Goal: Task Accomplishment & Management: Complete application form

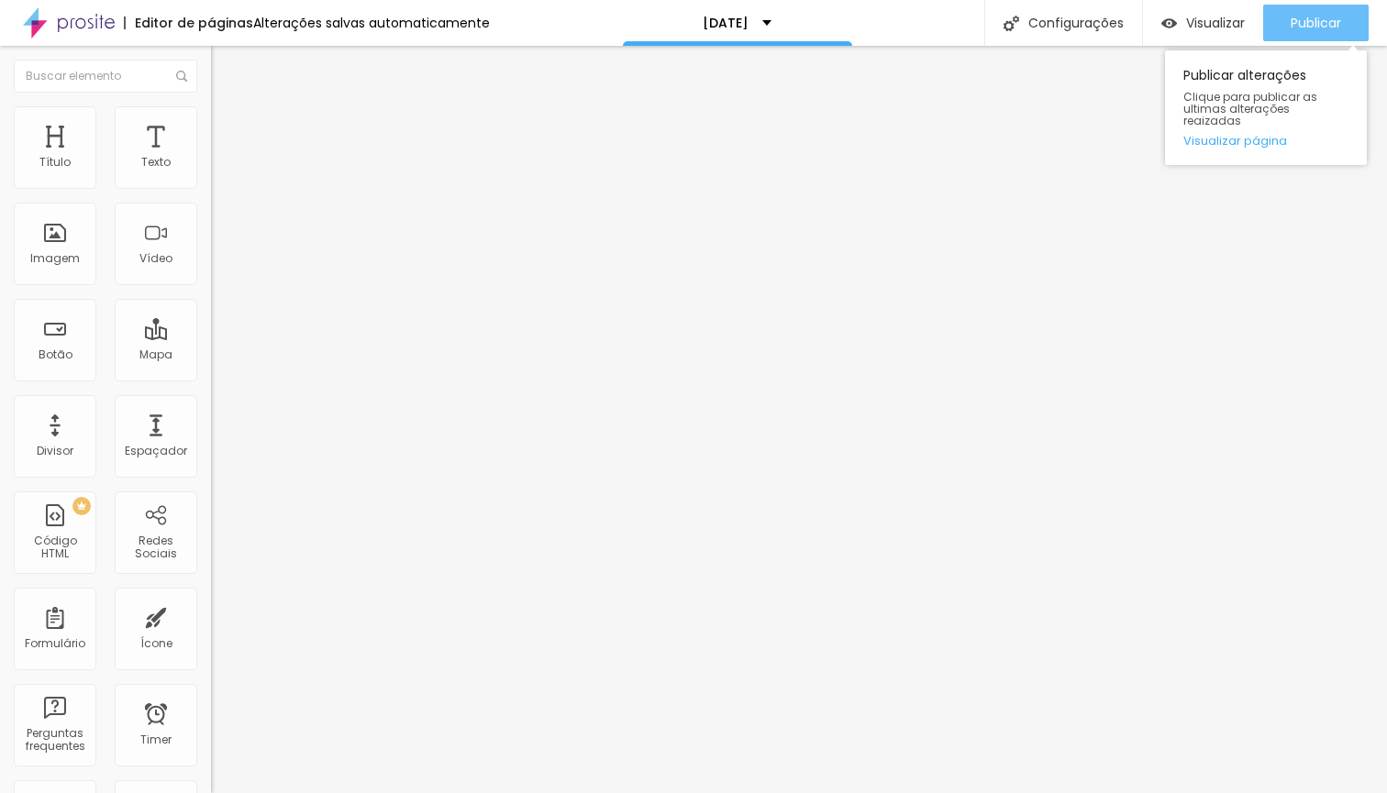
click at [1316, 18] on span "Publicar" at bounding box center [1315, 23] width 50 height 15
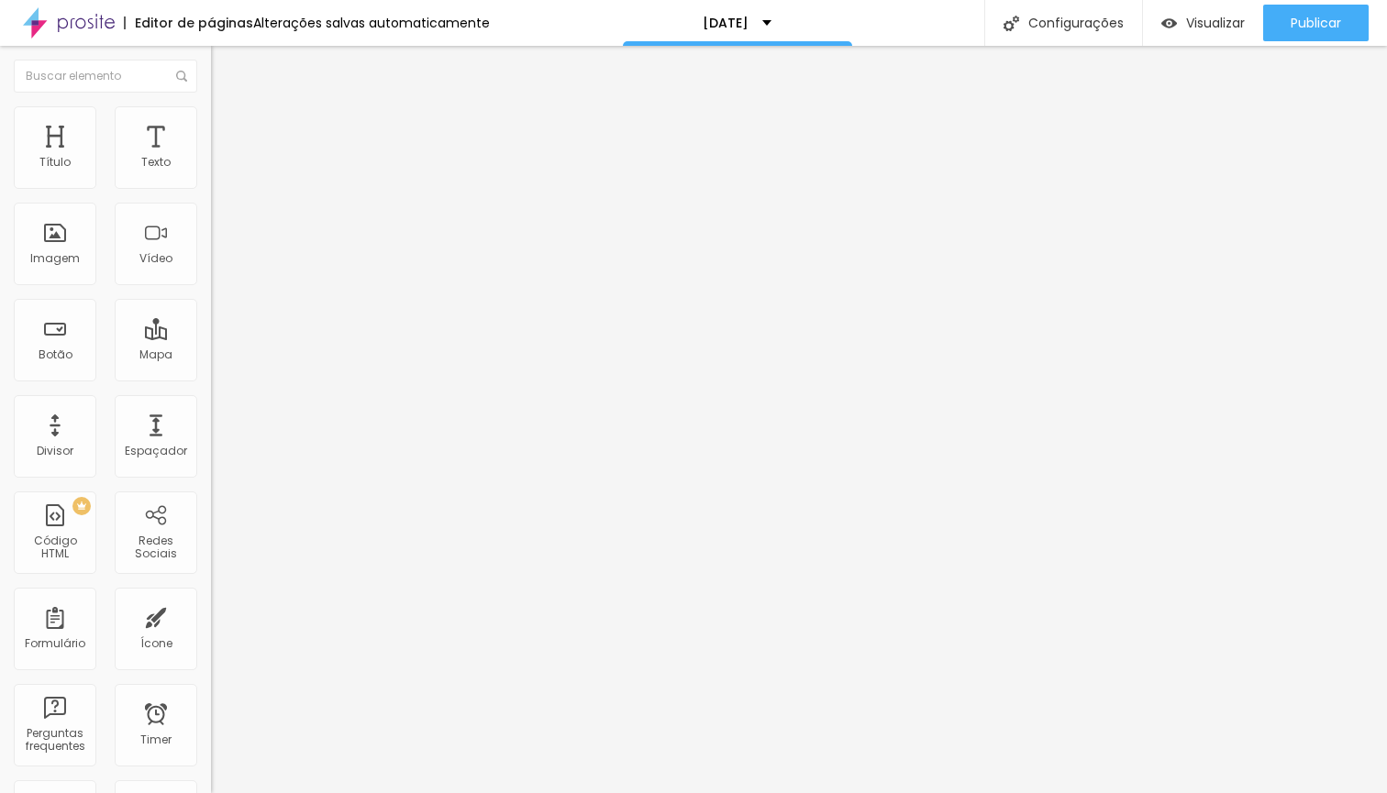
click at [211, 185] on img at bounding box center [216, 190] width 11 height 11
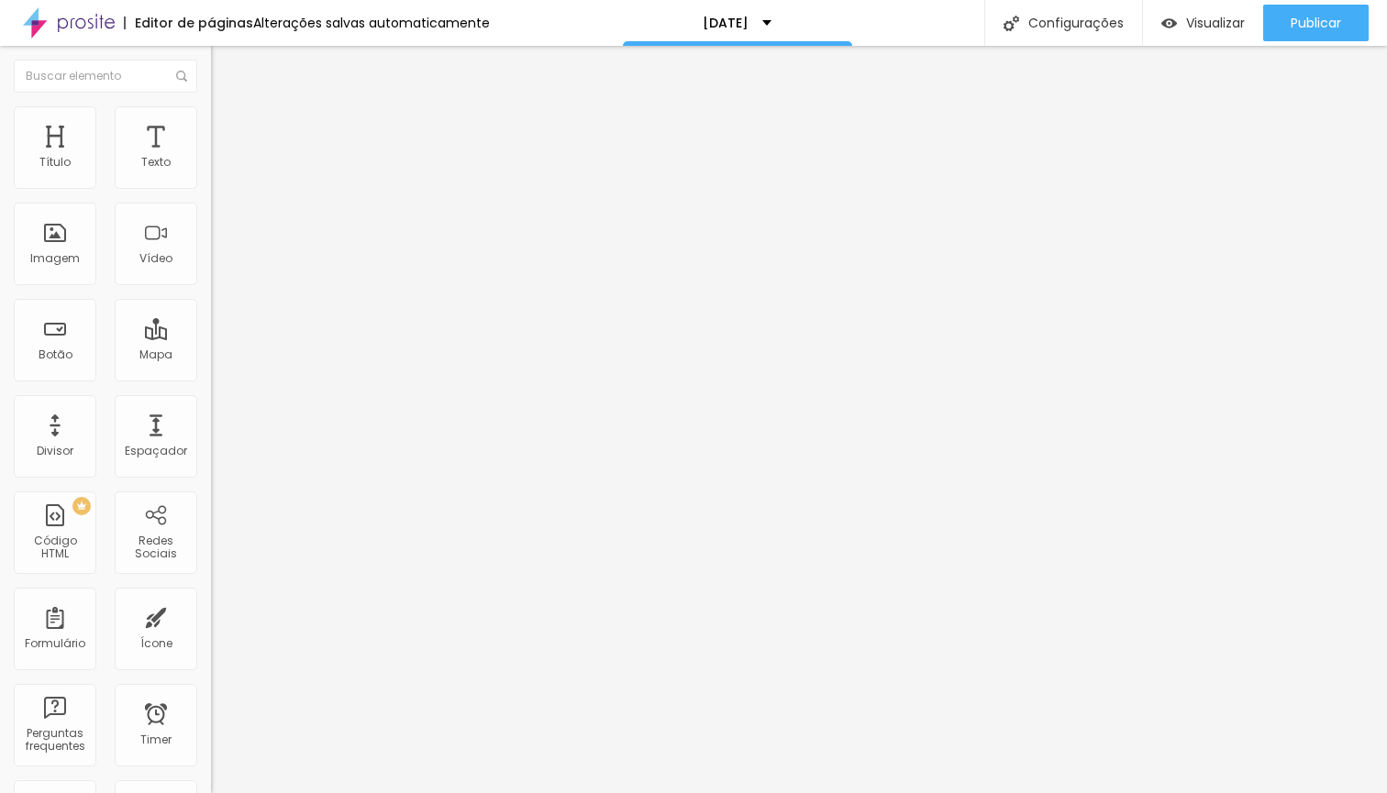
drag, startPoint x: 534, startPoint y: 419, endPoint x: 319, endPoint y: 419, distance: 214.6
type input "Telefone"
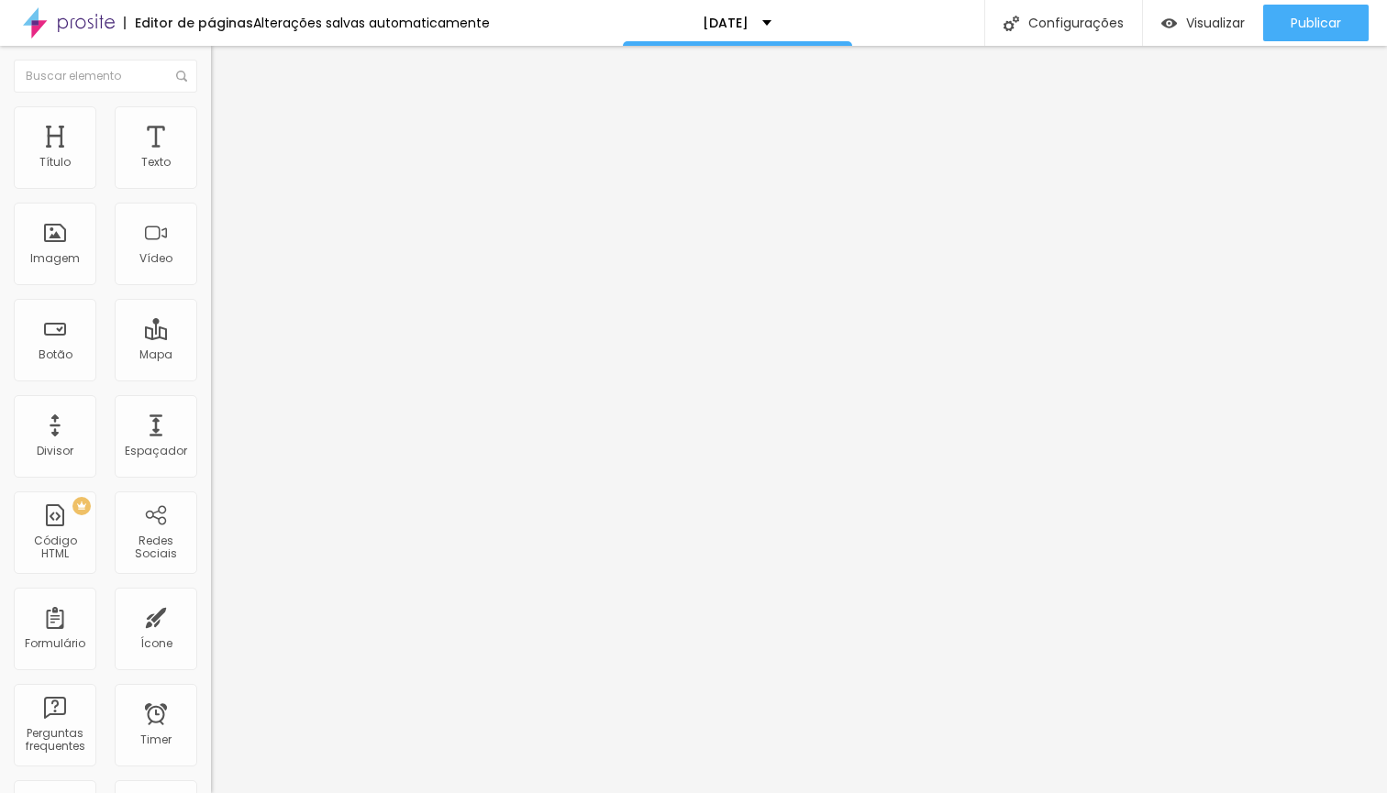
drag, startPoint x: 890, startPoint y: 423, endPoint x: 801, endPoint y: 421, distance: 89.0
type input "Coloque seu WhatsApp"
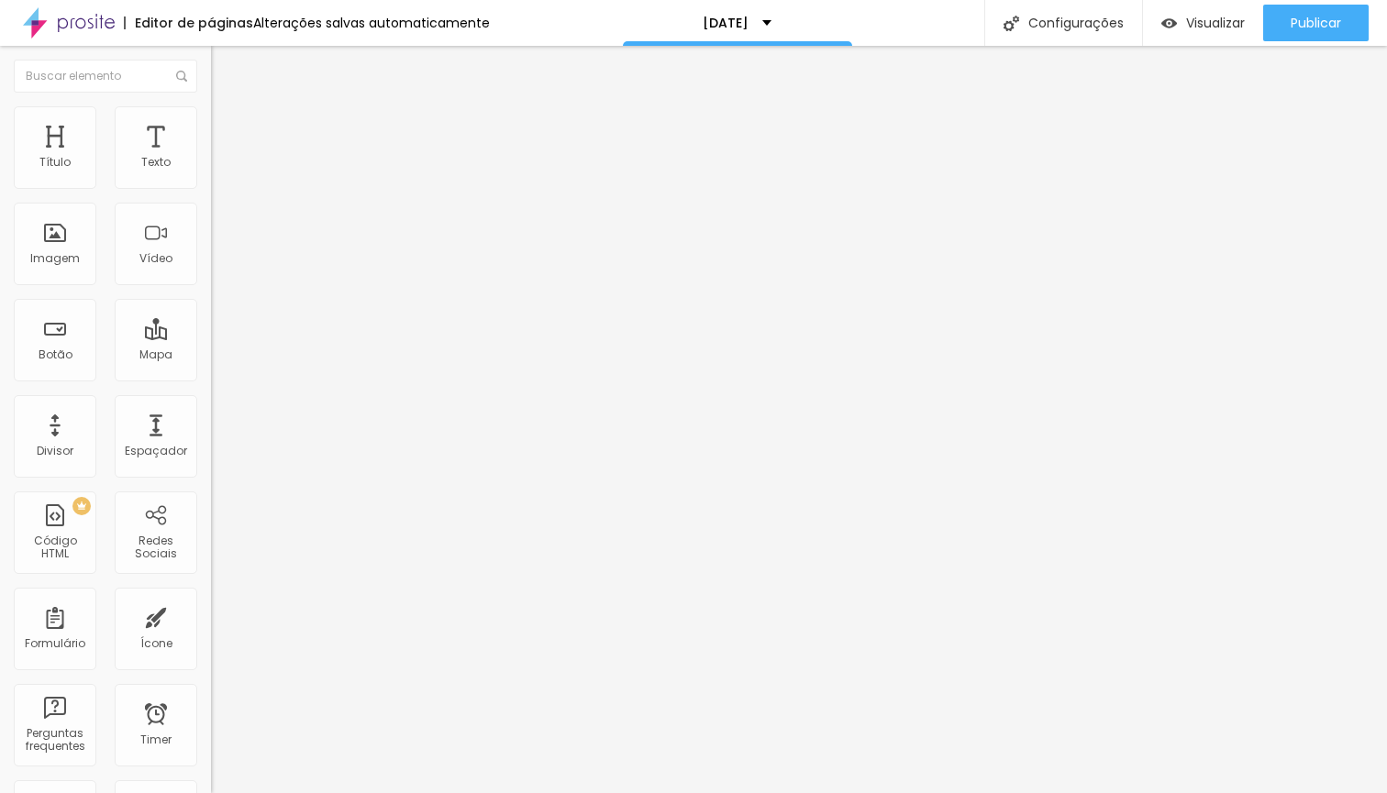
click at [211, 185] on img at bounding box center [216, 190] width 11 height 11
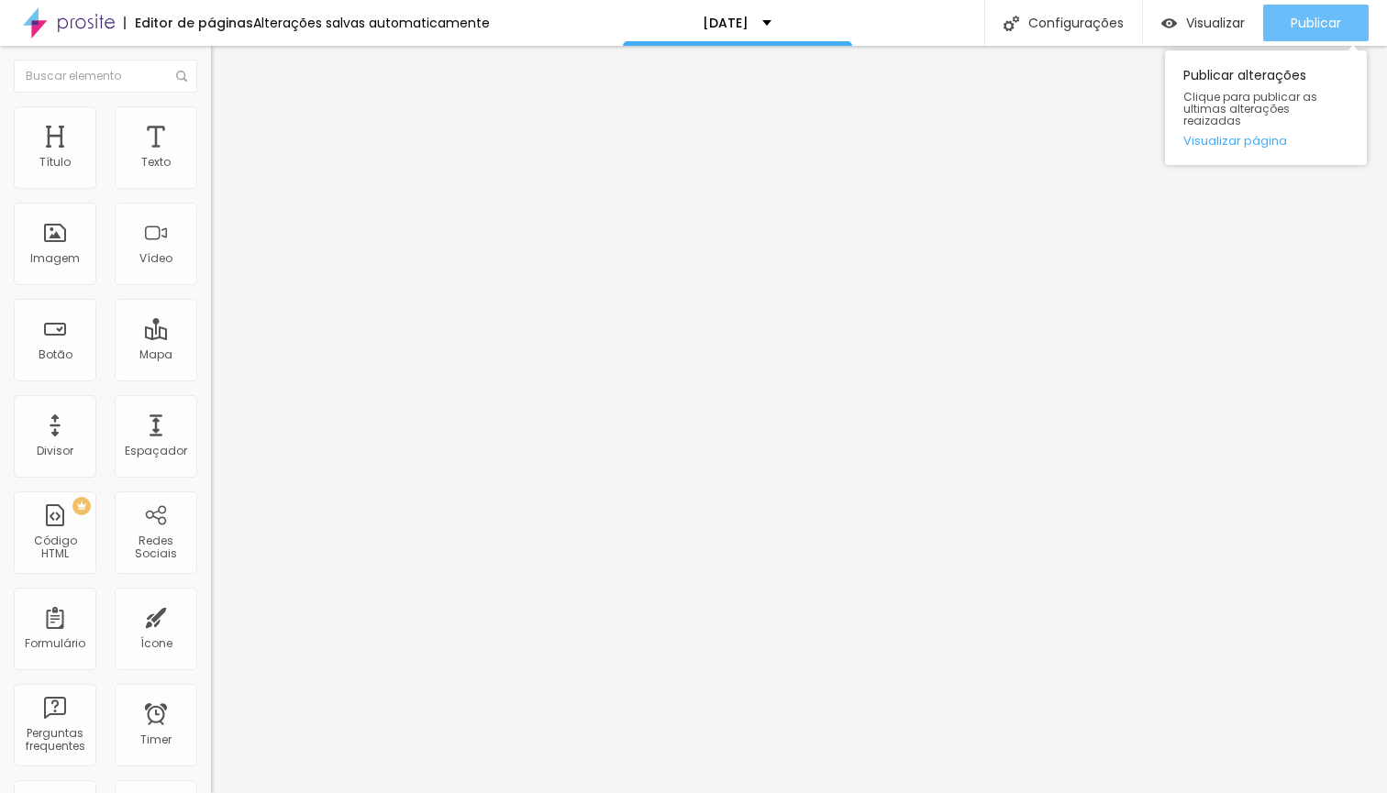
click at [1335, 34] on div "Publicar" at bounding box center [1315, 23] width 50 height 37
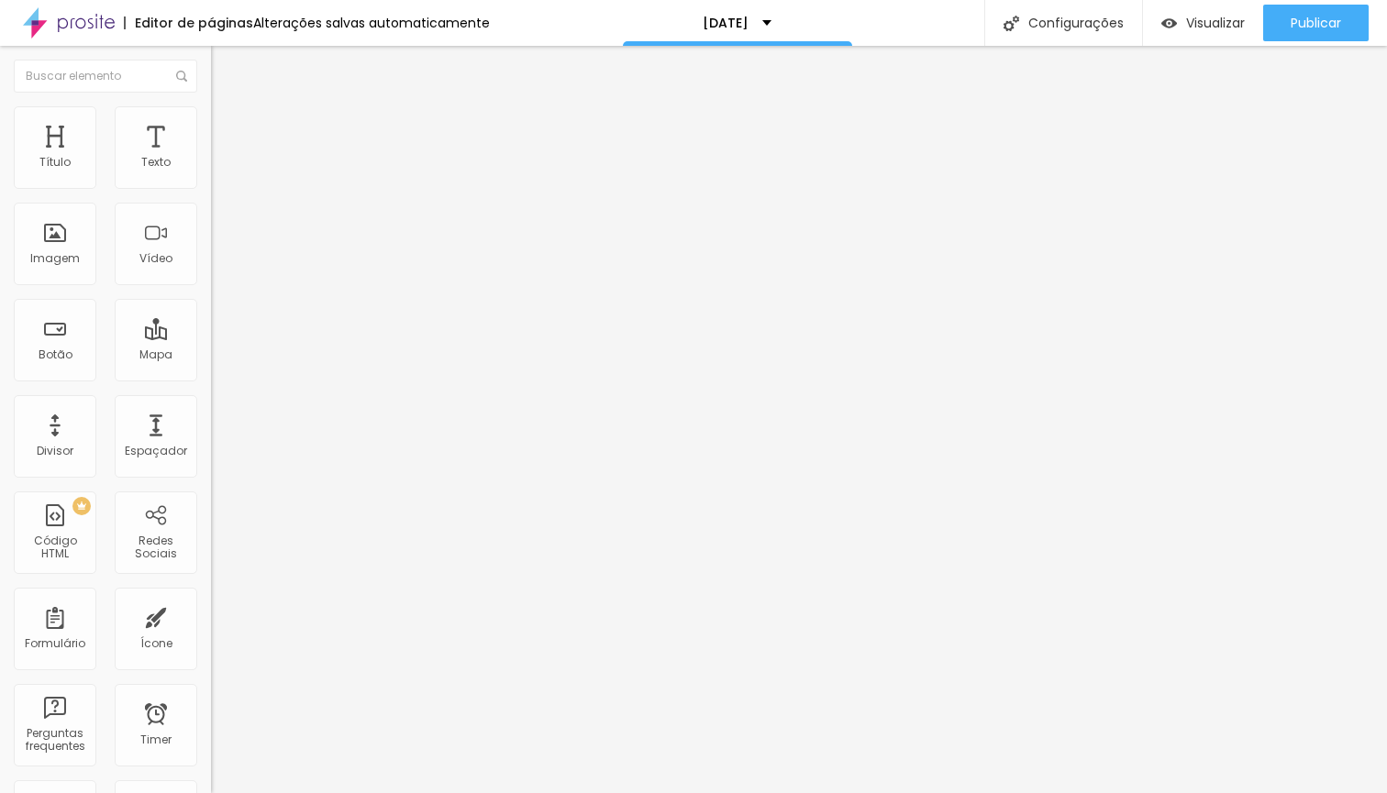
click at [227, 126] on span "Estilo" at bounding box center [241, 119] width 28 height 16
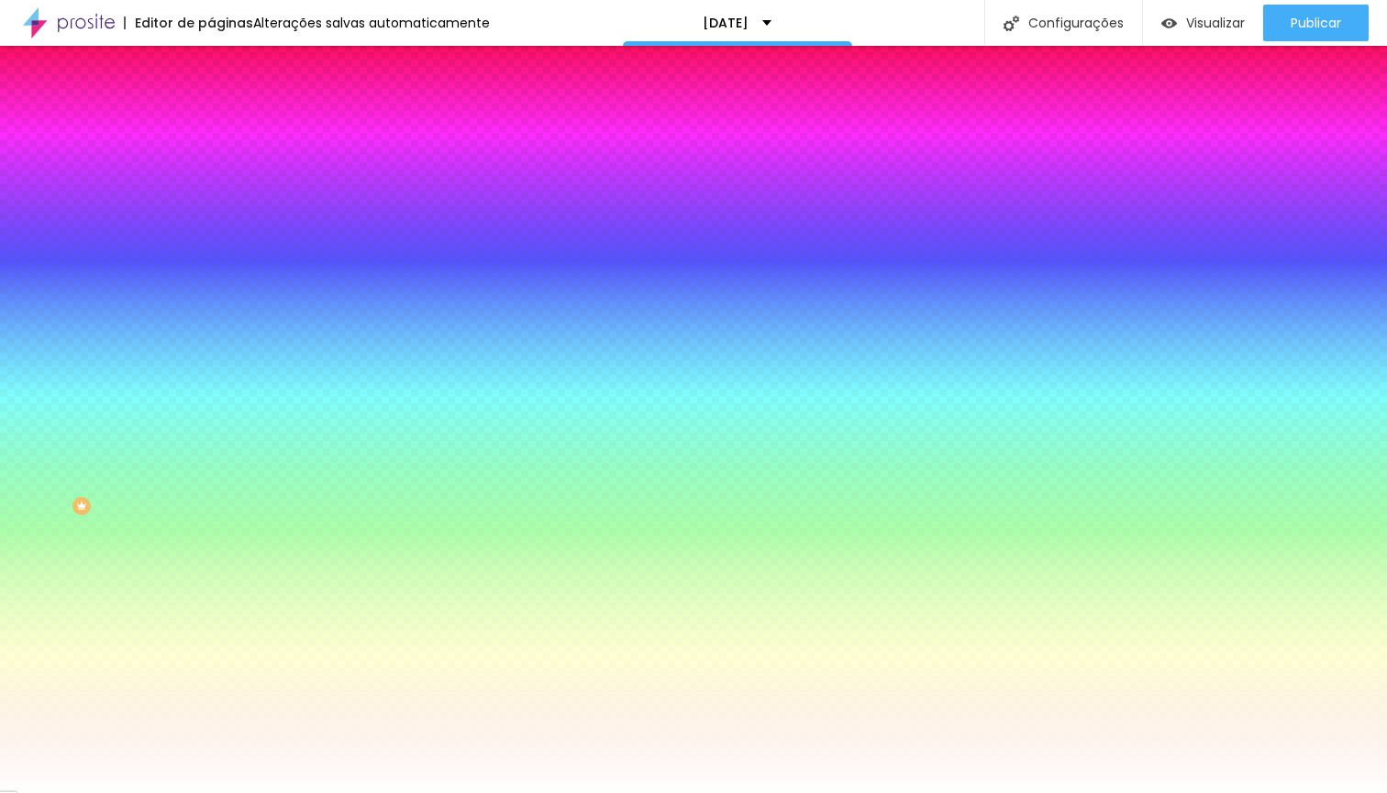
click at [211, 142] on li "Avançado" at bounding box center [316, 134] width 211 height 18
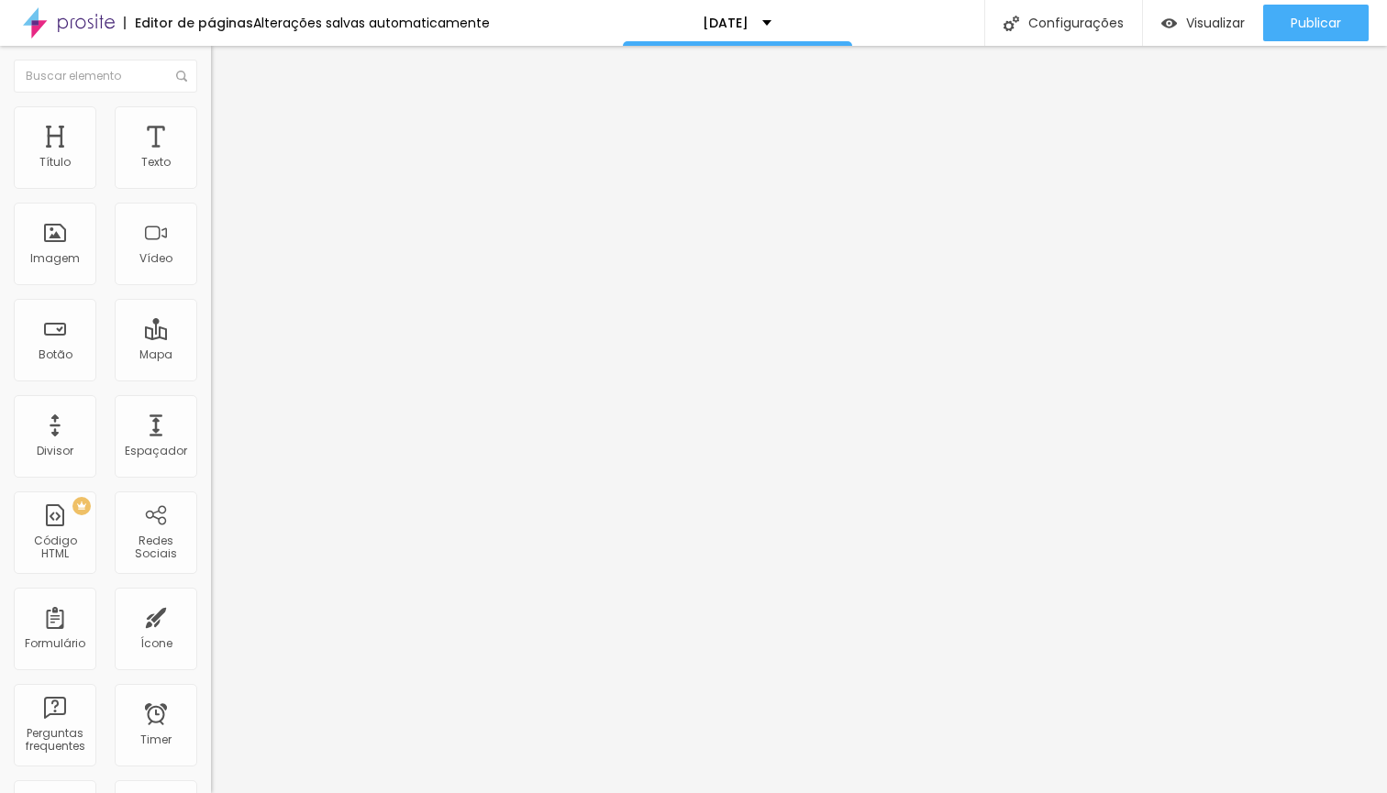
click at [211, 185] on div "[DATE]" at bounding box center [316, 169] width 211 height 31
click at [211, 185] on img at bounding box center [216, 190] width 11 height 11
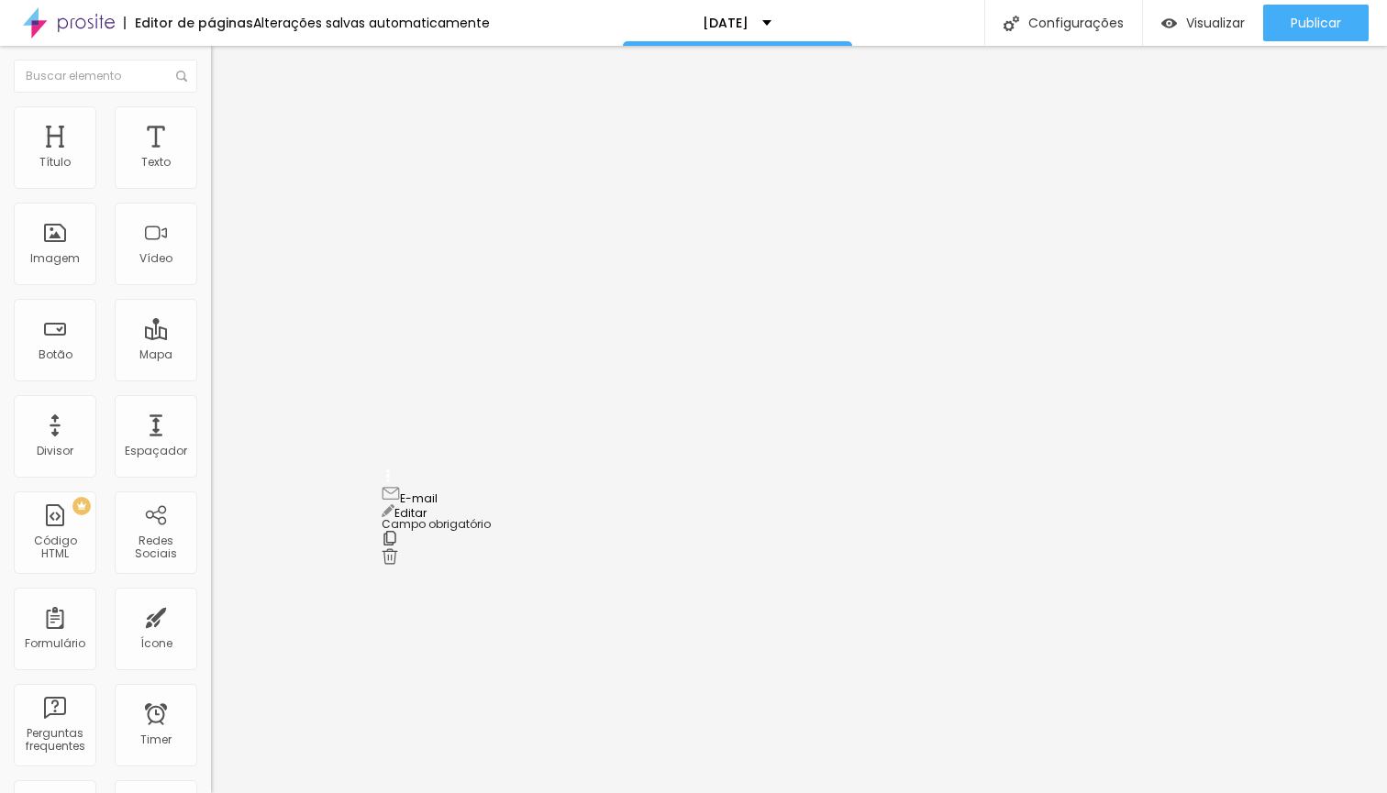
drag, startPoint x: 386, startPoint y: 487, endPoint x: 387, endPoint y: 506, distance: 19.3
drag, startPoint x: 392, startPoint y: 484, endPoint x: 417, endPoint y: 630, distance: 147.9
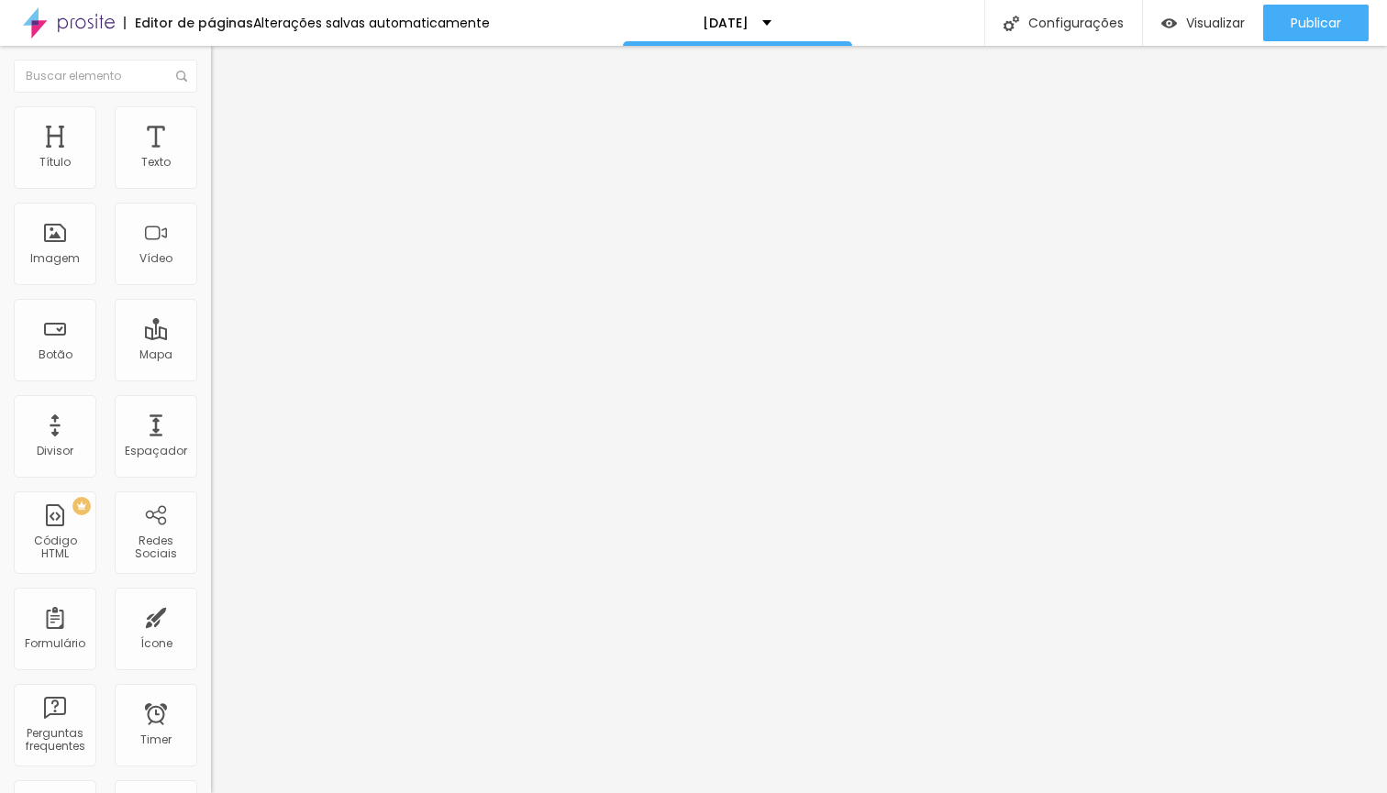
click at [211, 125] on img at bounding box center [219, 133] width 17 height 17
click at [227, 127] on span "Estilo" at bounding box center [241, 119] width 28 height 16
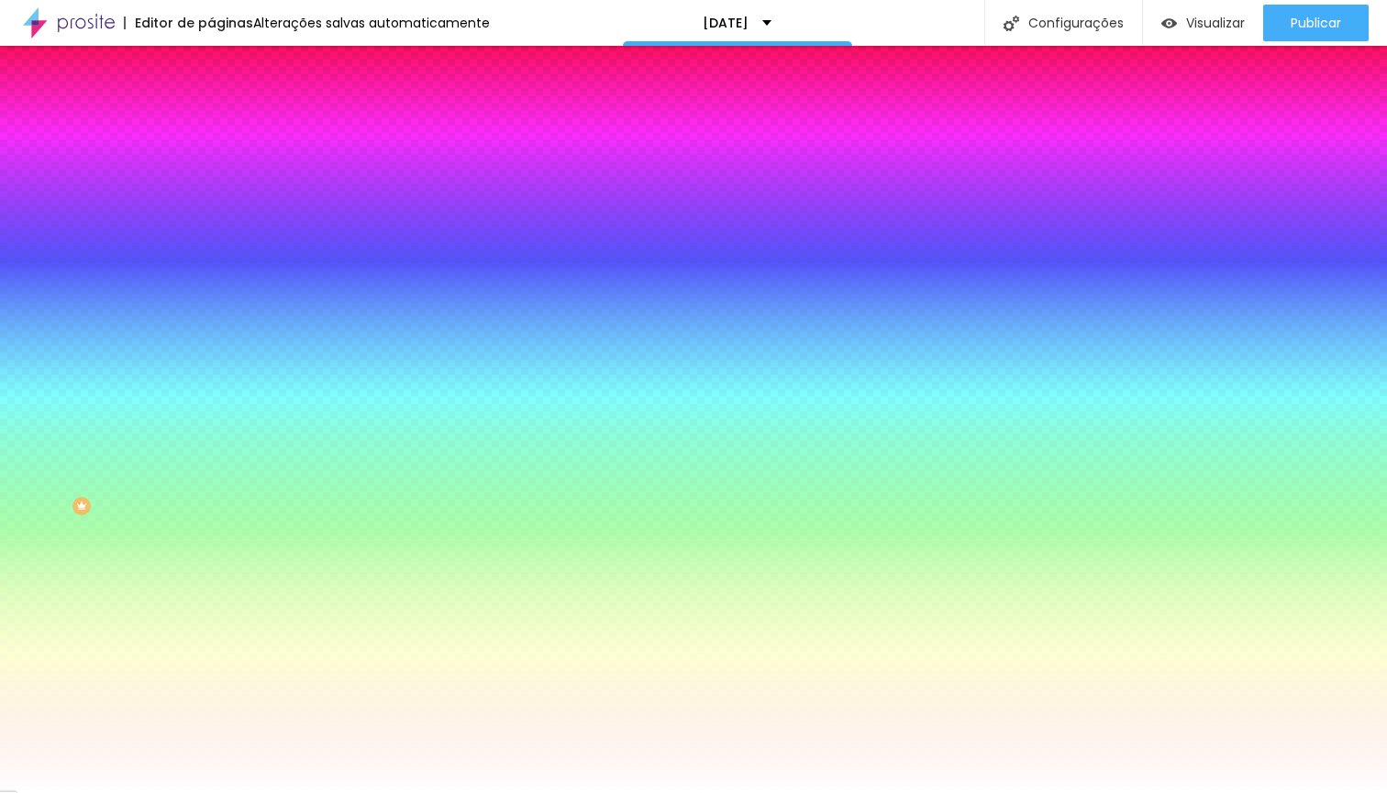
click at [227, 108] on span "Conteúdo" at bounding box center [255, 101] width 57 height 16
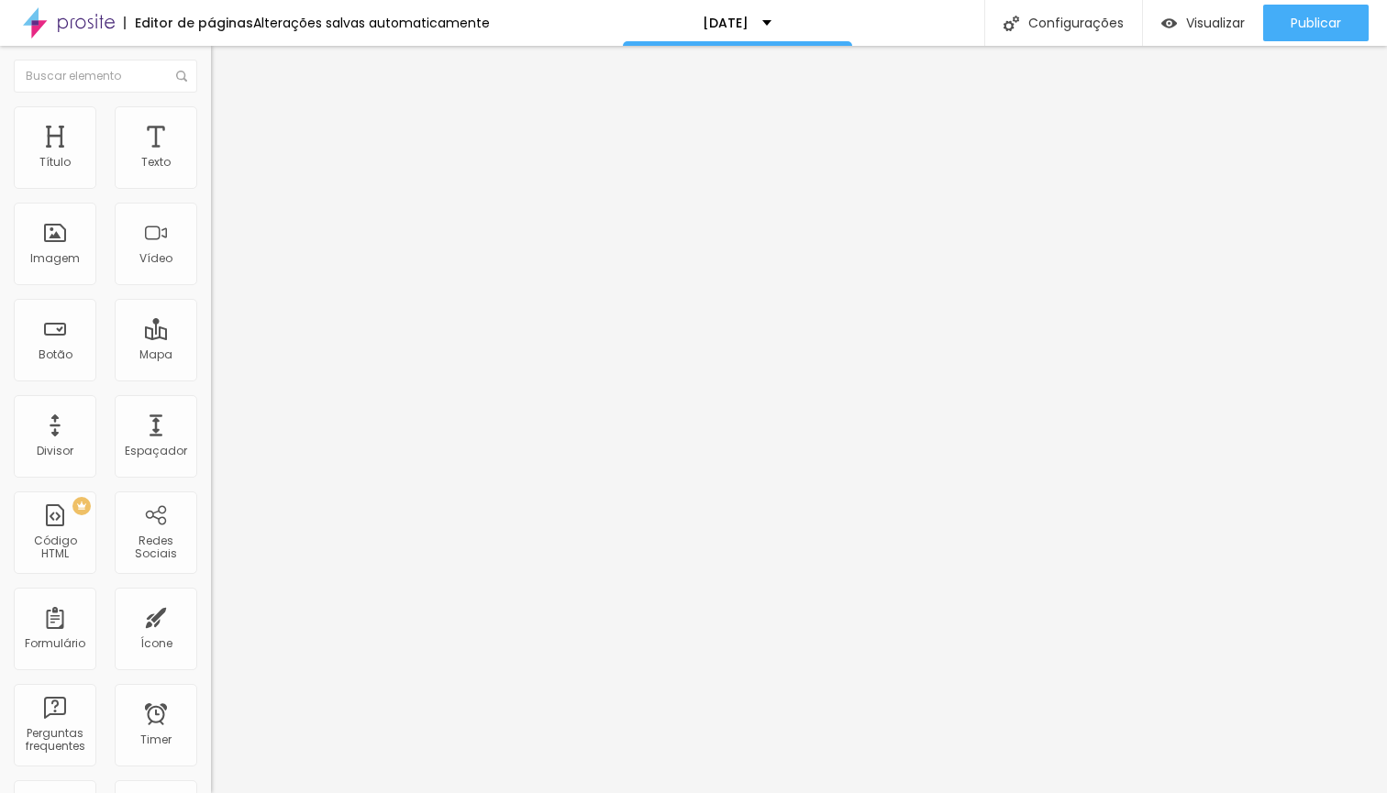
click at [211, 185] on div "Formulário [DATE]" at bounding box center [316, 164] width 211 height 42
click at [211, 185] on img at bounding box center [216, 190] width 11 height 11
radio input "true"
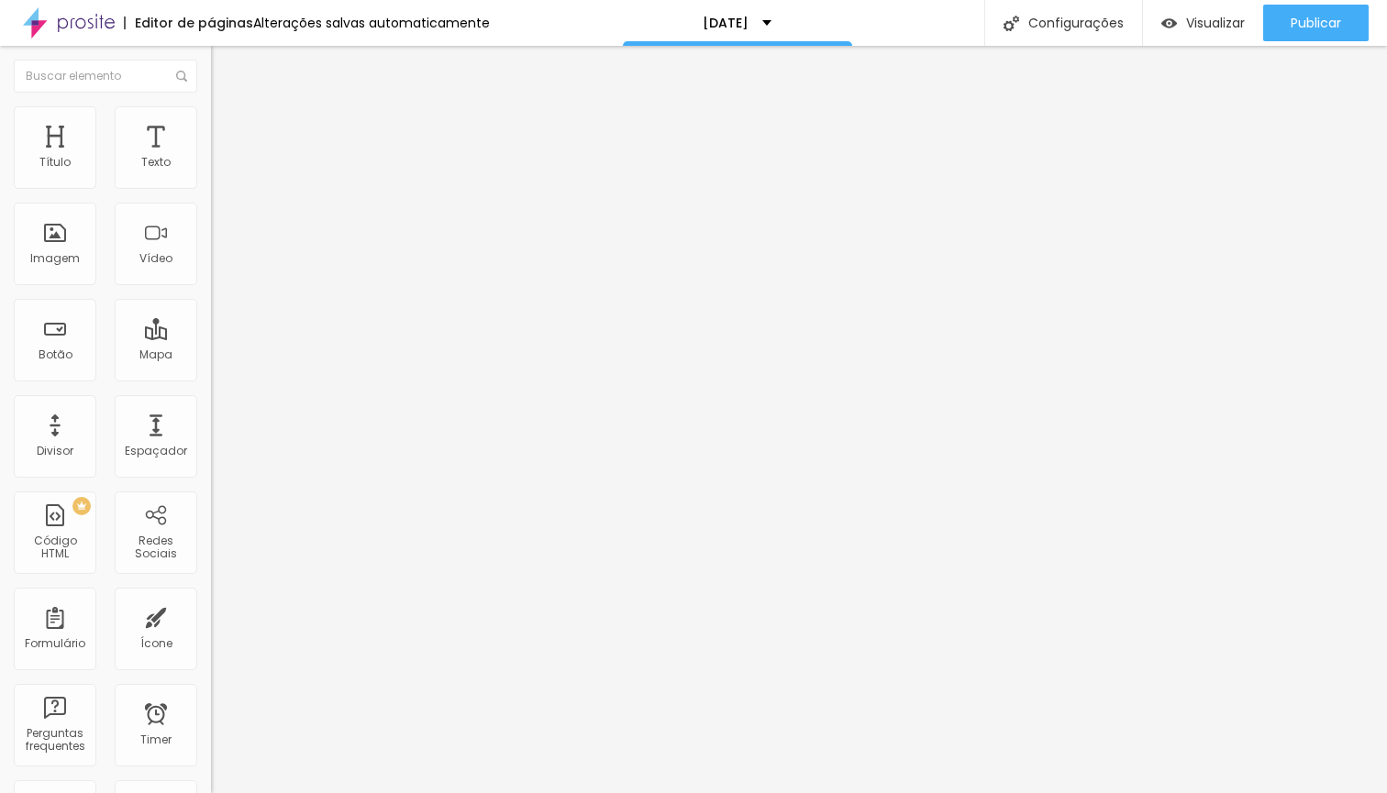
radio input "true"
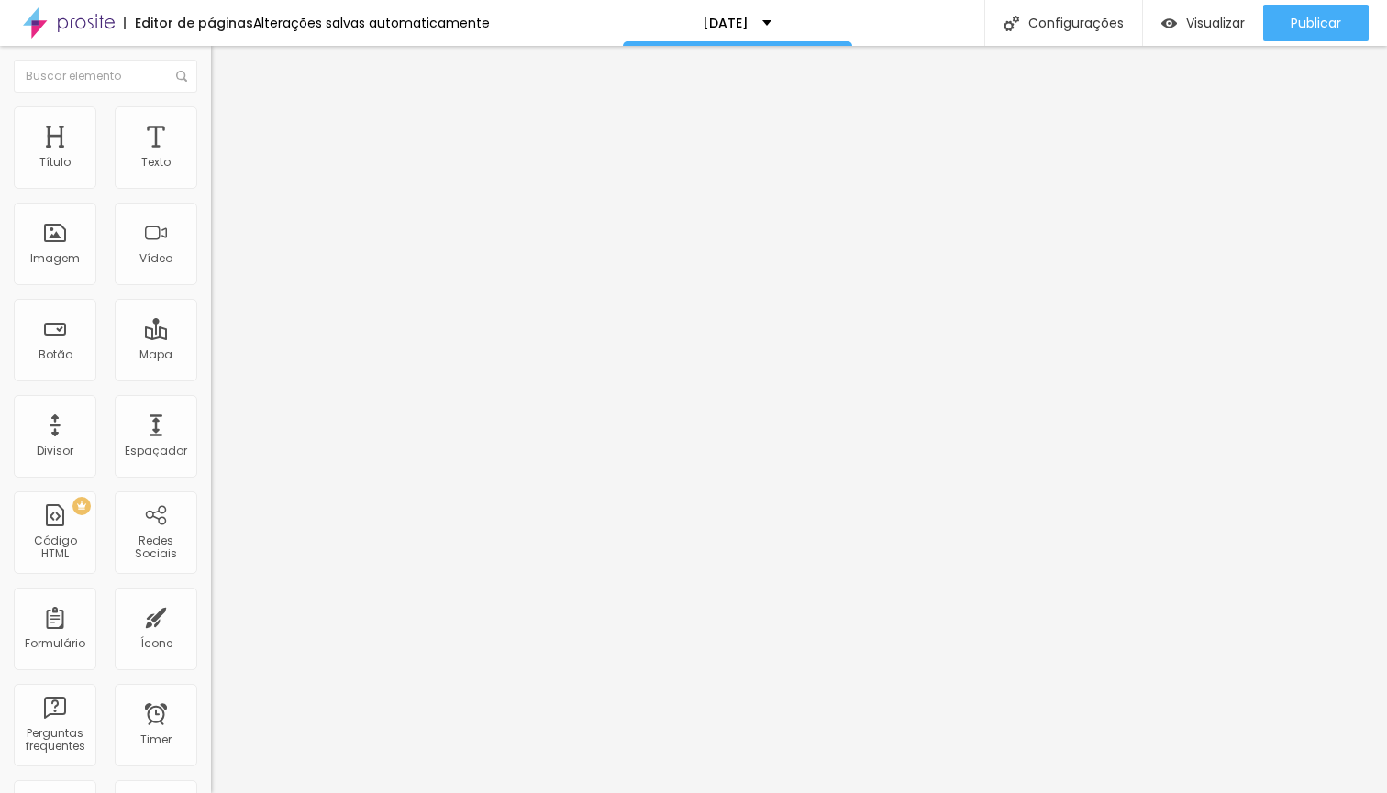
click at [211, 185] on div "[DATE]" at bounding box center [316, 169] width 211 height 31
click at [227, 135] on span "Avançado" at bounding box center [257, 137] width 61 height 16
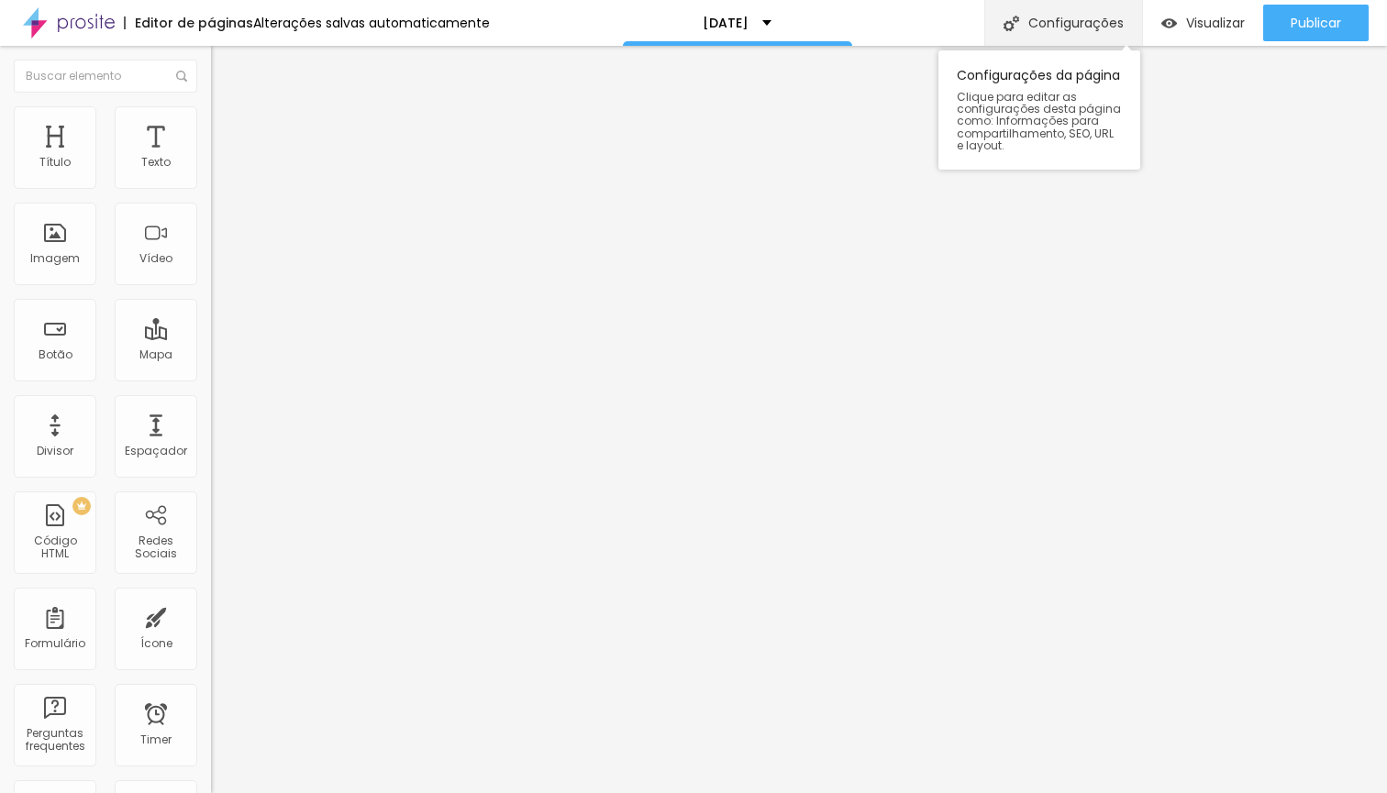
click at [1047, 39] on div "Configurações" at bounding box center [1063, 23] width 158 height 46
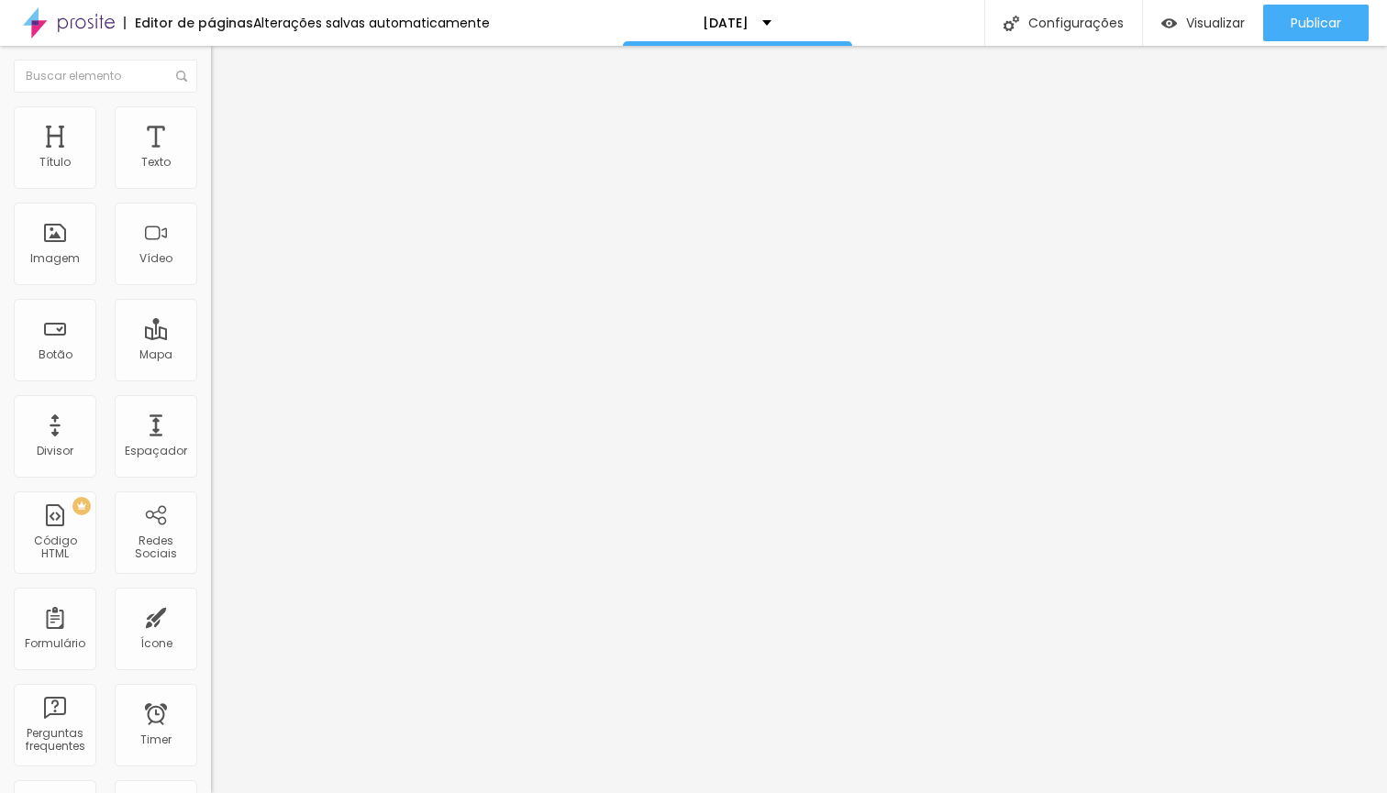
click at [211, 111] on img at bounding box center [219, 114] width 17 height 17
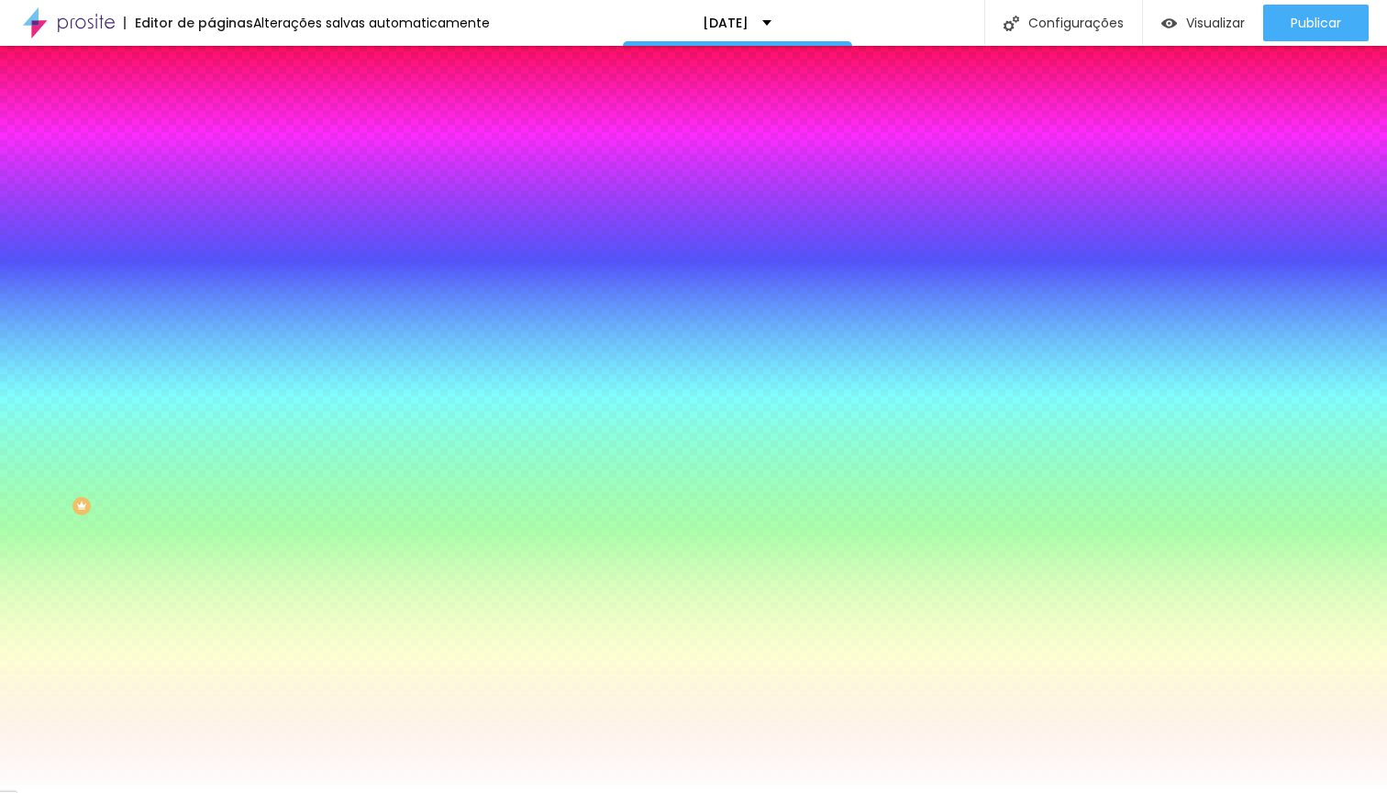
click at [211, 106] on li "Conteúdo" at bounding box center [316, 97] width 211 height 18
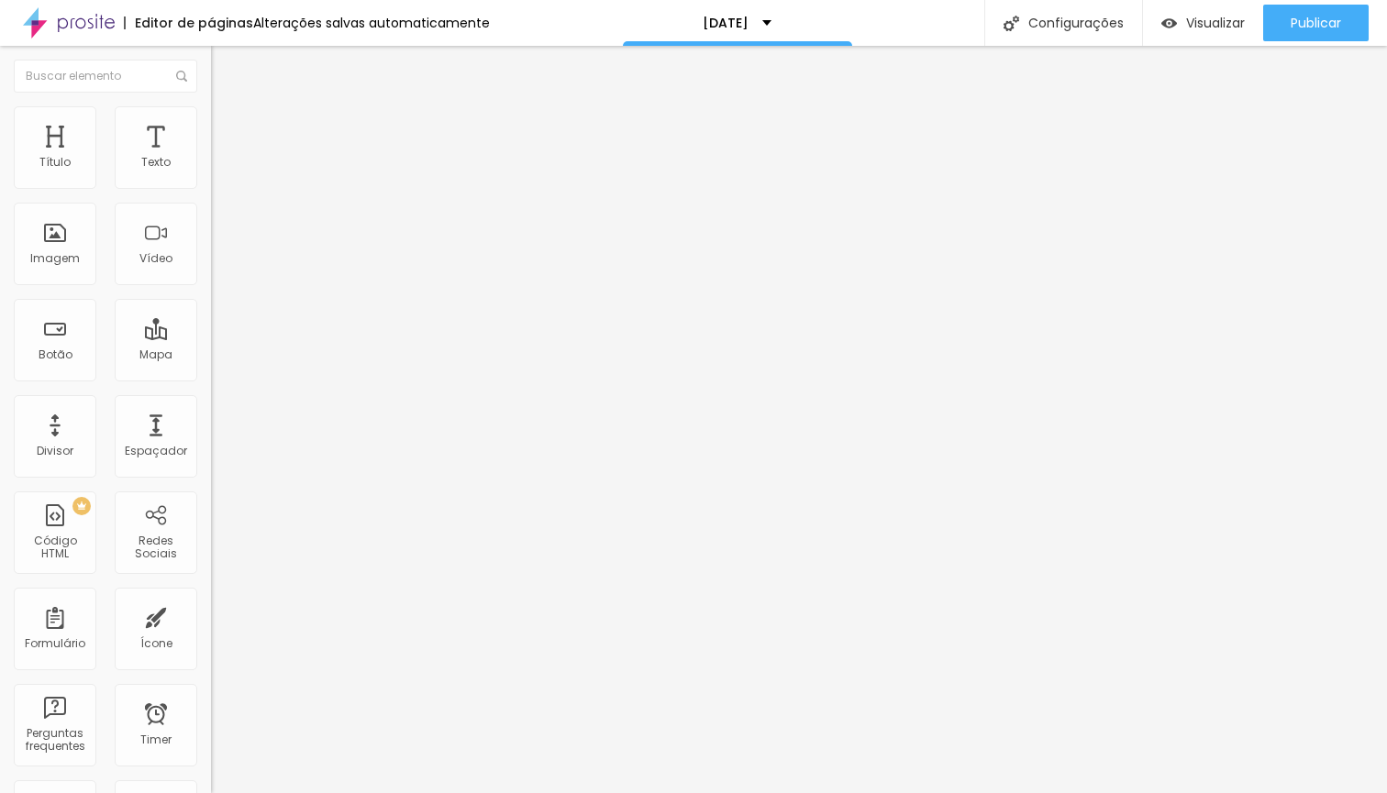
click at [211, 184] on span at bounding box center [216, 192] width 11 height 16
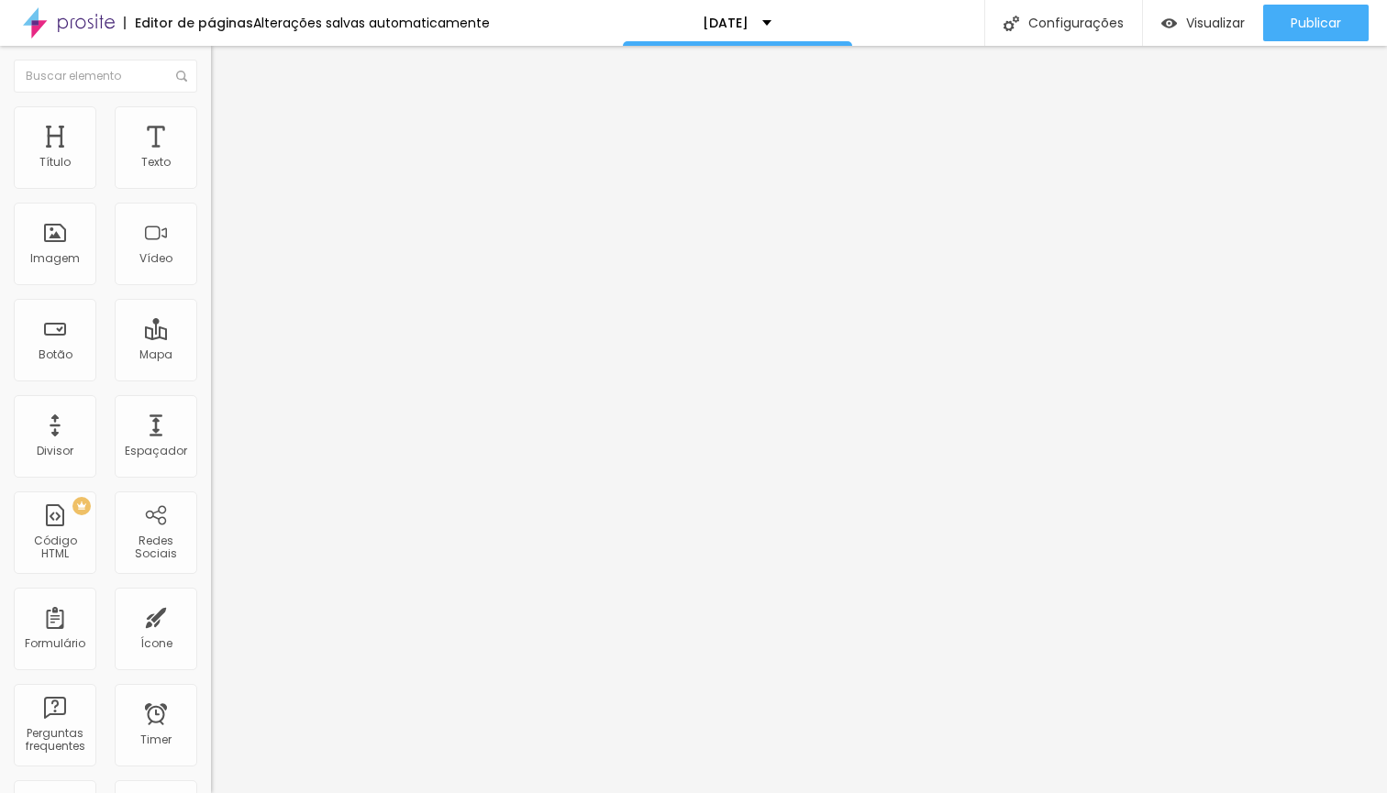
type input "T"
type input "Telefone"
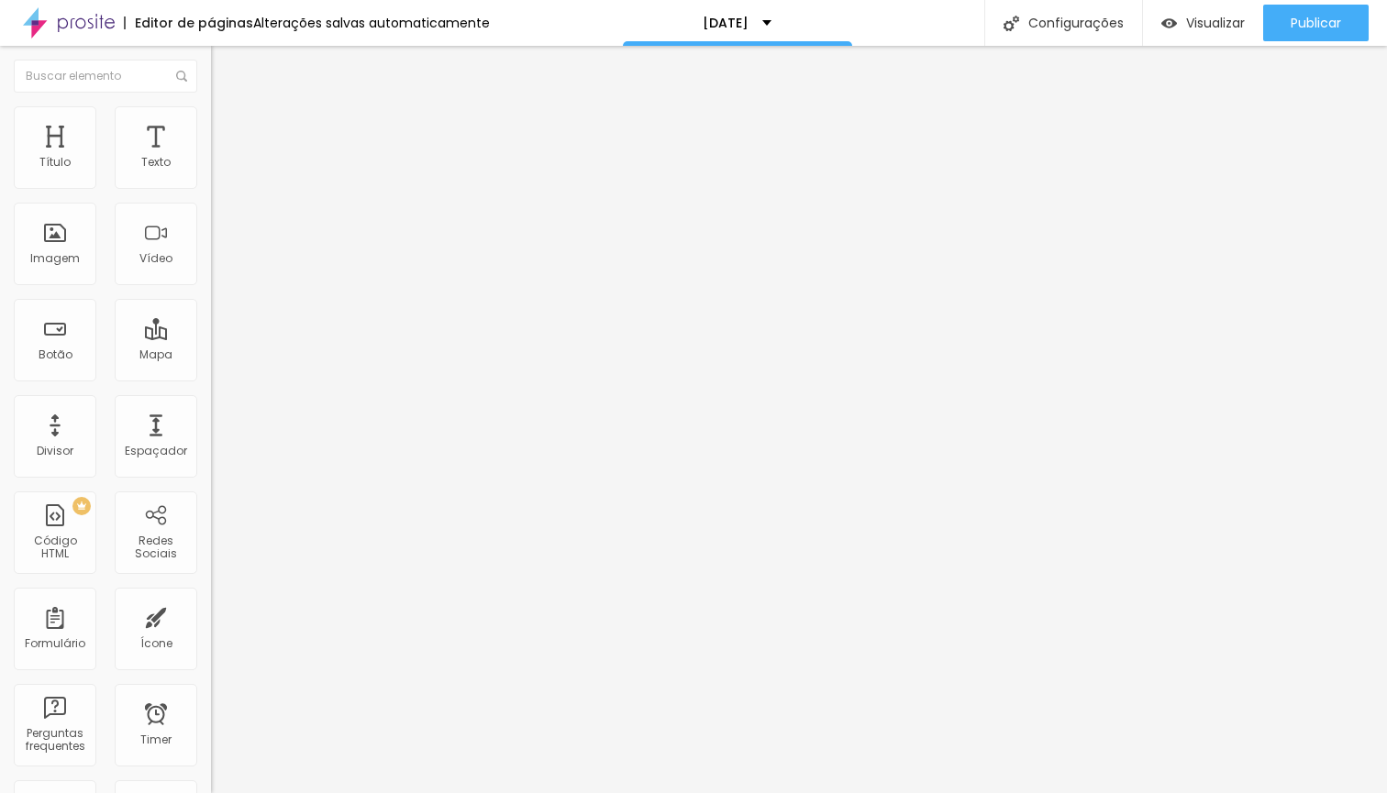
type input "Insira seu Telefone"
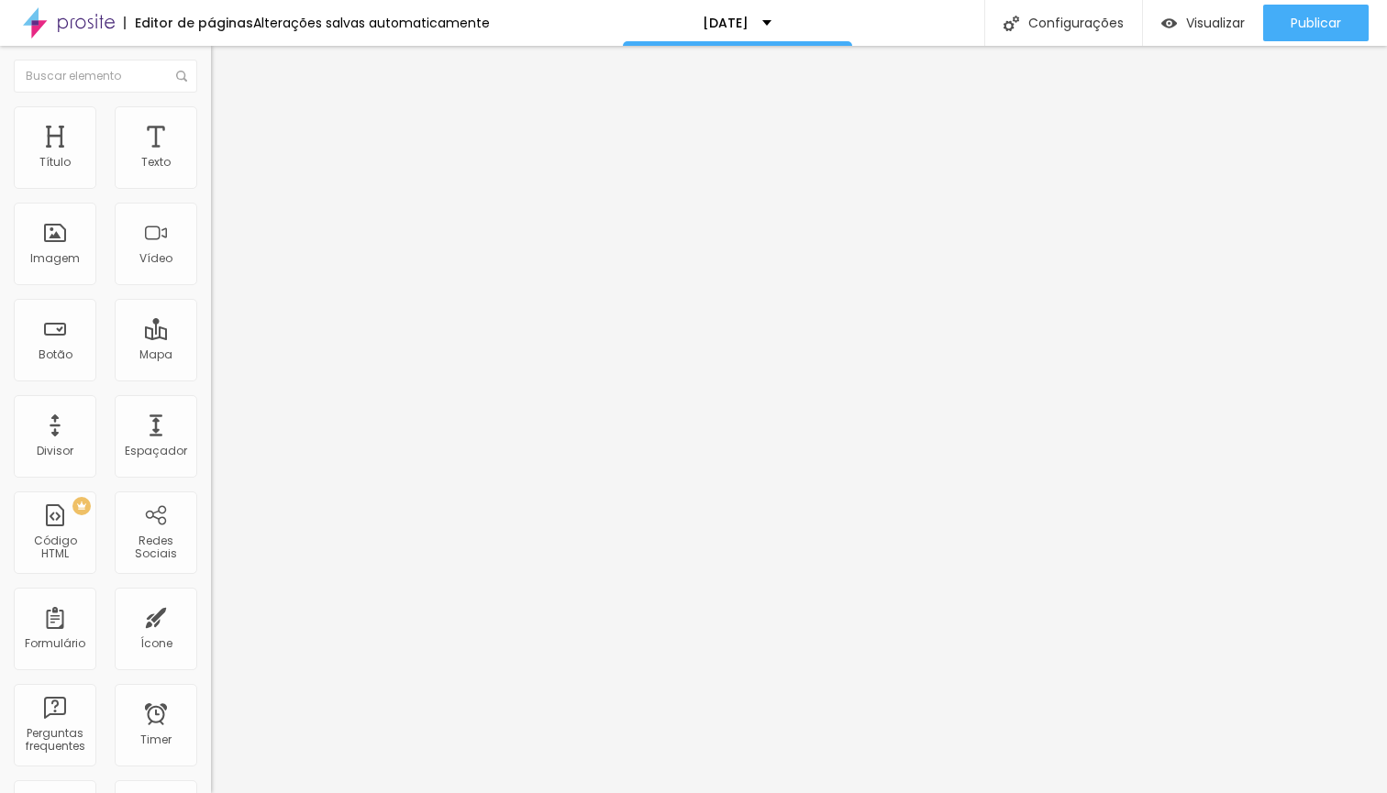
click at [211, 184] on span at bounding box center [216, 192] width 11 height 16
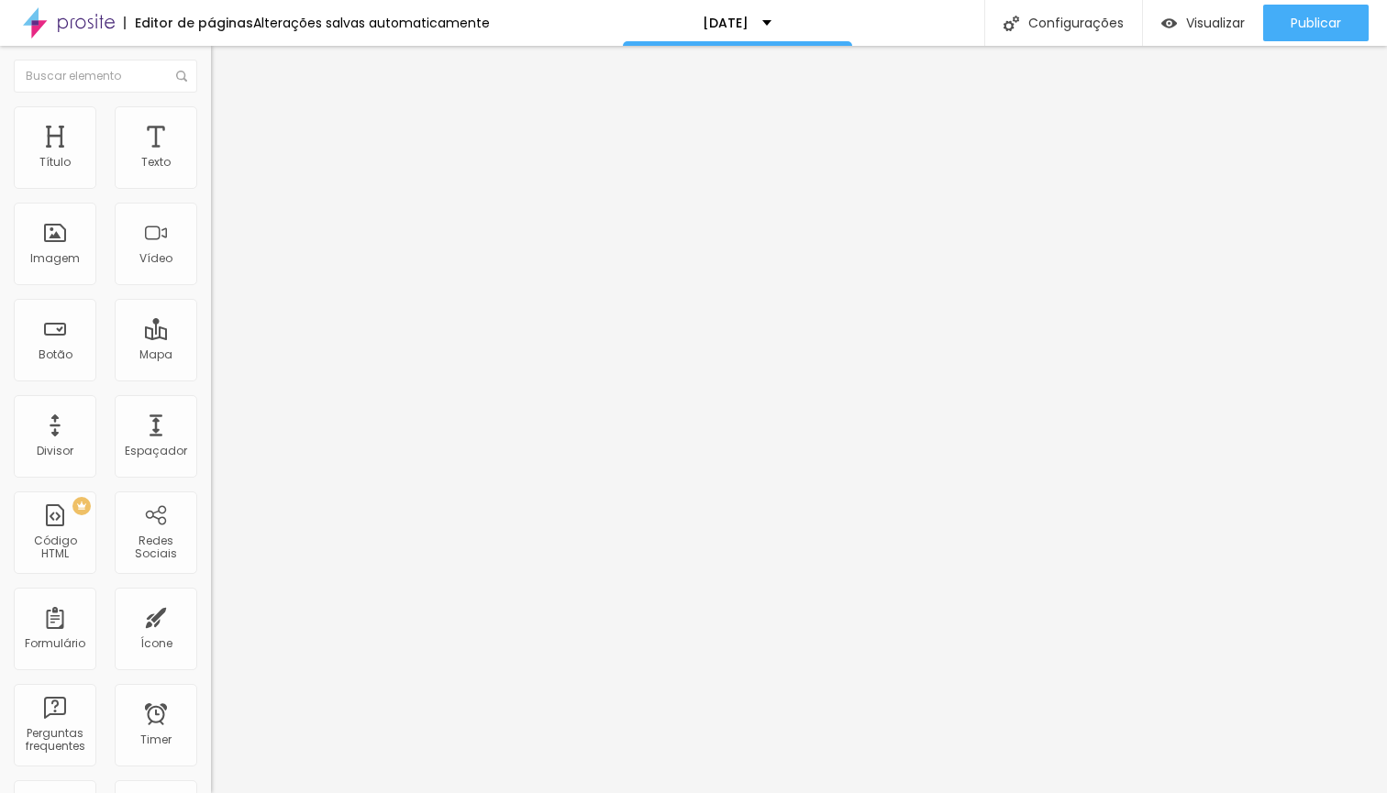
drag, startPoint x: 500, startPoint y: 427, endPoint x: 478, endPoint y: 403, distance: 33.1
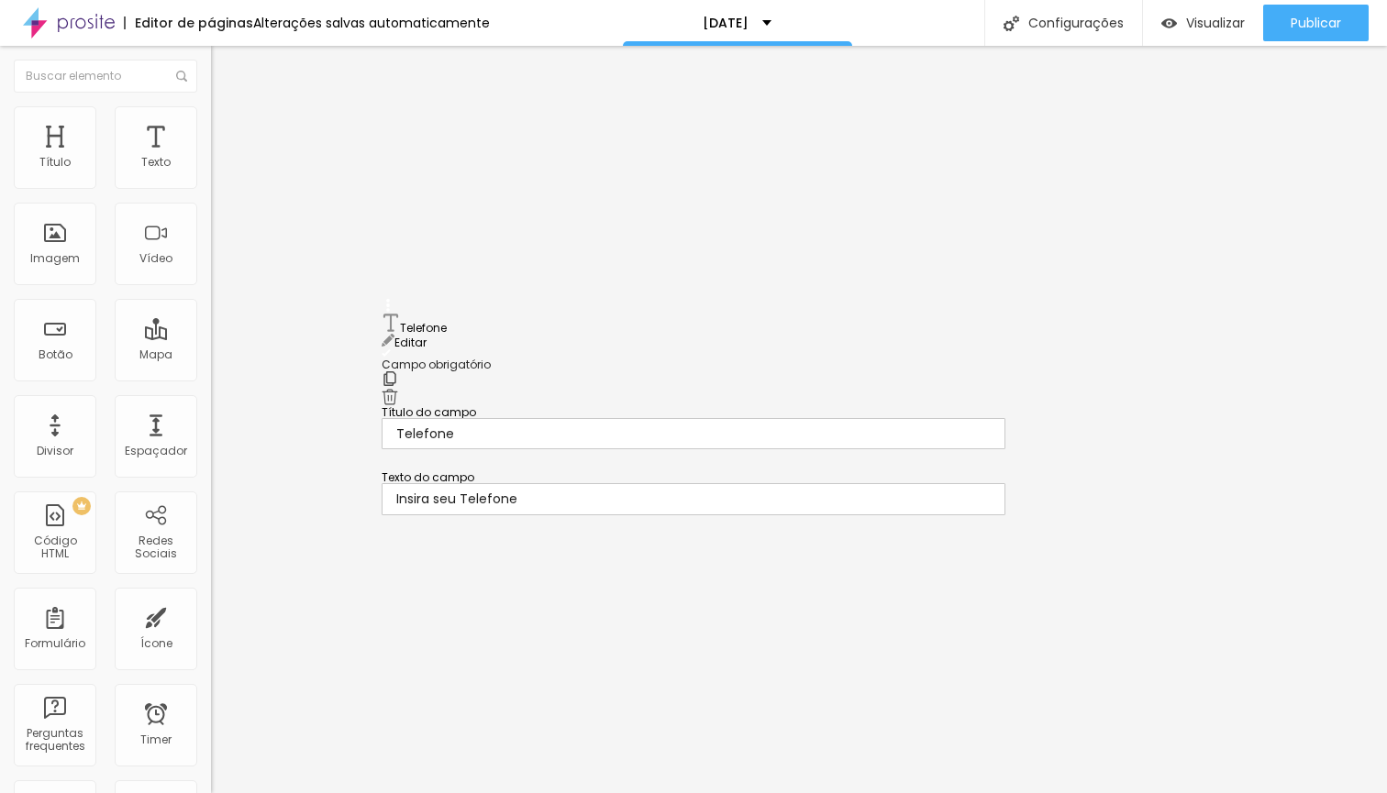
drag, startPoint x: 390, startPoint y: 427, endPoint x: 386, endPoint y: 340, distance: 87.2
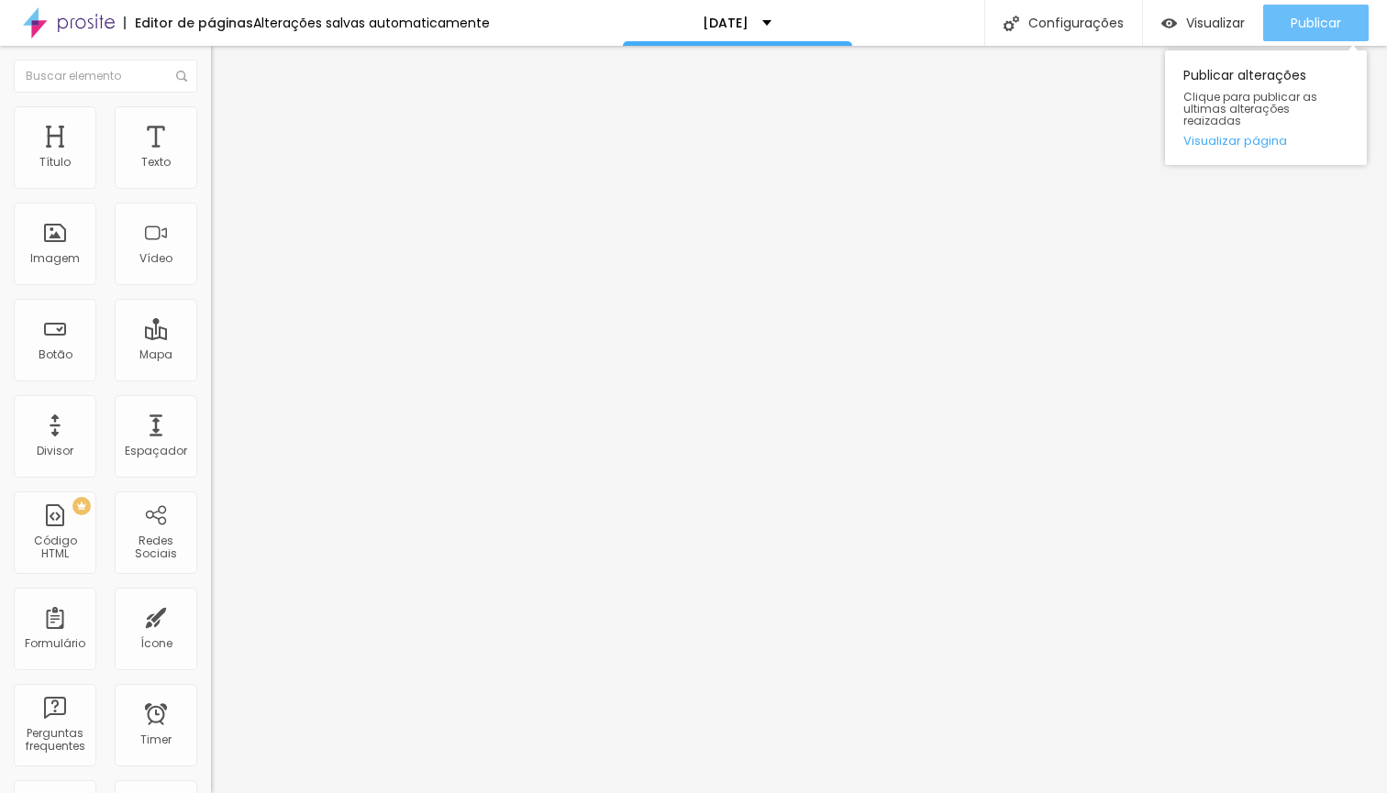
click at [1335, 27] on span "Publicar" at bounding box center [1315, 23] width 50 height 15
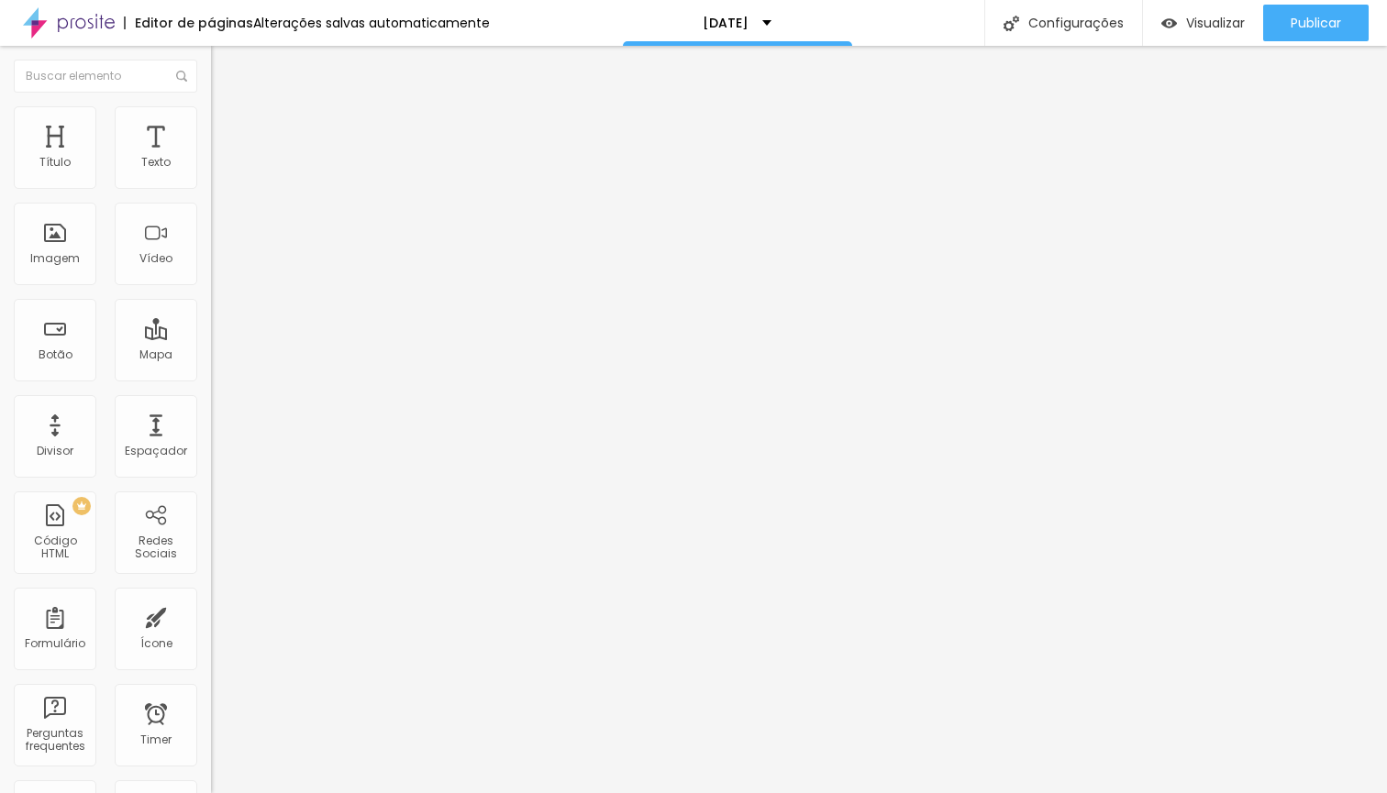
click at [211, 185] on span at bounding box center [216, 192] width 11 height 16
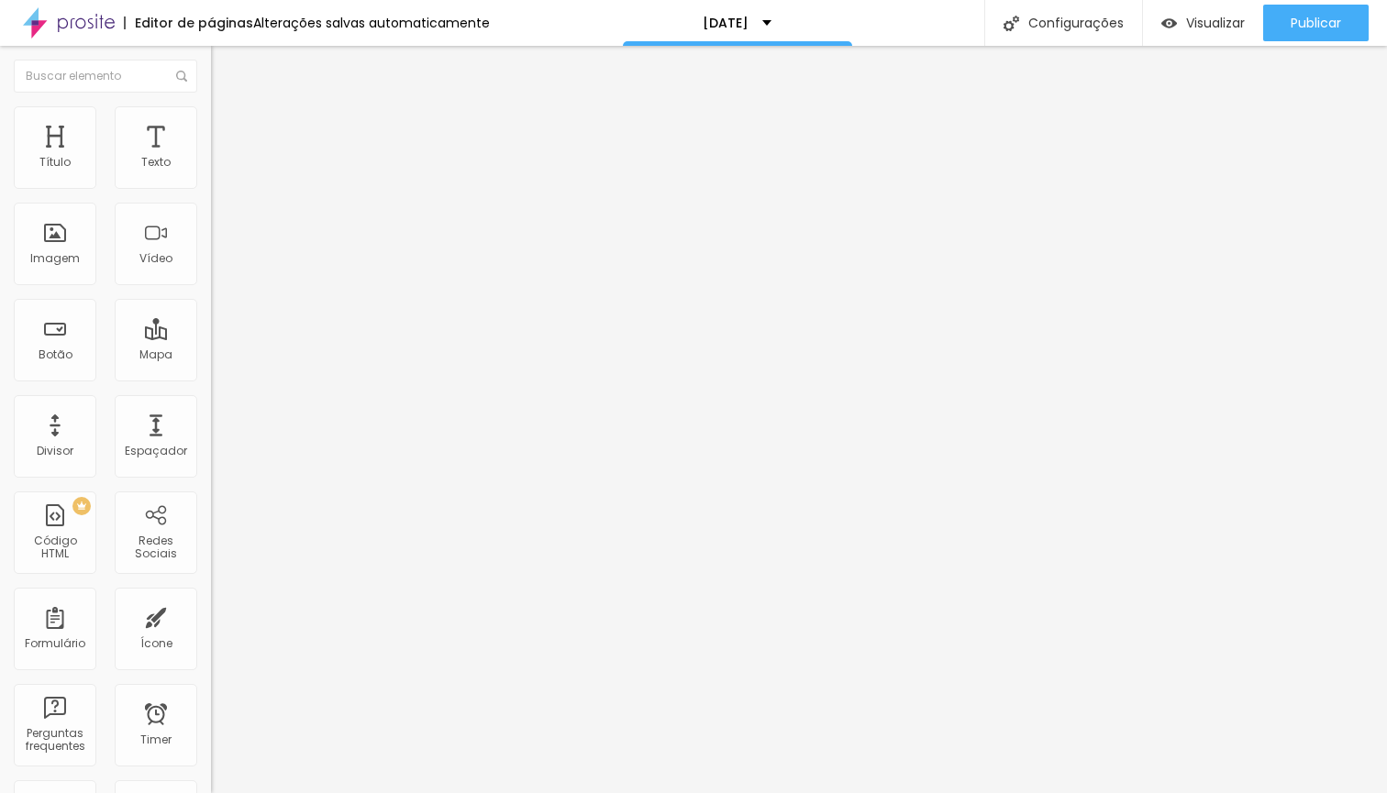
type input "DATA DE PREFERENCIA"
drag, startPoint x: 521, startPoint y: 503, endPoint x: 562, endPoint y: 340, distance: 167.5
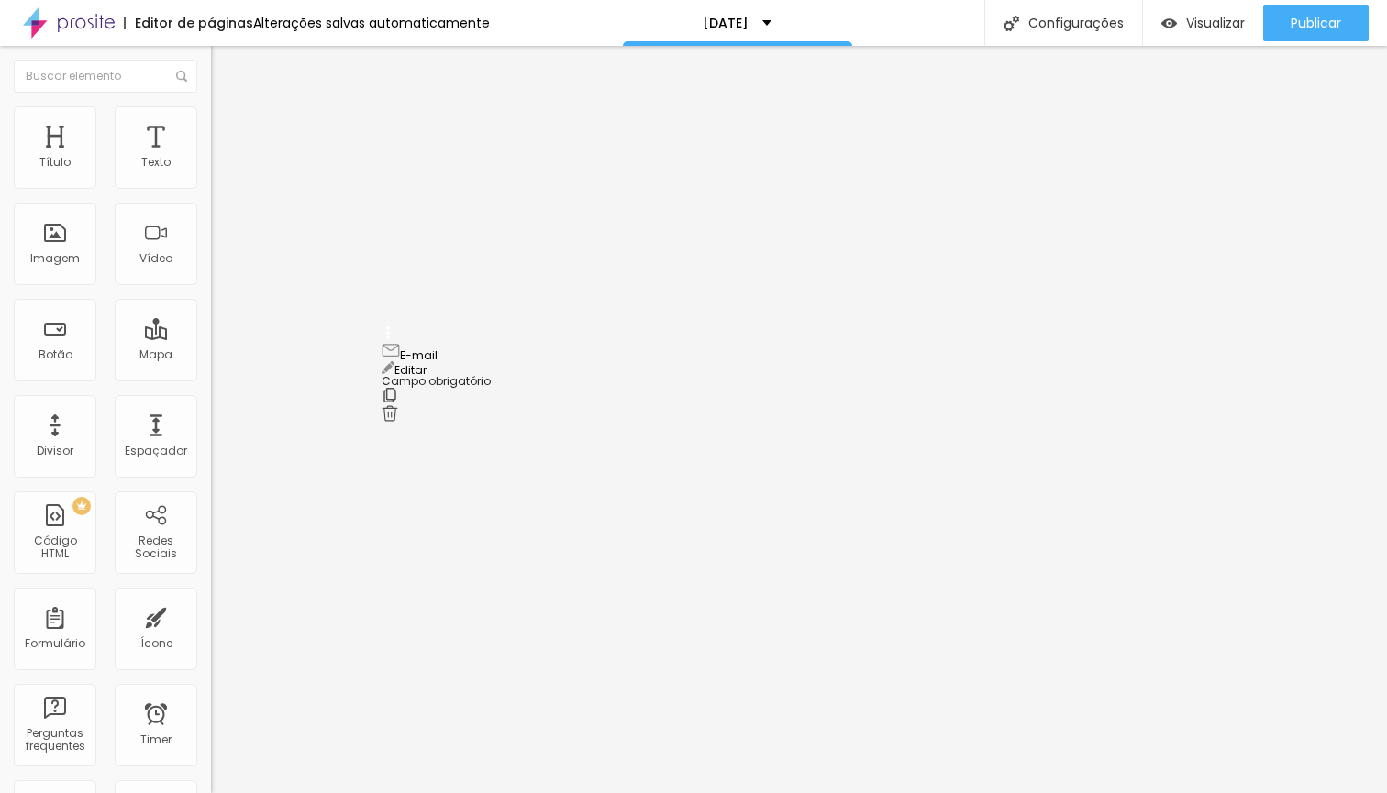
drag, startPoint x: 387, startPoint y: 505, endPoint x: 405, endPoint y: 353, distance: 153.3
click at [211, 185] on img at bounding box center [216, 190] width 11 height 11
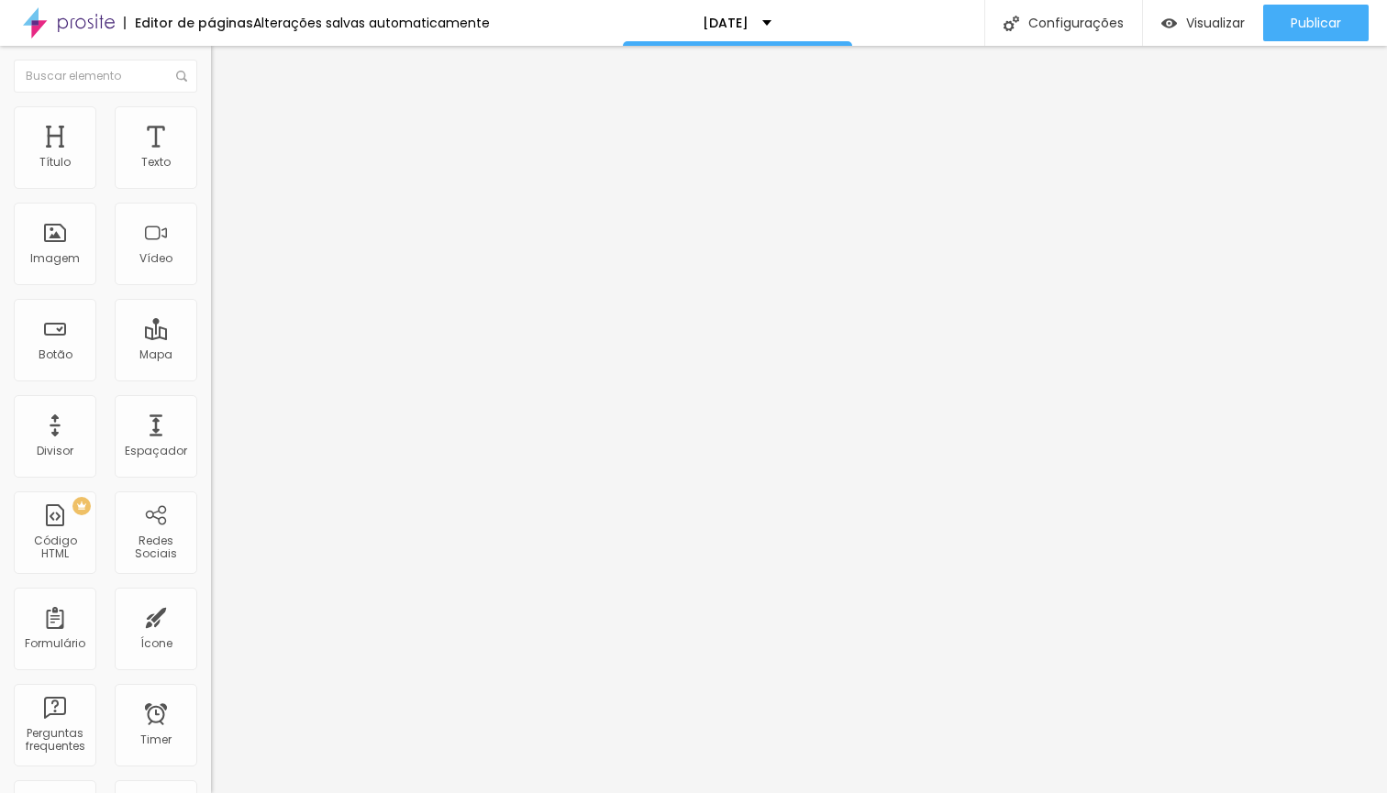
type input "s"
type input "Seu e-mail"
click at [211, 185] on img at bounding box center [216, 190] width 11 height 11
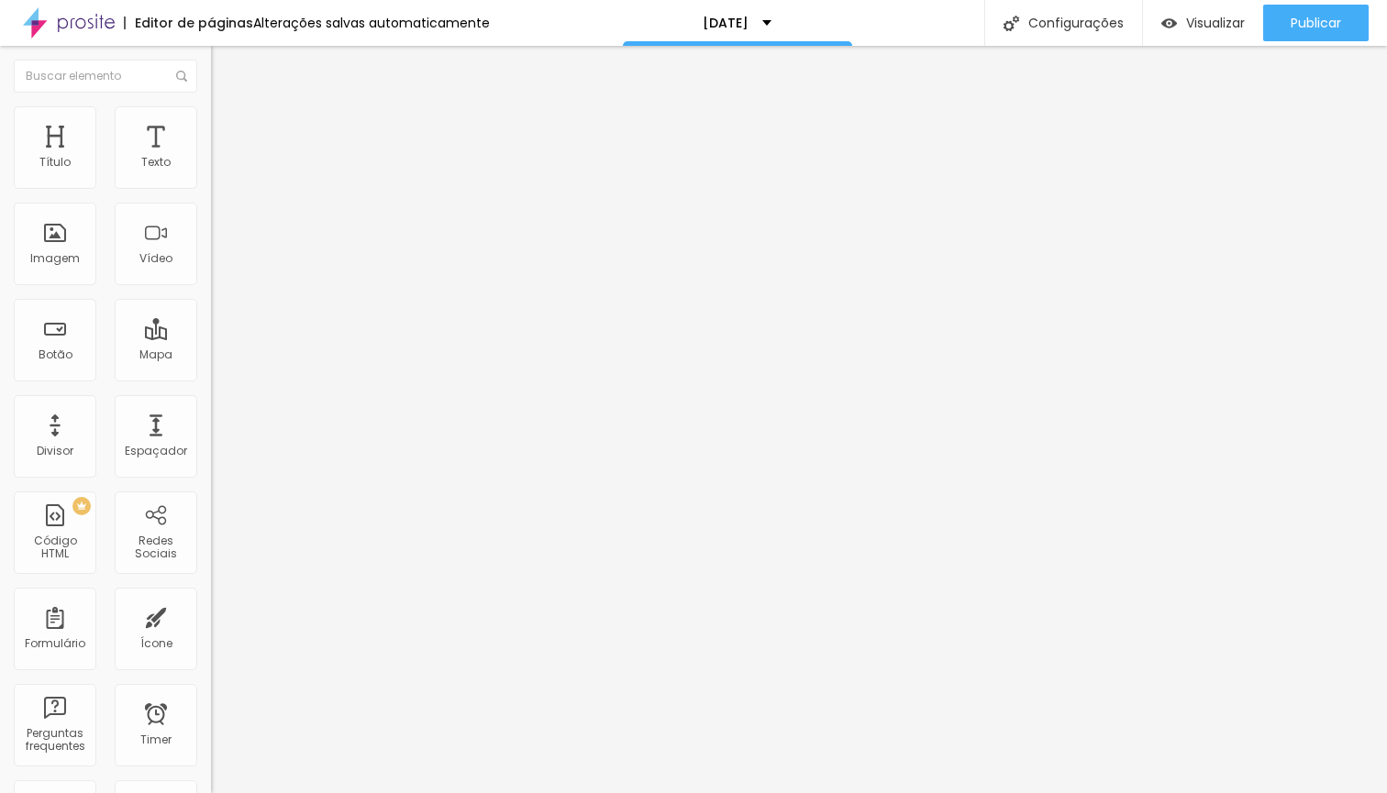
drag, startPoint x: 722, startPoint y: 481, endPoint x: 859, endPoint y: 474, distance: 137.8
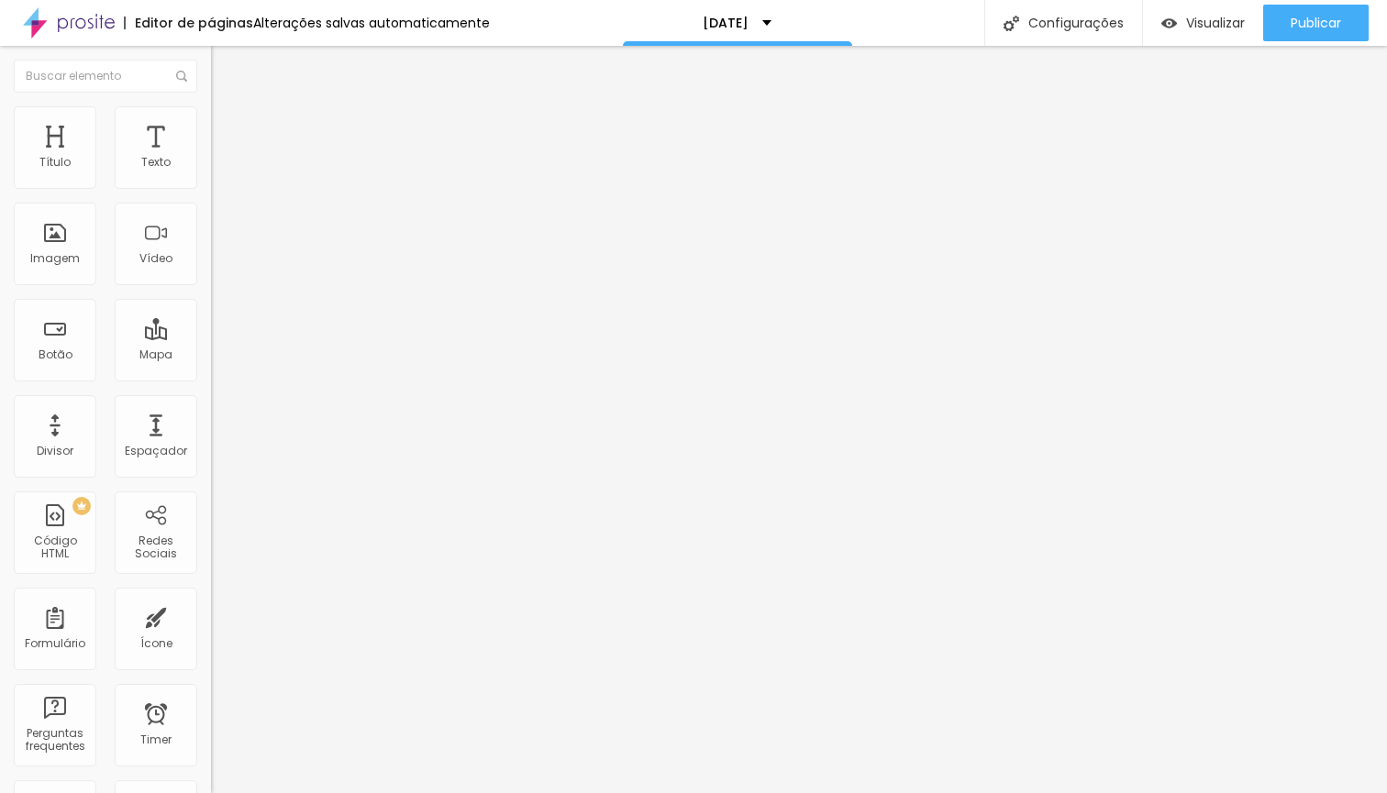
drag, startPoint x: 941, startPoint y: 484, endPoint x: 927, endPoint y: 479, distance: 14.8
type input "Marque uma data entre 04/11 e 04/12 que estaremos verificando a disponibilidade."
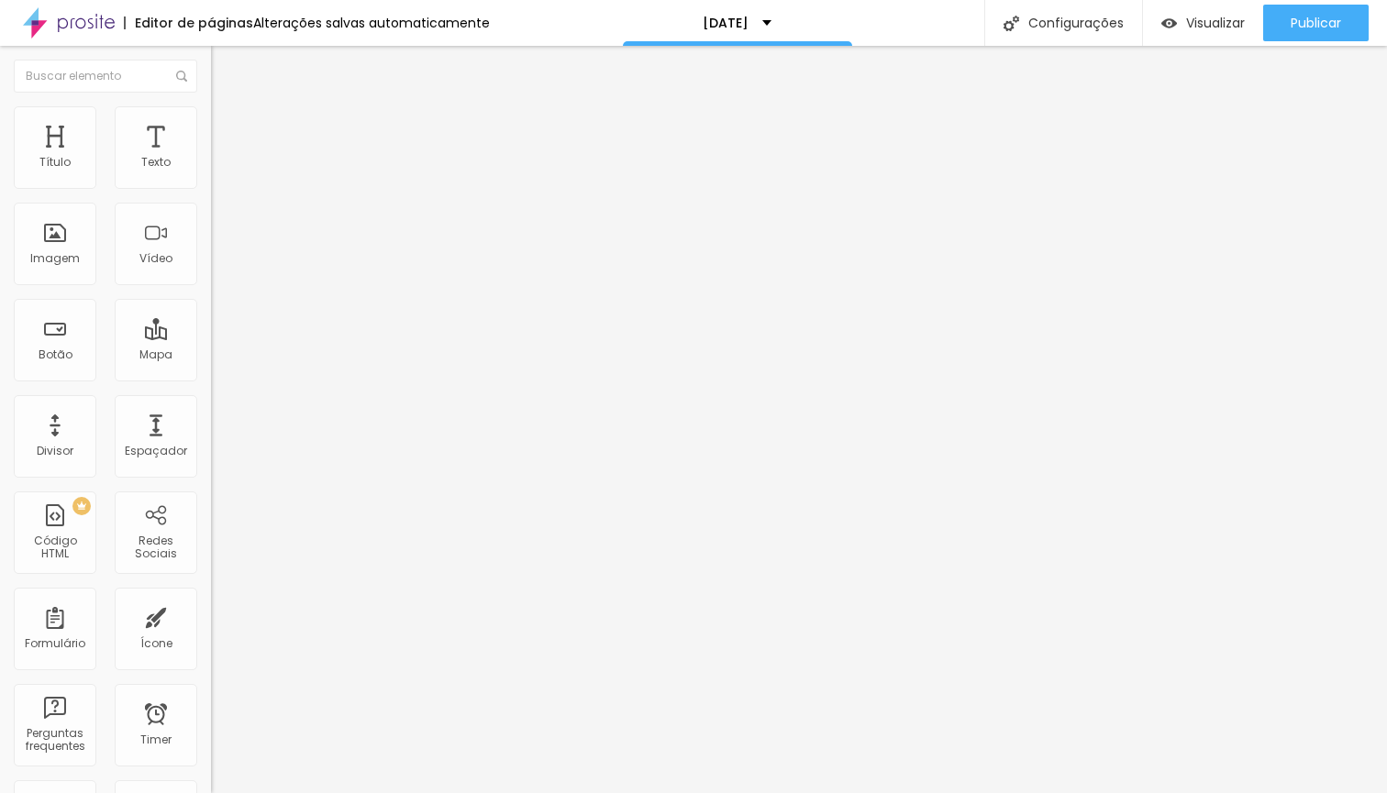
drag, startPoint x: 876, startPoint y: 360, endPoint x: 697, endPoint y: 360, distance: 178.8
type input "Nome completo"
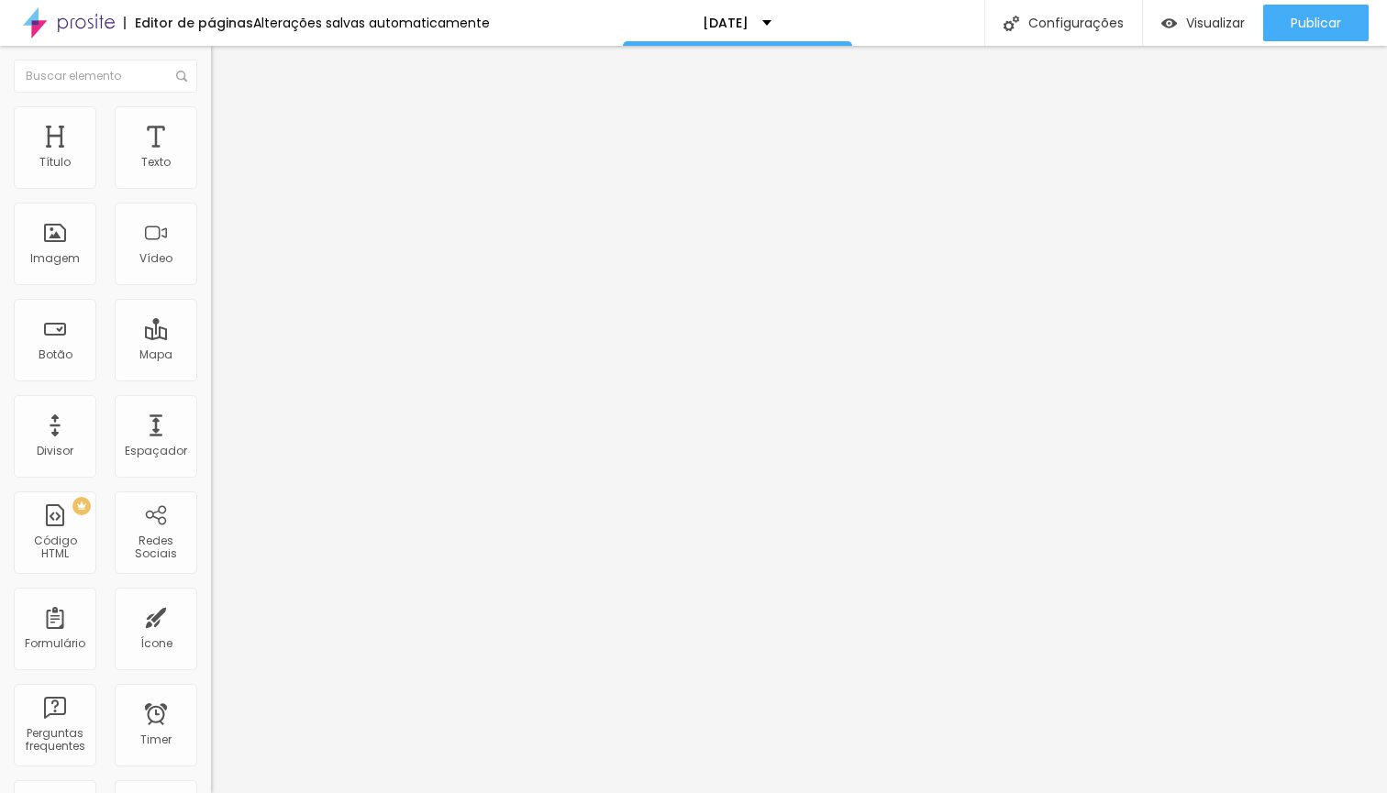
click at [211, 185] on img at bounding box center [216, 190] width 11 height 11
drag, startPoint x: 591, startPoint y: 535, endPoint x: 569, endPoint y: 461, distance: 76.9
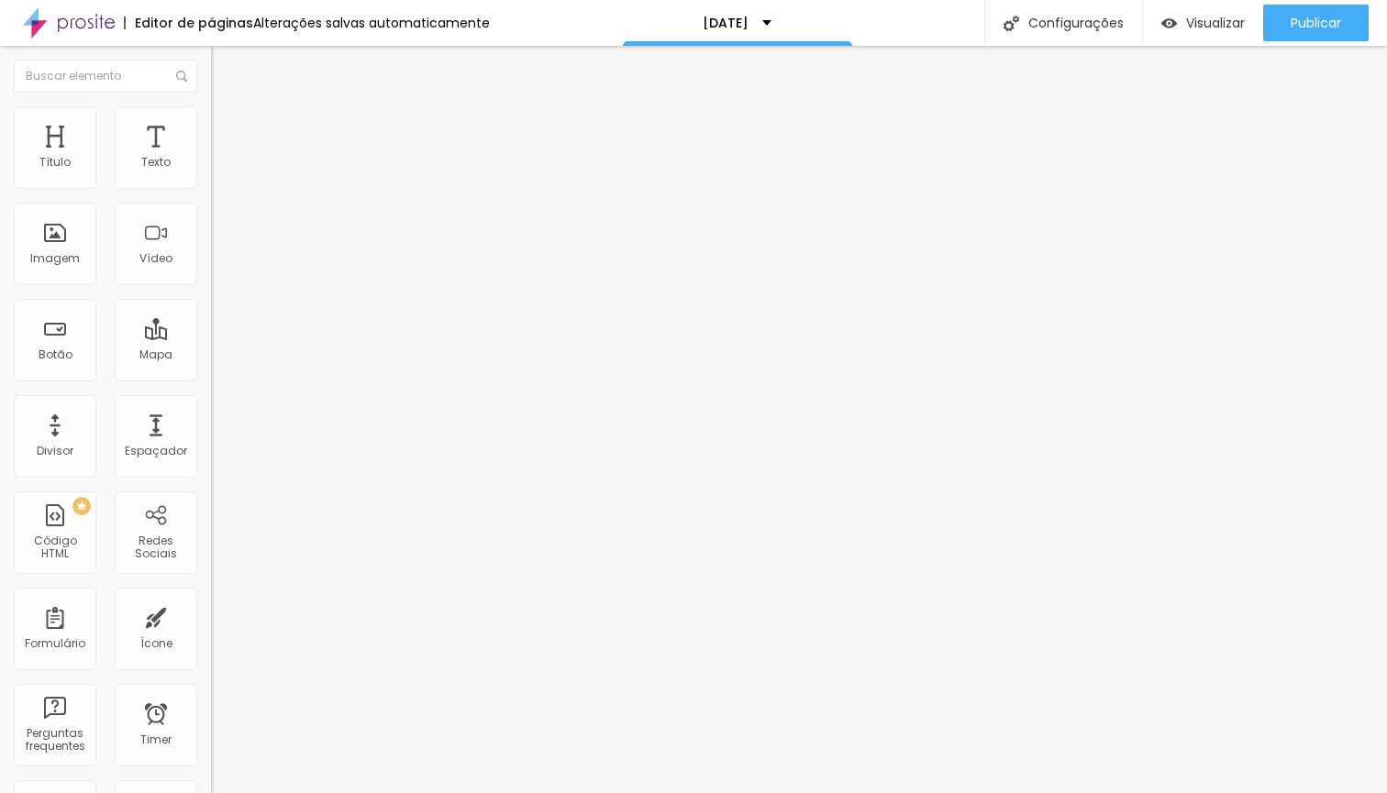
type input "d"
type input "Seu contato de WhatsApp"
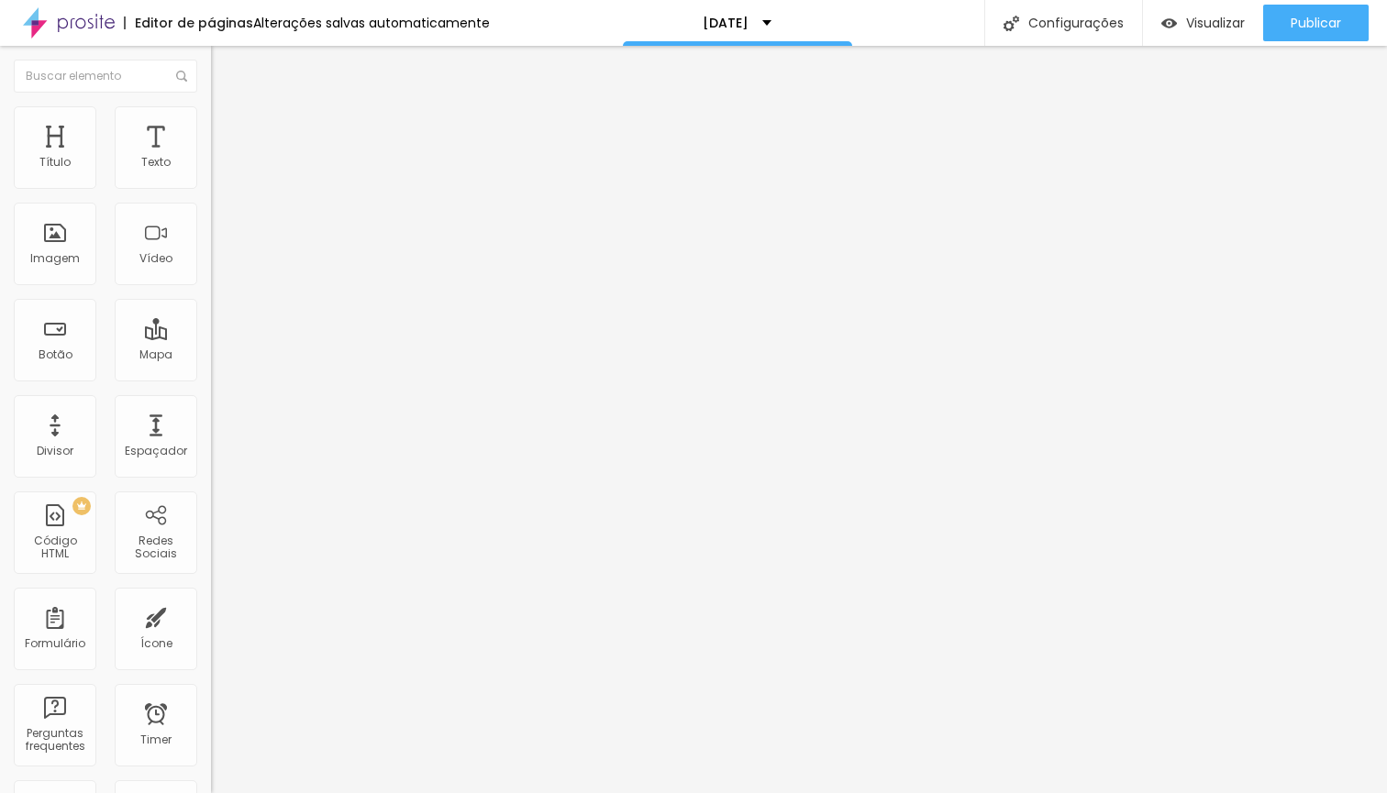
drag, startPoint x: 479, startPoint y: 541, endPoint x: 408, endPoint y: 541, distance: 70.6
type input "Whats"
click at [211, 184] on span at bounding box center [216, 192] width 11 height 16
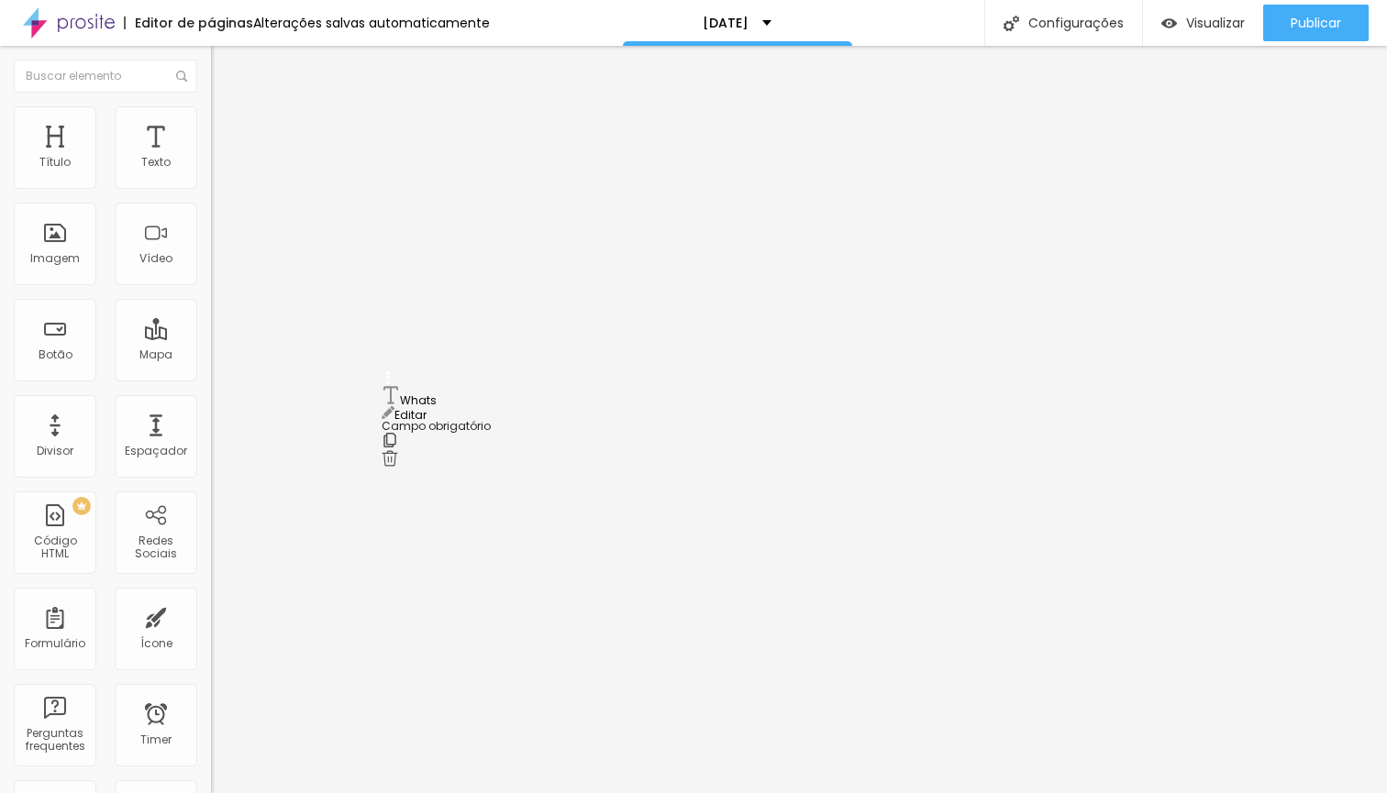
drag, startPoint x: 386, startPoint y: 476, endPoint x: 393, endPoint y: 400, distance: 76.5
type input "WhatsApp"
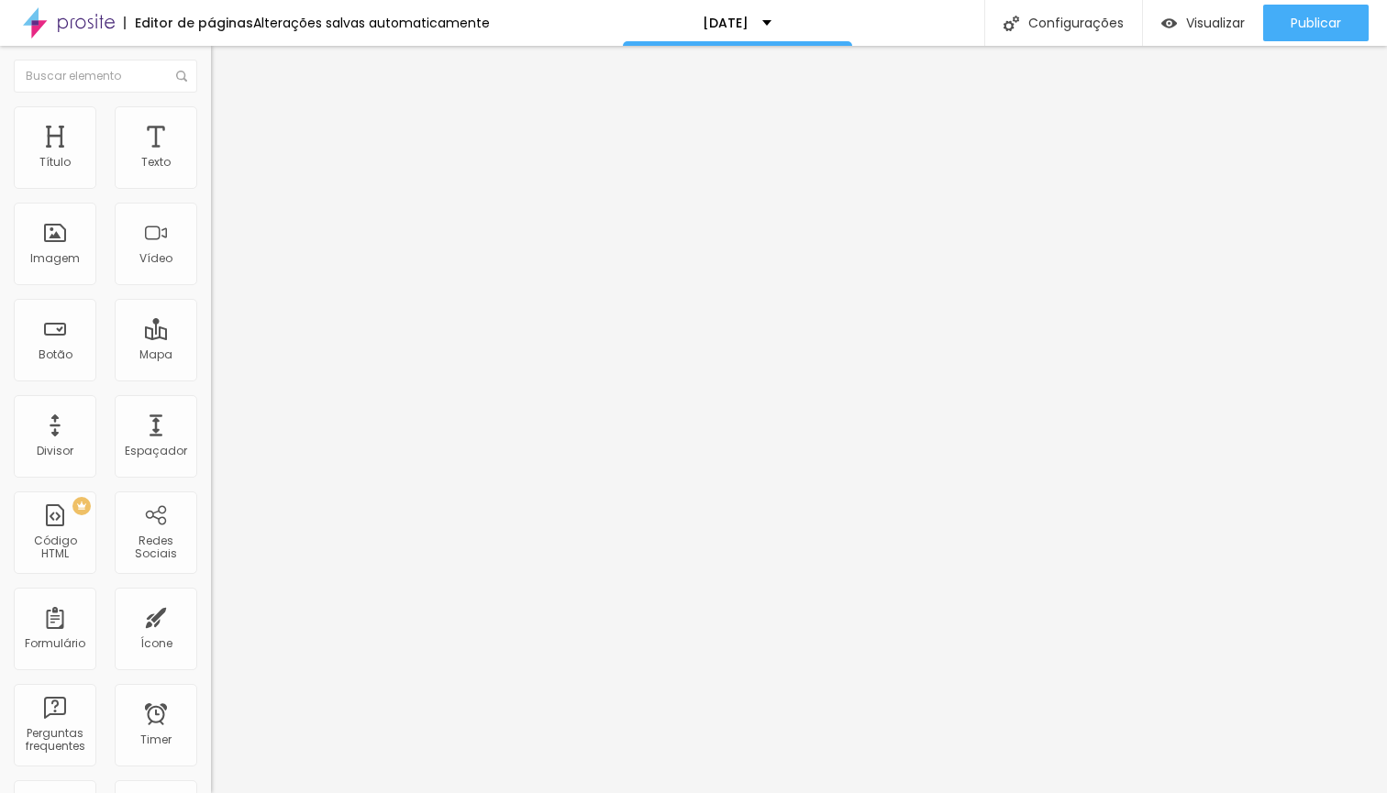
click at [1219, 30] on span "Visualizar" at bounding box center [1215, 23] width 59 height 15
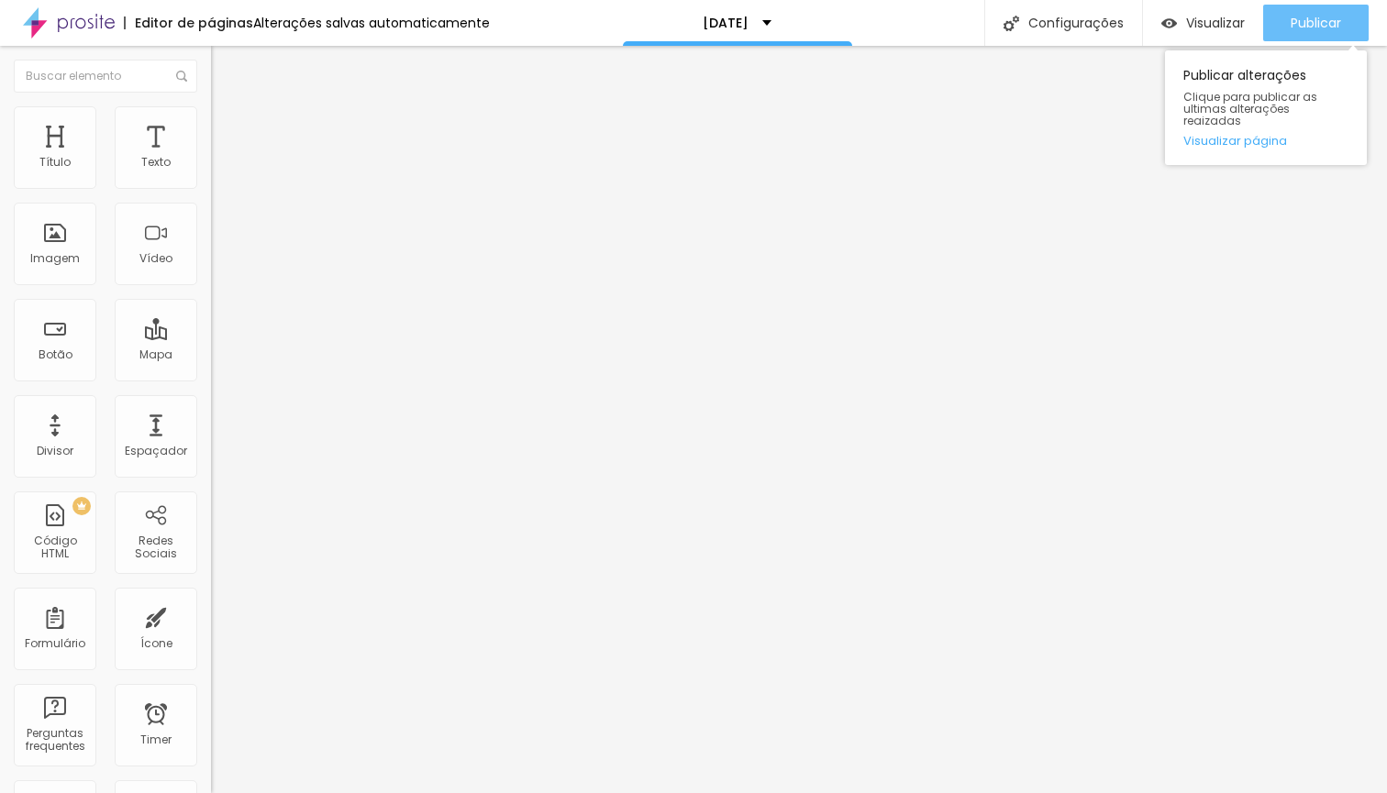
click at [1330, 25] on span "Publicar" at bounding box center [1315, 23] width 50 height 15
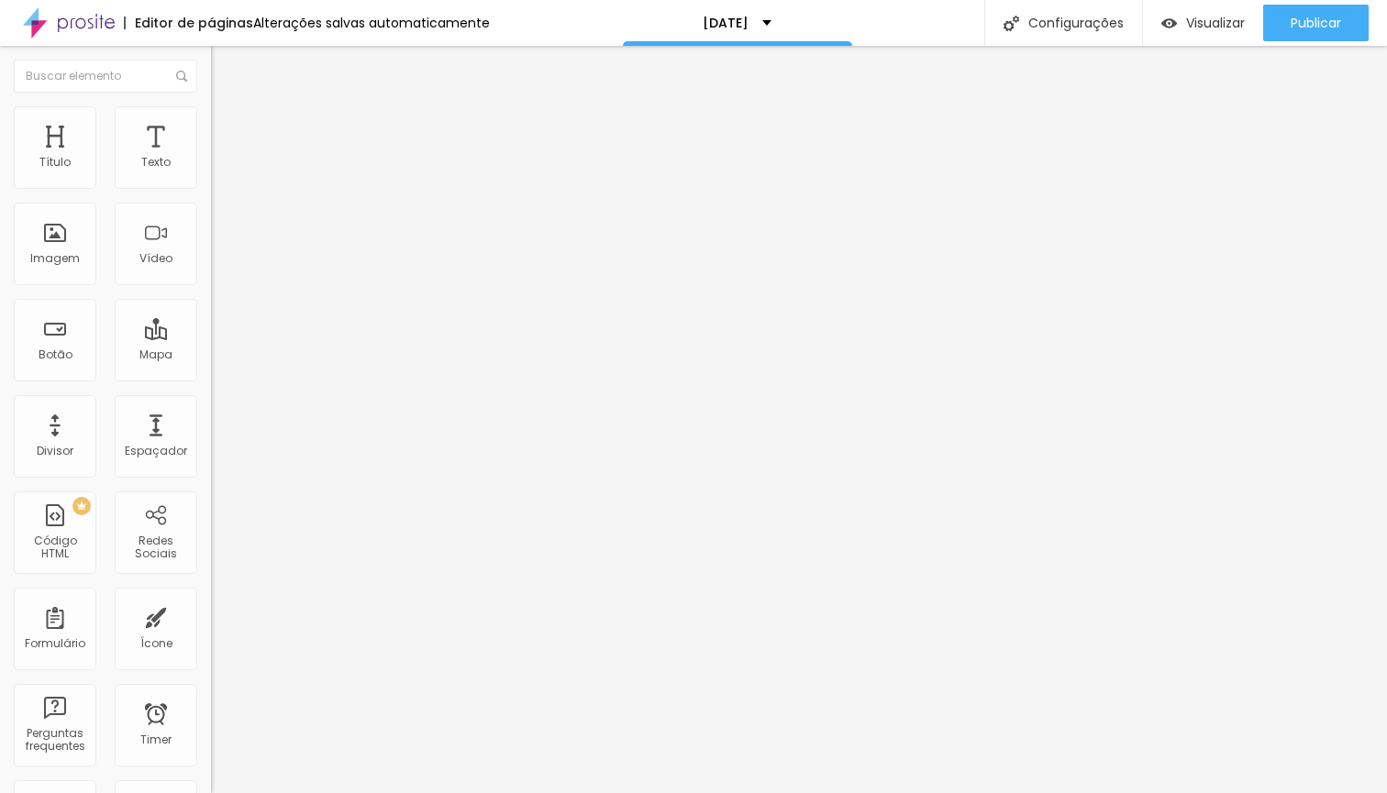
click at [211, 184] on span at bounding box center [216, 192] width 11 height 16
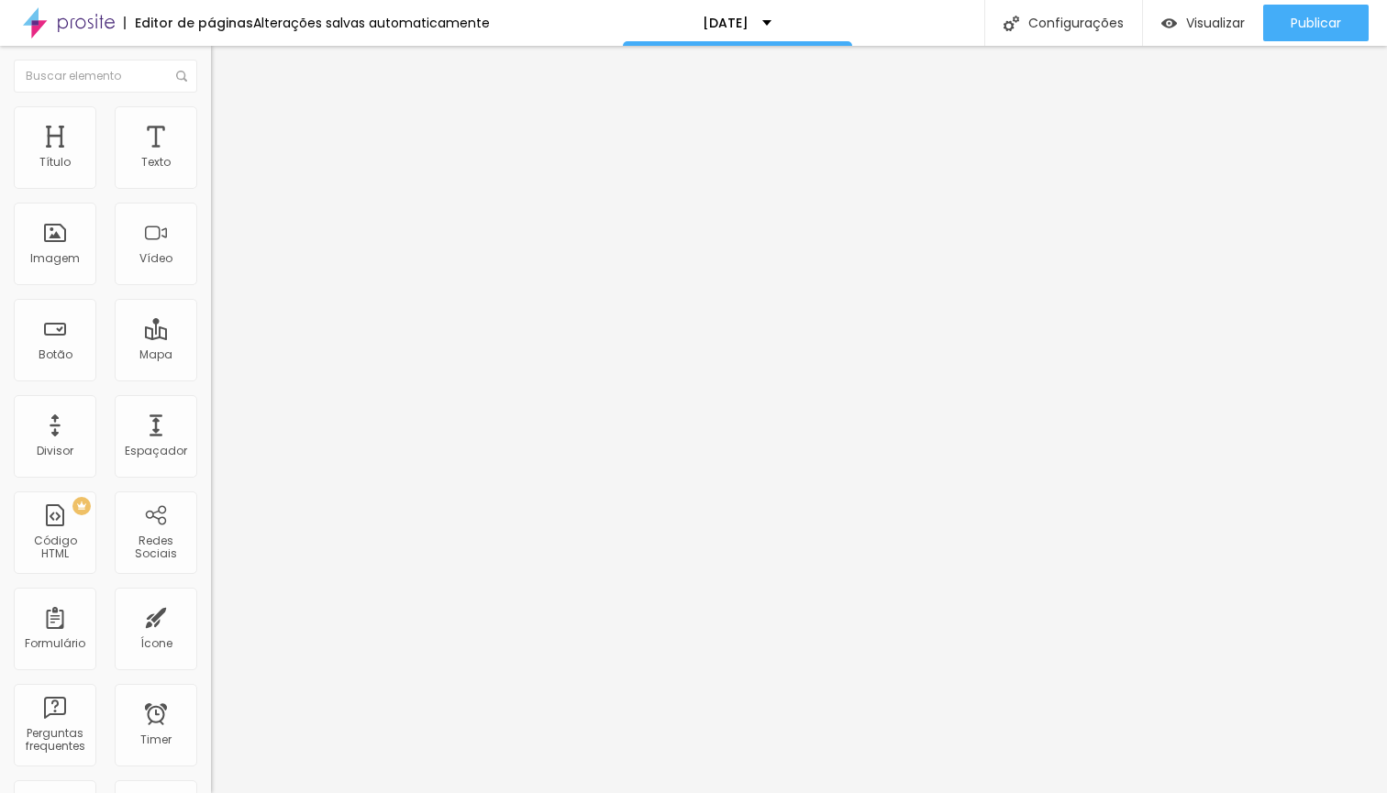
click at [211, 185] on img at bounding box center [216, 190] width 11 height 11
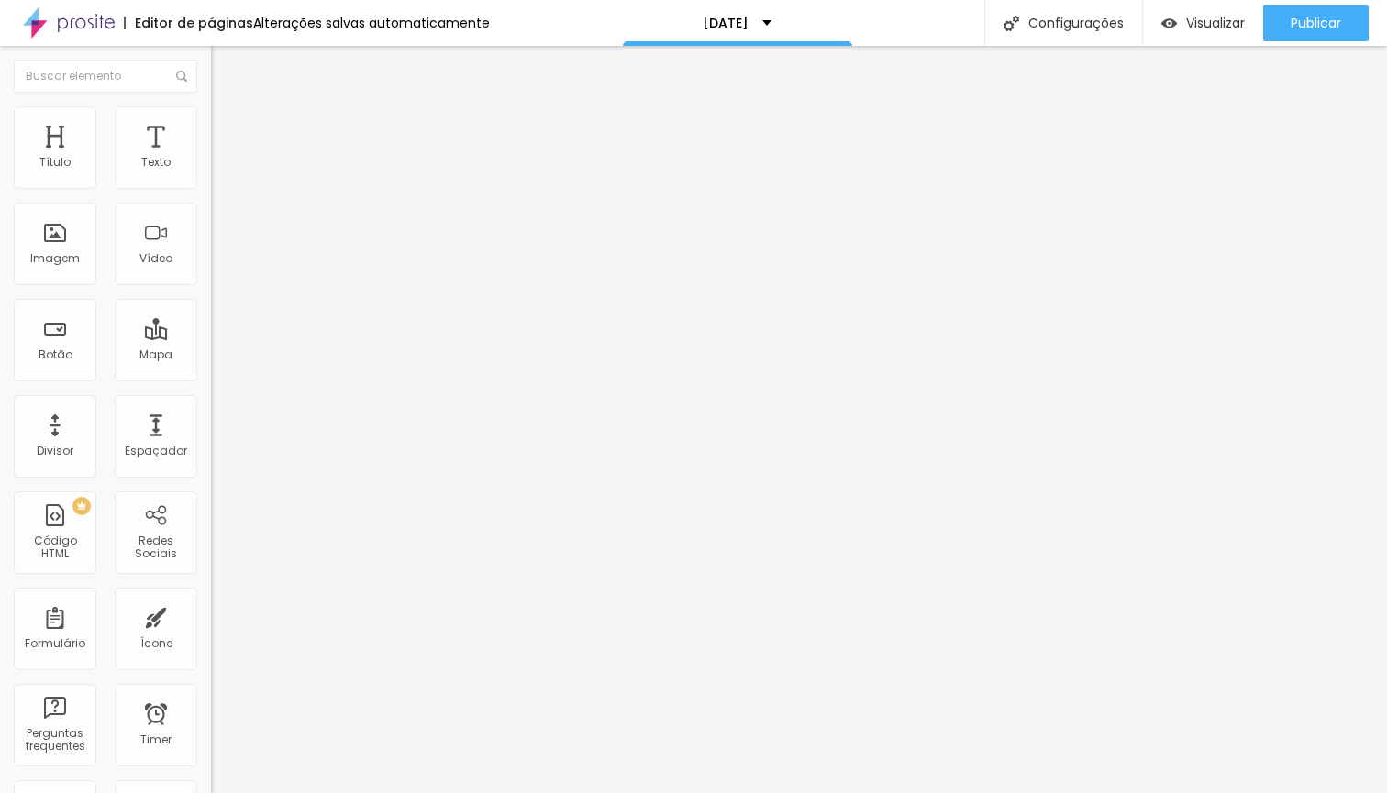
scroll to position [31, 0]
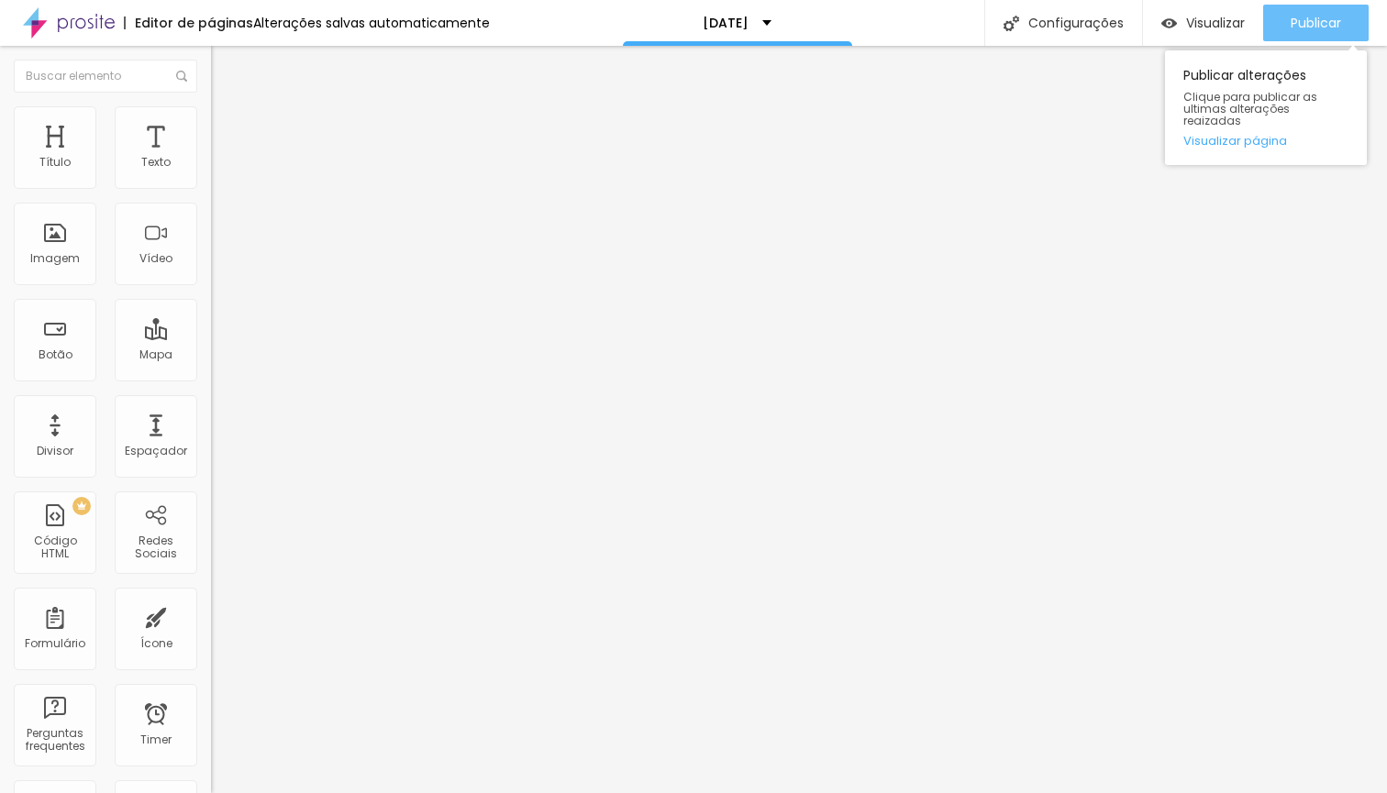
click at [1317, 26] on span "Publicar" at bounding box center [1315, 23] width 50 height 15
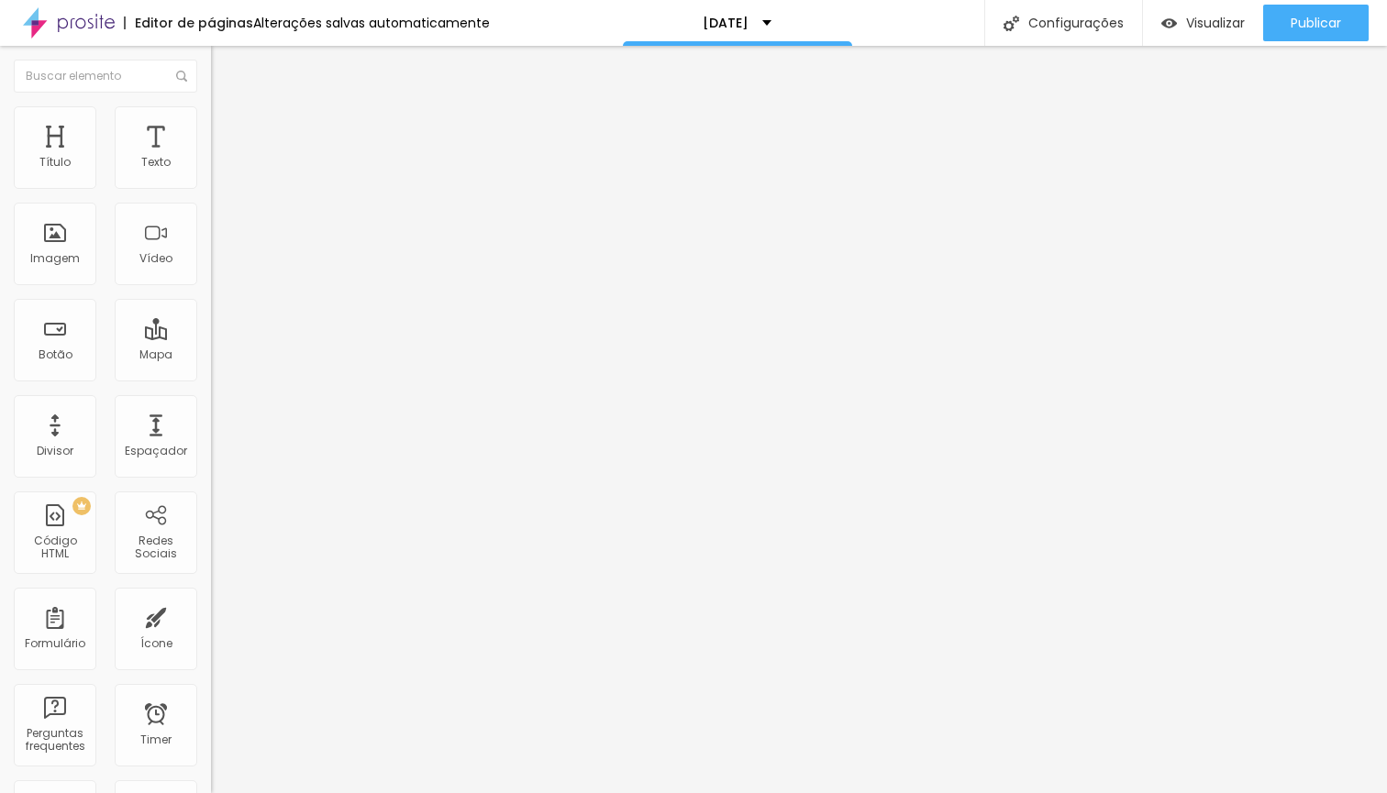
click at [211, 185] on img at bounding box center [216, 190] width 11 height 11
click at [211, 112] on li "Estilo" at bounding box center [316, 115] width 211 height 18
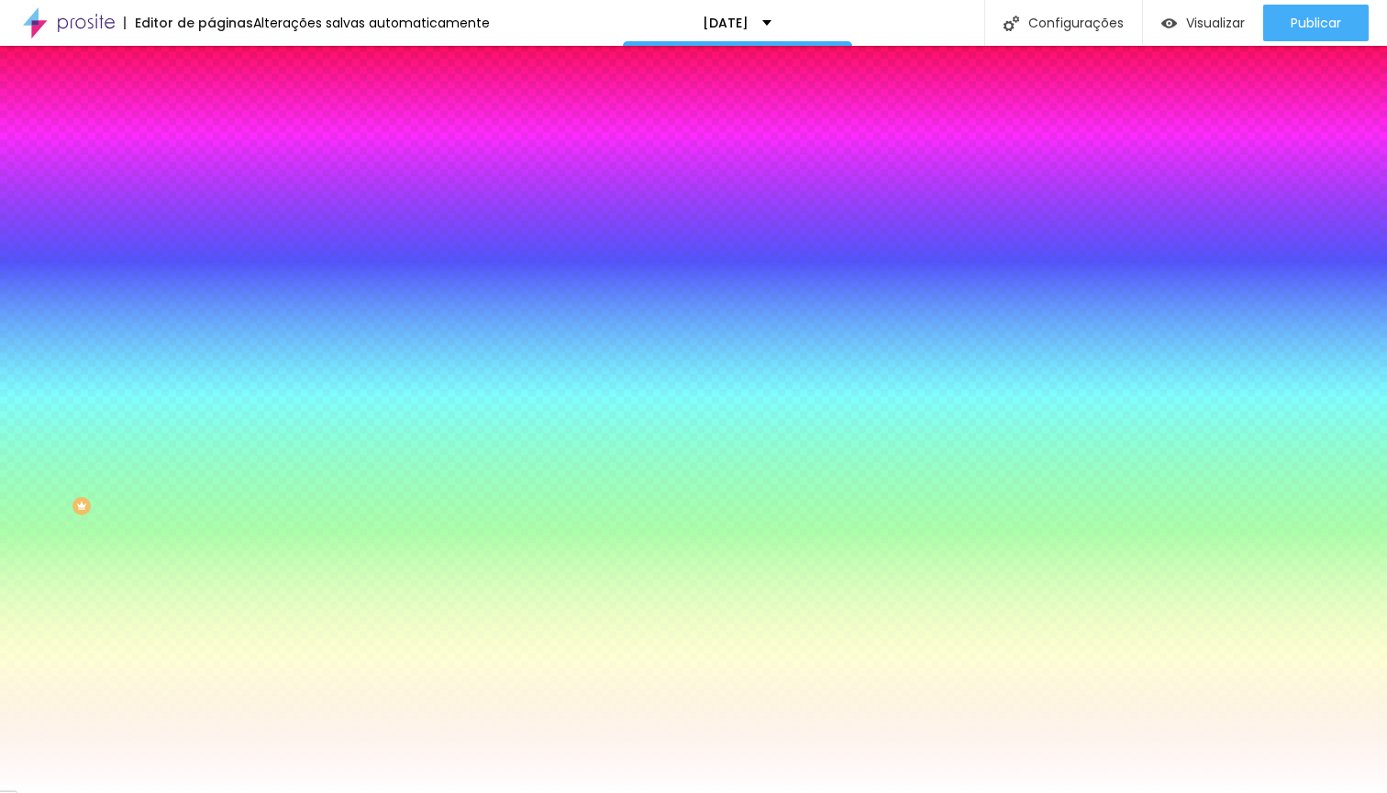
click at [211, 125] on li "Avançado" at bounding box center [316, 134] width 211 height 18
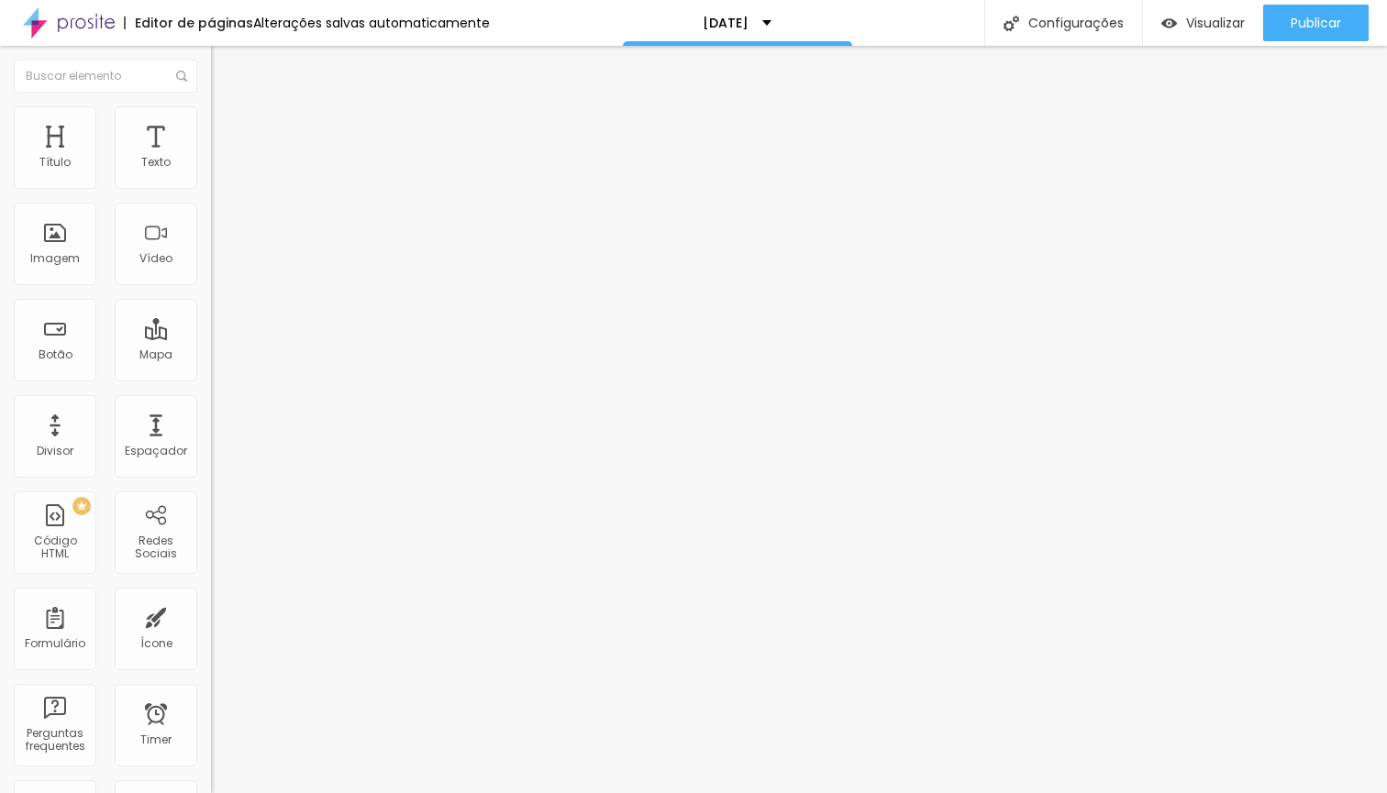
type input "27"
type input "21"
type input "11"
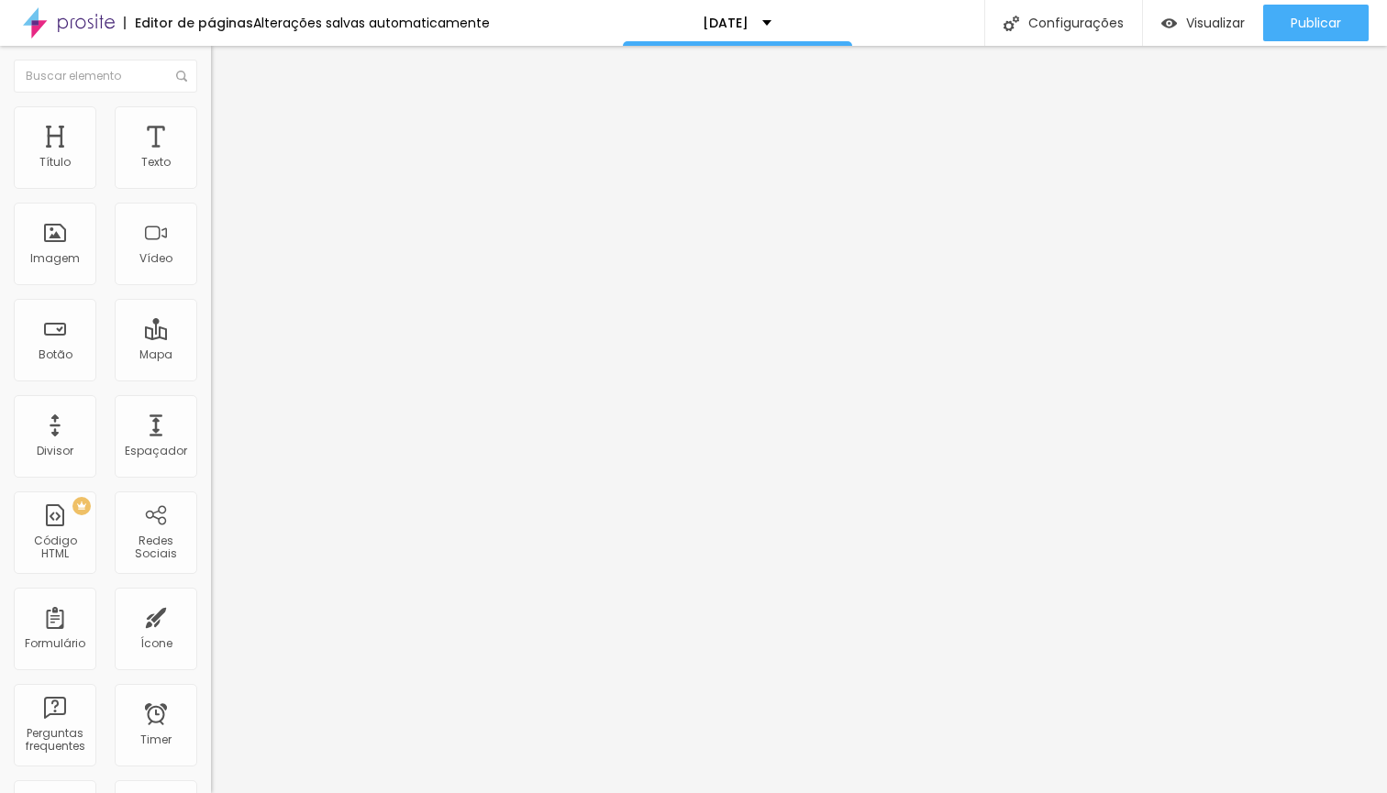
type input "11"
type input "9"
type input "7"
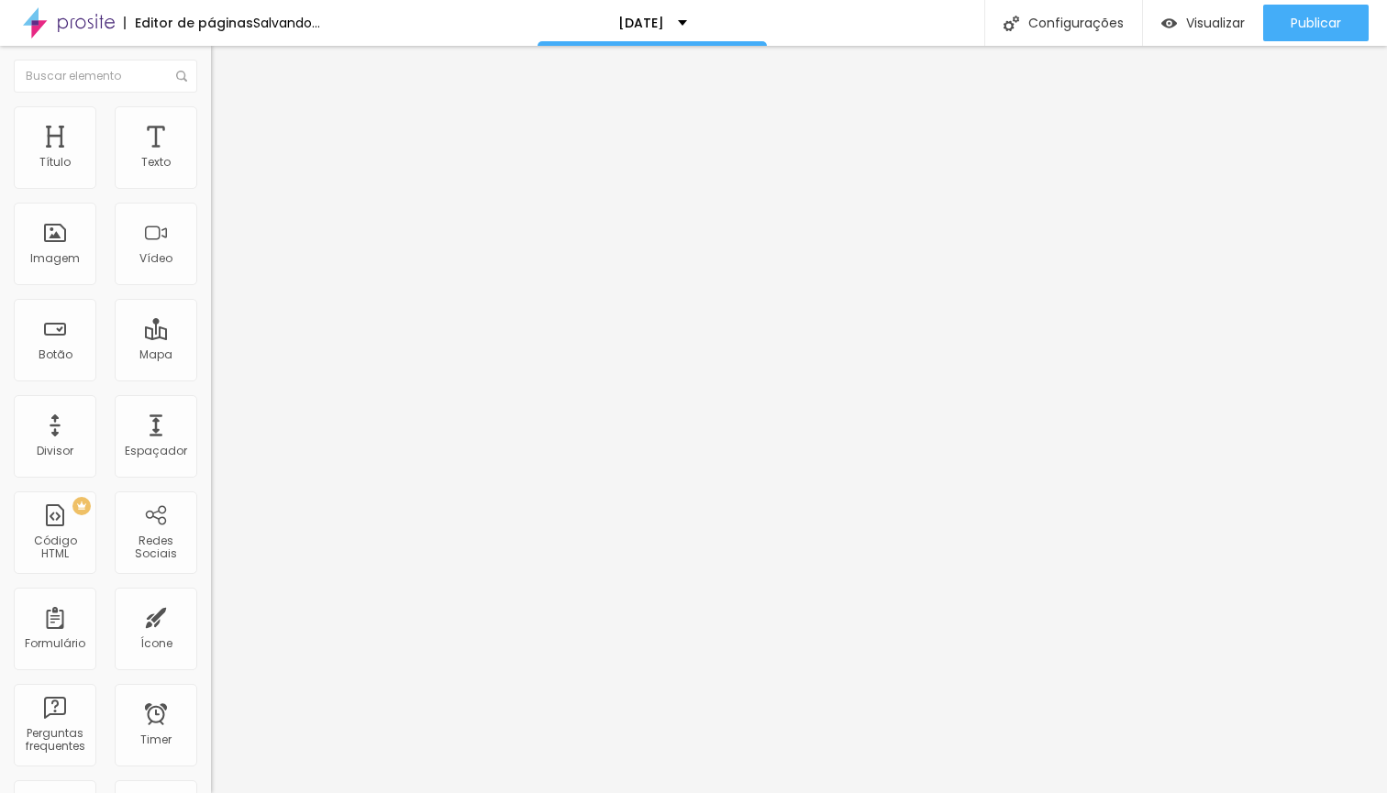
type input "8"
type input "9"
type input "10"
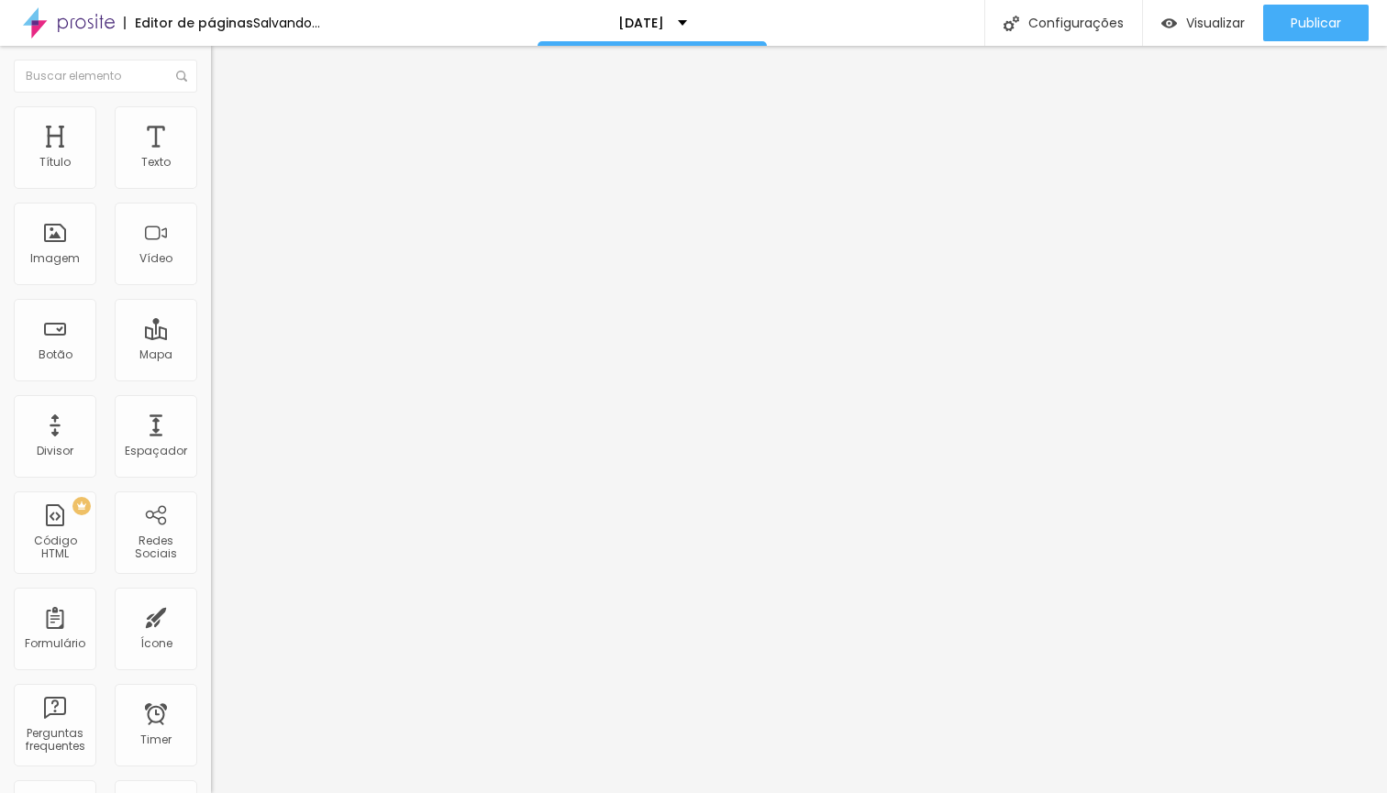
type input "10"
type input "13"
type input "16"
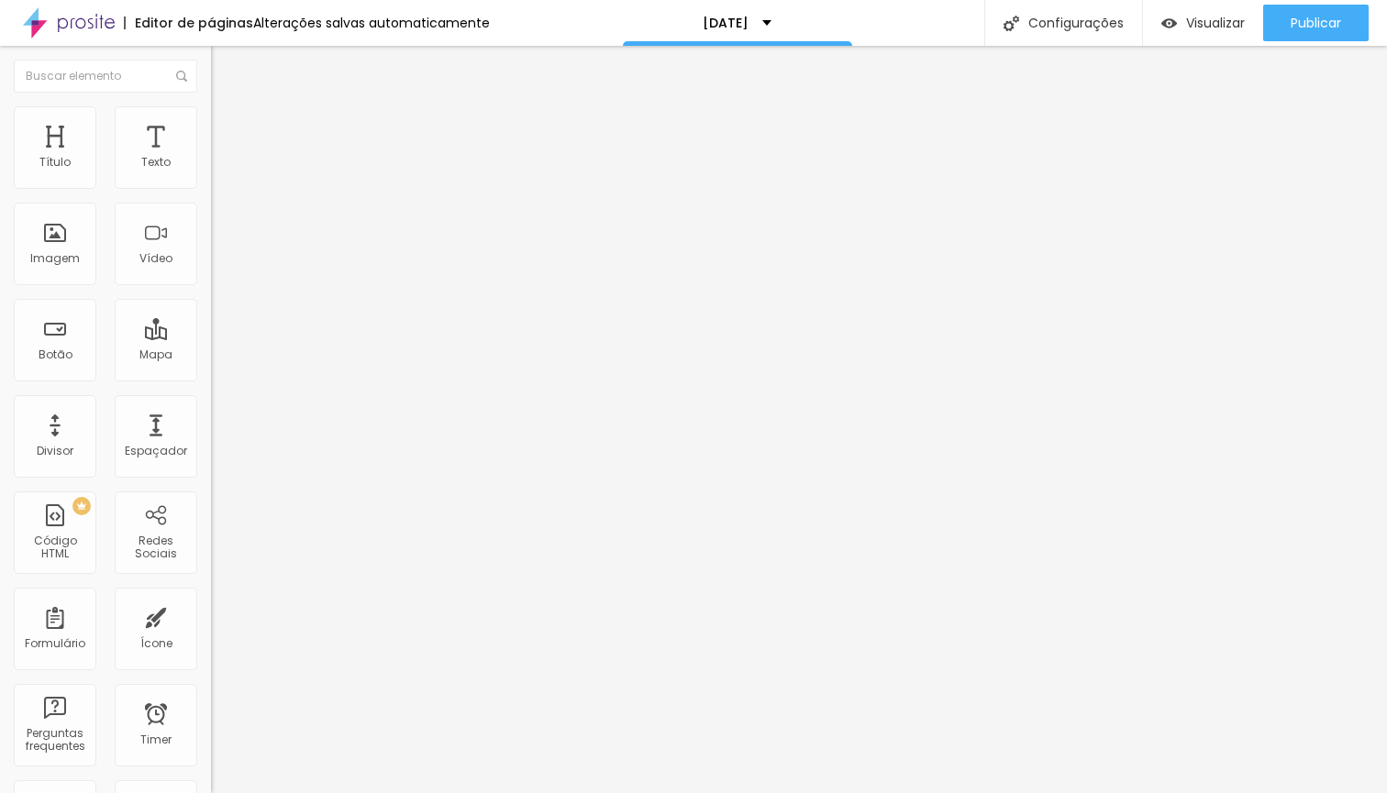
type input "17"
type input "18"
type input "19"
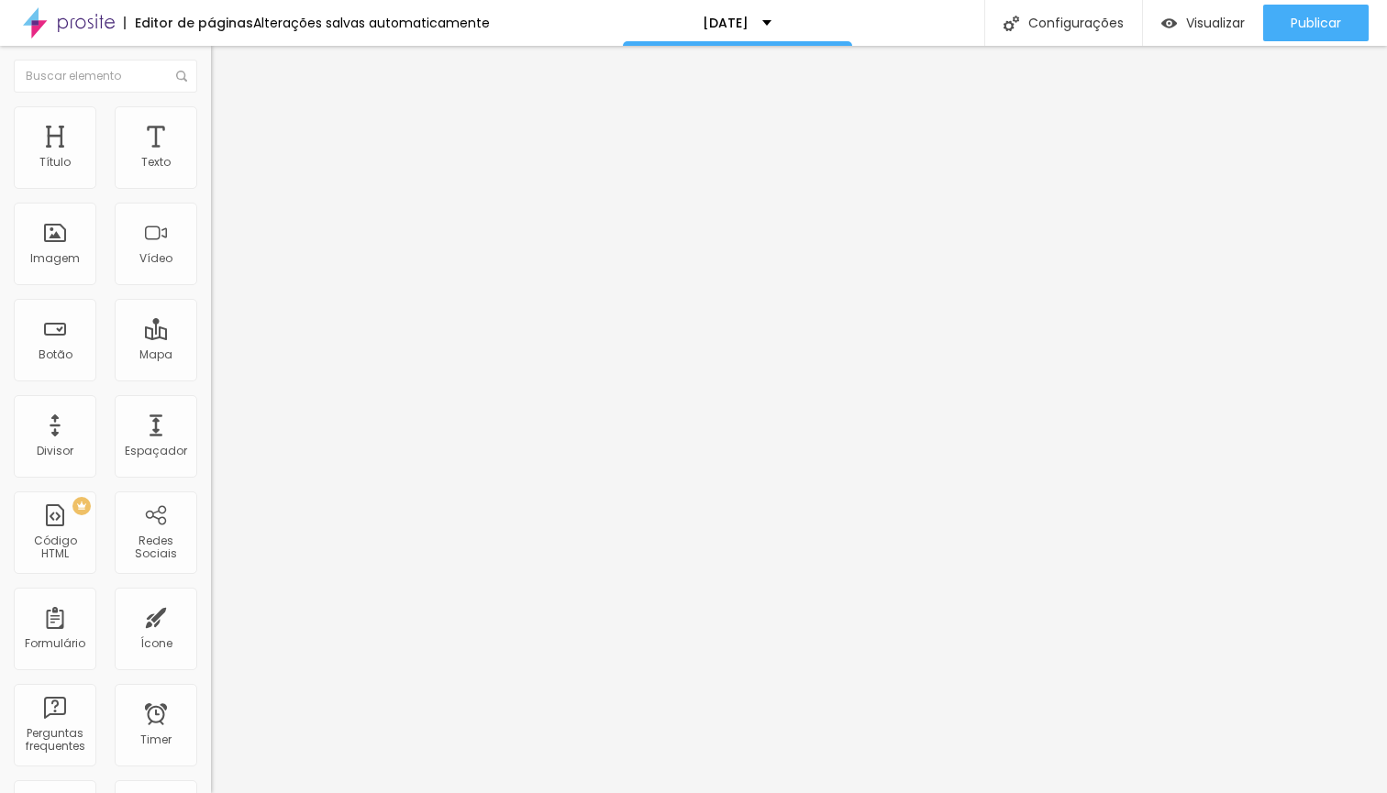
type input "19"
type input "18"
type input "17"
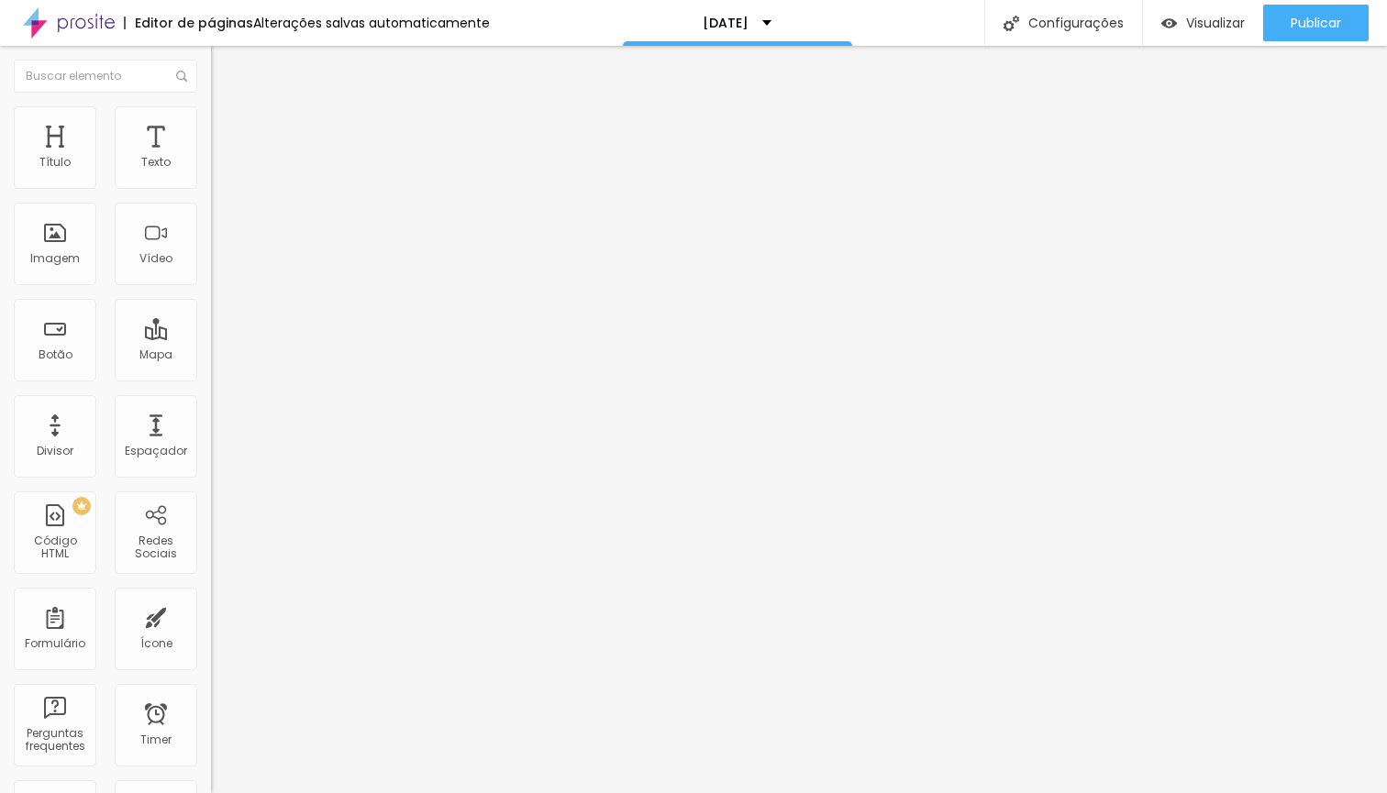
type input "18"
type input "19"
type input "20"
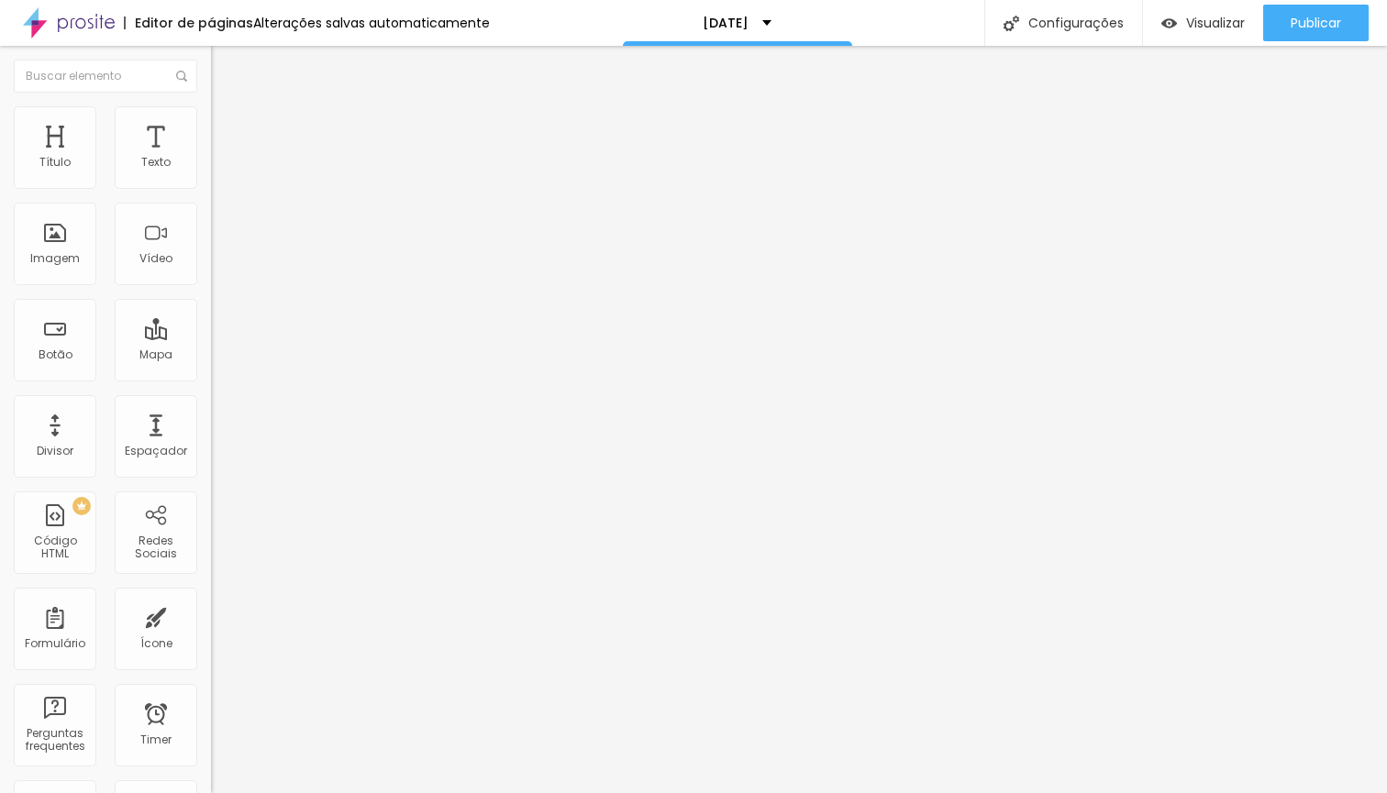
type input "20"
type input "22"
type input "24"
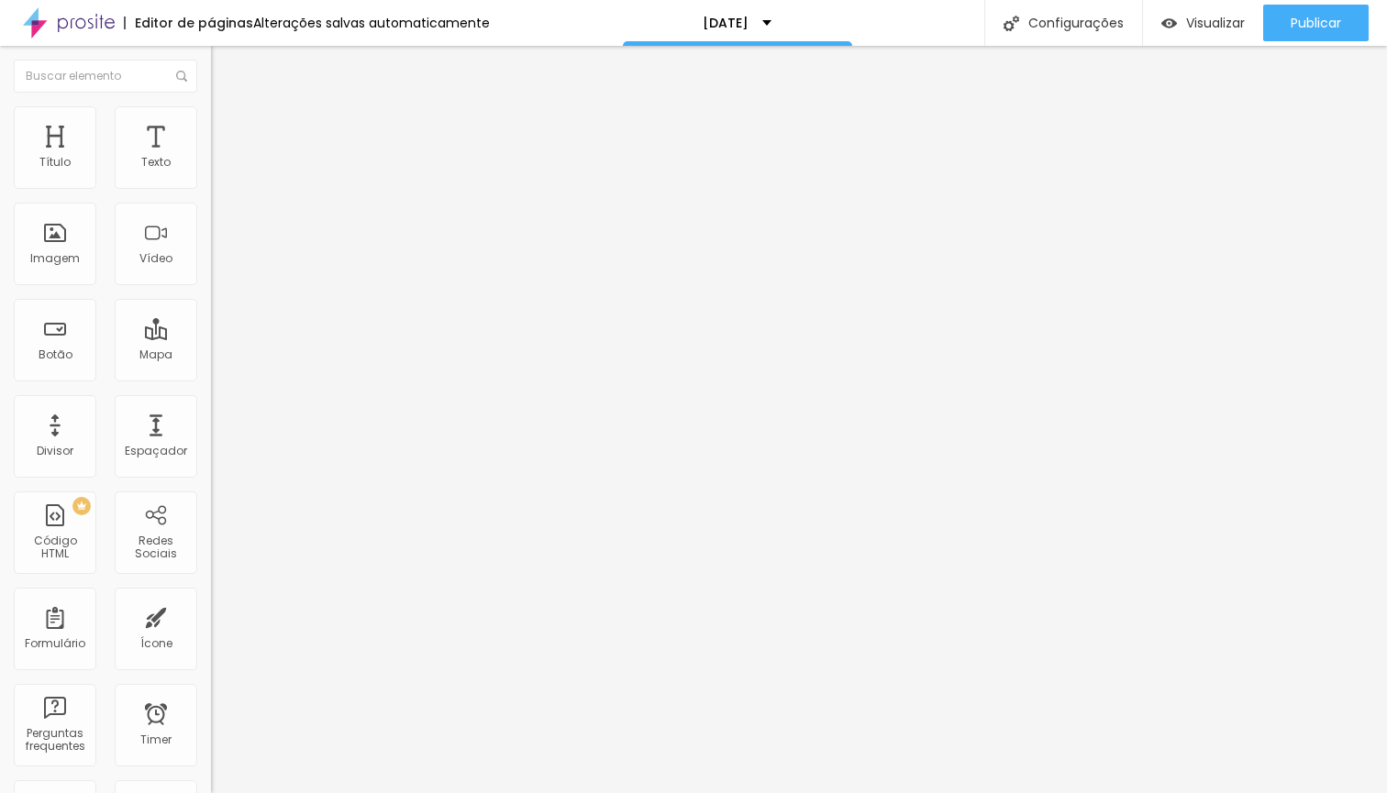
type input "26"
type input "27"
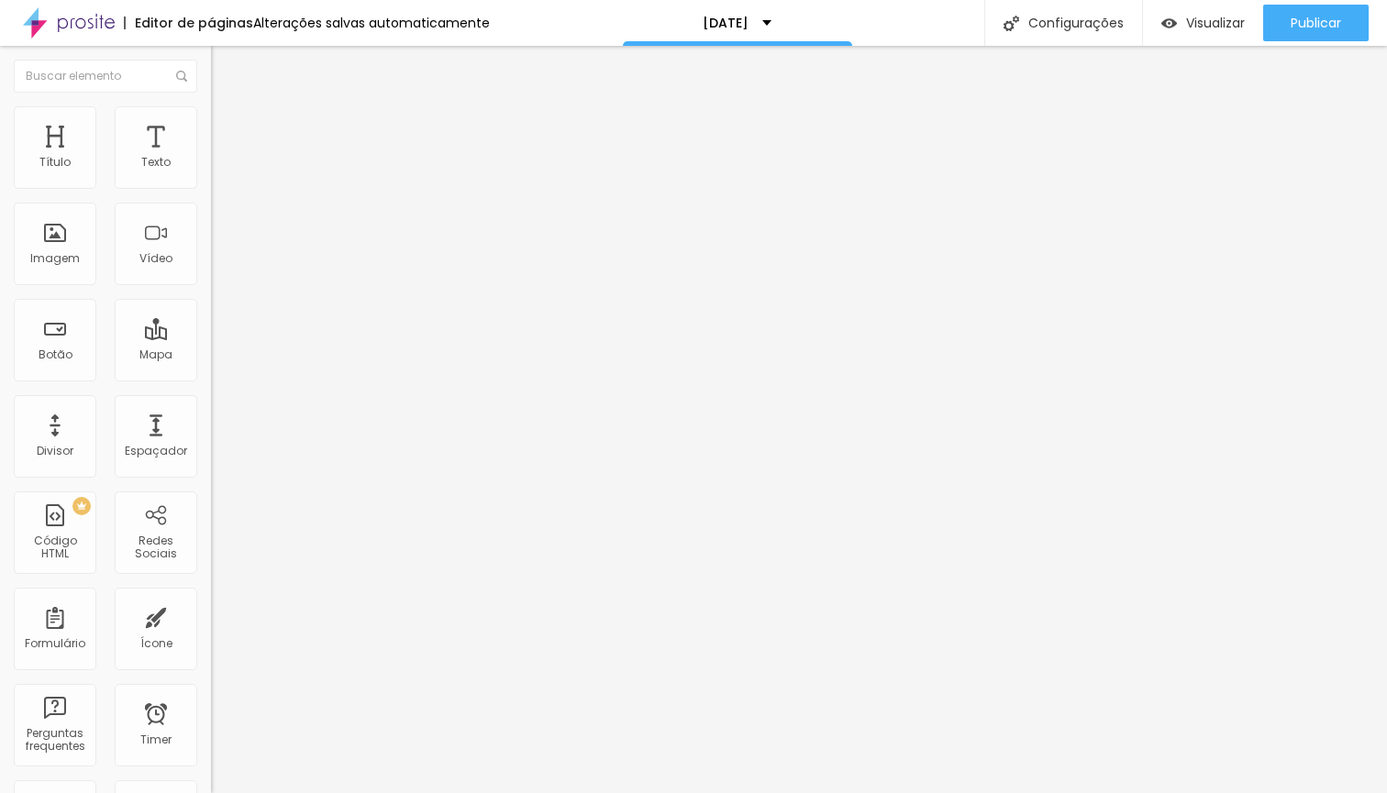
click at [211, 615] on input "range" at bounding box center [270, 622] width 118 height 15
type input "1"
type input "2"
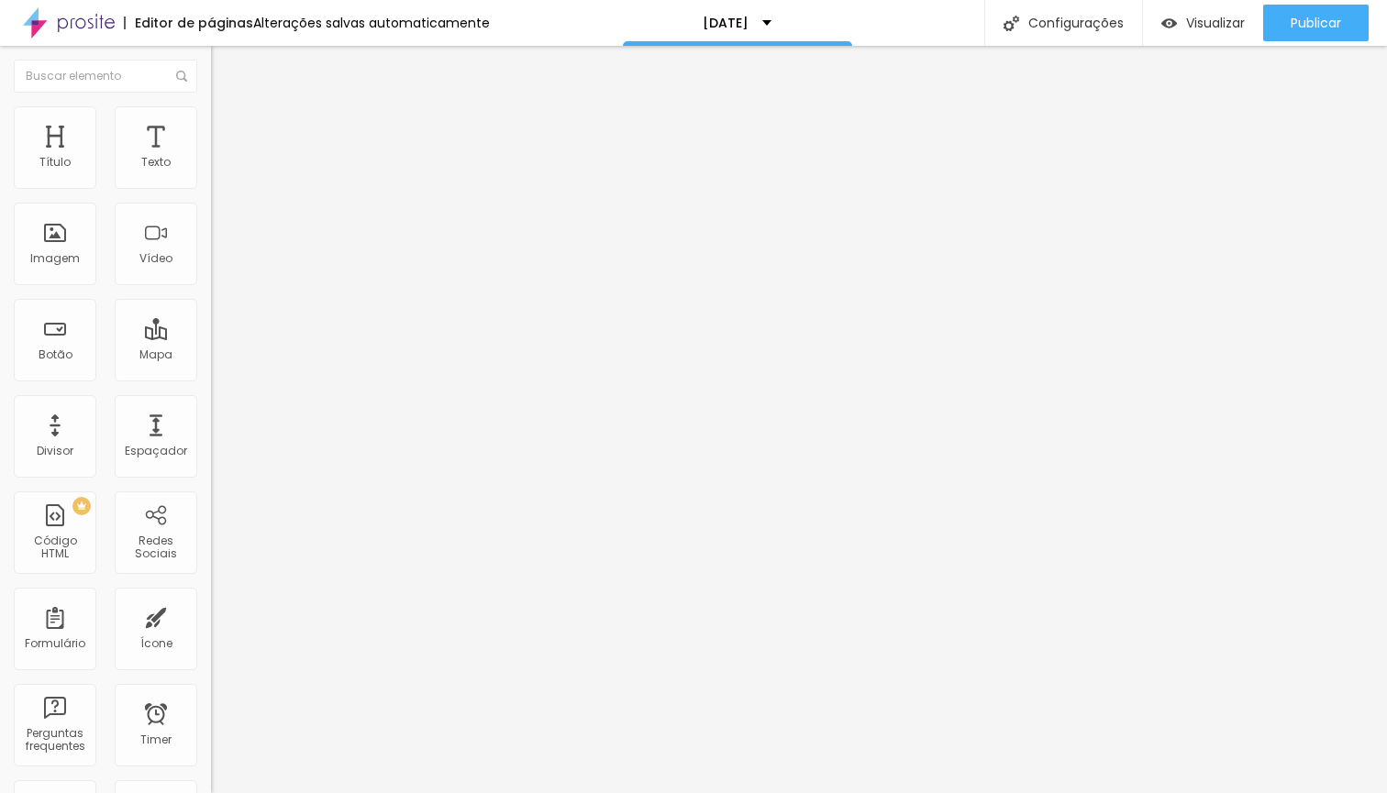
type input "3"
type input "2"
type input "3"
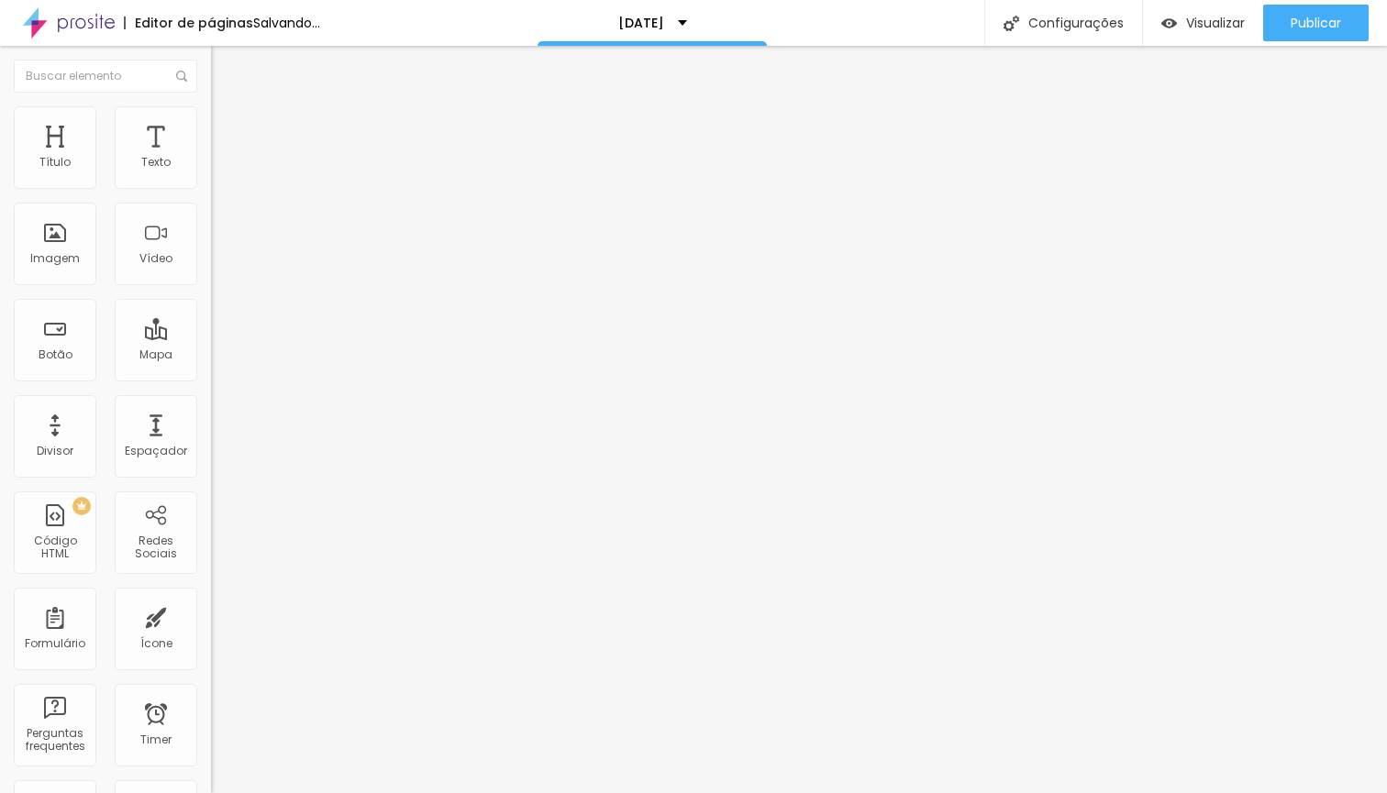
type input "3"
type input "4"
type input "9"
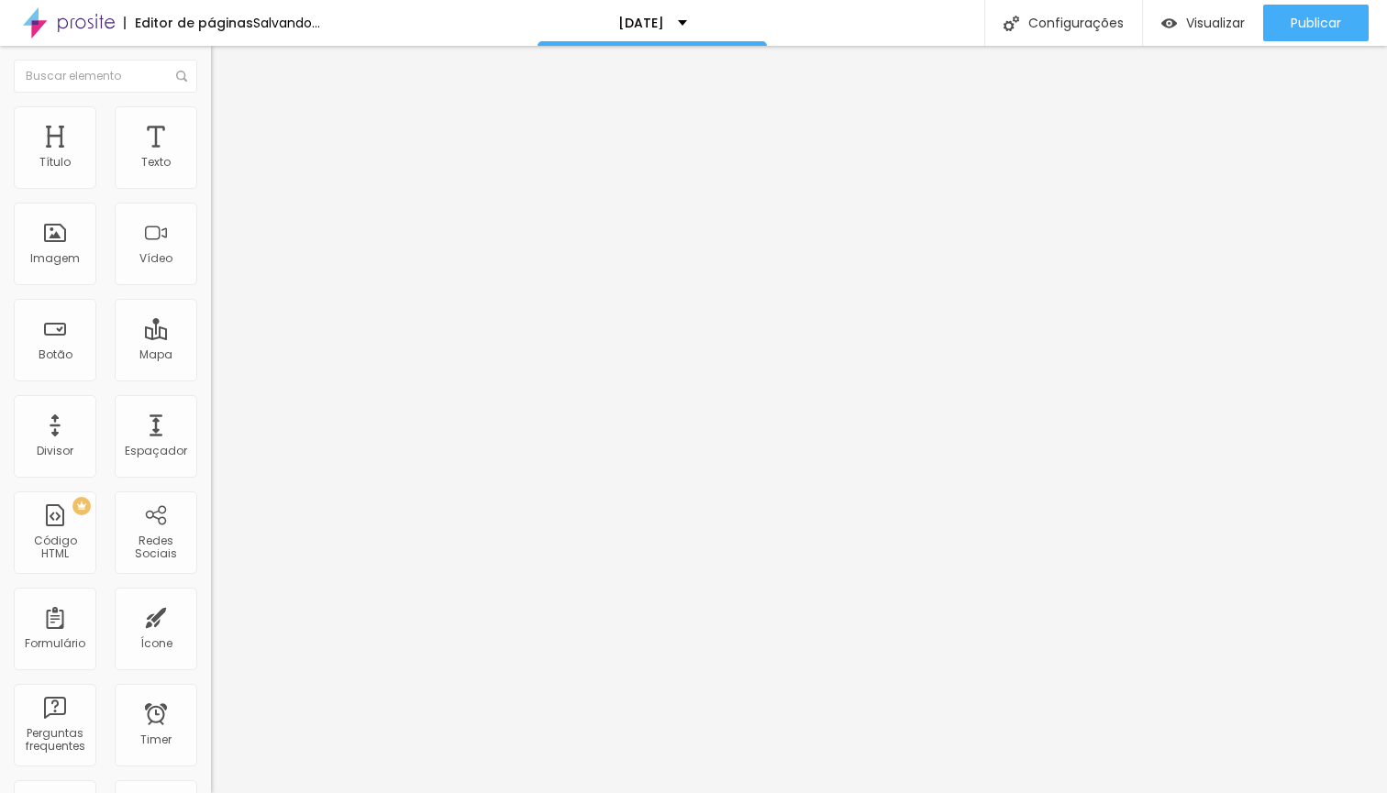
type input "10"
type input "14"
type input "16"
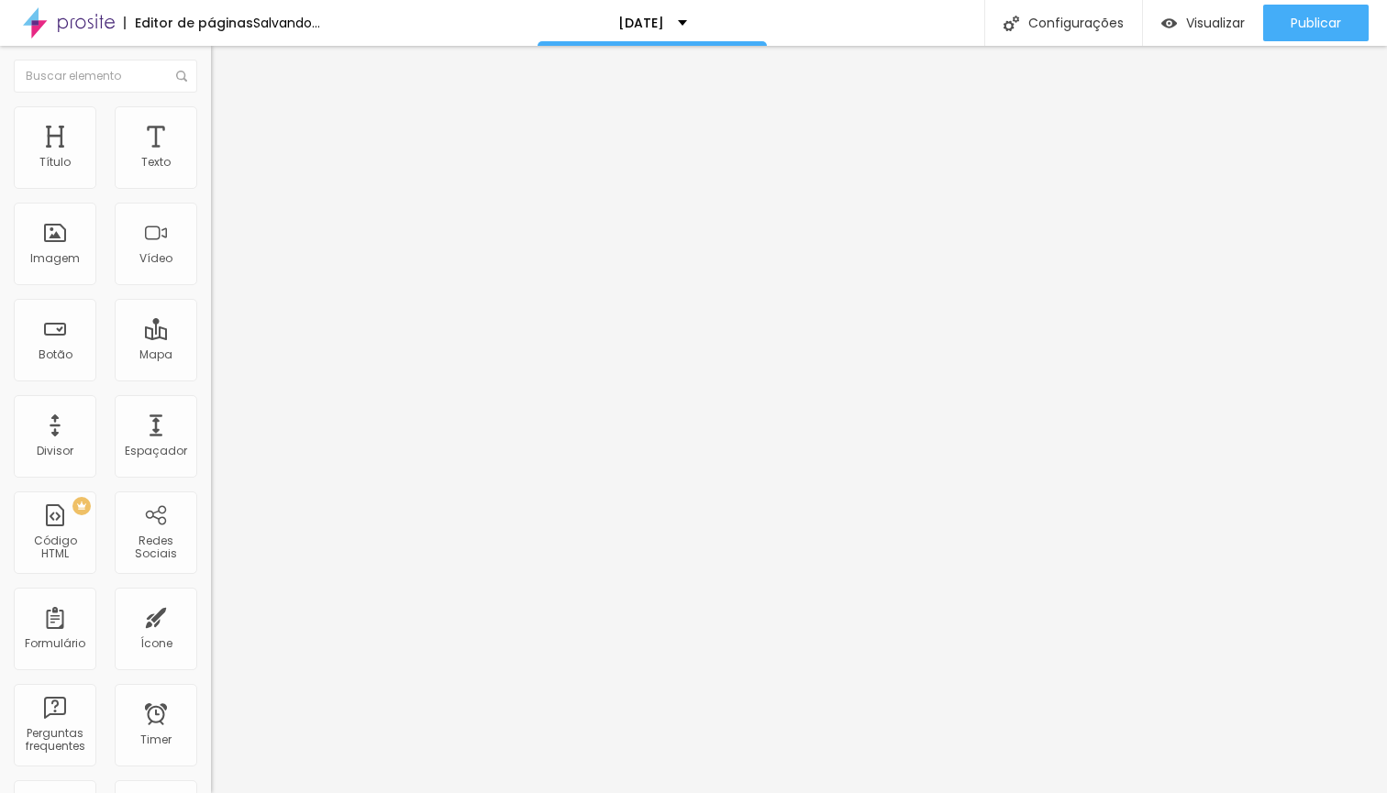
type input "16"
type input "18"
type input "20"
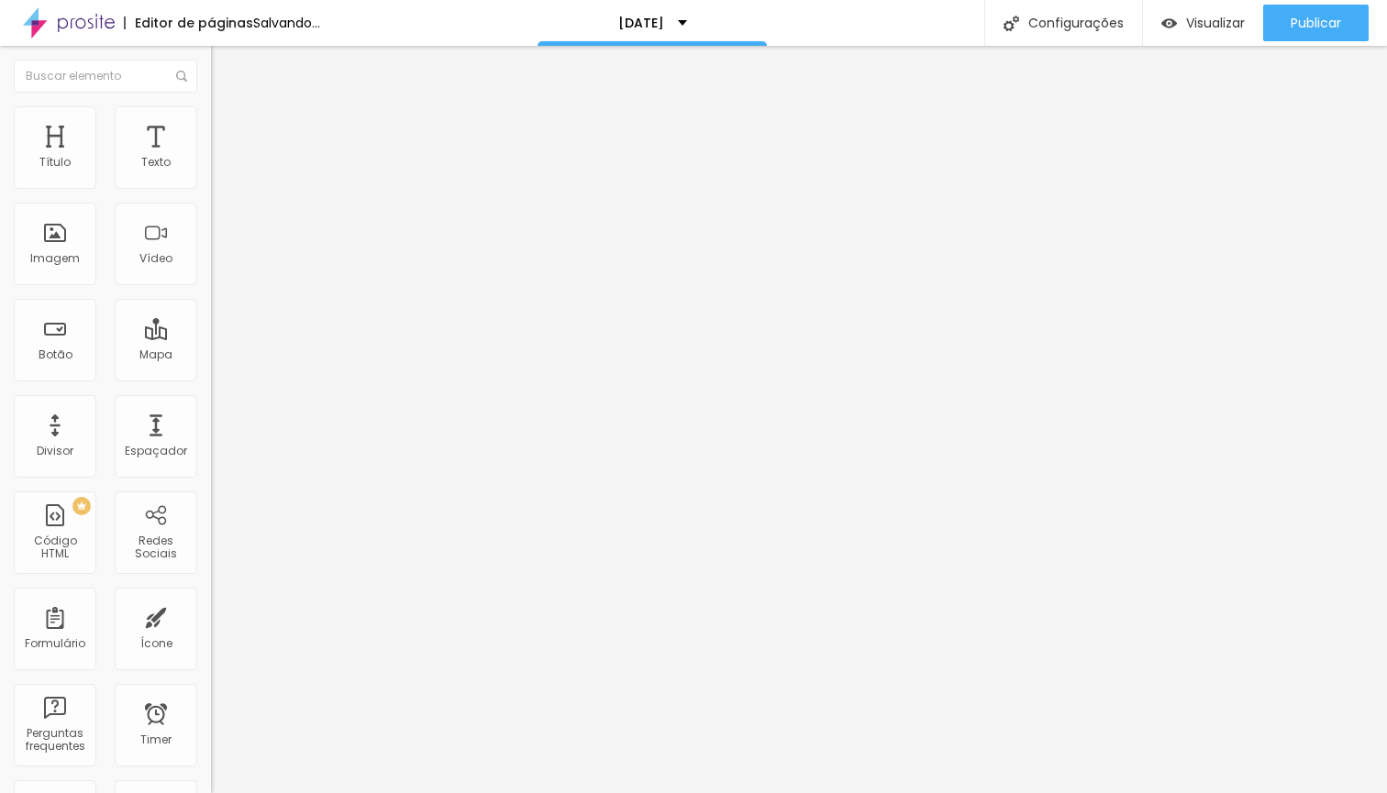
type input "21"
type input "22"
type input "25"
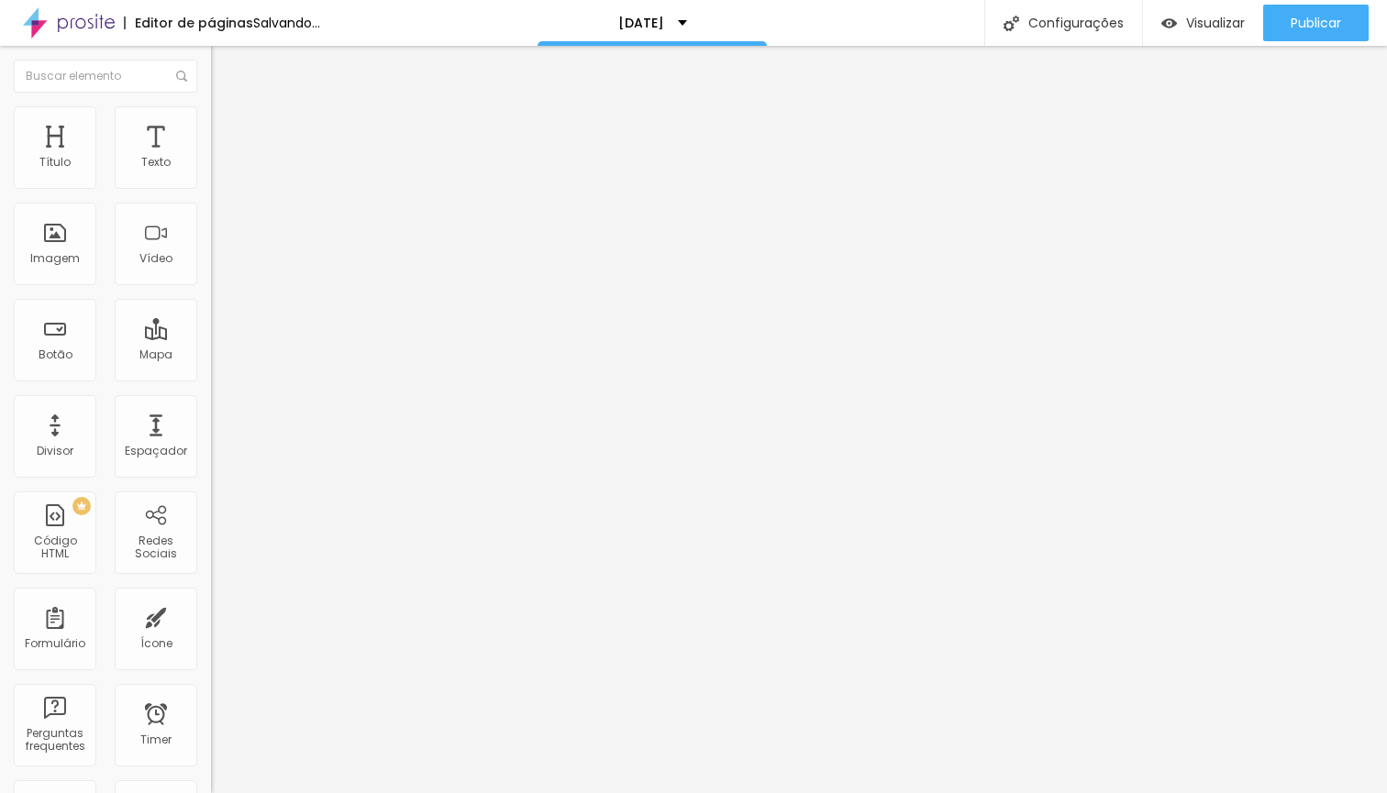
type input "25"
type input "31"
type input "33"
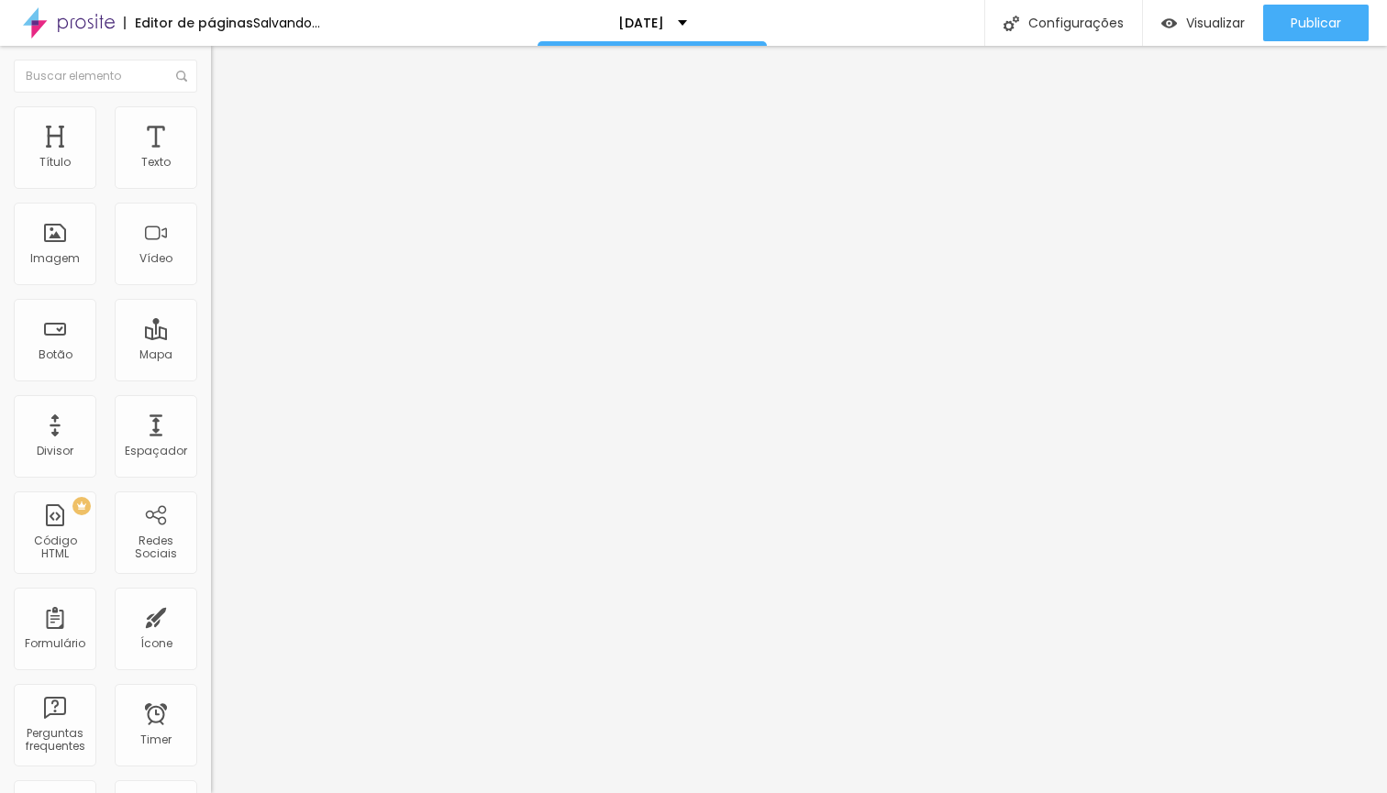
type input "37"
type input "38"
type input "37"
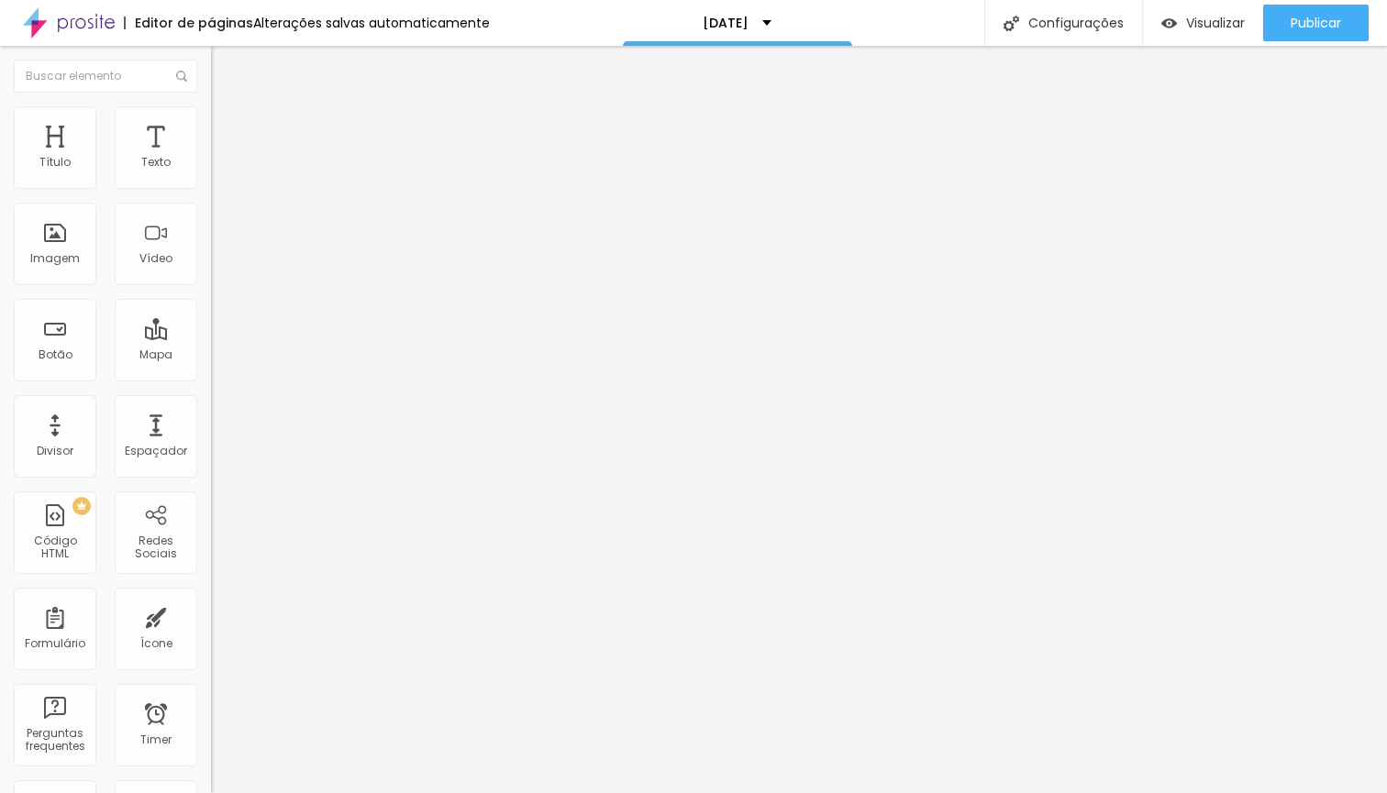
type input "37"
type input "36"
type input "35"
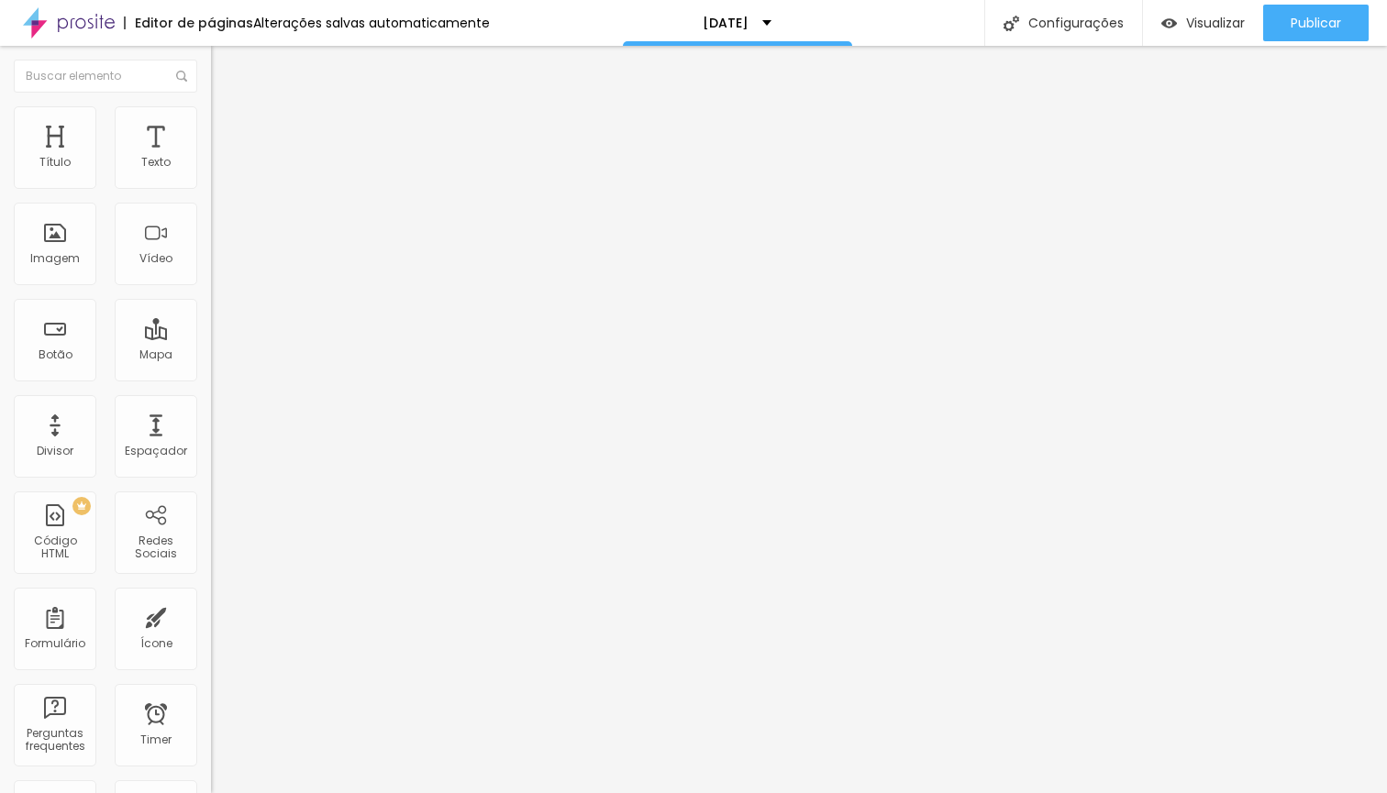
type input "33"
type input "32"
type input "31"
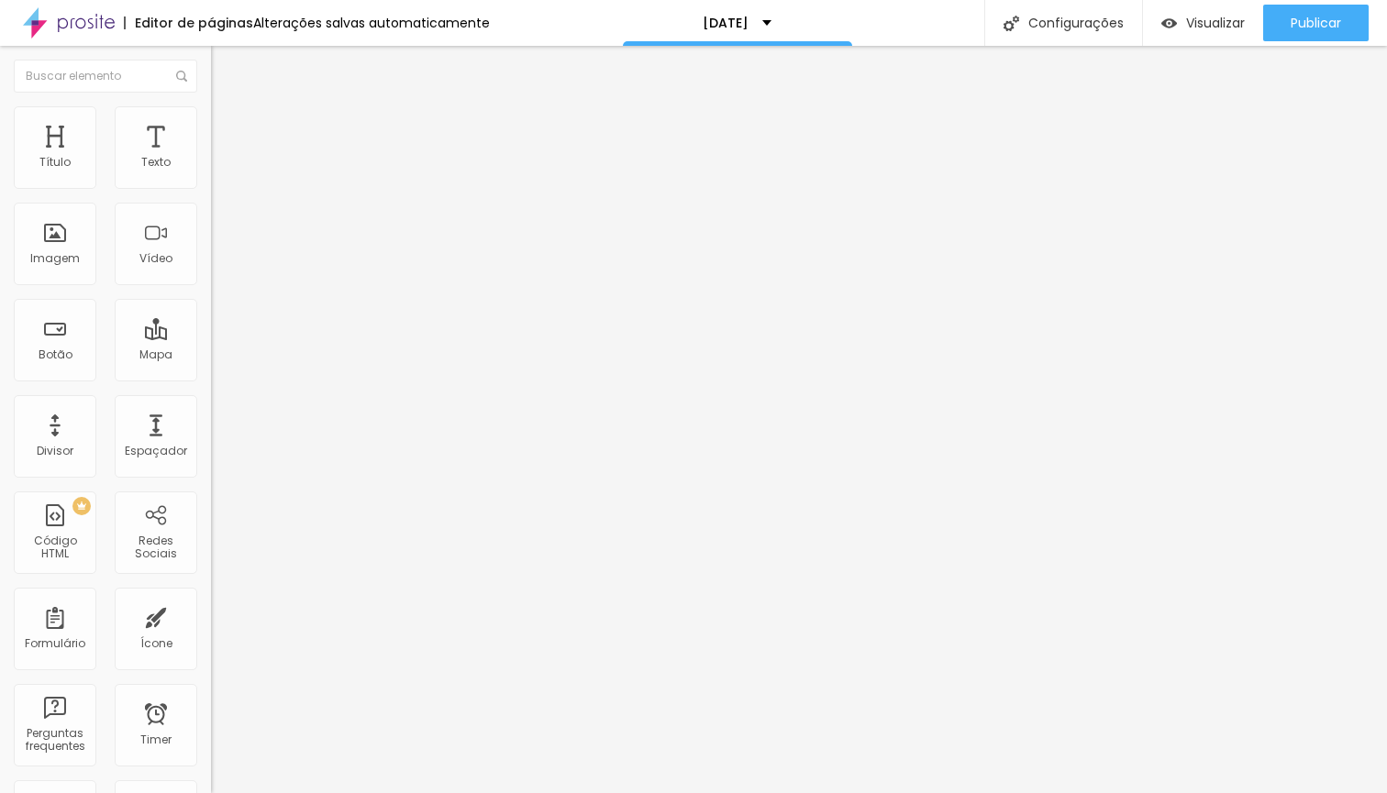
type input "31"
type input "30"
type input "29"
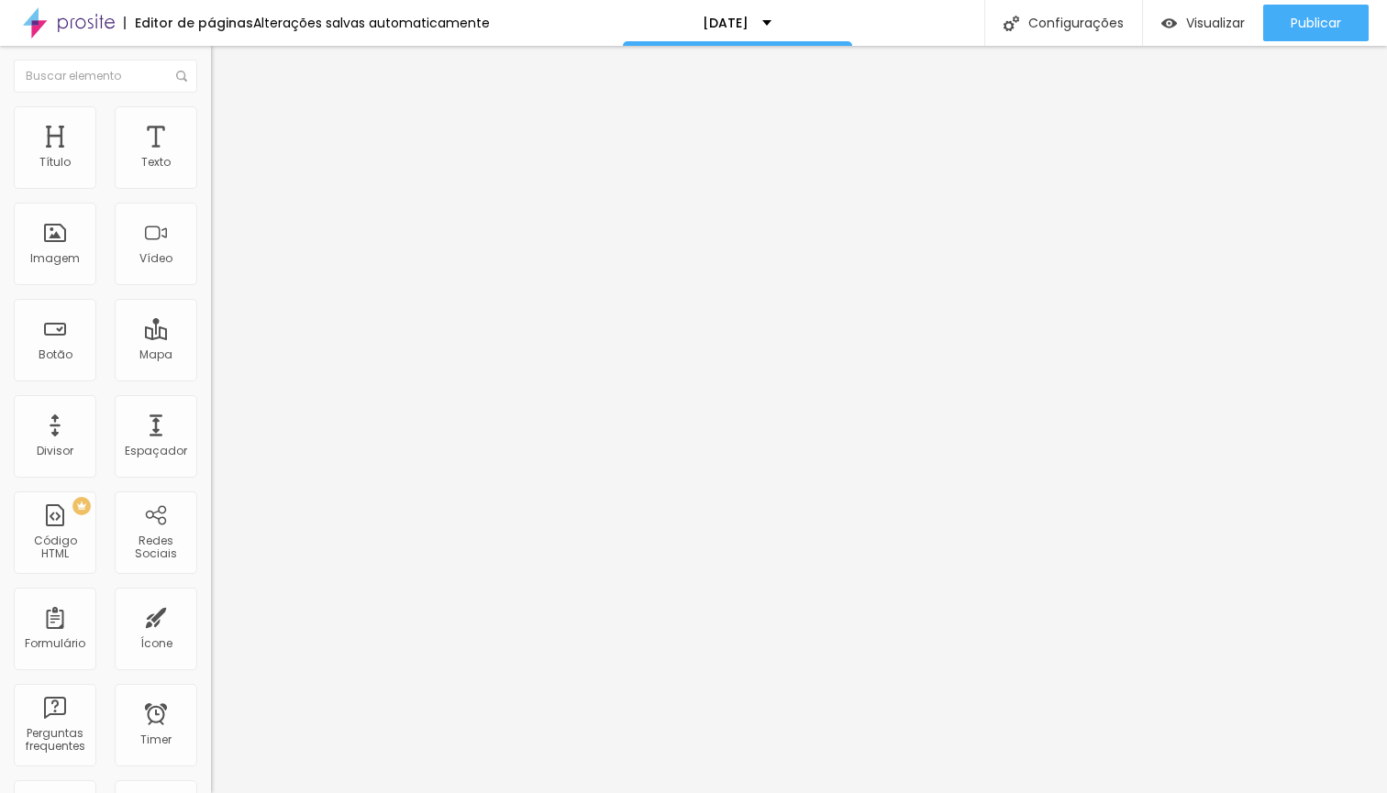
type input "28"
type input "27"
type input "26"
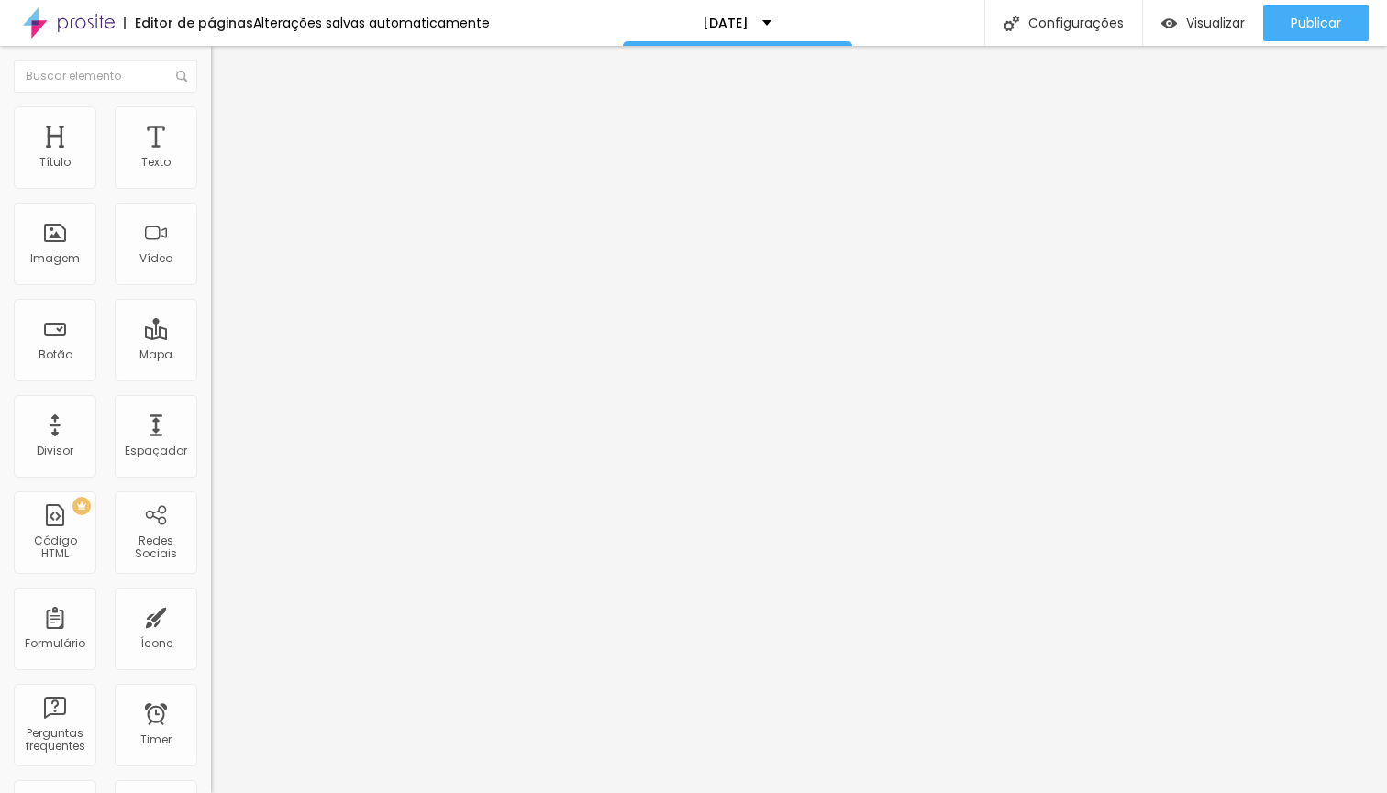
type input "26"
type input "25"
type input "24"
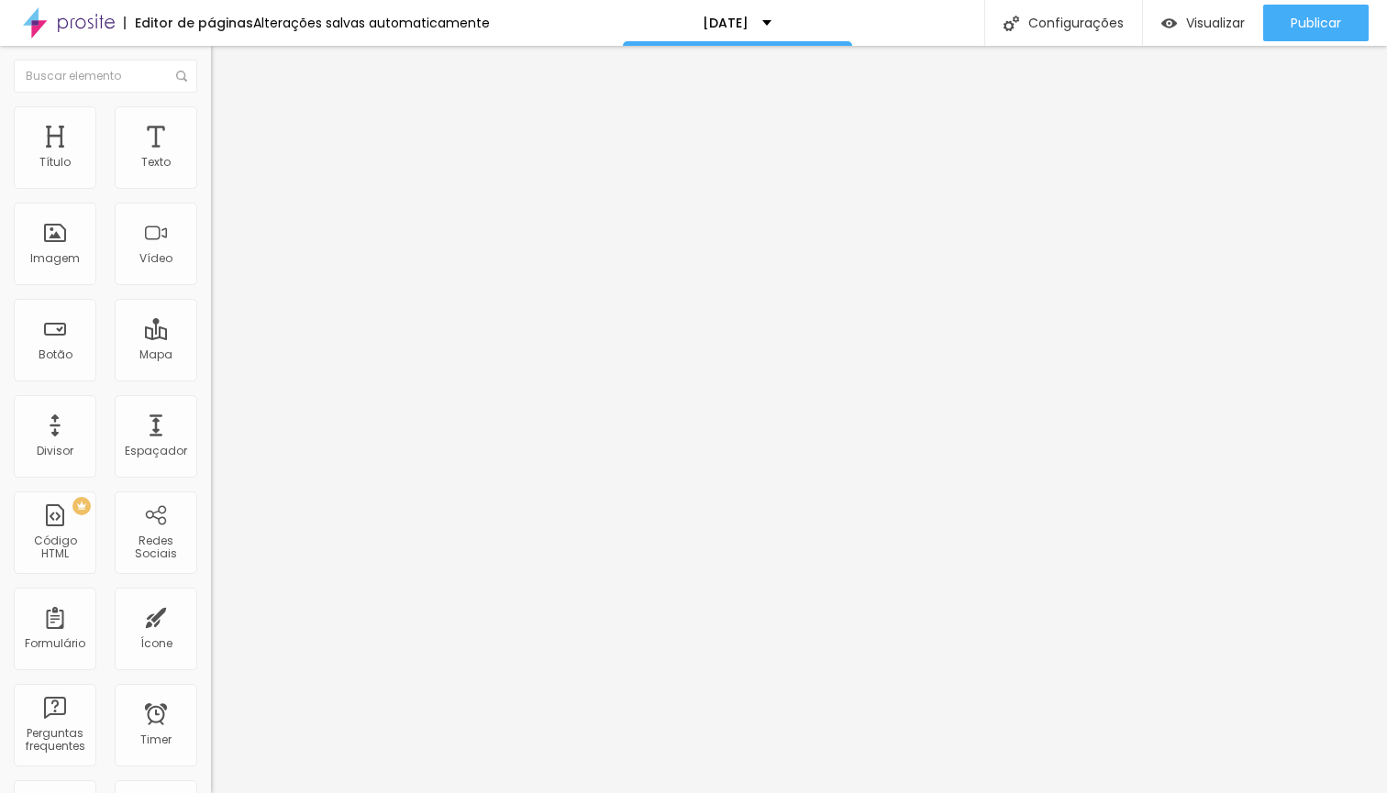
type input "23"
type input "22"
type input "21"
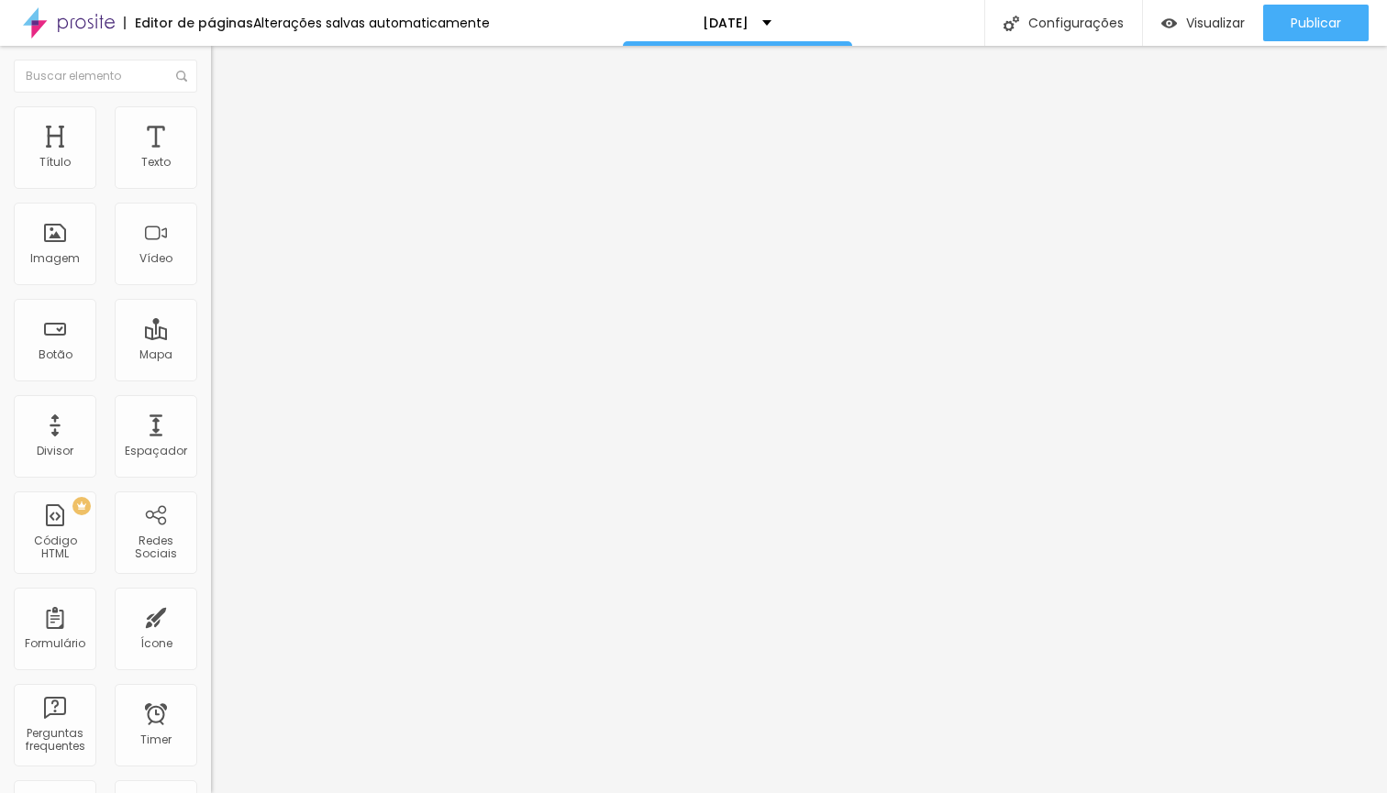
type input "21"
type input "20"
type input "19"
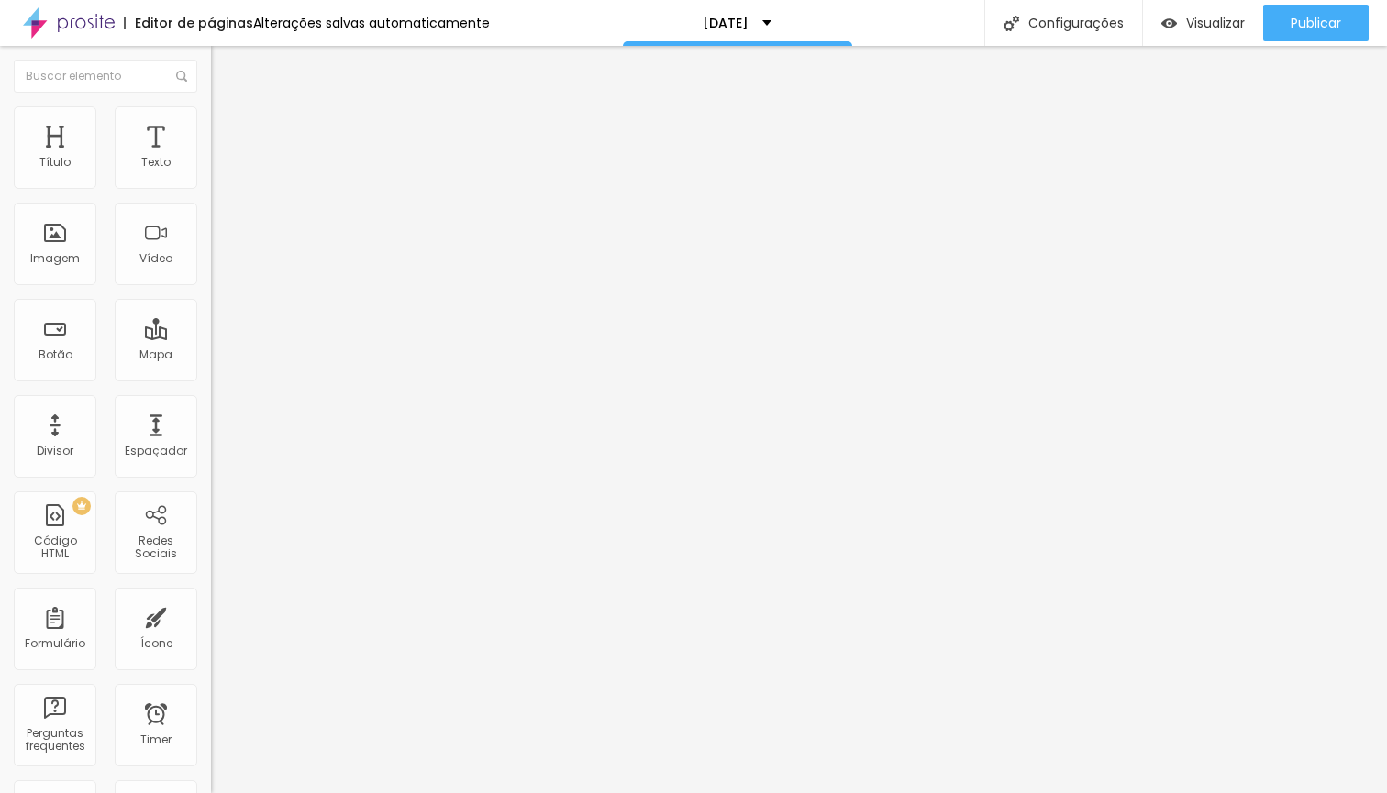
type input "18"
type input "17"
type input "16"
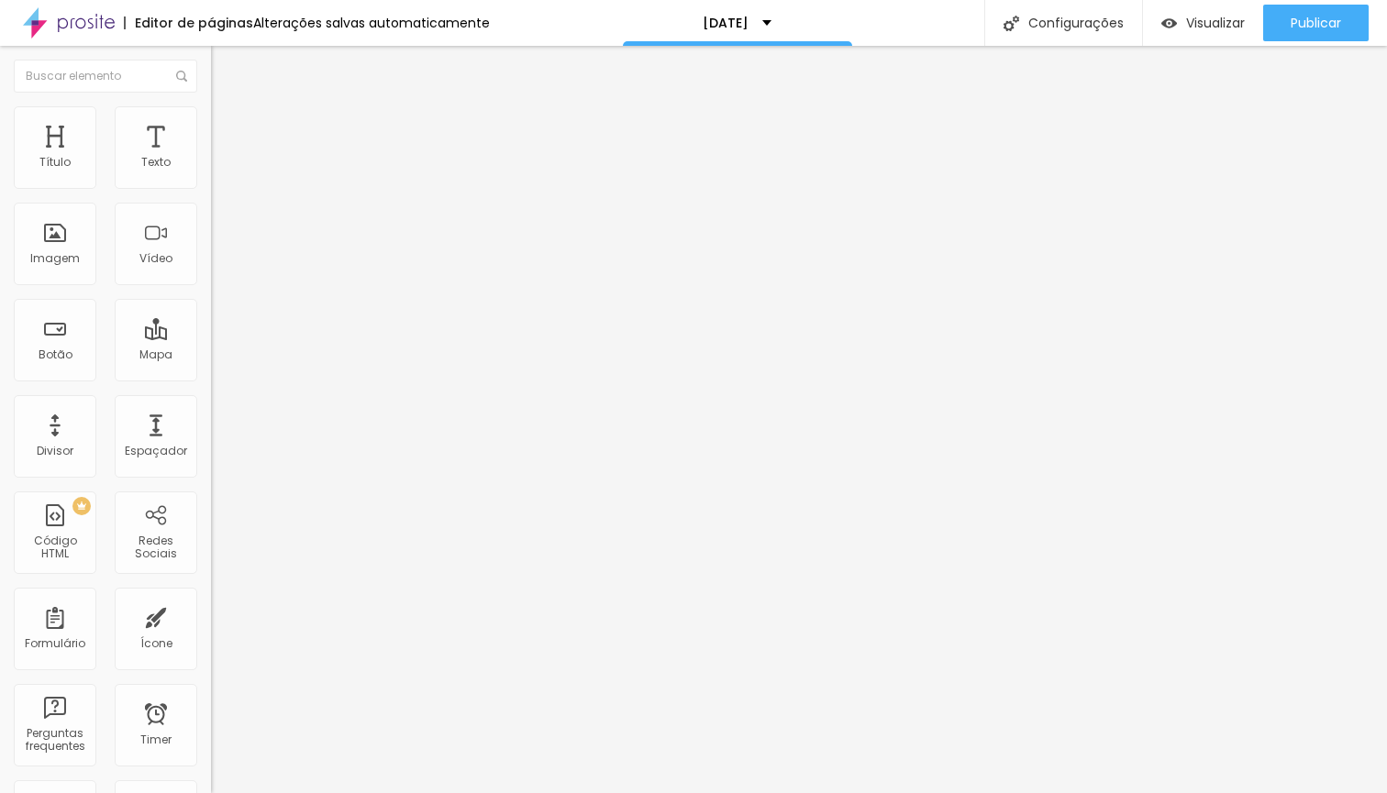
type input "16"
type input "15"
type input "14"
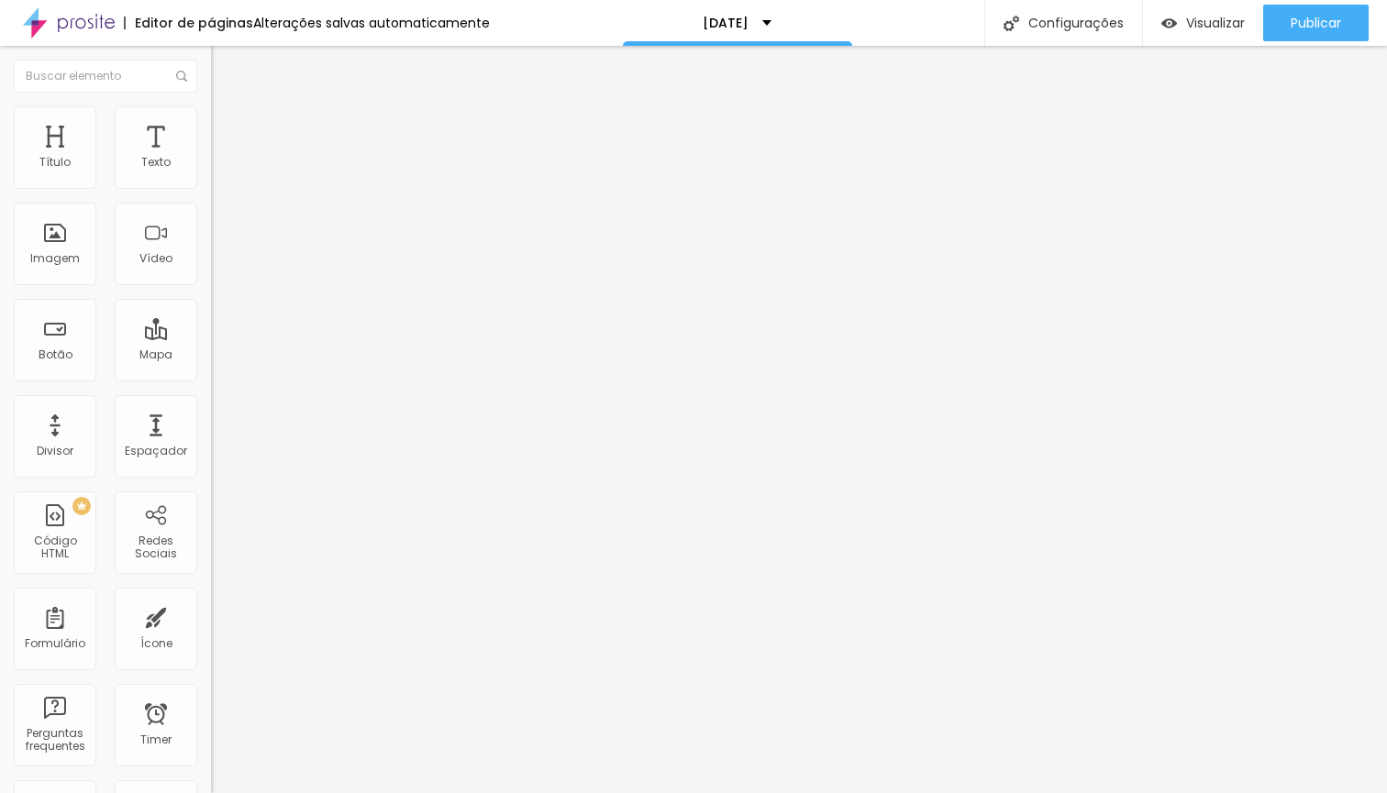
type input "13"
type input "9"
type input "7"
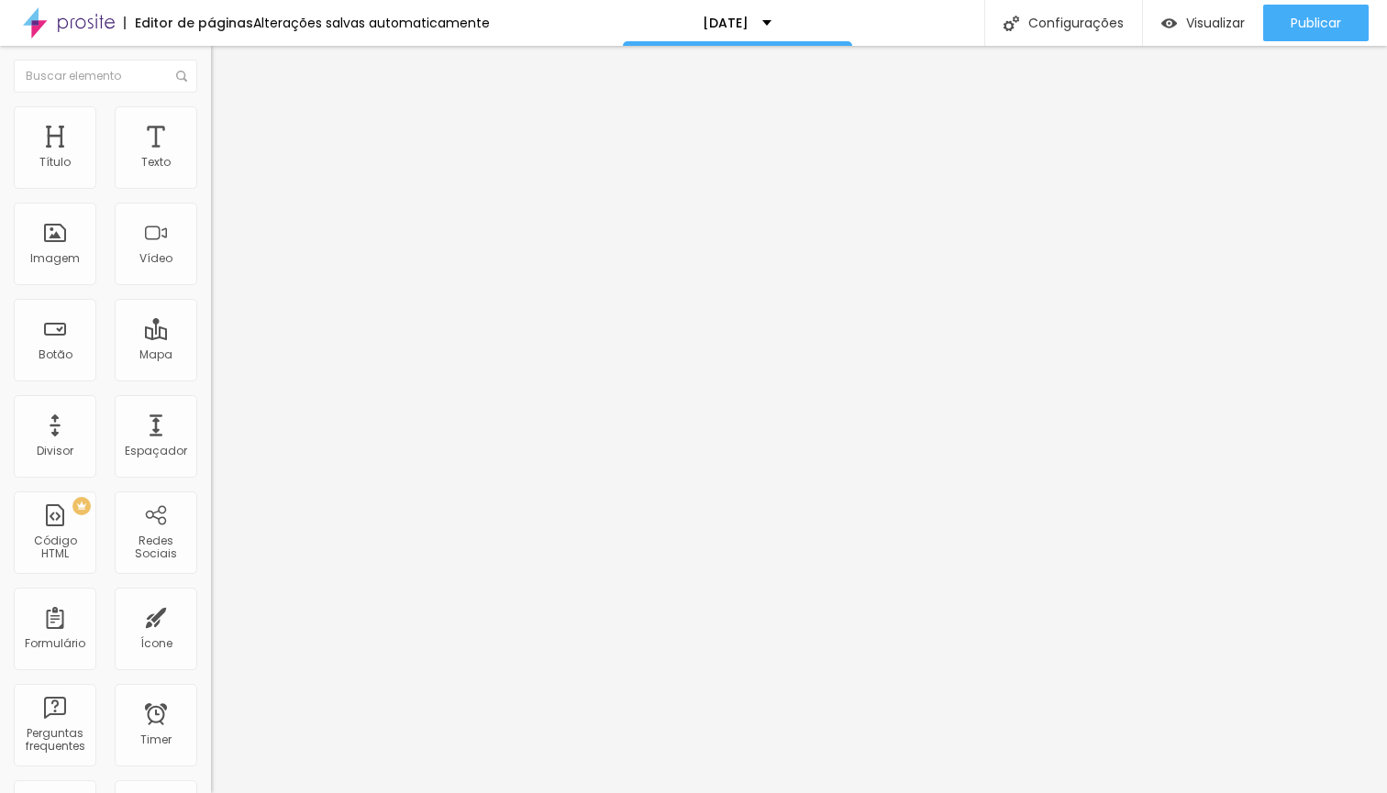
type input "7"
type input "4"
type input "3"
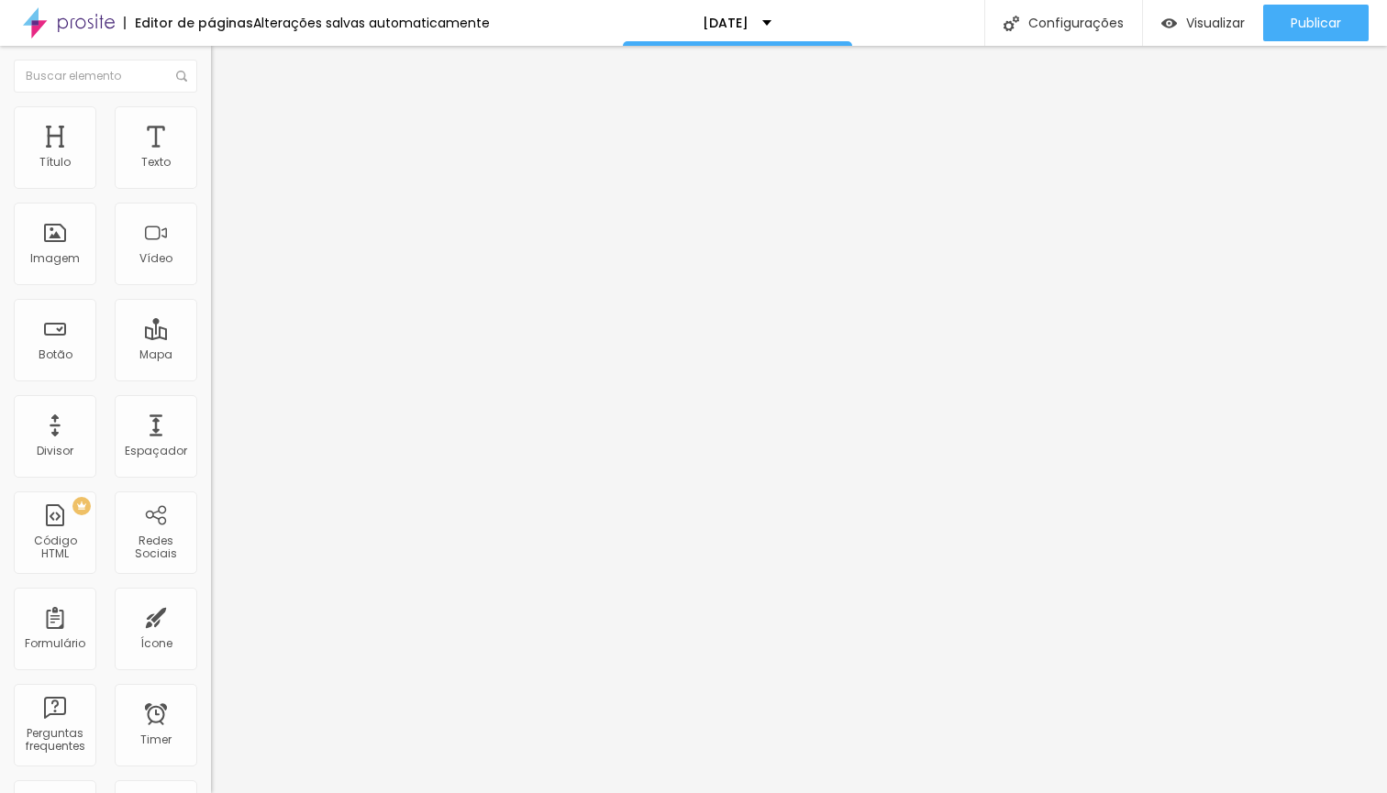
type input "2"
type input "1"
type input "0"
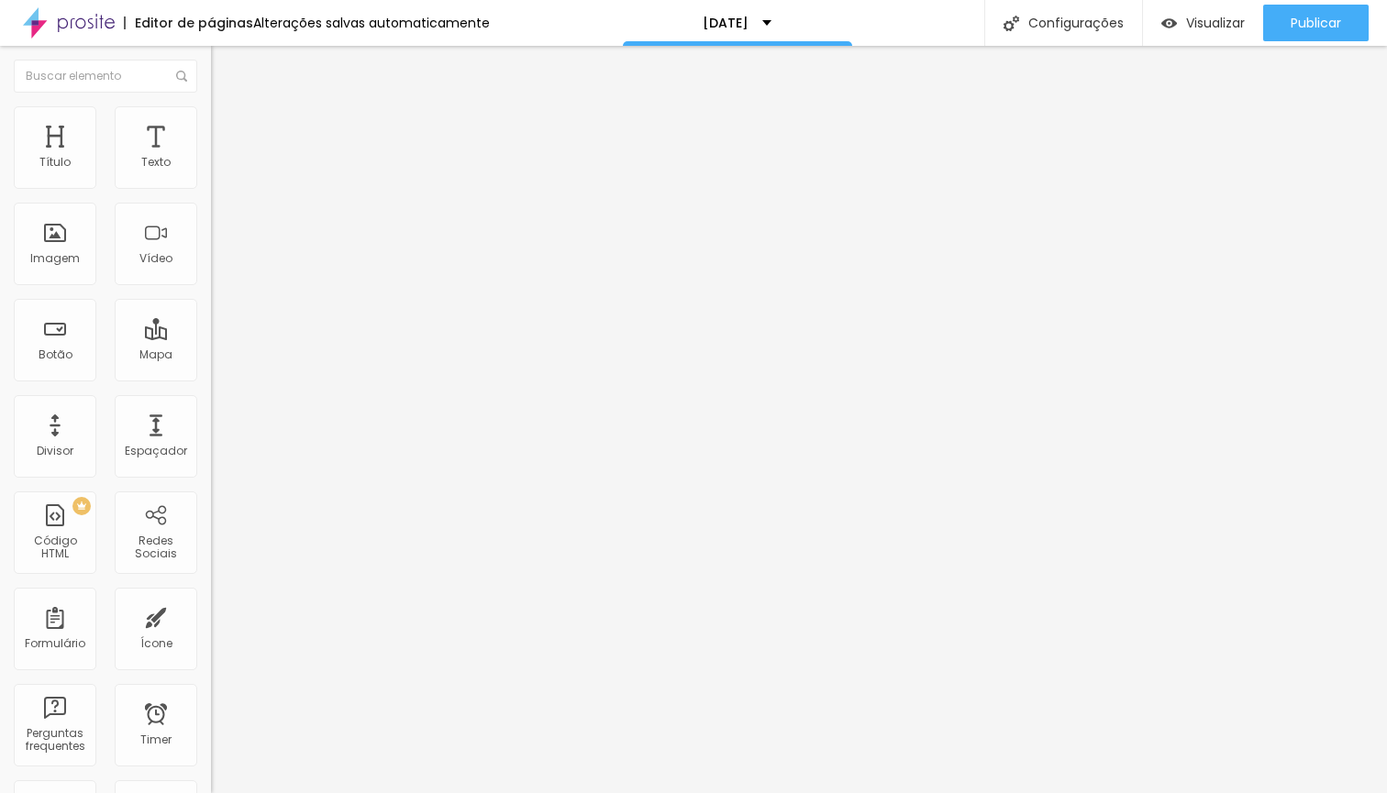
type input "0"
drag, startPoint x: 44, startPoint y: 185, endPoint x: 29, endPoint y: 185, distance: 14.7
click at [211, 185] on div "0 Espaço de cima" at bounding box center [316, 273] width 211 height 260
click at [211, 117] on img at bounding box center [219, 114] width 17 height 17
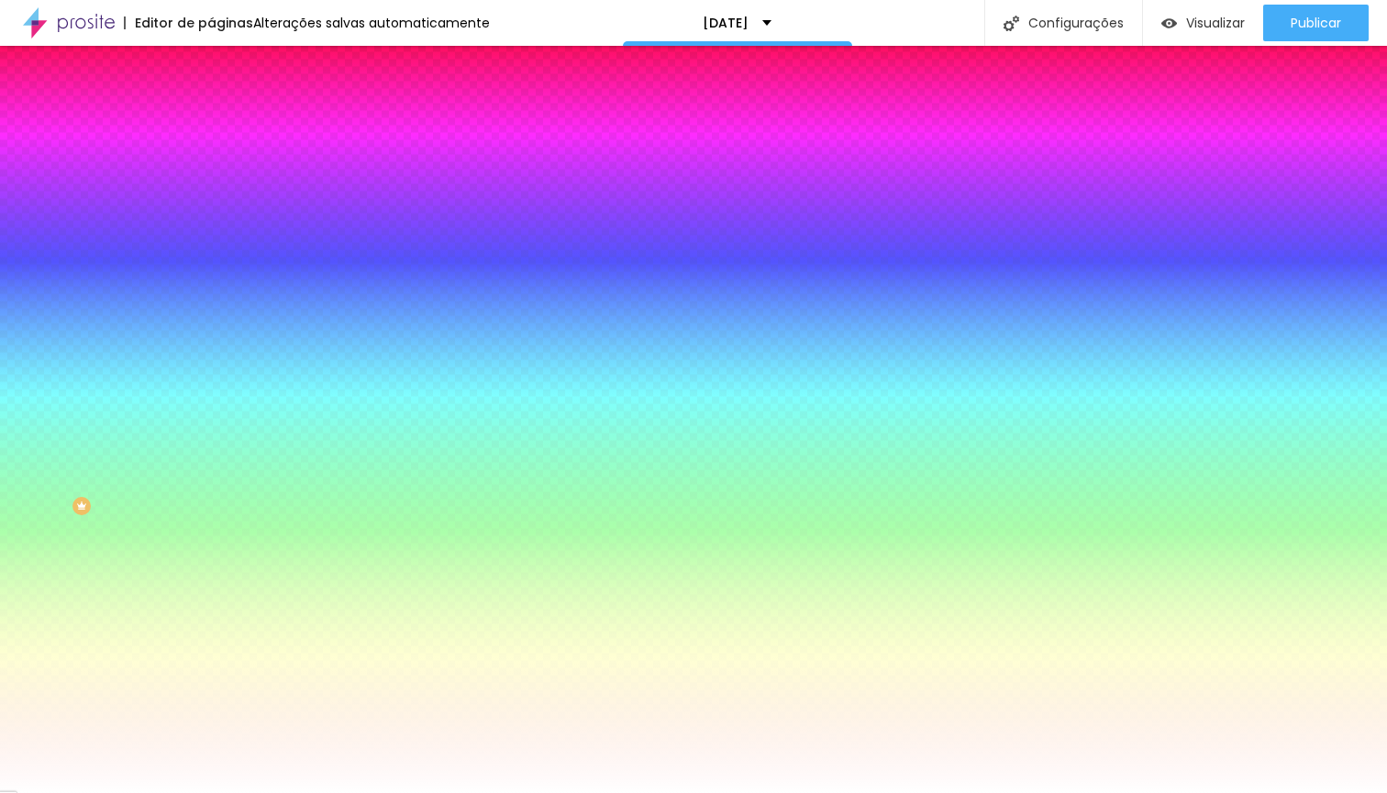
click at [218, 425] on icon "button" at bounding box center [223, 419] width 11 height 11
type input "17"
type input "16"
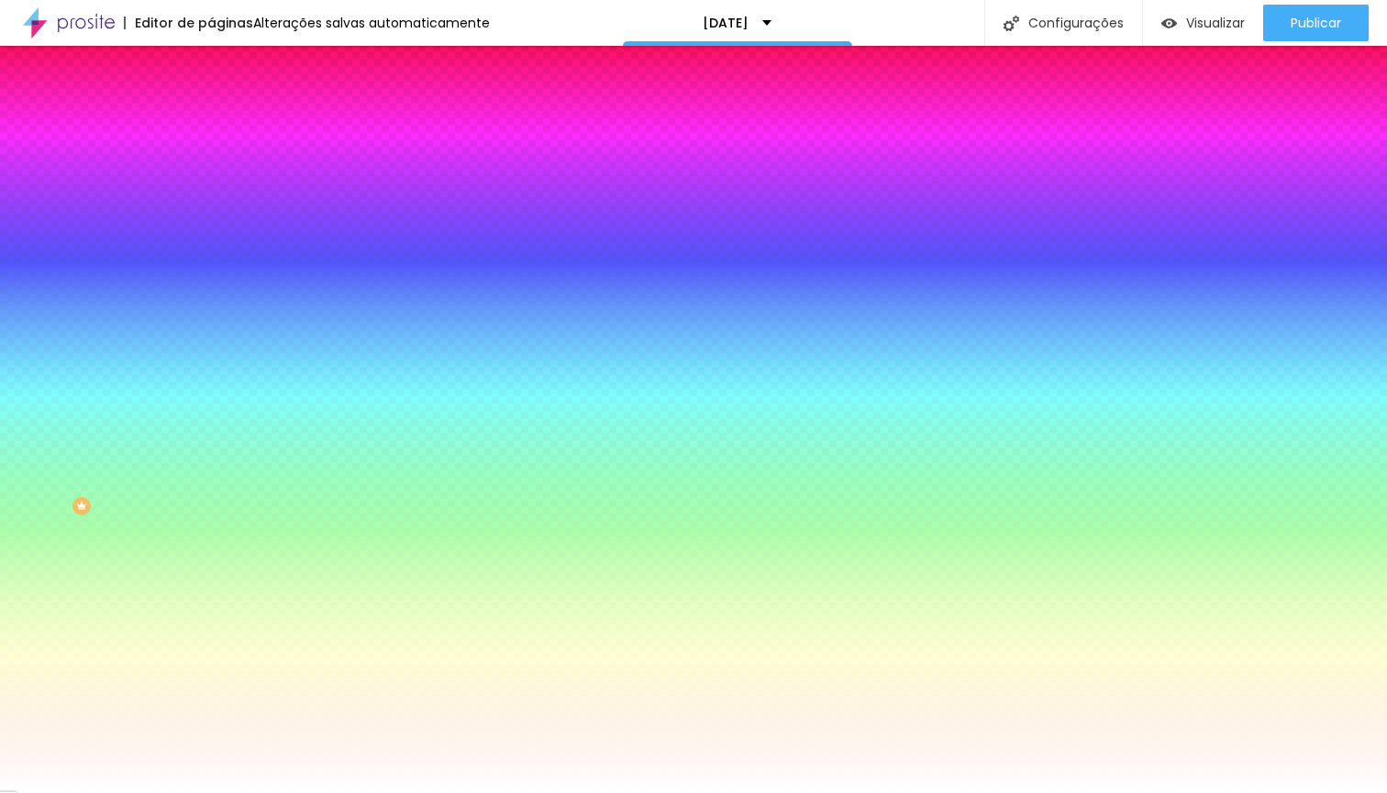
type input "15"
type input "14"
type input "13"
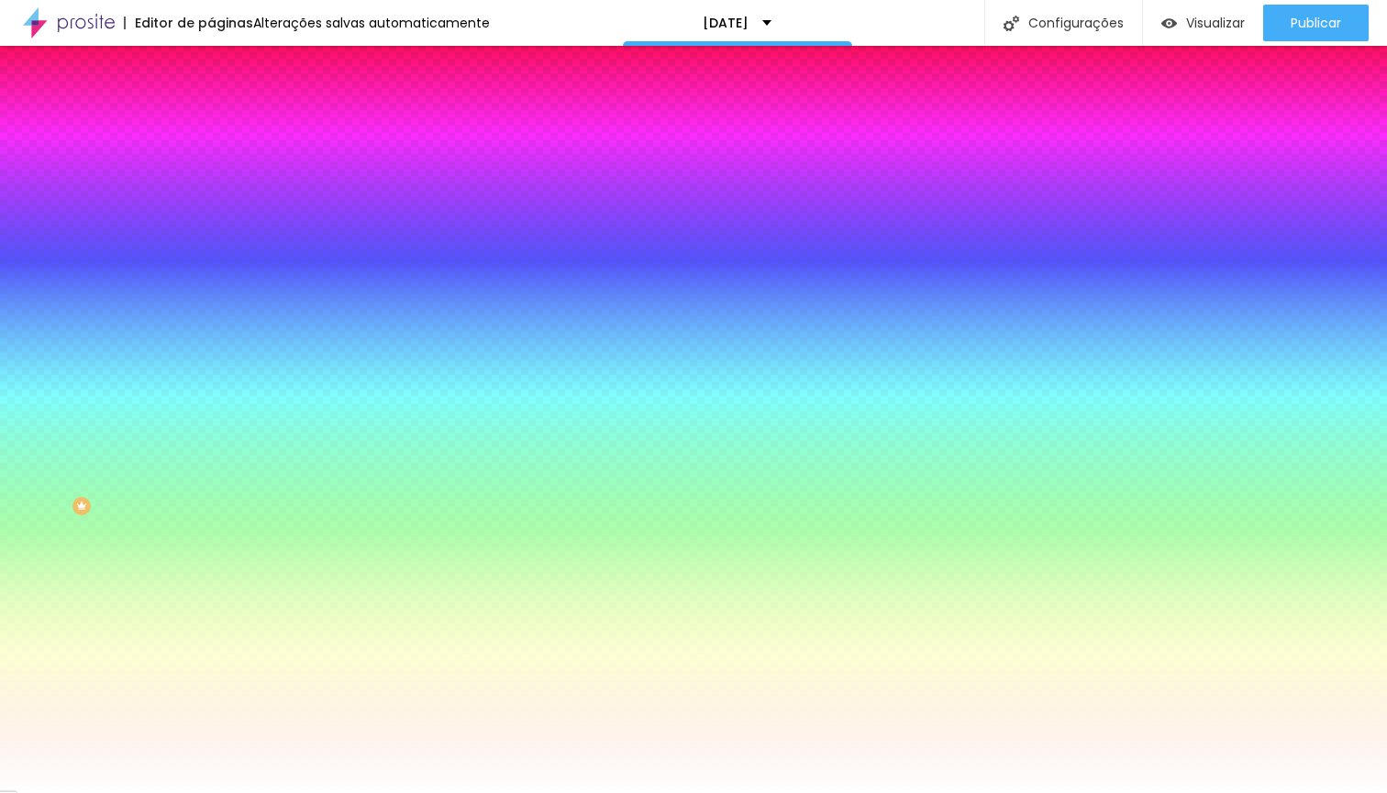
type input "13"
type input "12"
drag, startPoint x: 285, startPoint y: 559, endPoint x: 256, endPoint y: 559, distance: 29.3
type input "12"
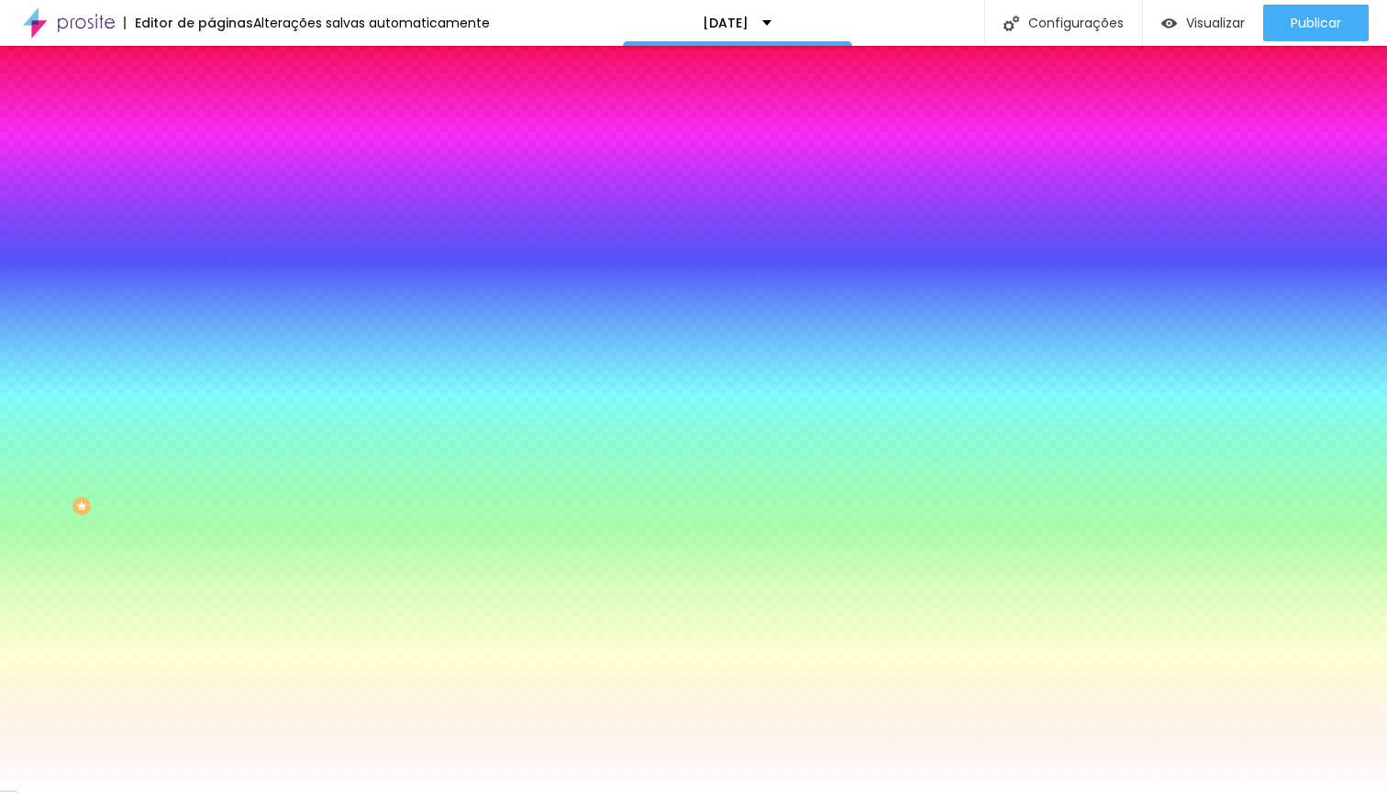
type input "0.1"
type input "0.3"
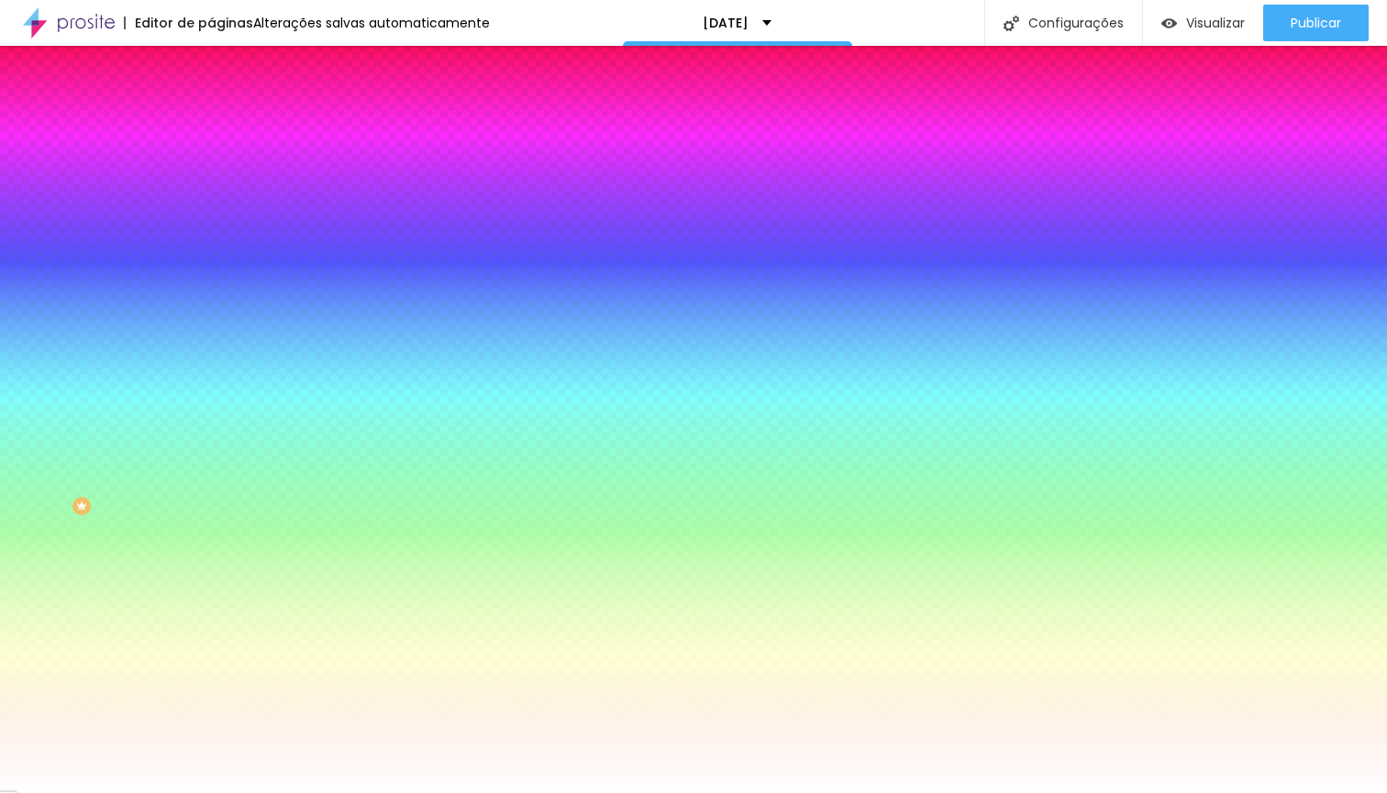
type input "0.7"
type input "1.5"
type input "1.6"
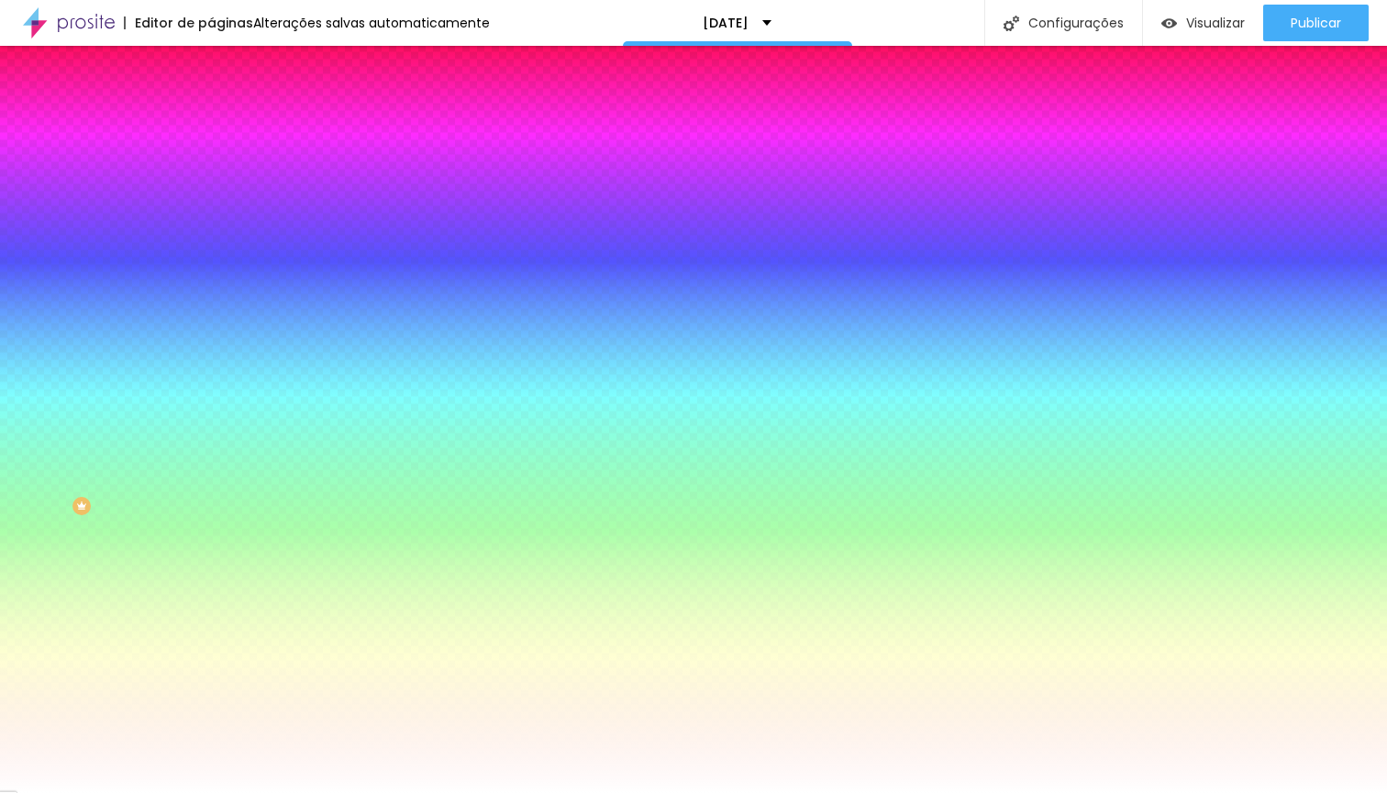
type input "1.6"
type input "1.9"
type input "2.1"
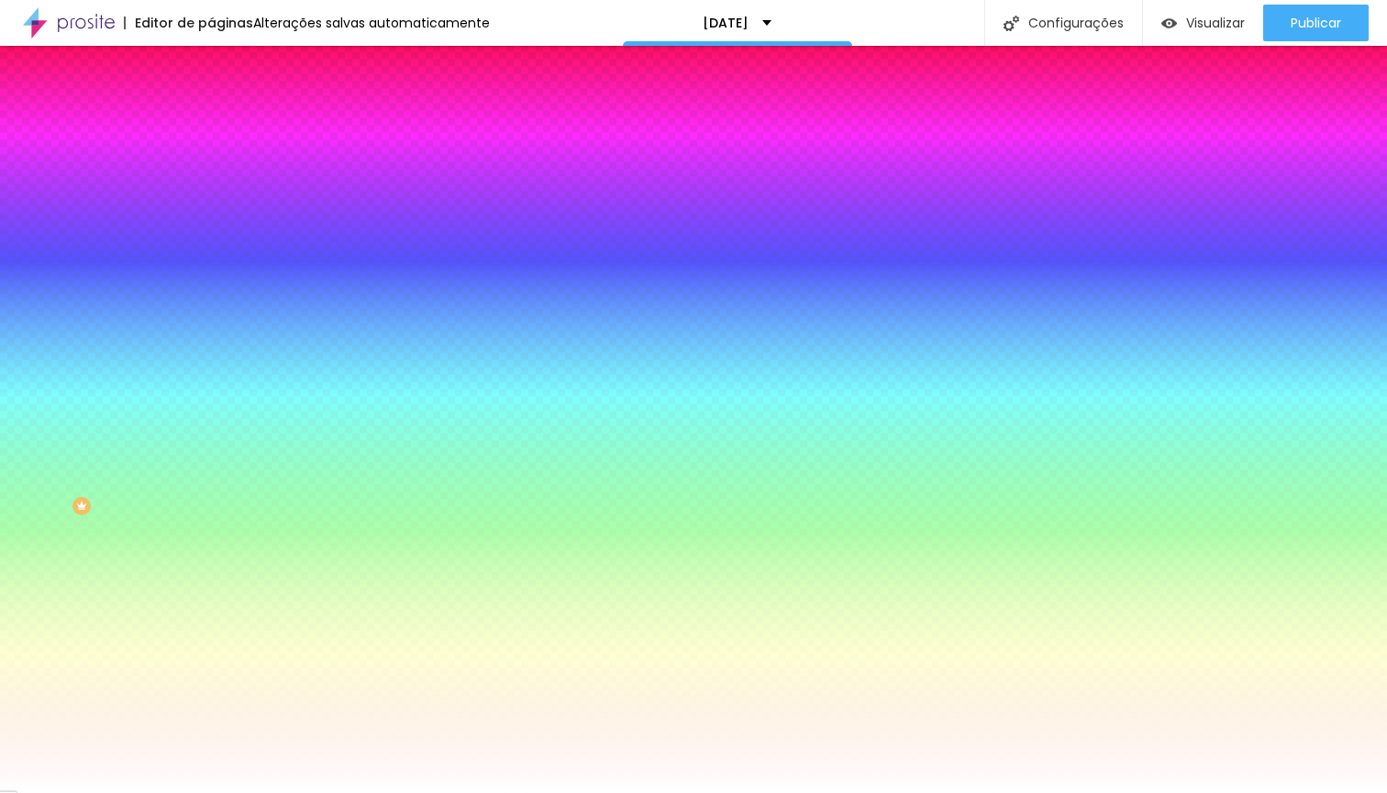
type input "2.2"
type input "2.4"
type input "2.5"
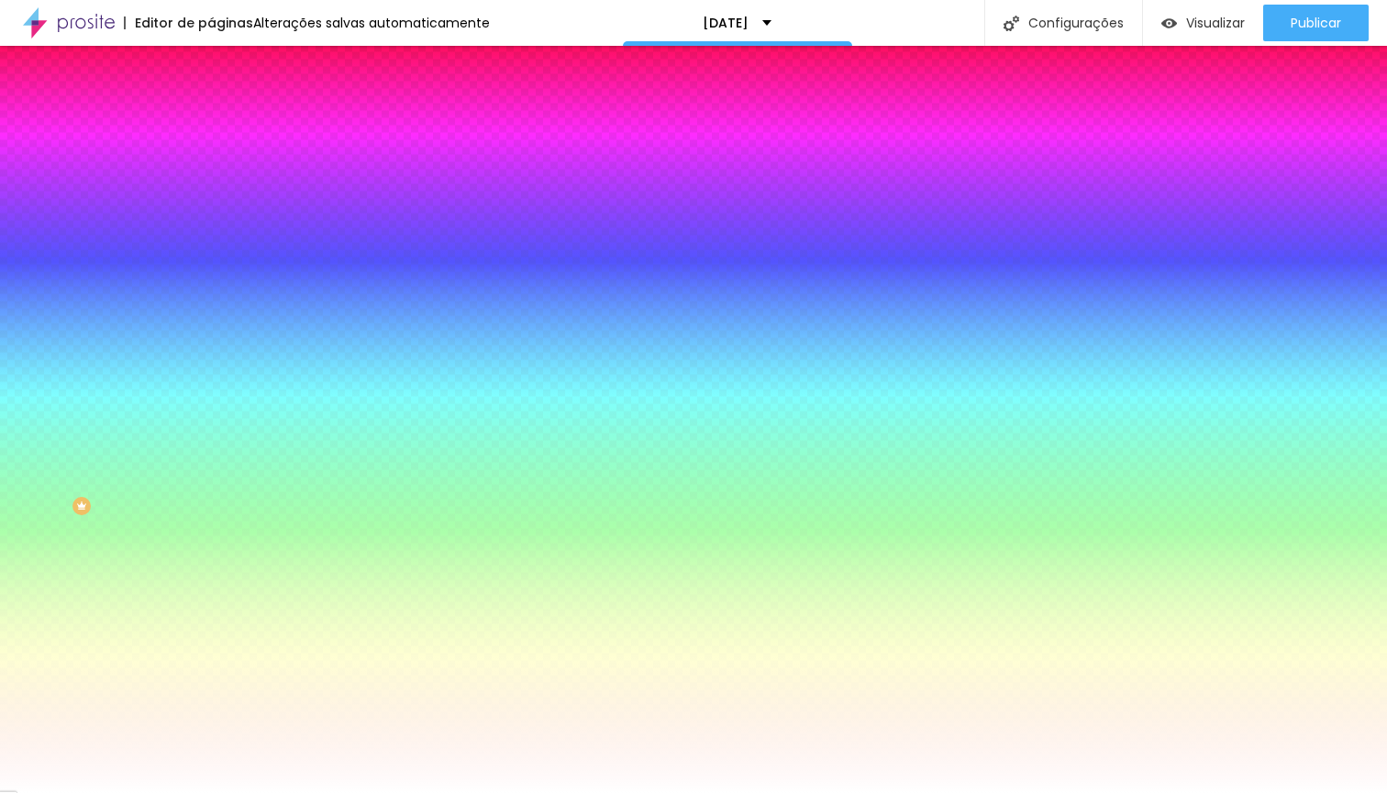
type input "2.5"
type input "2.6"
type input "2.7"
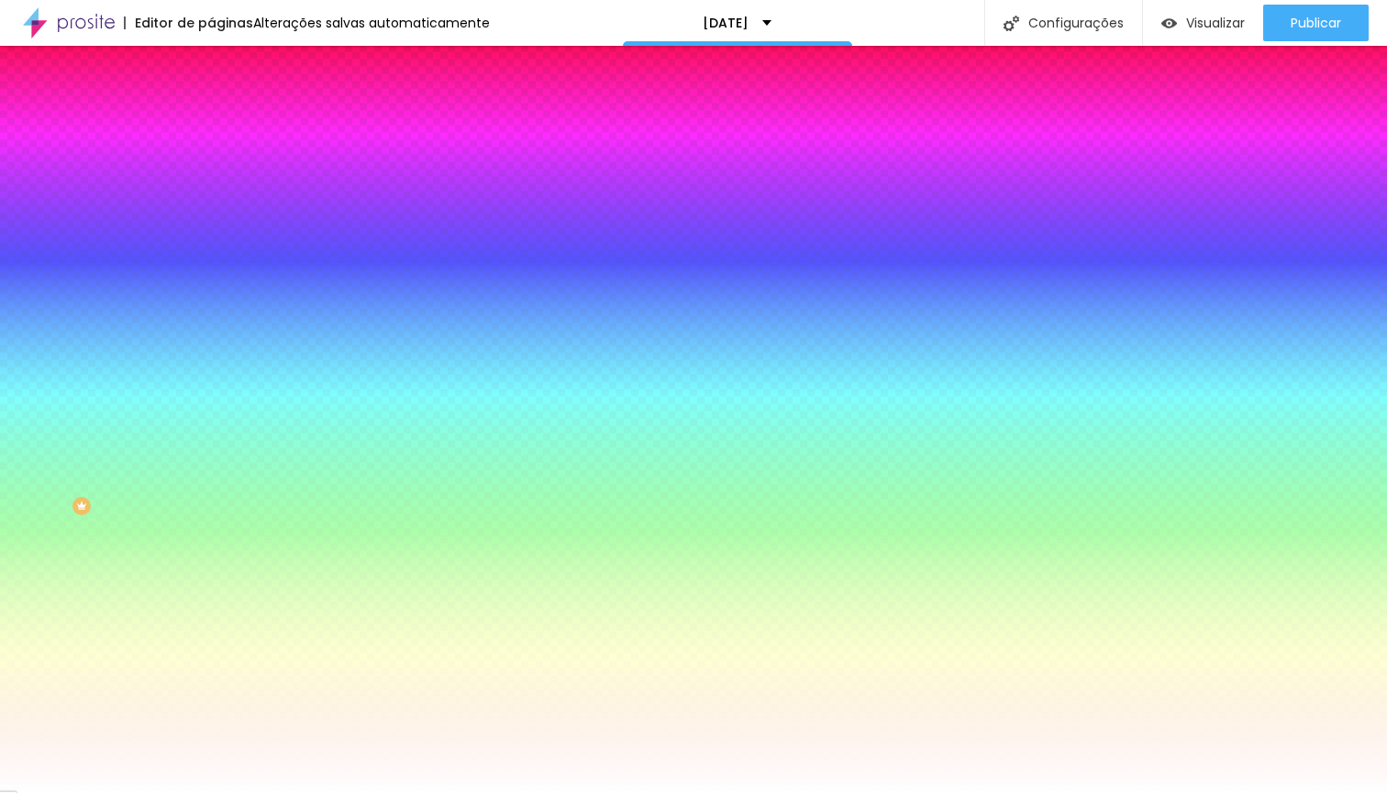
type input "2.8"
drag, startPoint x: 238, startPoint y: 604, endPoint x: 216, endPoint y: 605, distance: 22.0
click at [114, 792] on div at bounding box center [693, 793] width 1387 height 0
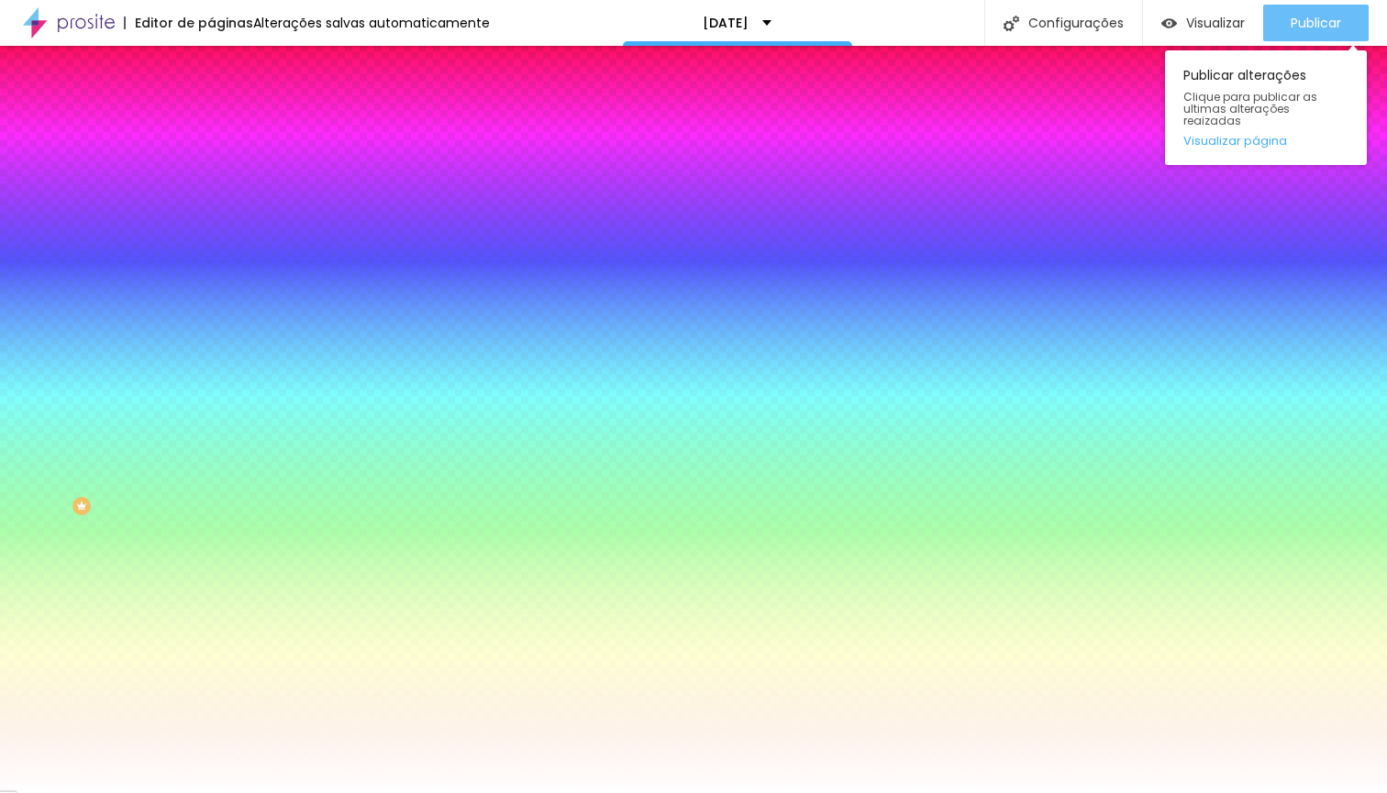
click at [1325, 19] on span "Publicar" at bounding box center [1315, 23] width 50 height 15
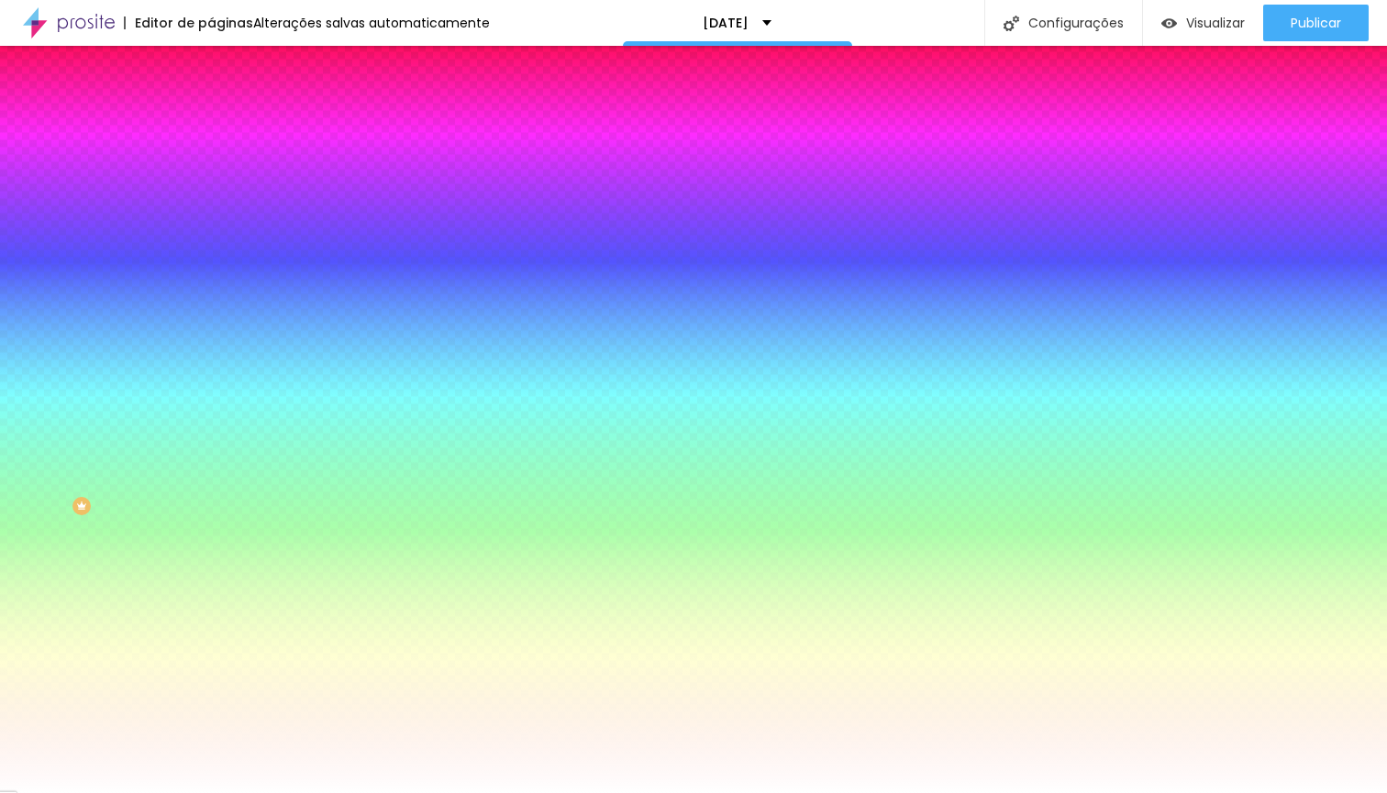
click at [211, 105] on img at bounding box center [219, 96] width 17 height 17
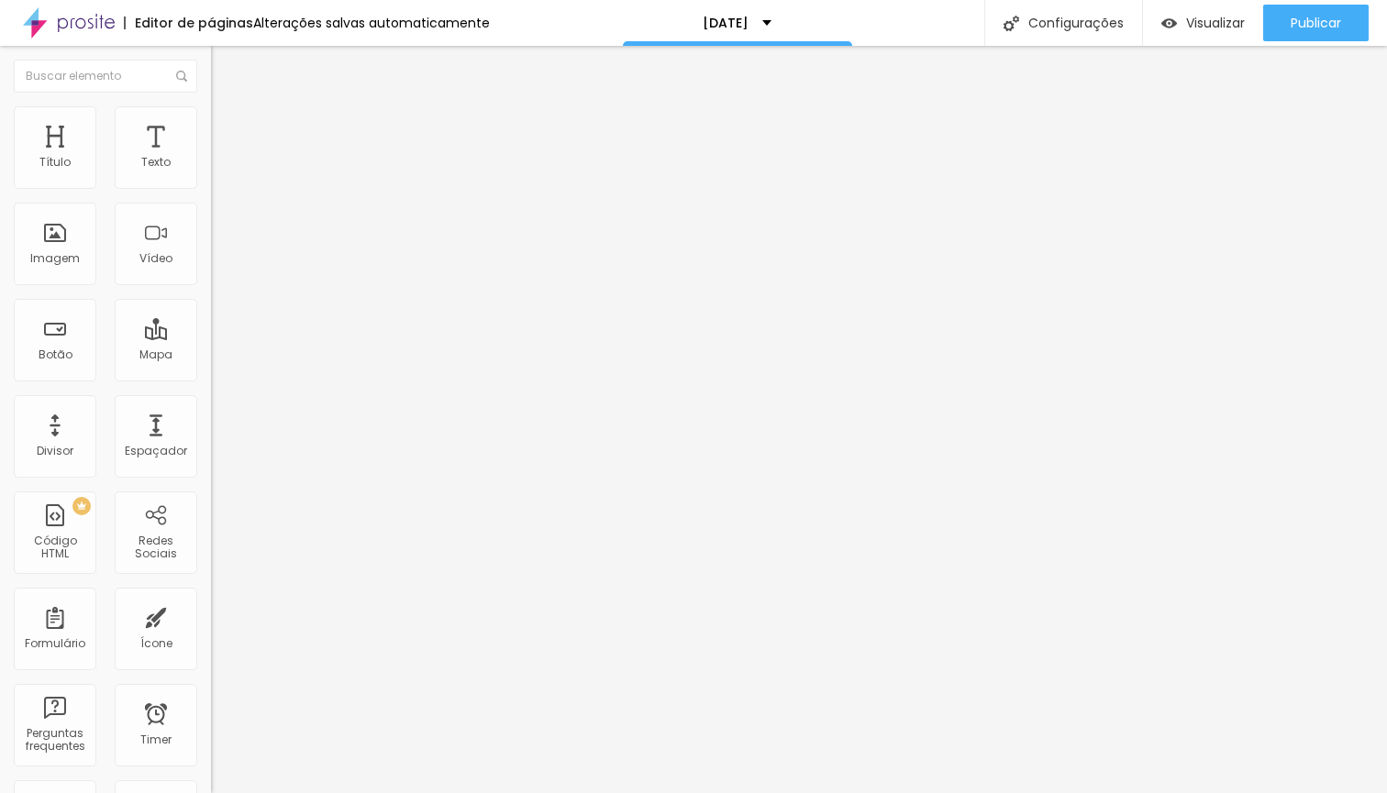
click at [211, 185] on div "[DATE]" at bounding box center [316, 169] width 211 height 31
click at [211, 169] on div "Formulário [DATE]" at bounding box center [316, 170] width 211 height 55
click at [211, 185] on img at bounding box center [216, 190] width 11 height 11
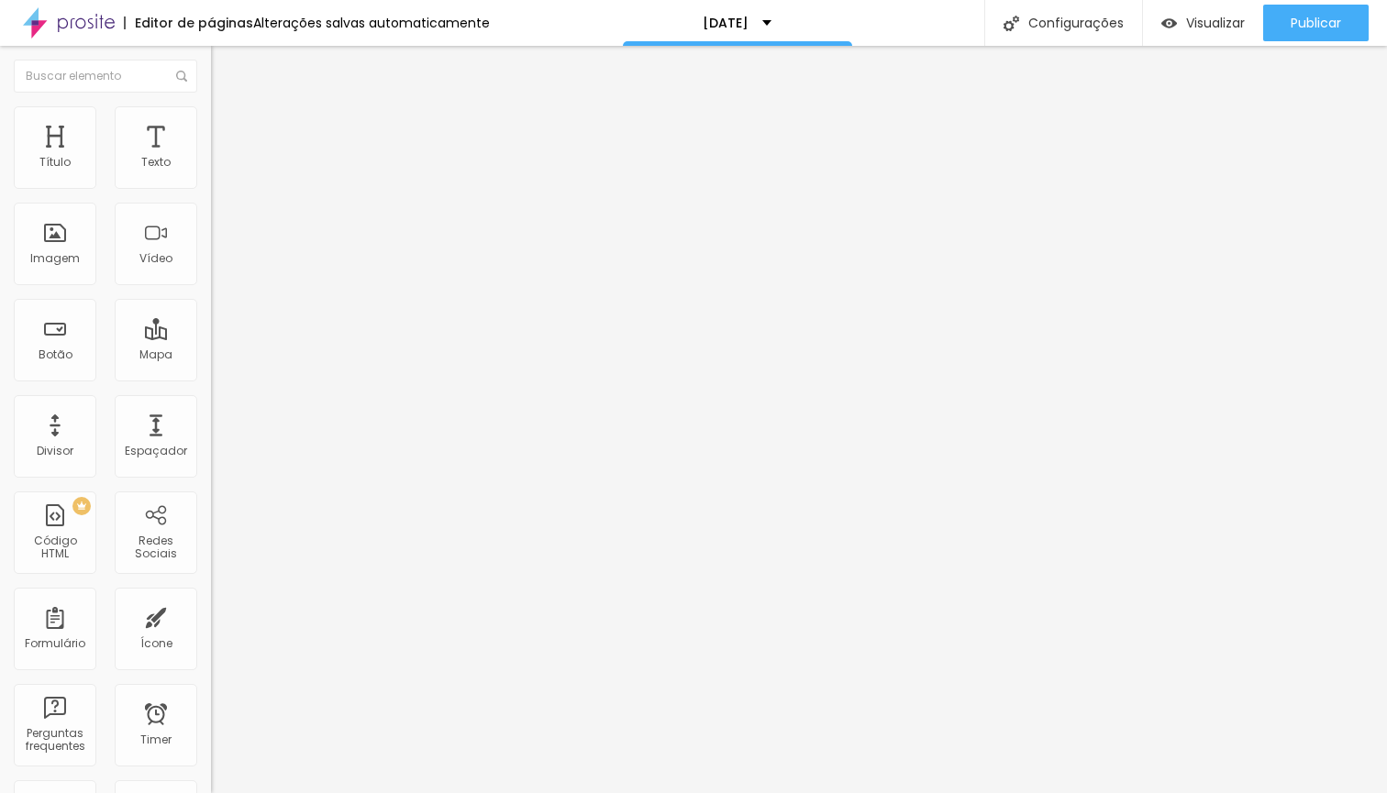
drag, startPoint x: 963, startPoint y: 543, endPoint x: 1045, endPoint y: 558, distance: 82.9
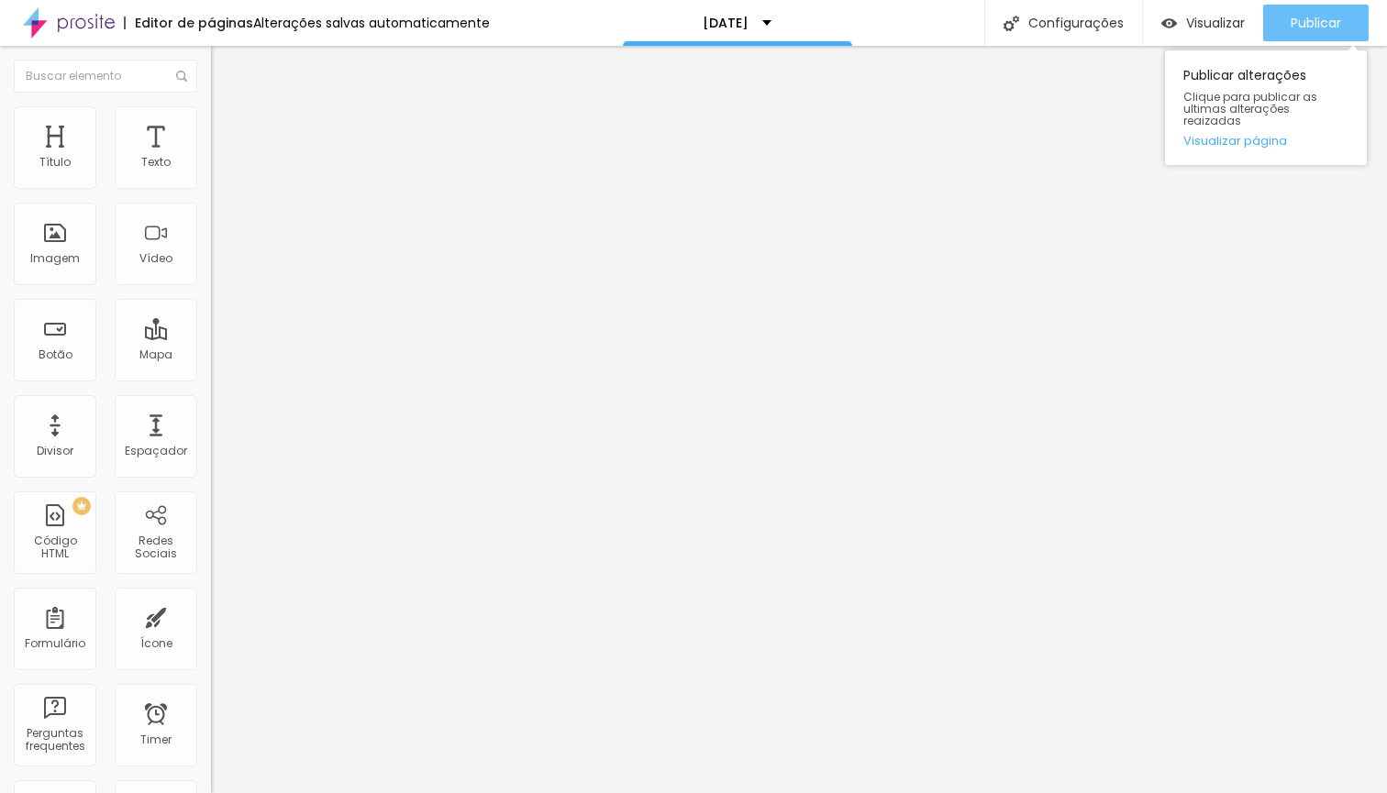
click at [1319, 28] on span "Publicar" at bounding box center [1315, 23] width 50 height 15
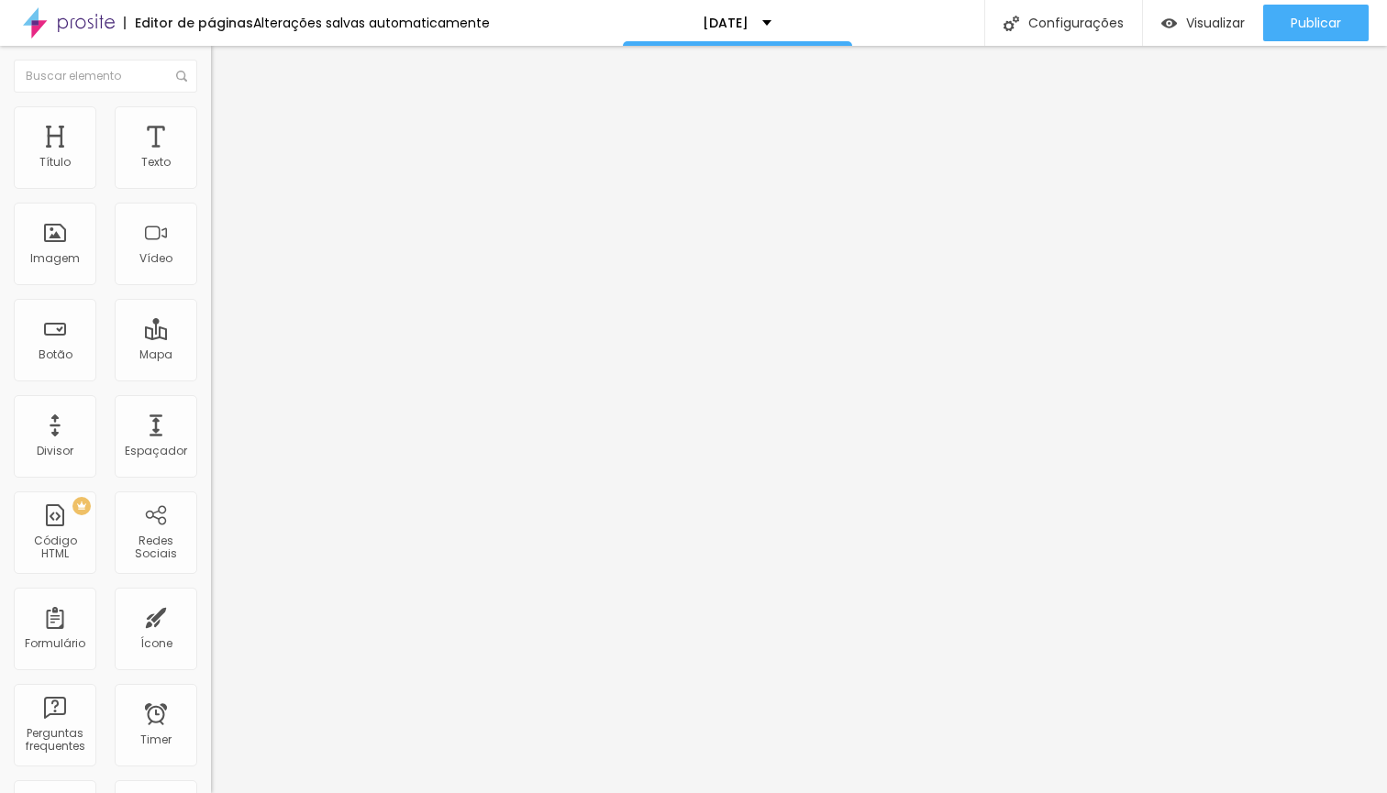
click at [211, 185] on img at bounding box center [216, 190] width 11 height 11
drag, startPoint x: 808, startPoint y: 542, endPoint x: 705, endPoint y: 536, distance: 102.9
type input "Data entre 04/11 e 04/12."
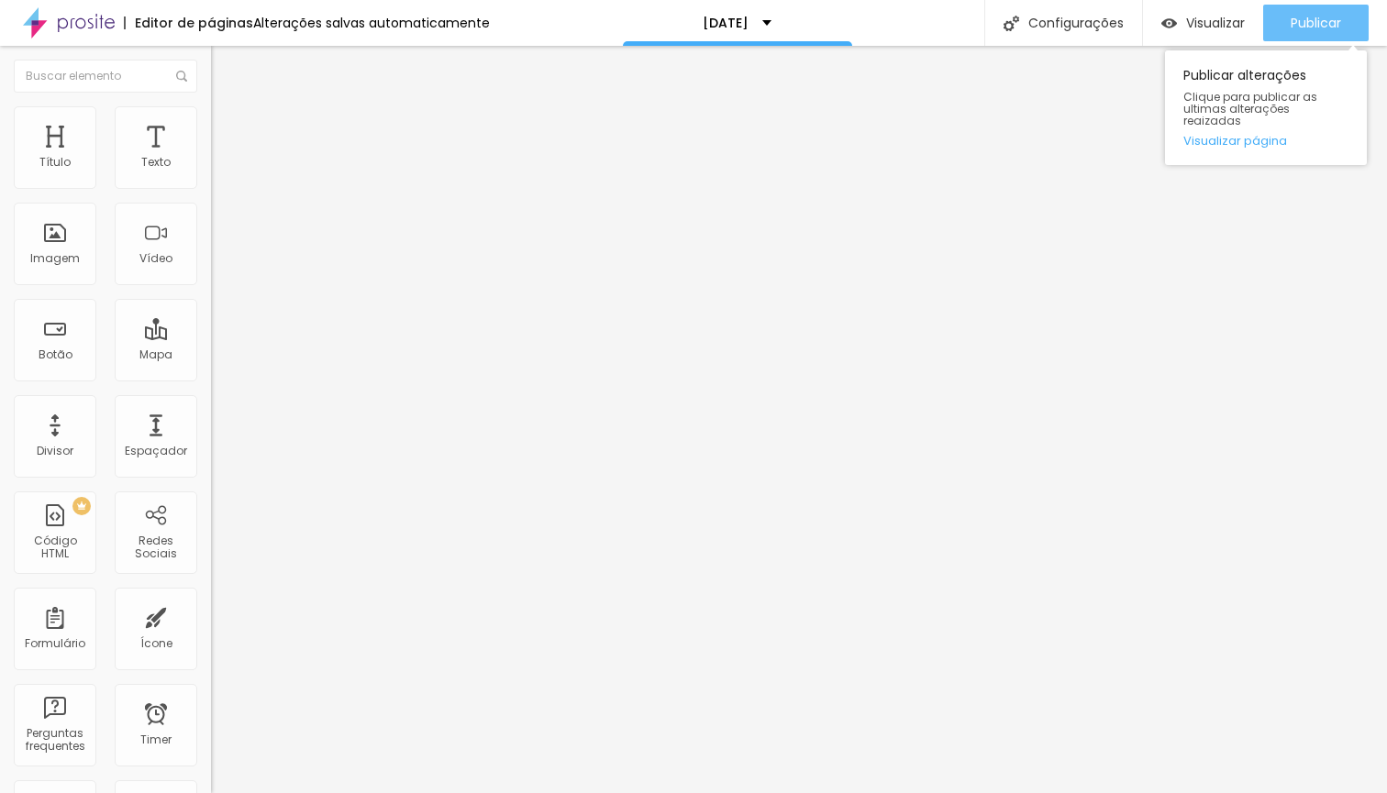
click at [1317, 28] on span "Publicar" at bounding box center [1315, 23] width 50 height 15
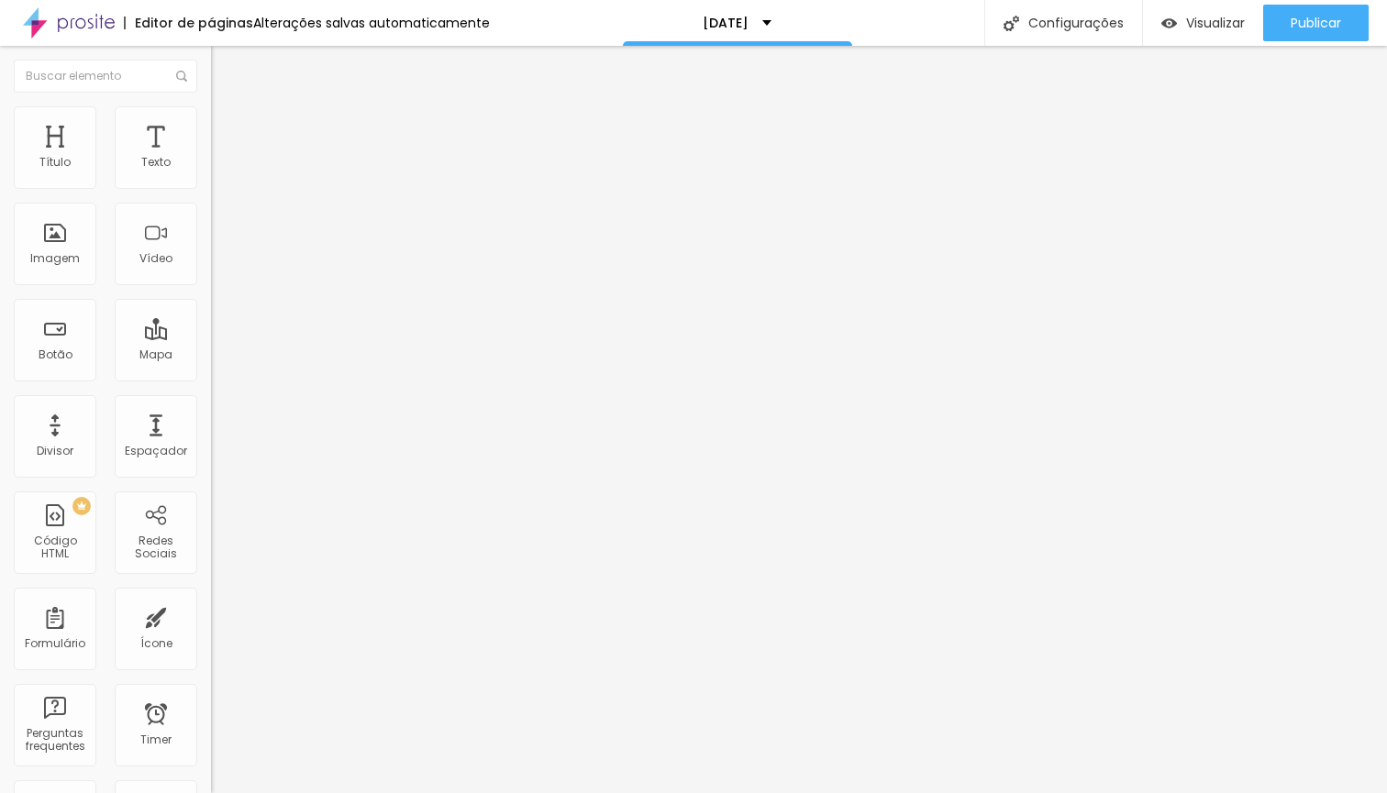
click at [211, 113] on img at bounding box center [219, 114] width 17 height 17
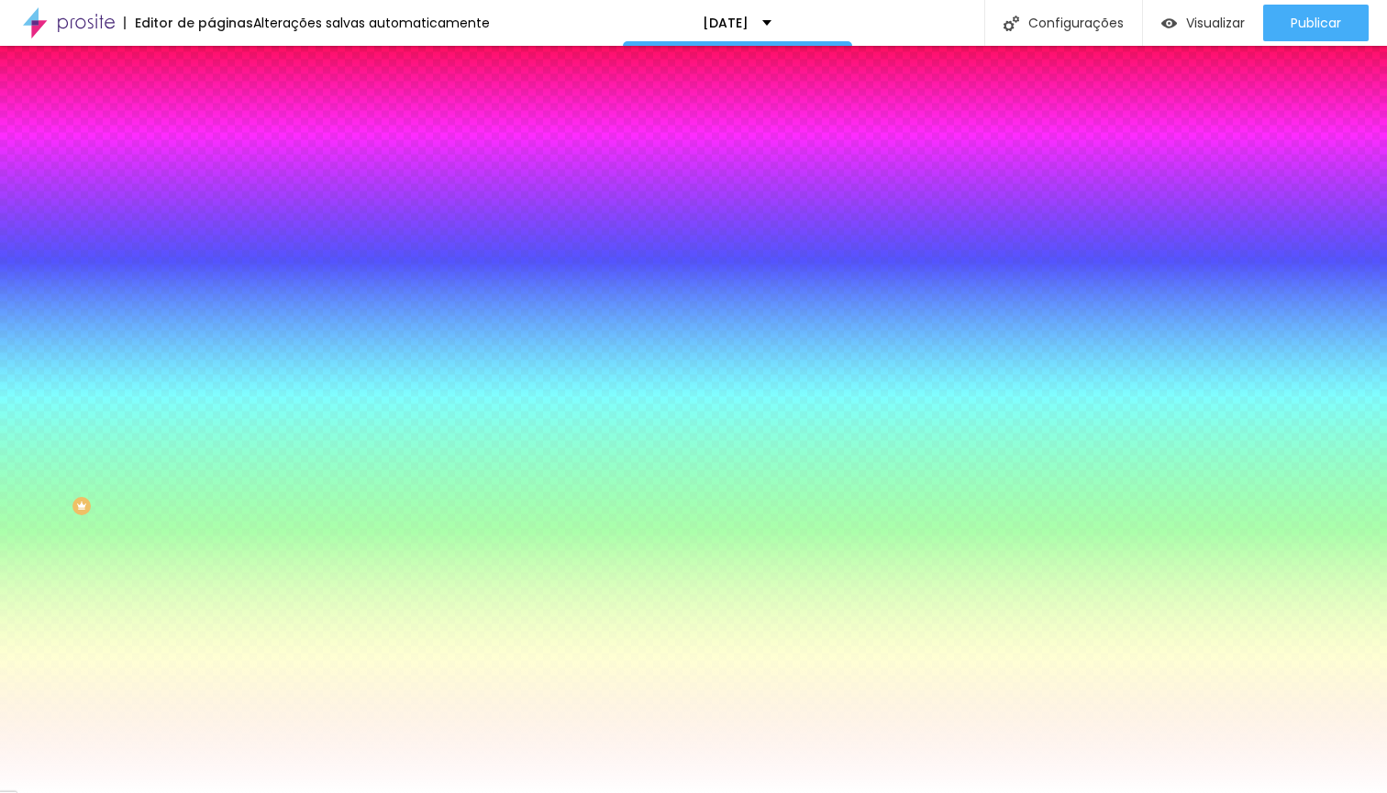
click at [211, 430] on button "button" at bounding box center [224, 420] width 26 height 19
type input "16"
type input "18"
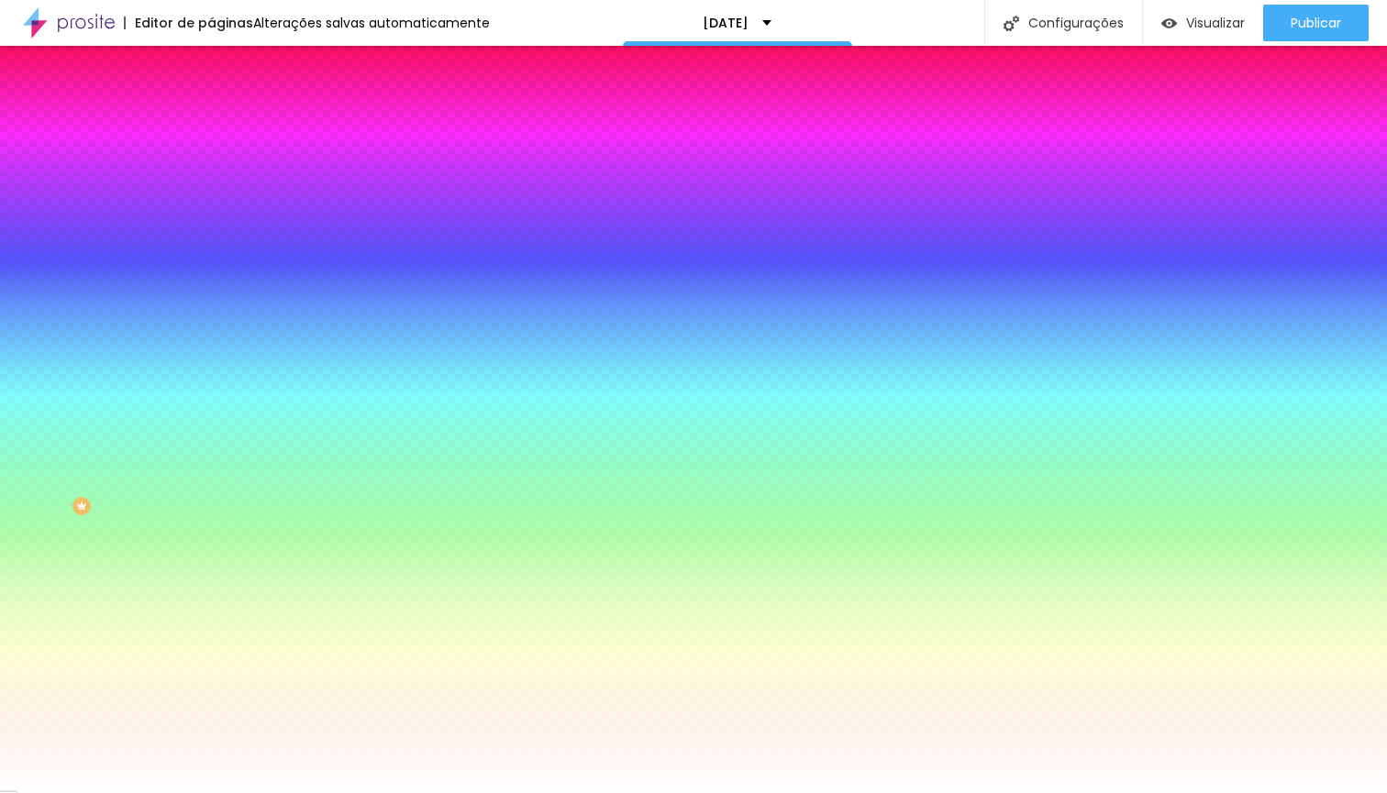
type input "19"
type input "20"
type input "21"
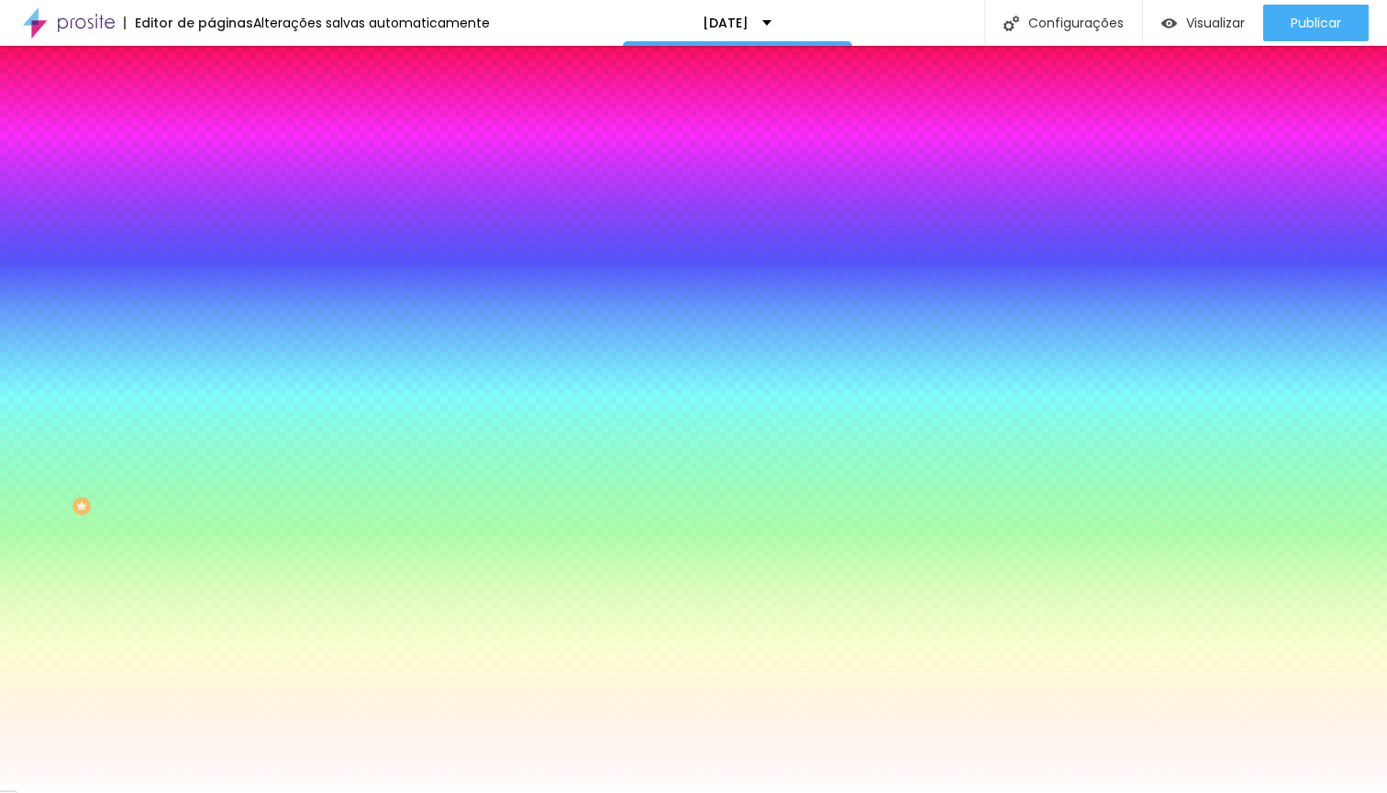
type input "21"
type input "22"
type input "24"
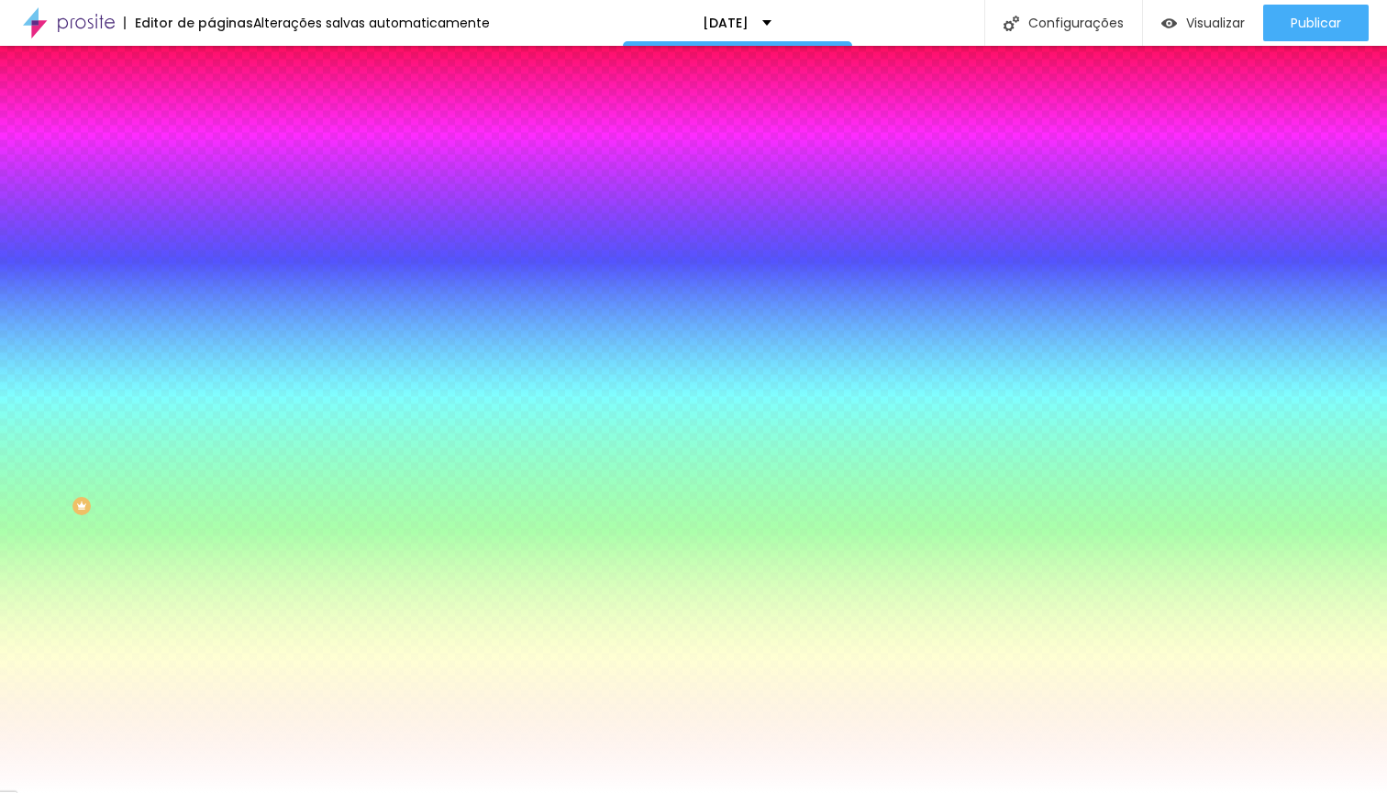
type input "25"
type input "24"
type input "23"
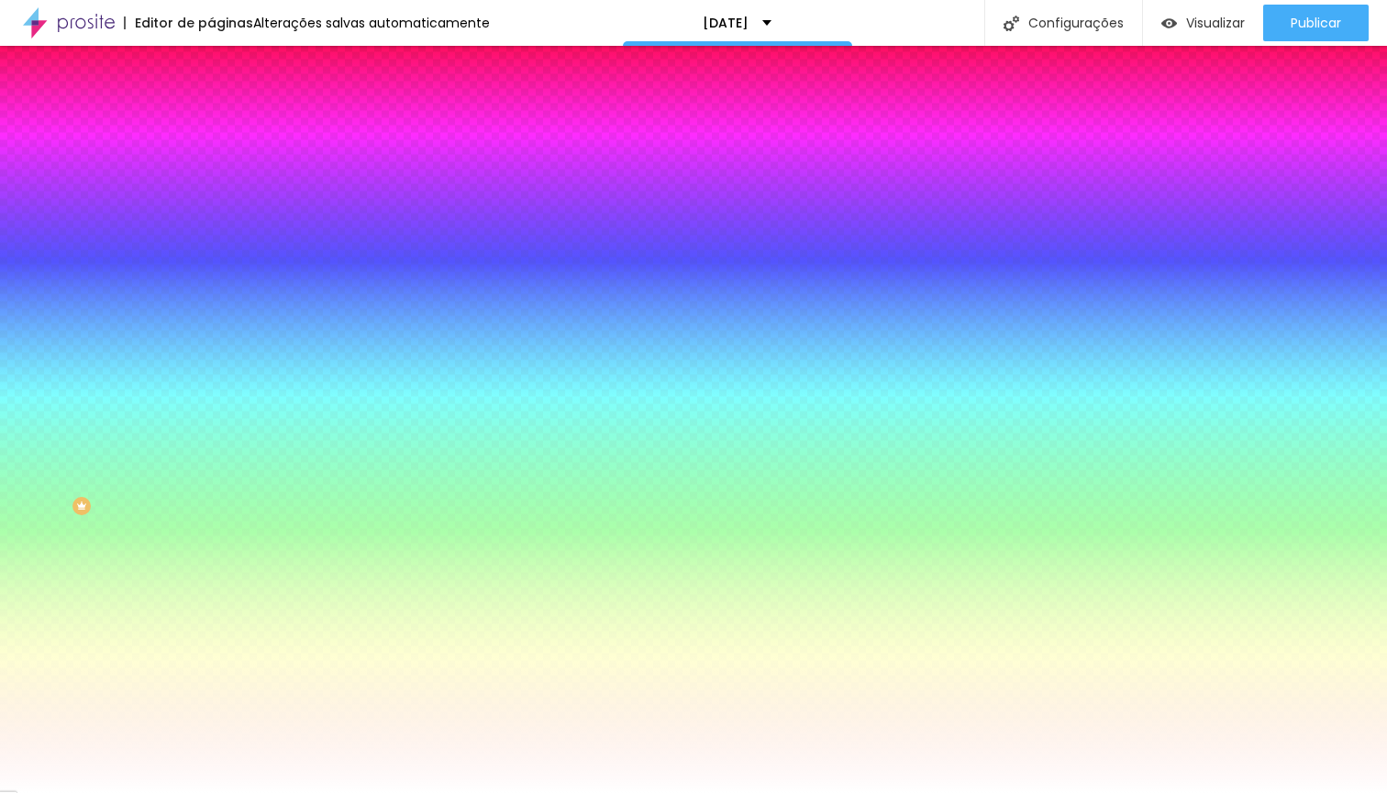
type input "23"
type input "22"
type input "21"
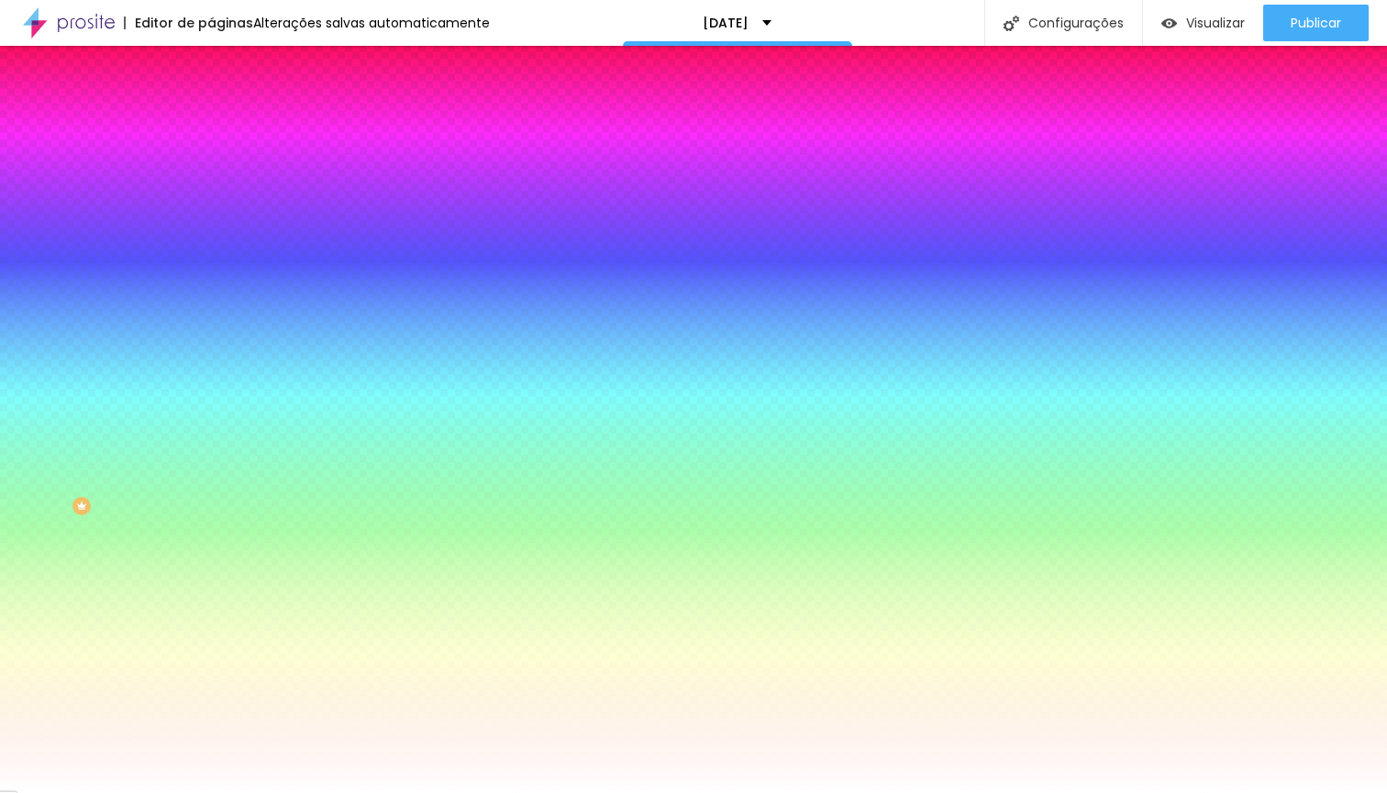
type input "20"
type input "19"
type input "18"
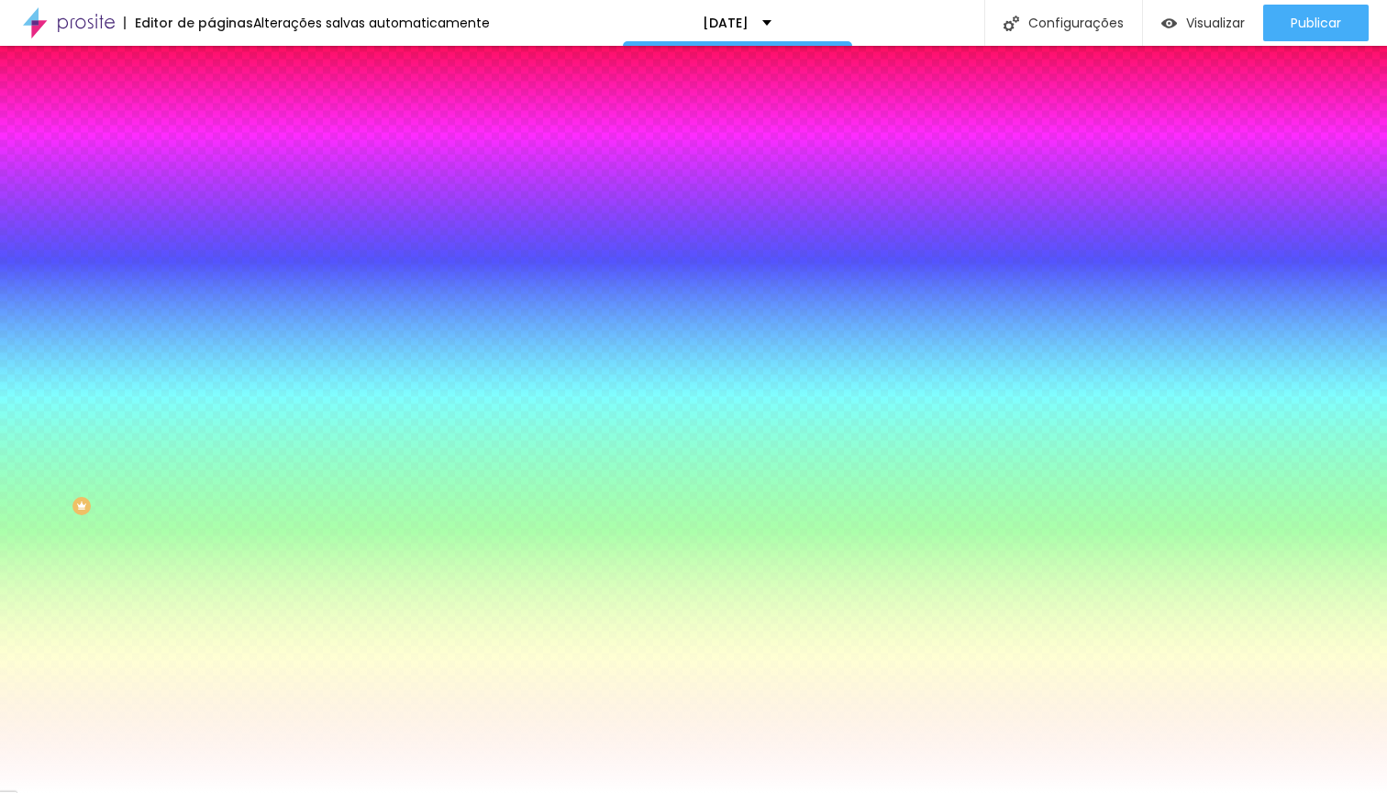
type input "18"
type input "17"
type input "16"
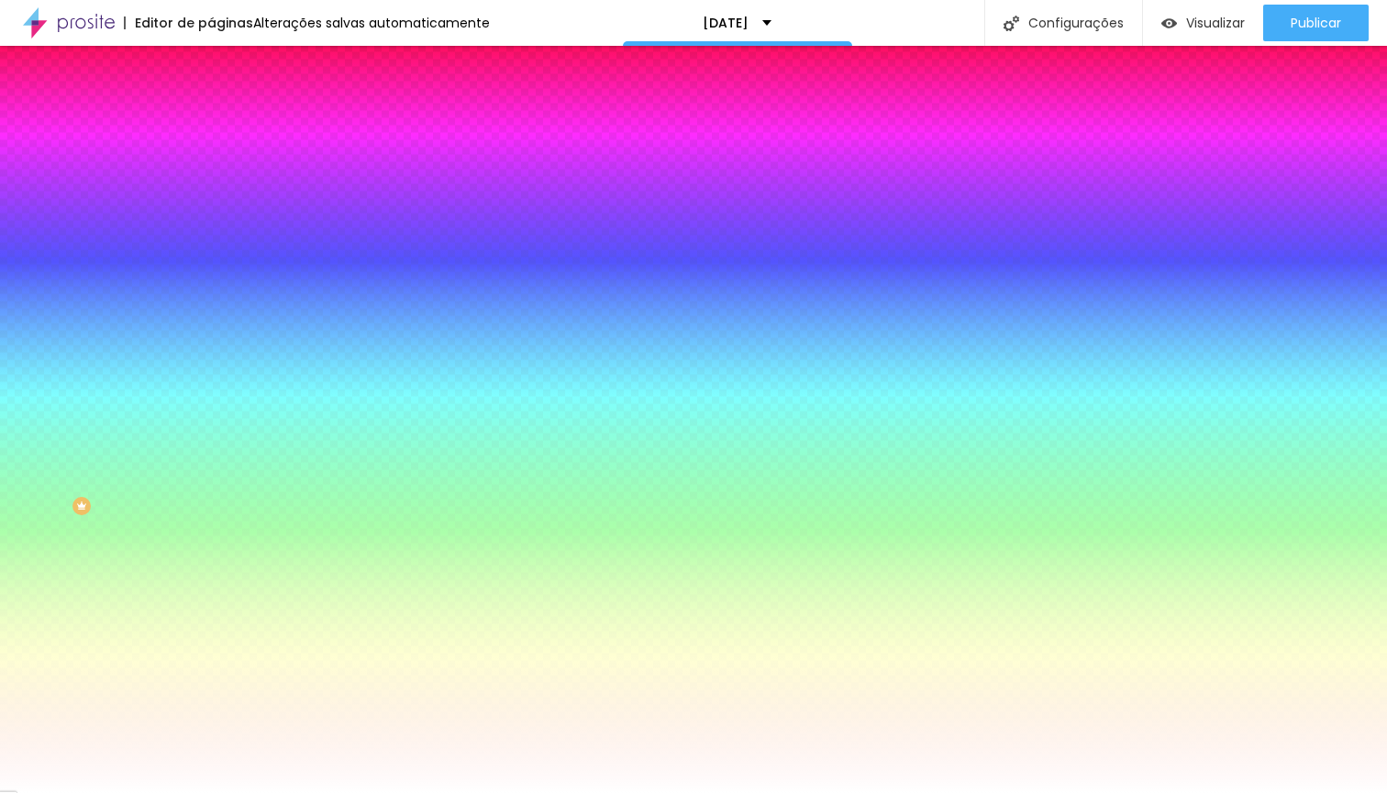
type input "15"
type input "14"
type input "13"
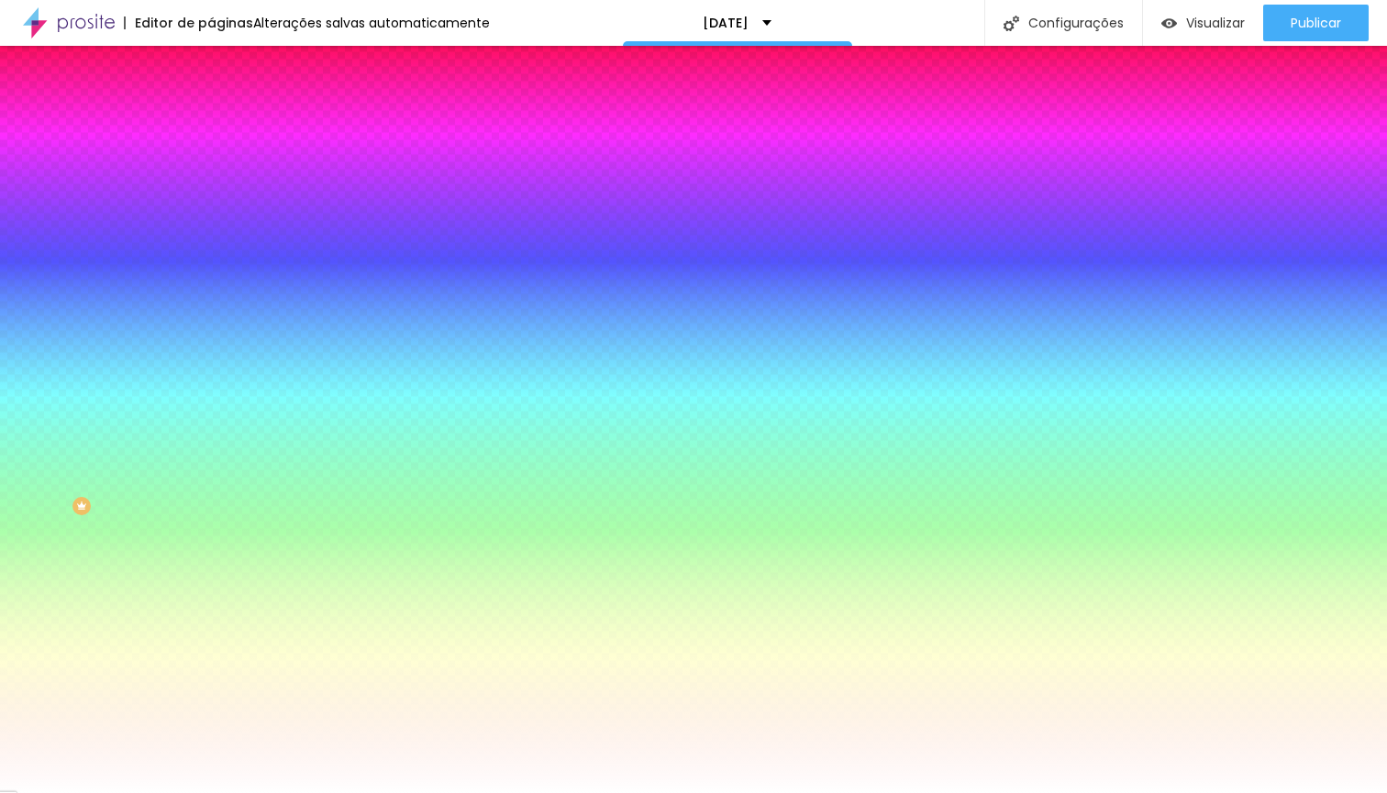
type input "13"
type input "12"
type input "13"
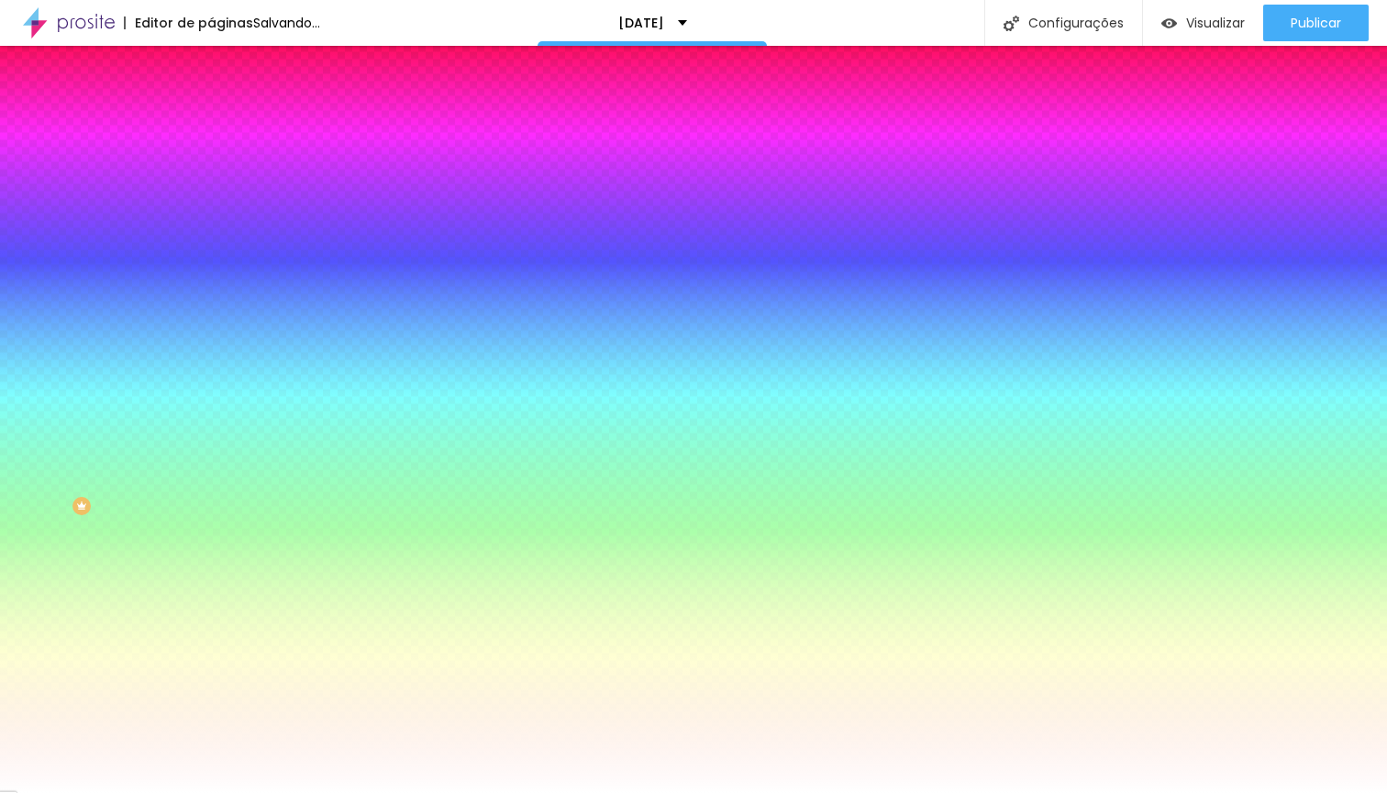
type input "14"
type input "15"
type input "14"
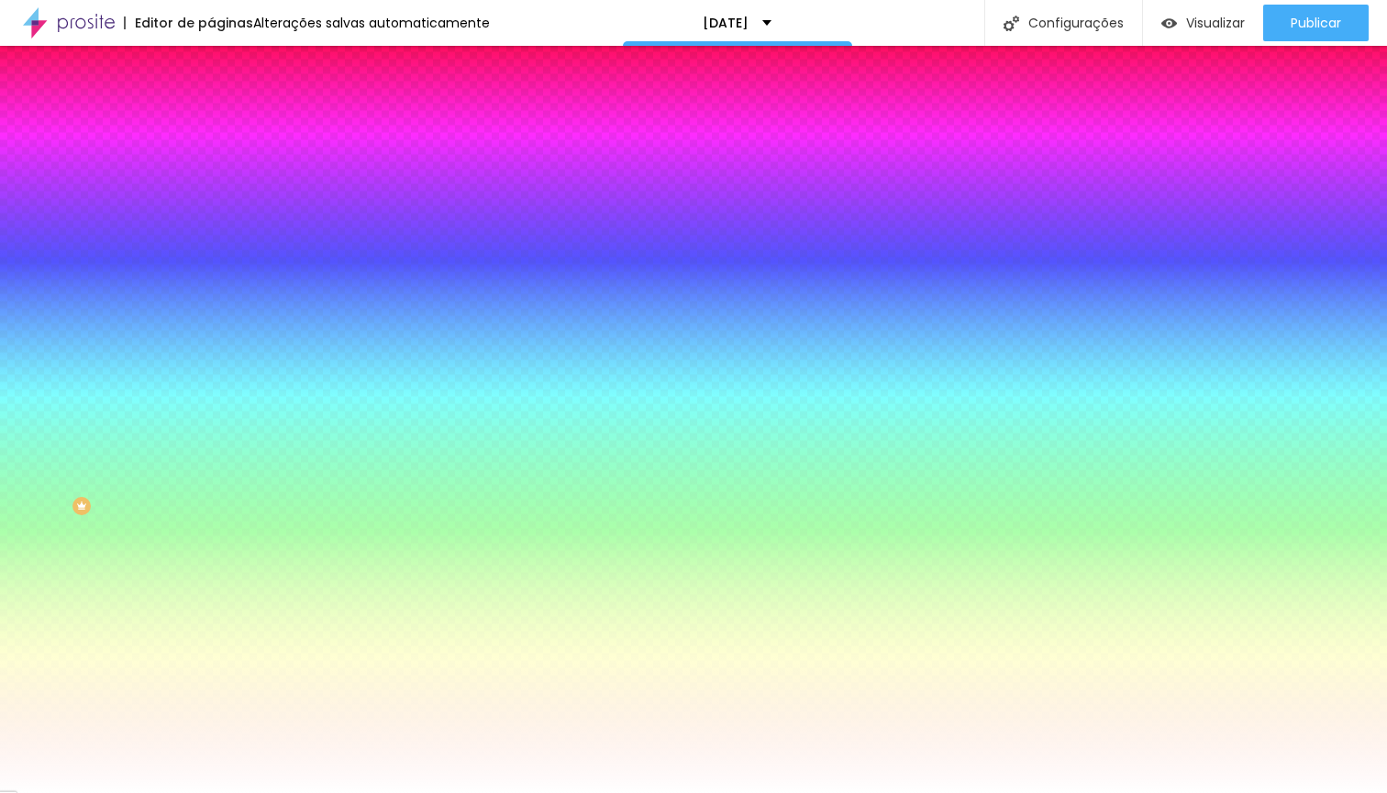
type input "14"
drag, startPoint x: 256, startPoint y: 558, endPoint x: 270, endPoint y: 561, distance: 14.0
type input "14"
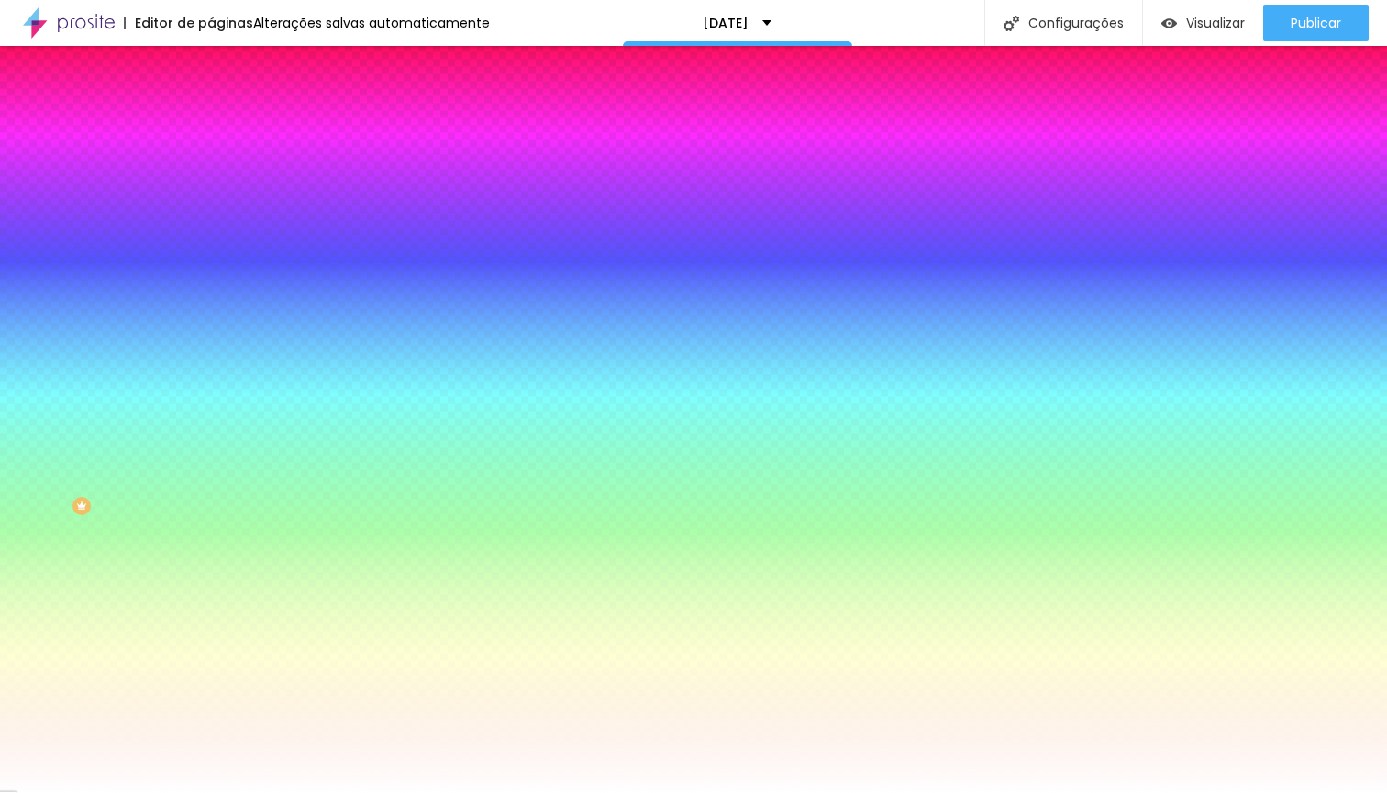
click at [134, 792] on div at bounding box center [693, 793] width 1387 height 0
click at [211, 605] on button "button" at bounding box center [224, 595] width 26 height 19
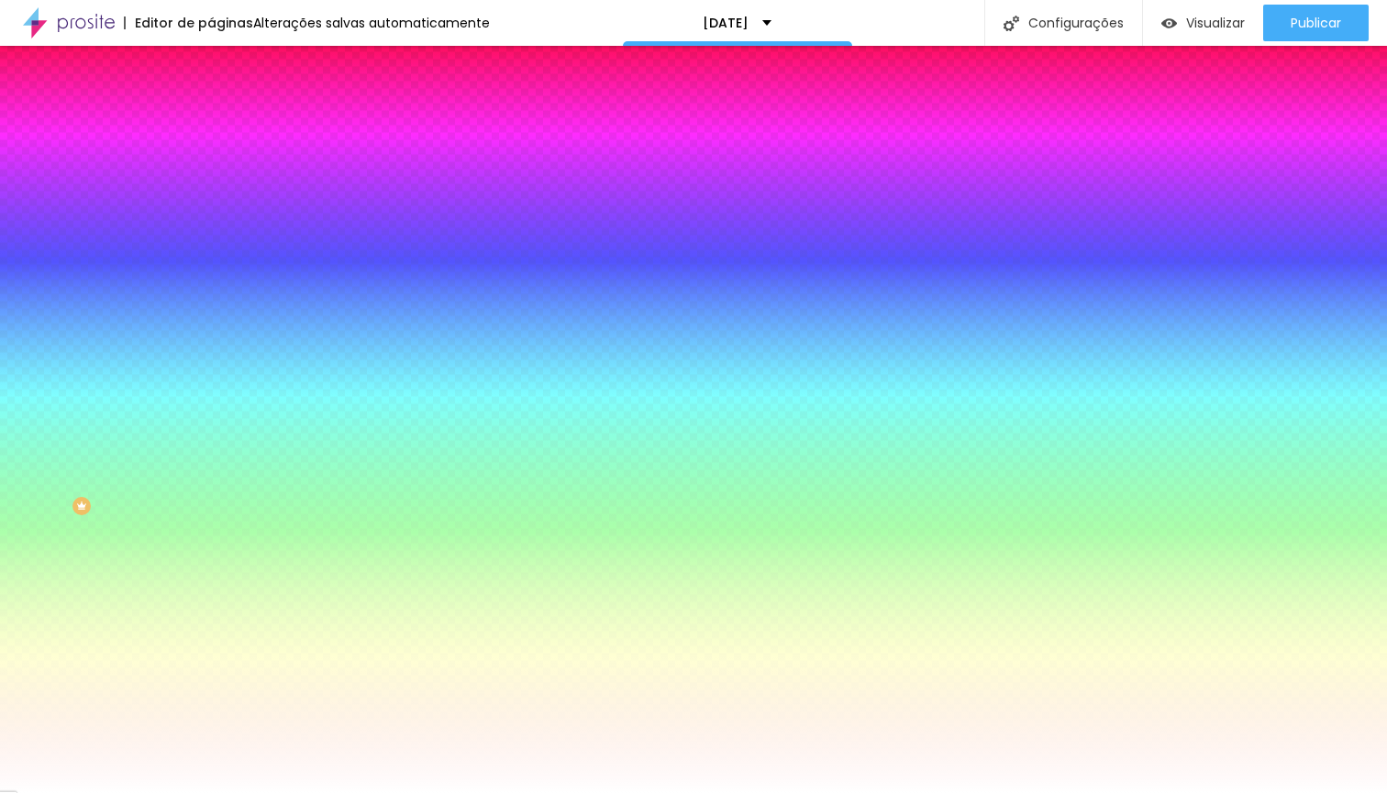
type input "13"
type input "12"
type input "11"
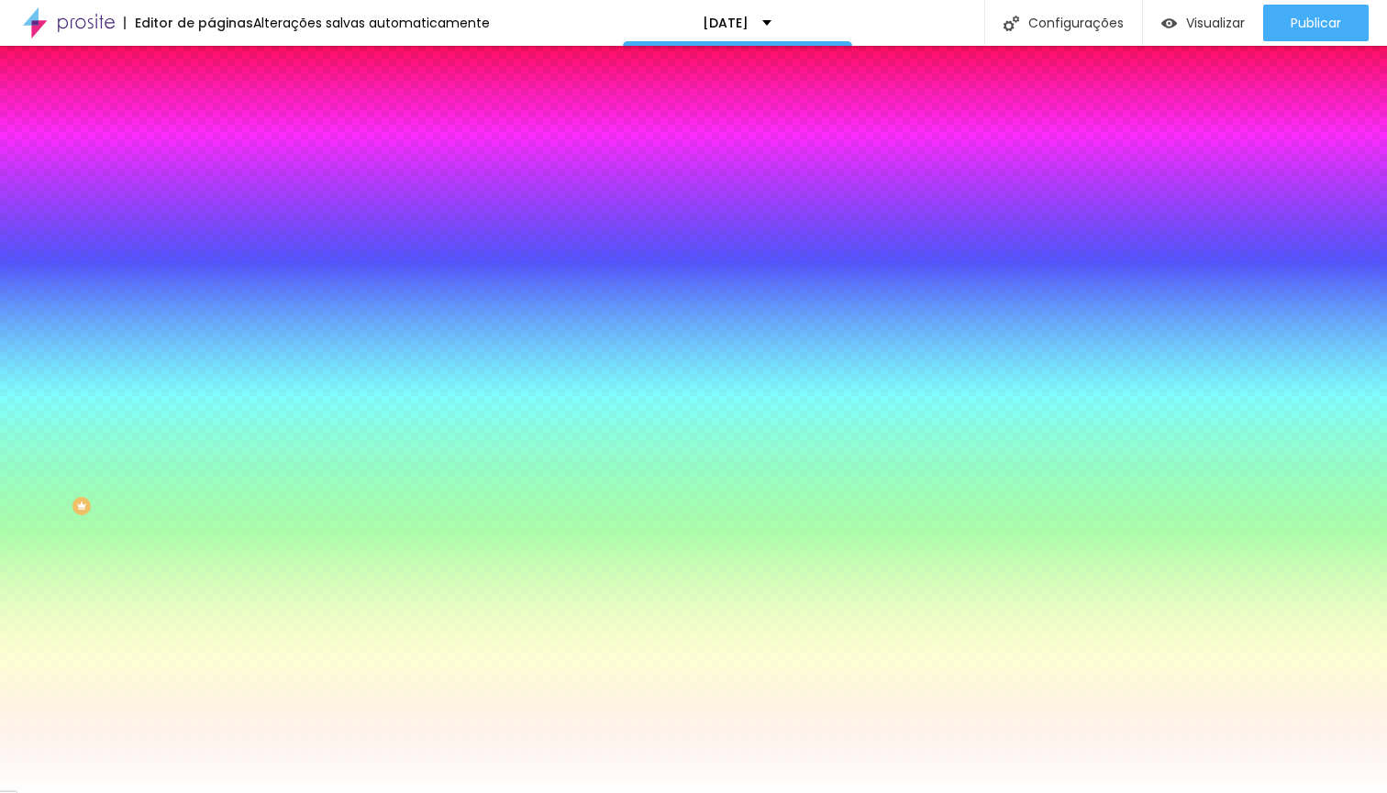
type input "11"
type input "10"
type input "9"
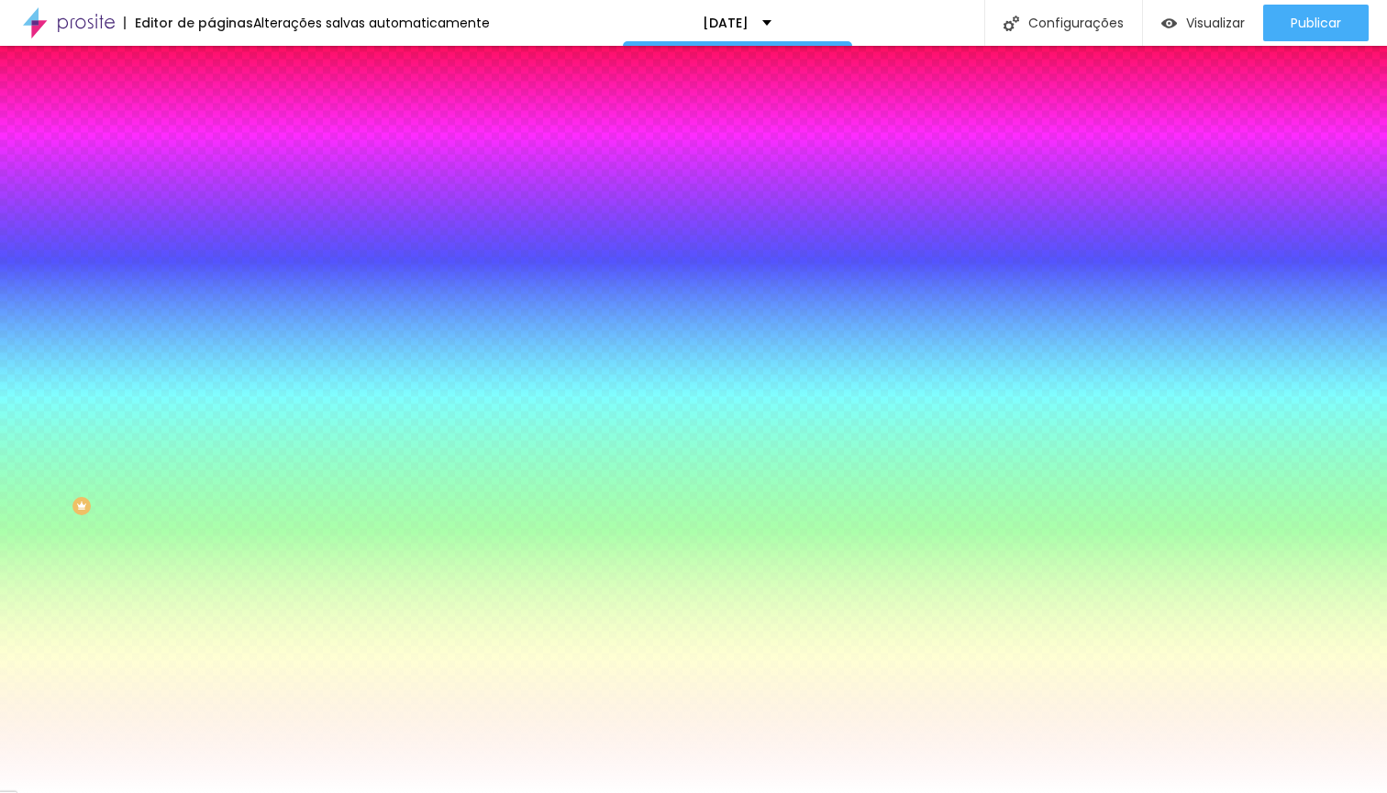
type input "8"
type input "9"
type input "10"
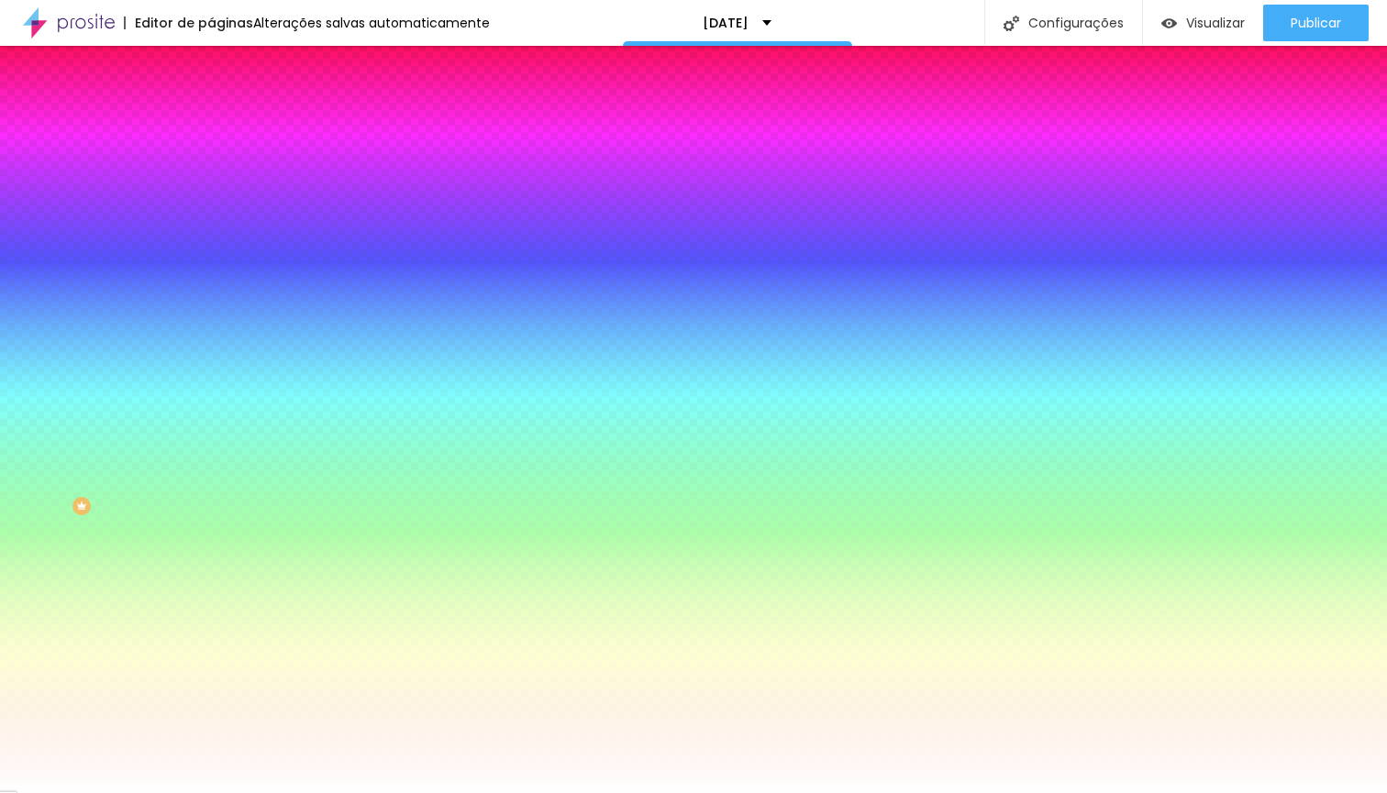
type input "10"
type input "11"
type input "12"
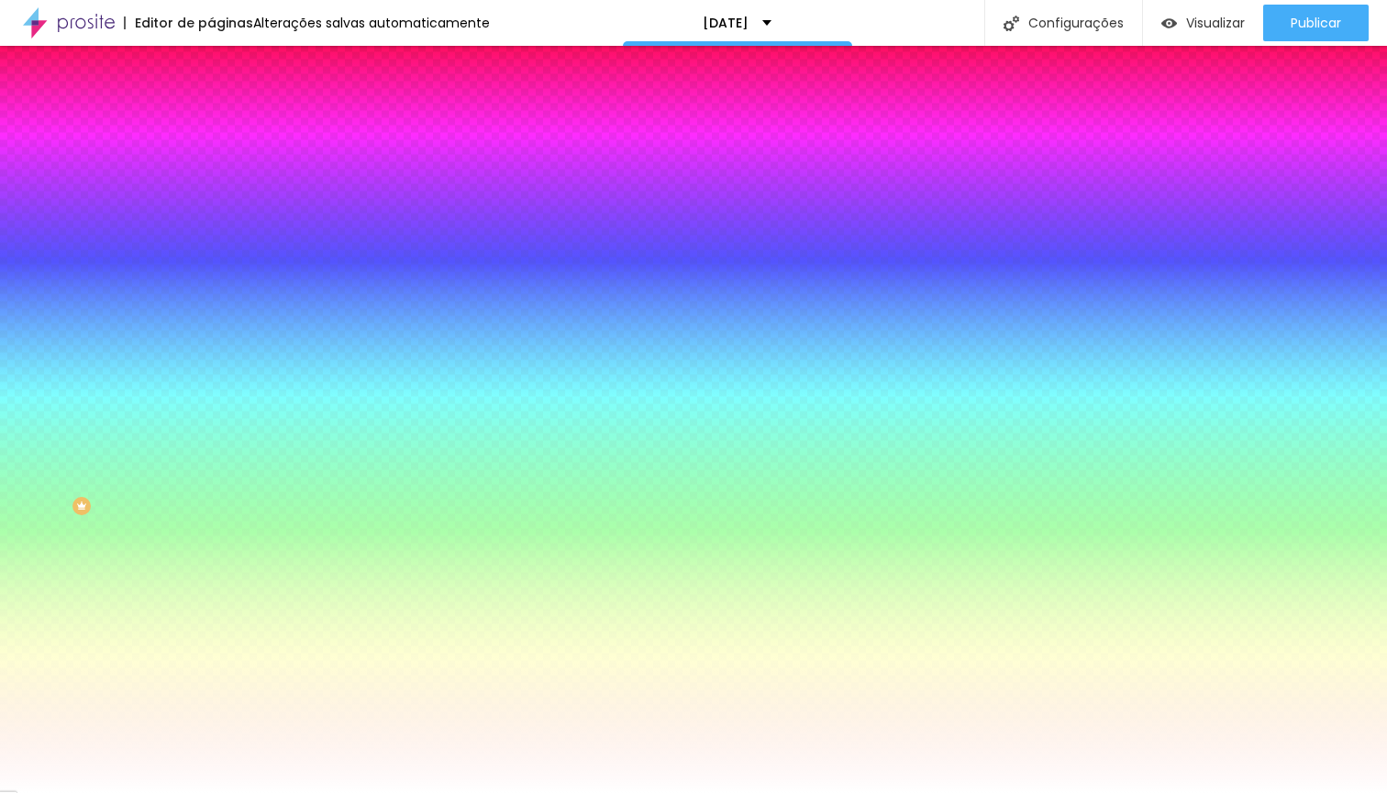
type input "13"
type input "14"
type input "15"
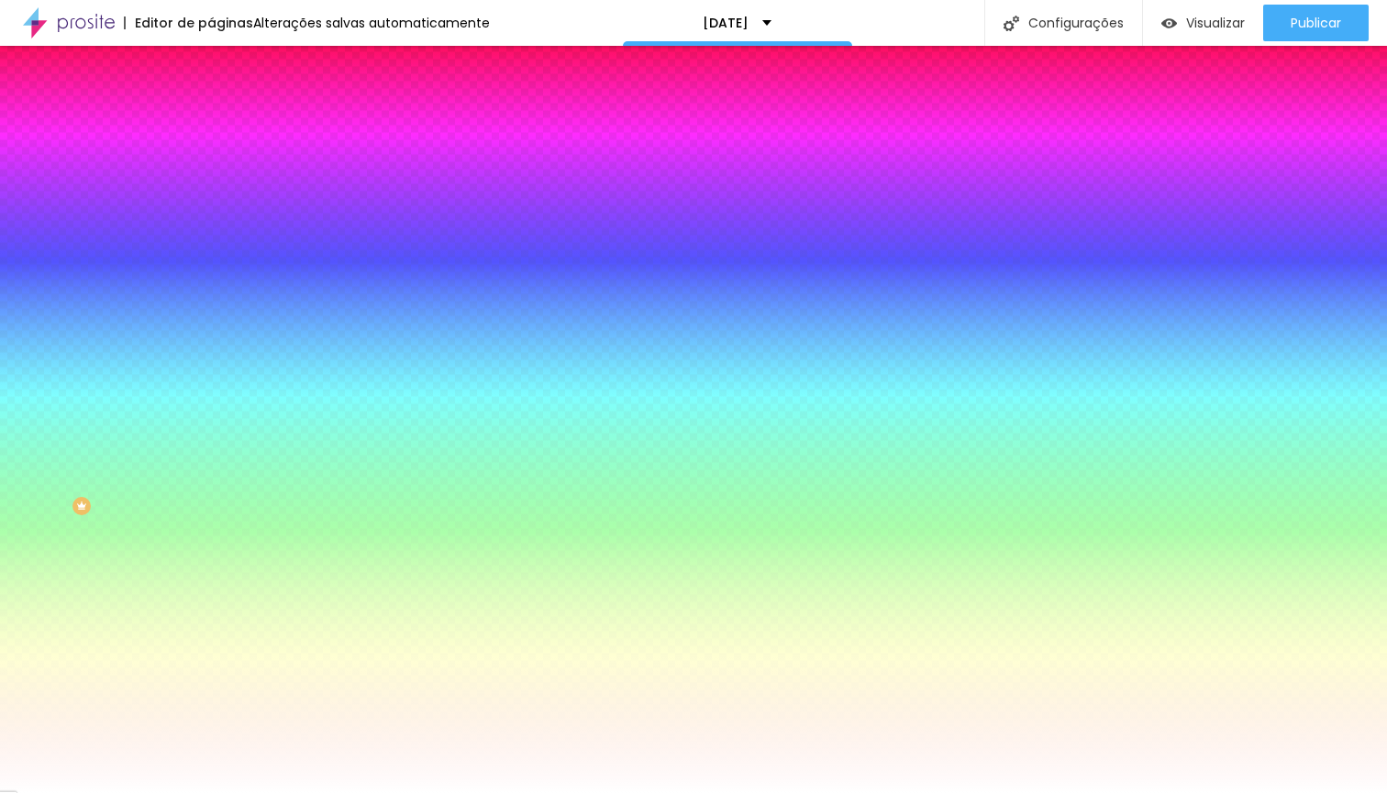
type input "15"
type input "16"
type input "17"
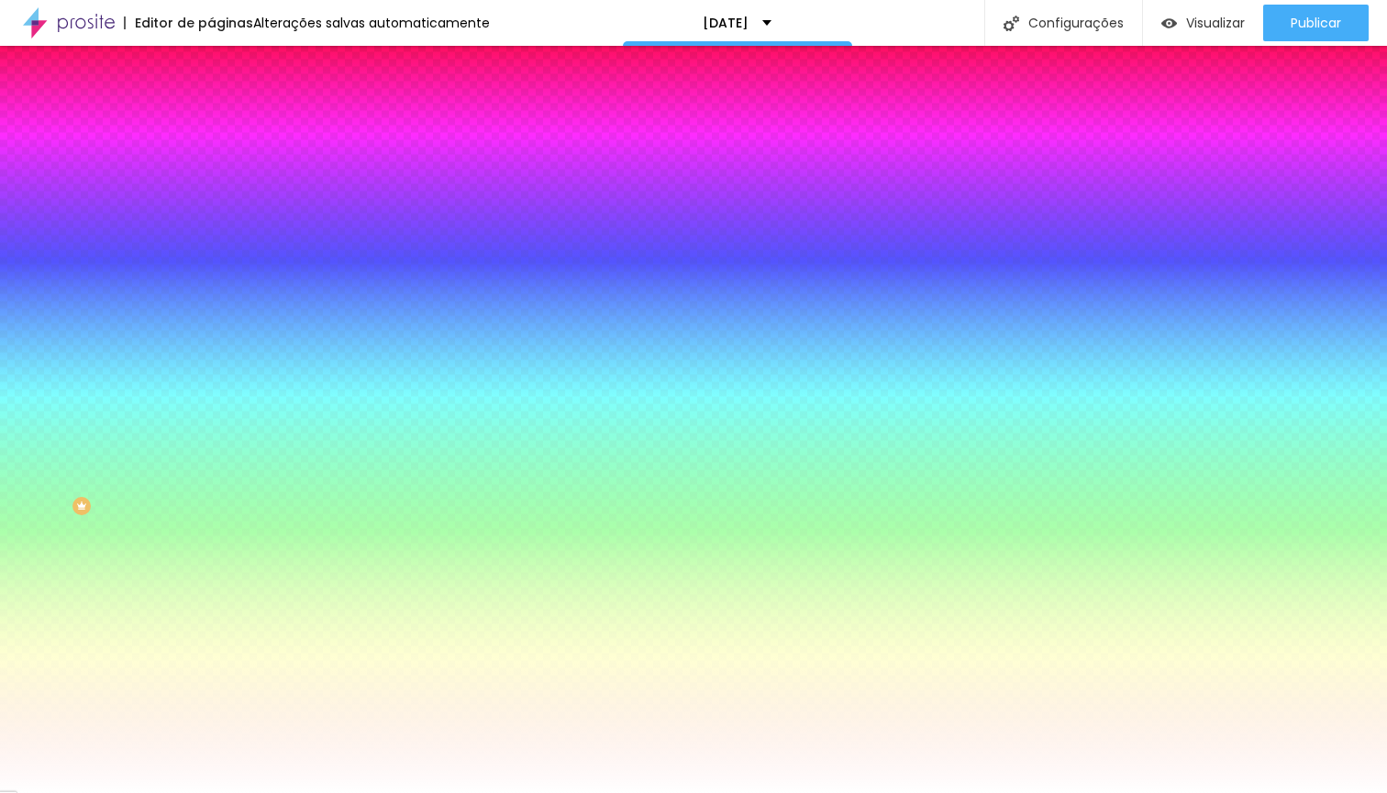
type input "18"
type input "19"
type input "20"
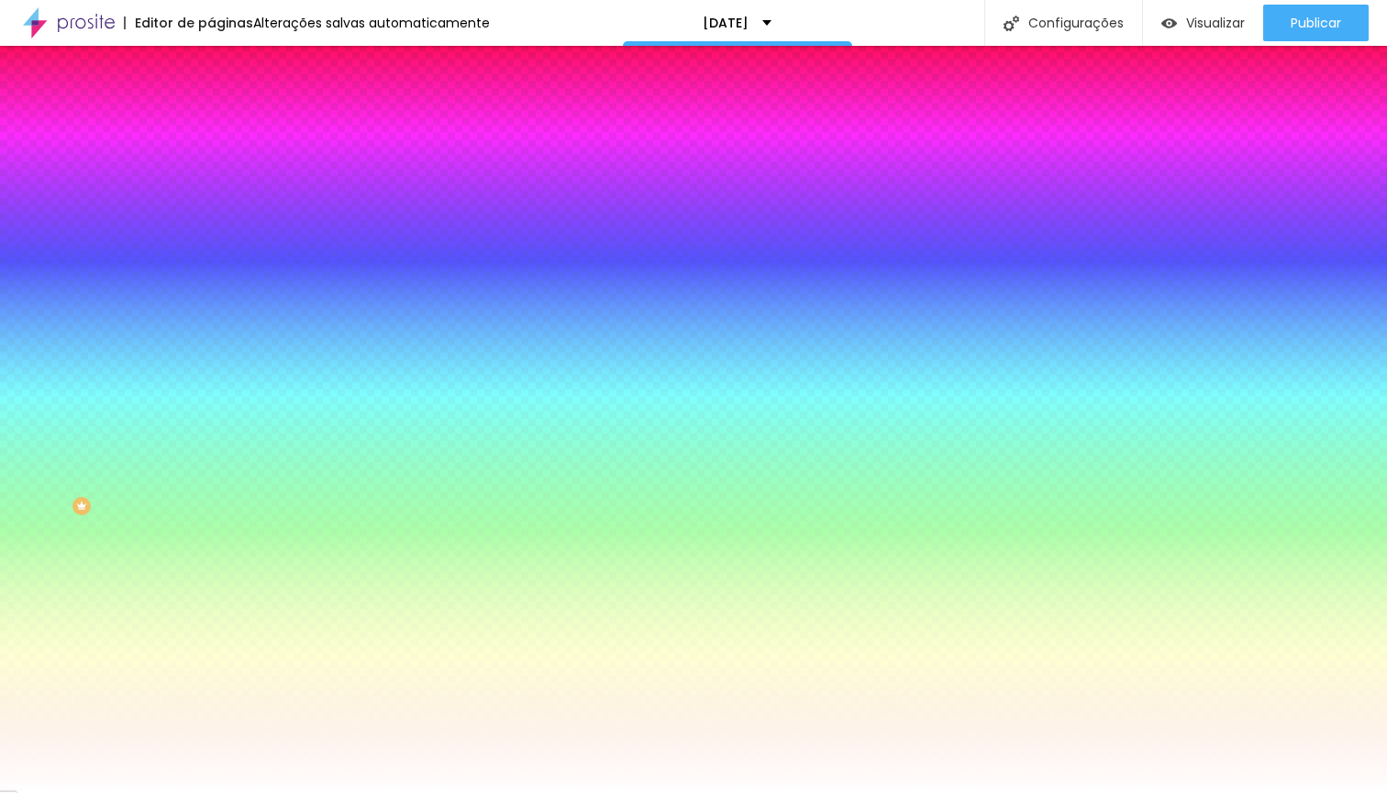
type input "20"
type input "21"
type input "22"
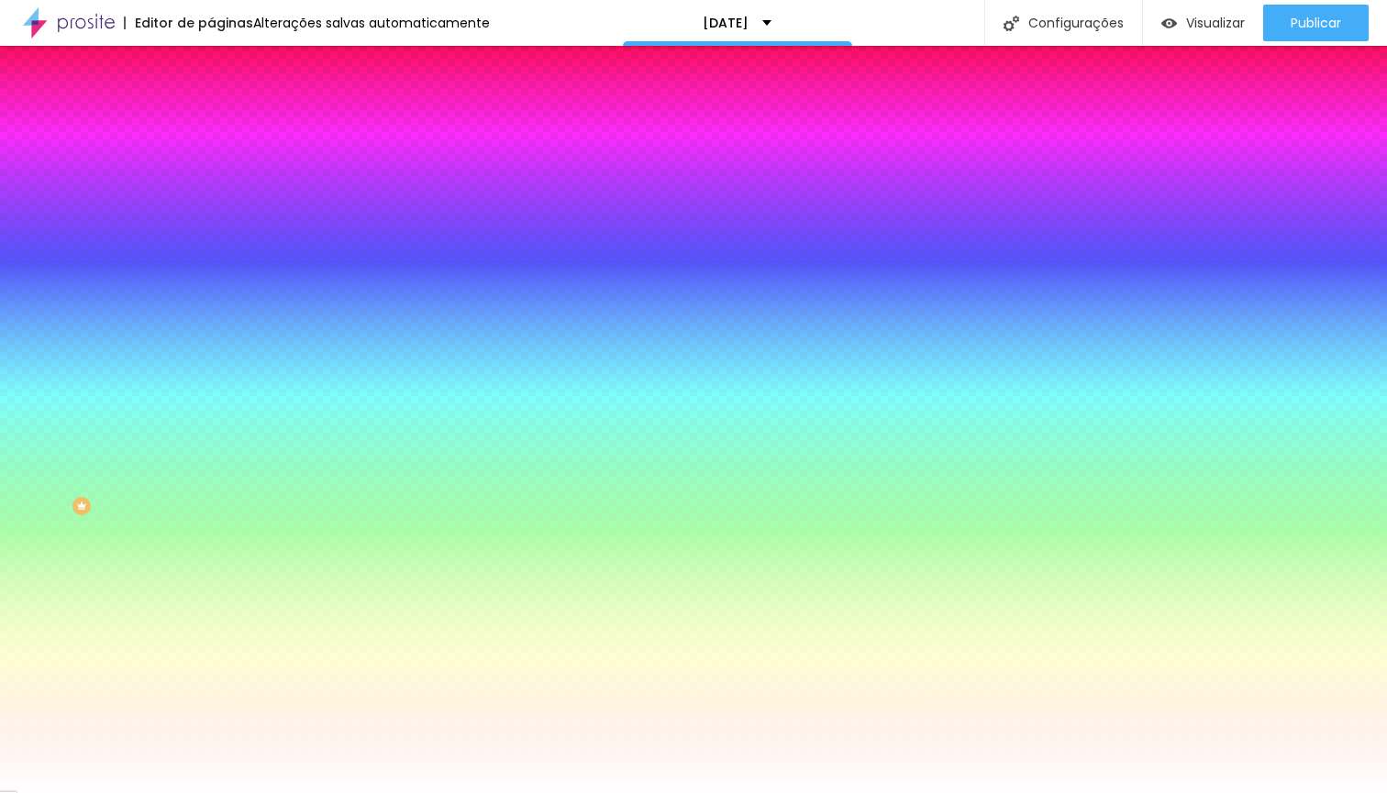
type input "23"
type input "24"
type input "25"
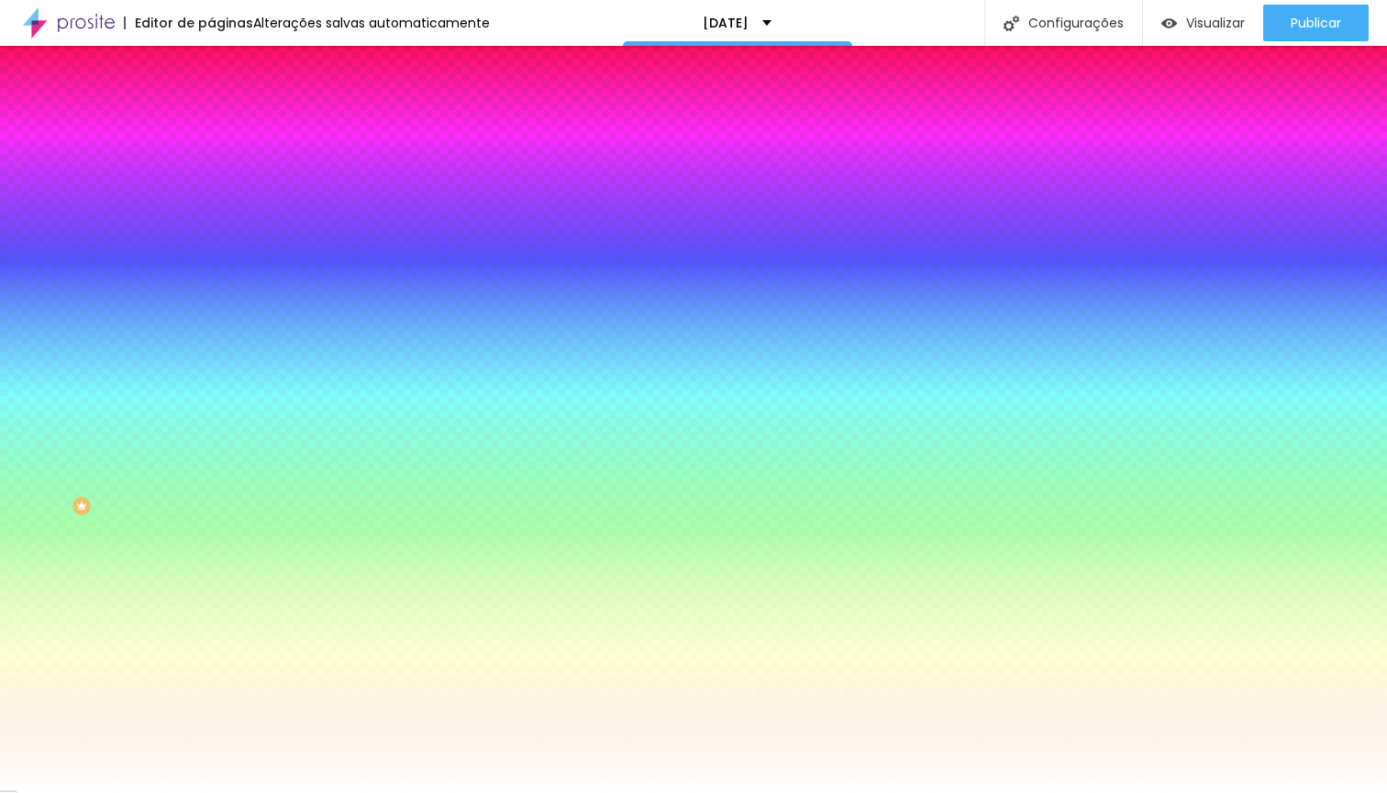
type input "25"
type input "26"
type input "27"
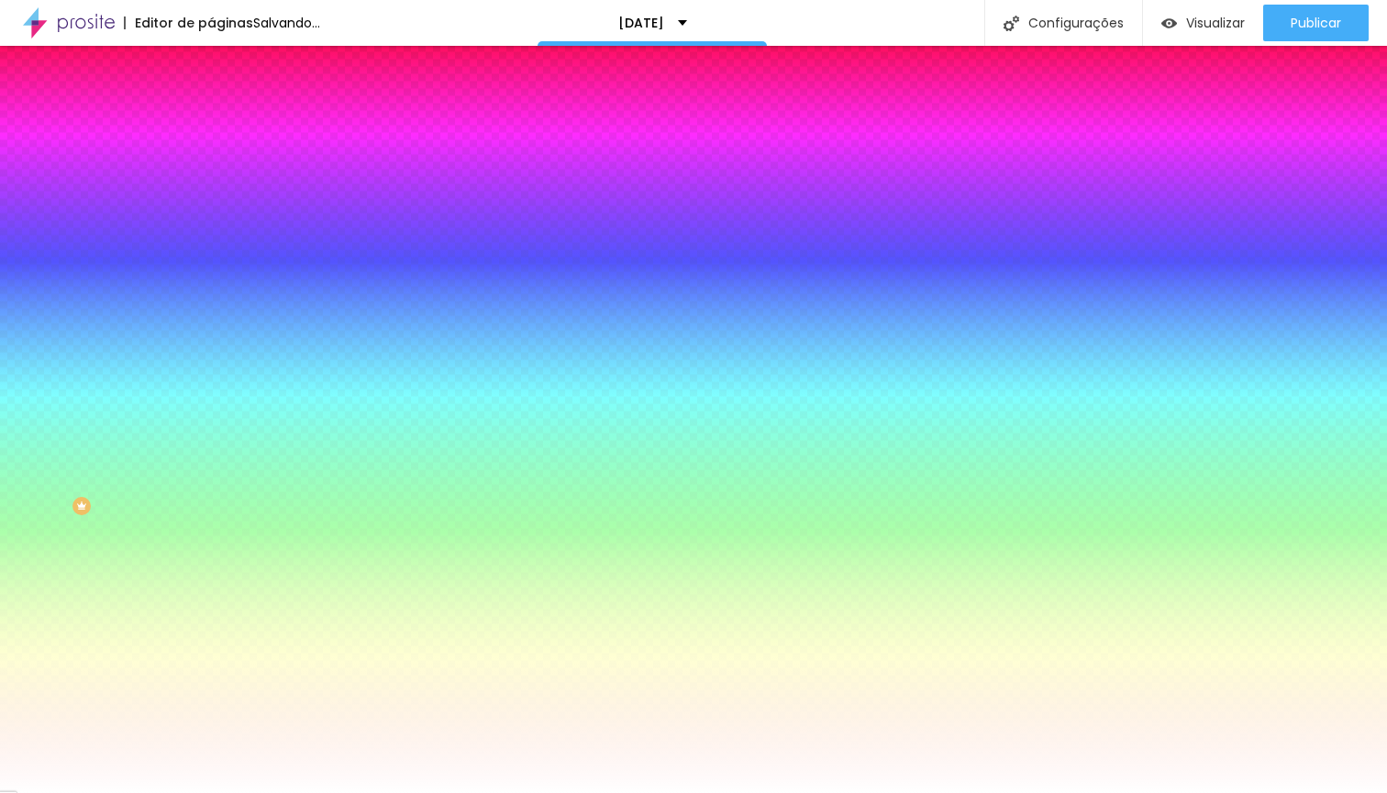
type input "26"
type input "25"
type input "24"
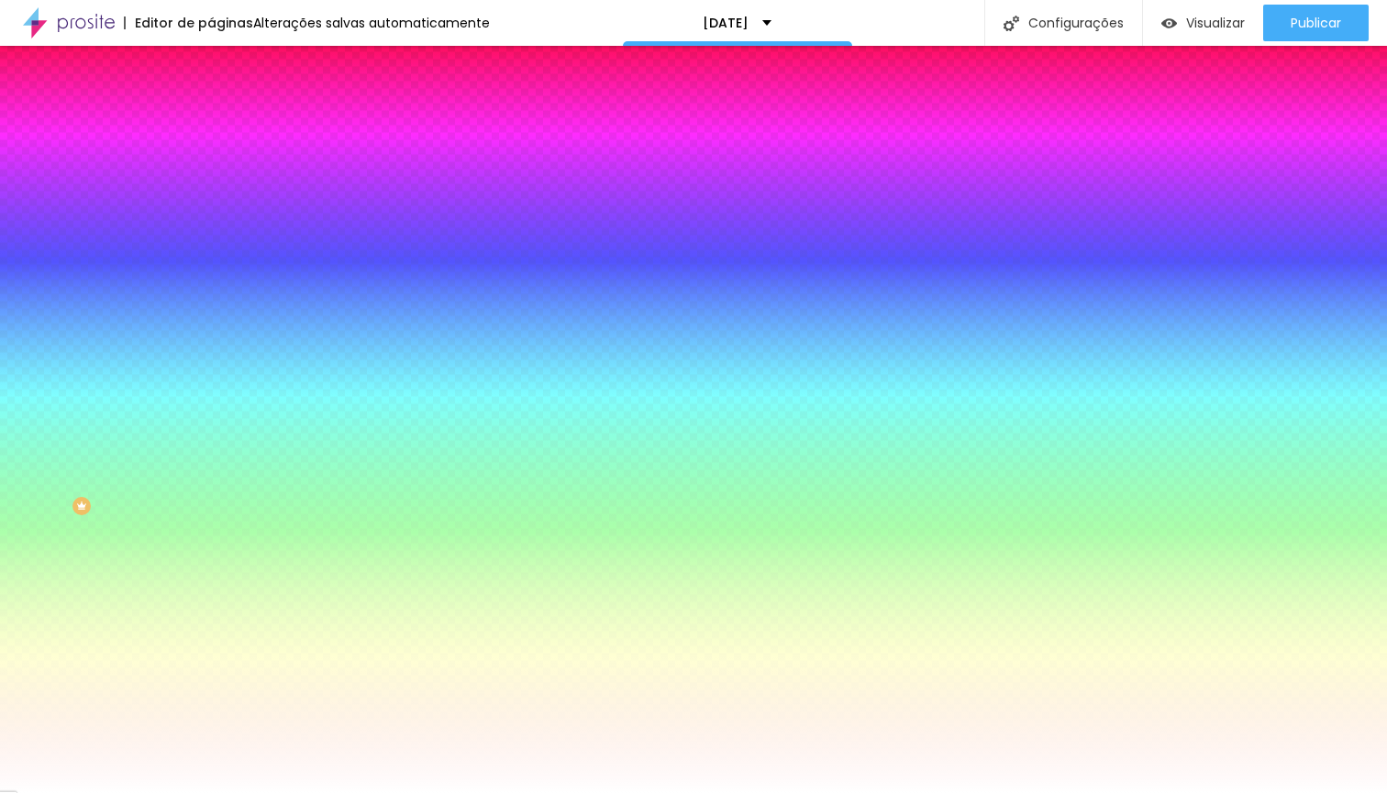
type input "24"
type input "23"
type input "22"
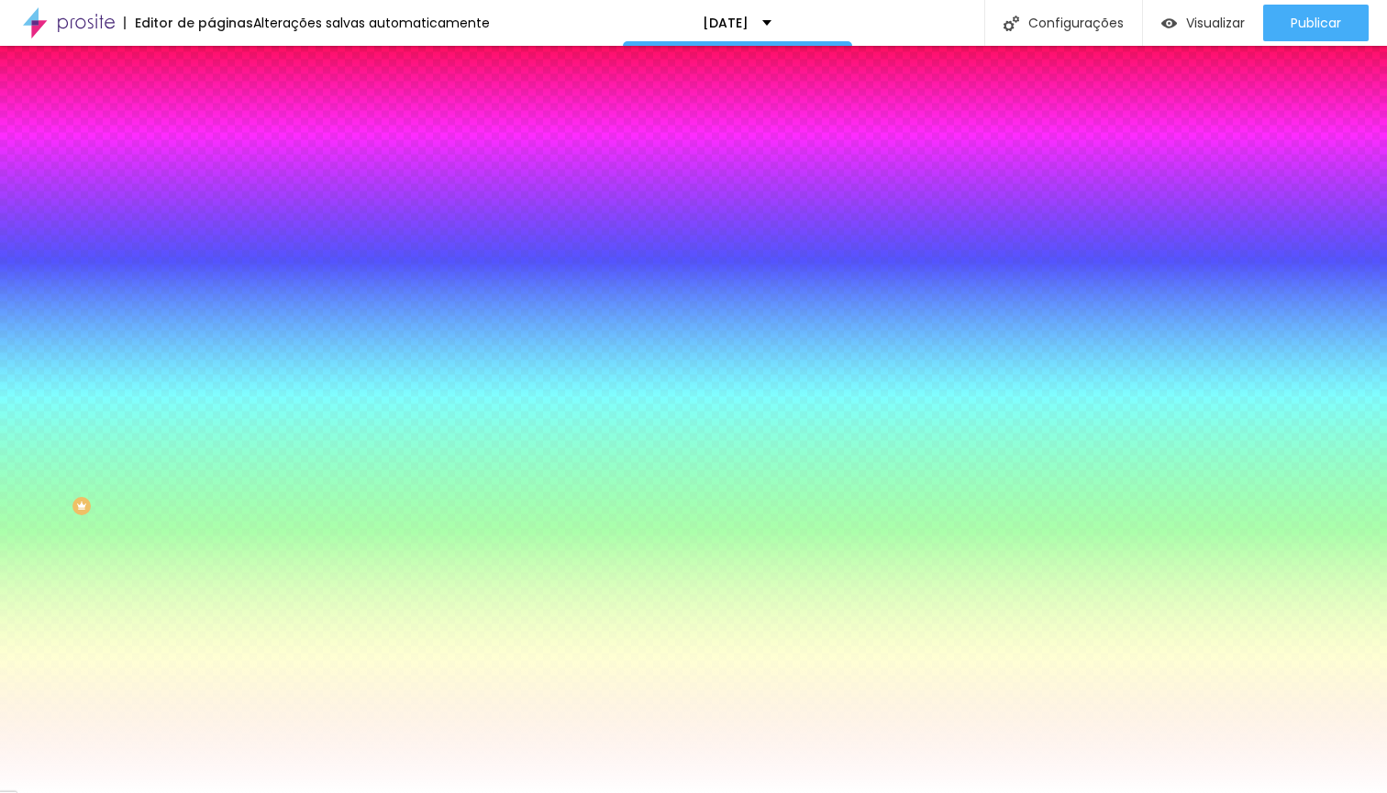
type input "21"
type input "20"
type input "19"
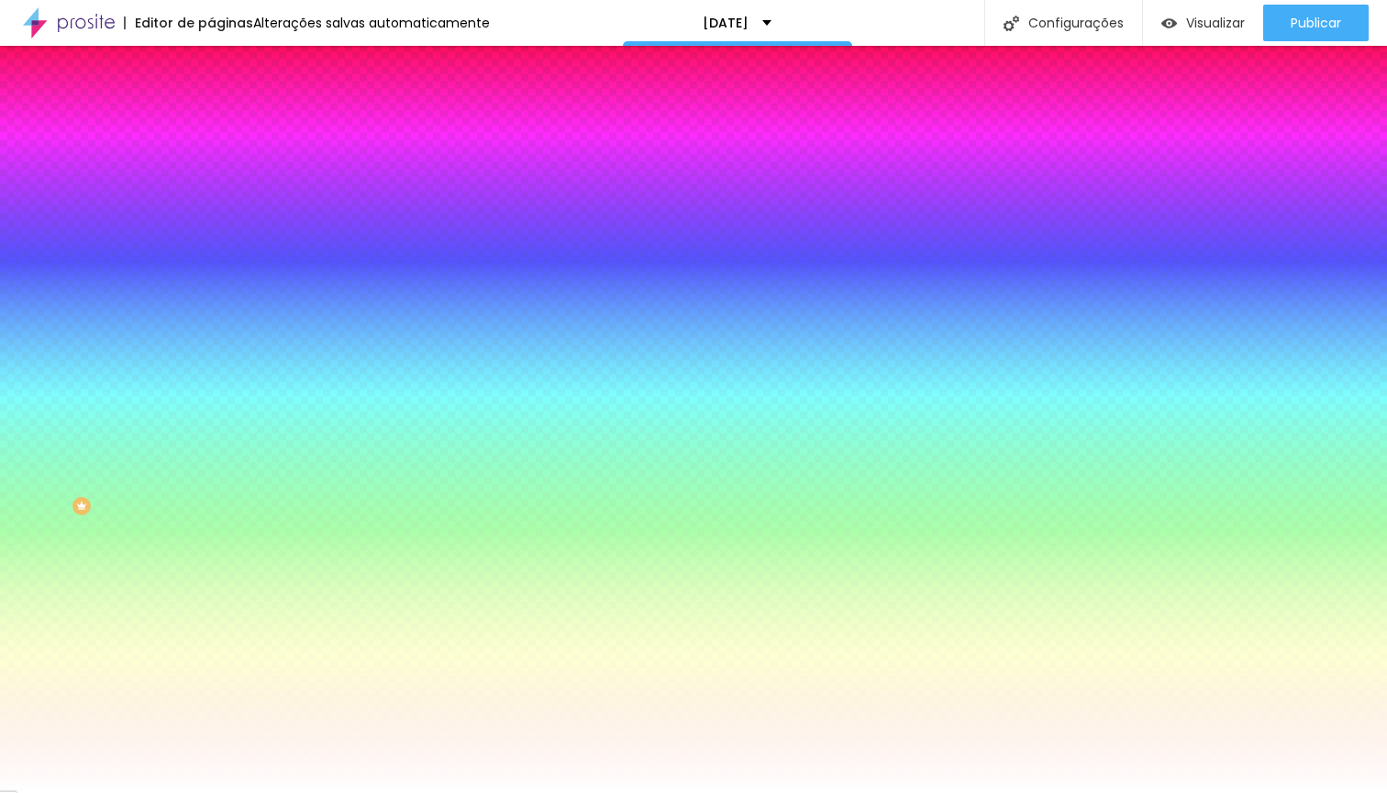
type input "19"
type input "18"
type input "17"
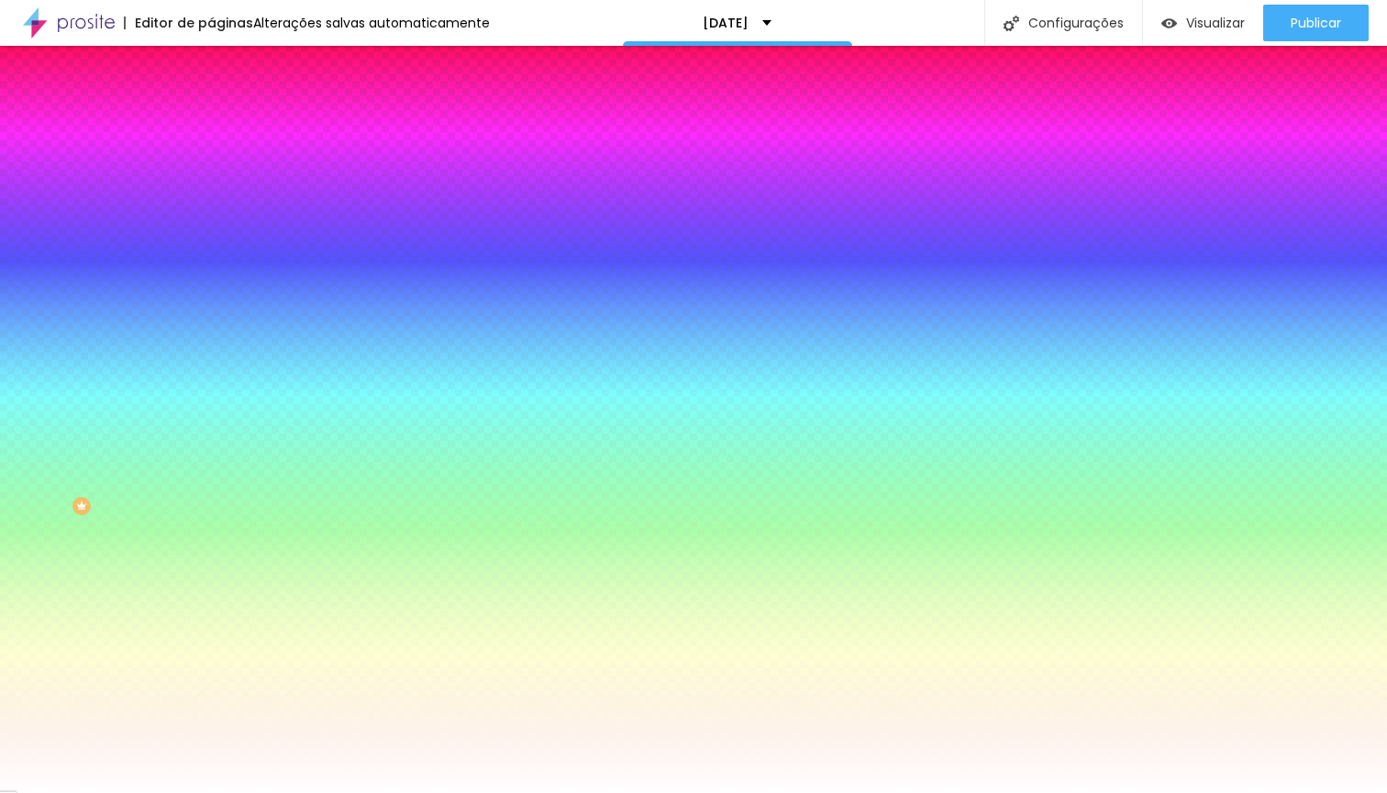
type input "16"
type input "15"
type input "14"
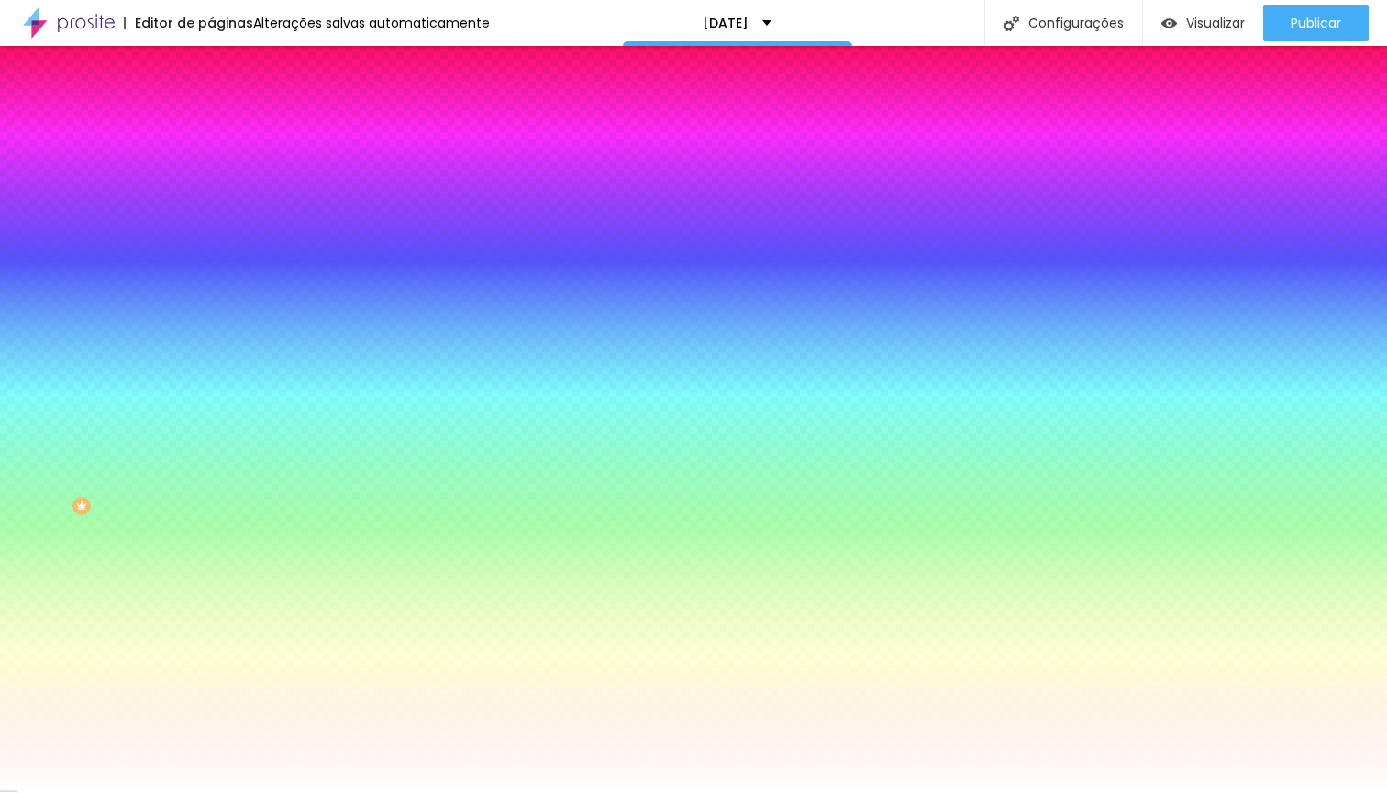
type input "14"
type input "13"
type input "12"
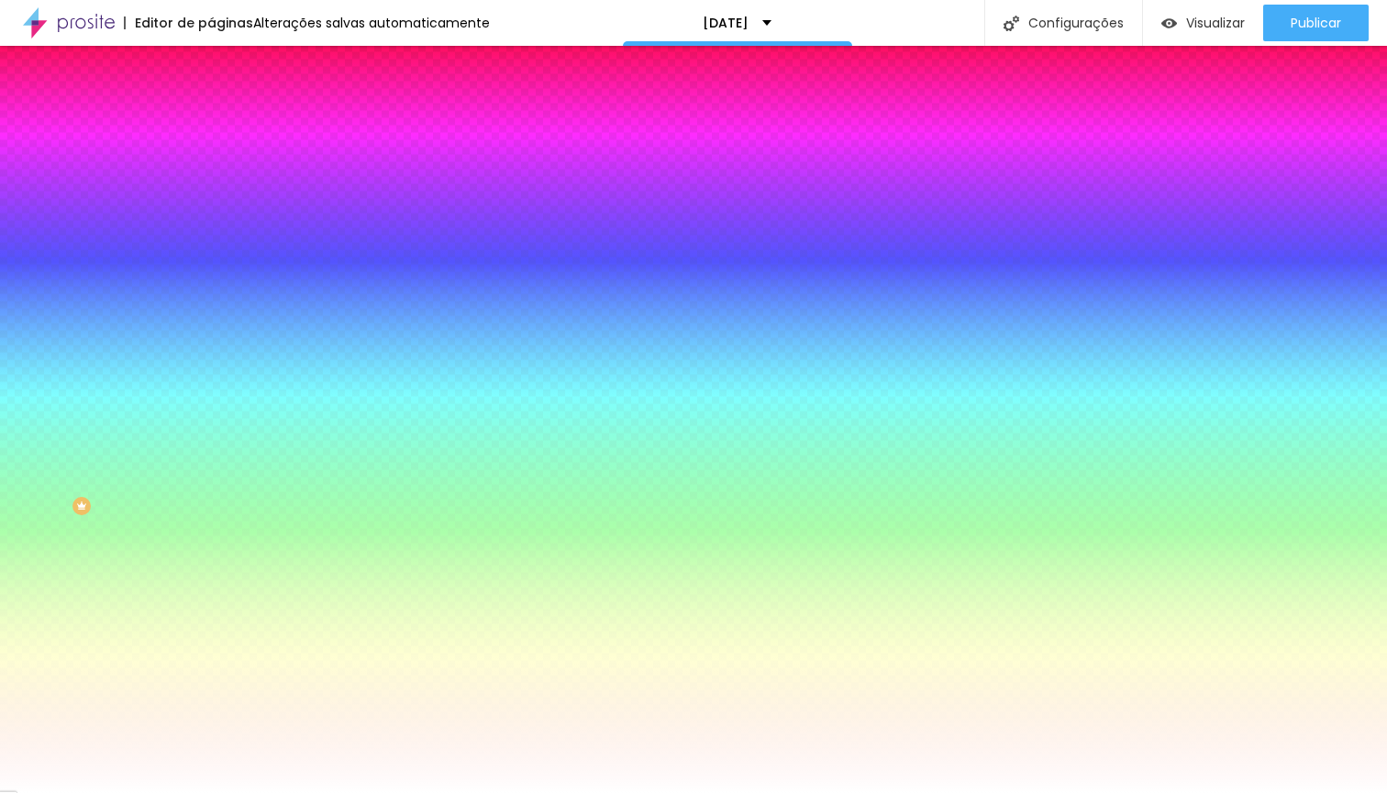
type input "11"
type input "10"
type input "9"
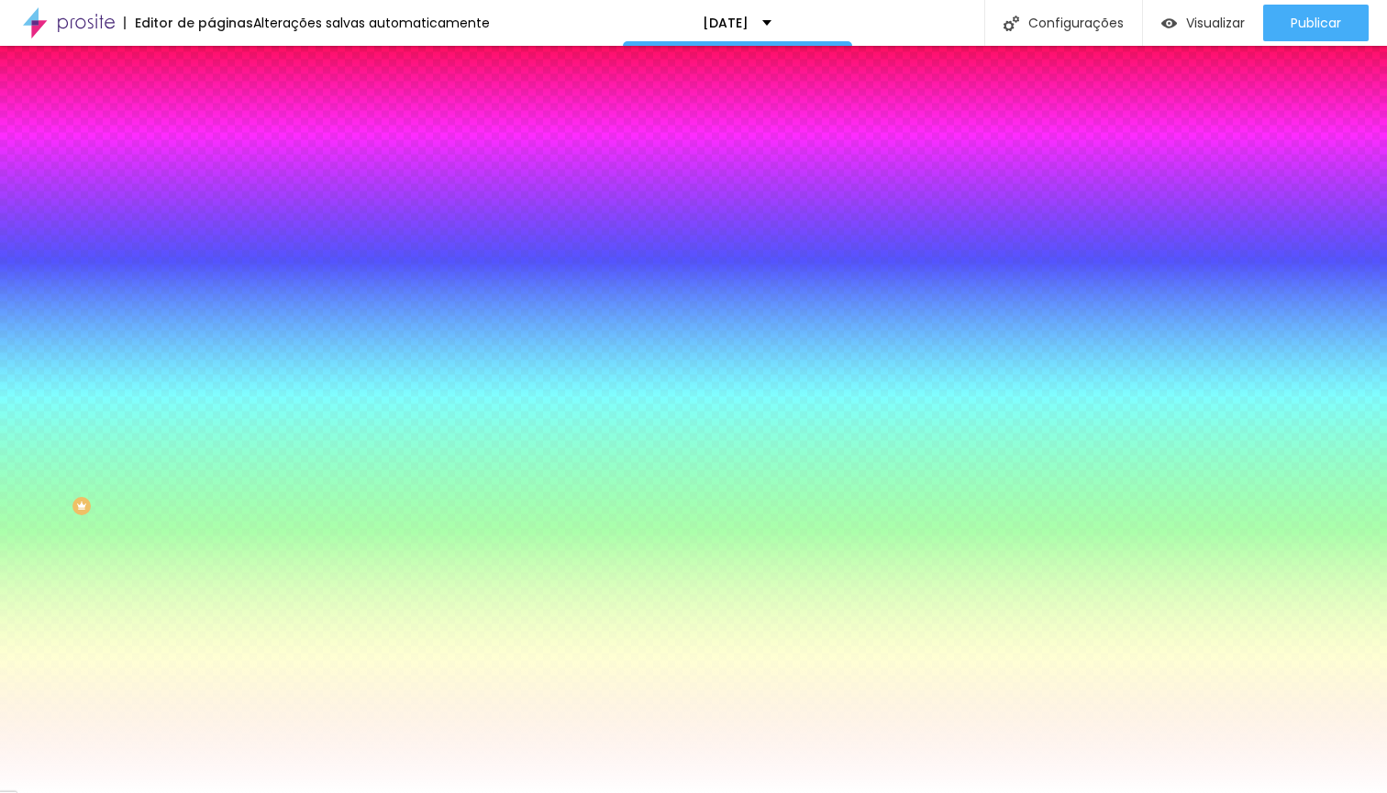
type input "9"
type input "8"
type input "9"
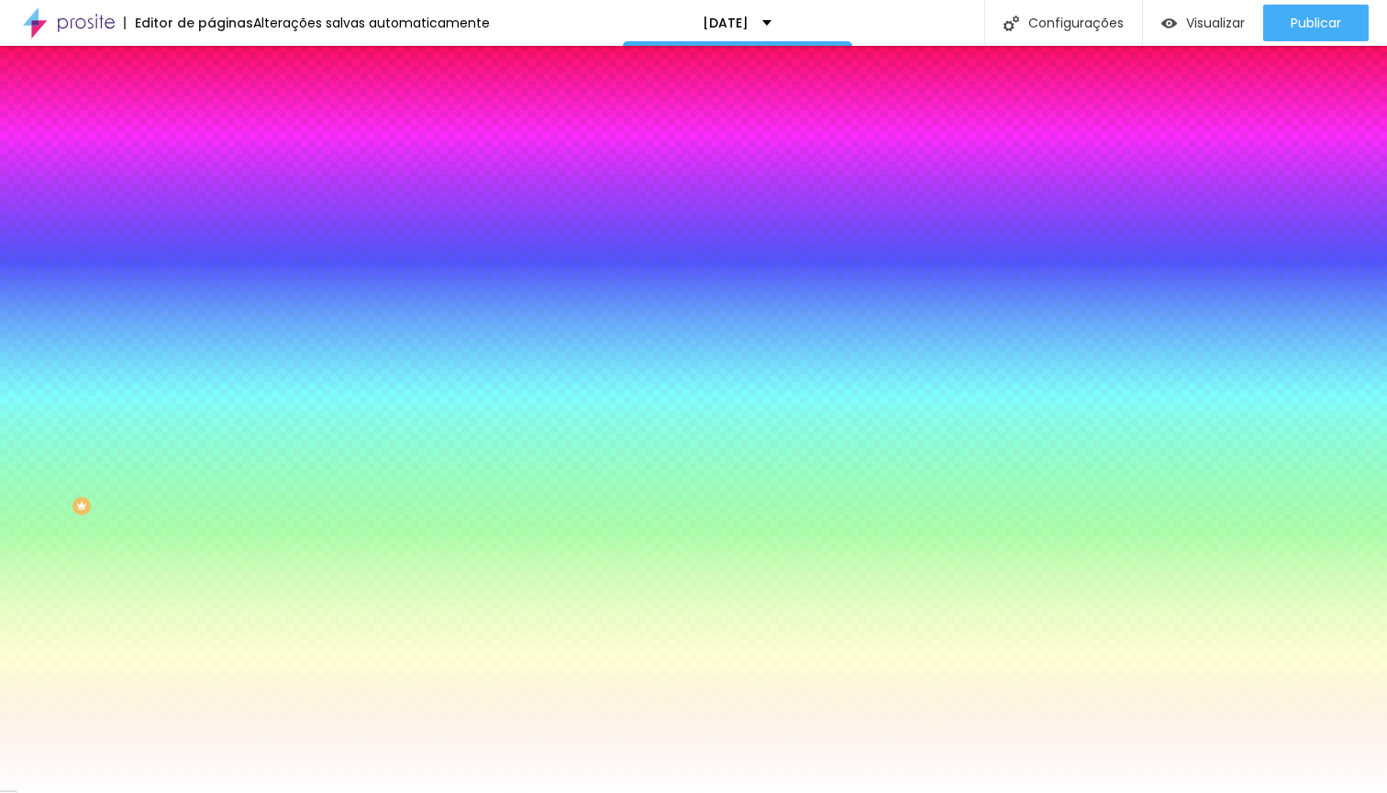
type input "10"
type input "11"
drag, startPoint x: 267, startPoint y: 740, endPoint x: 252, endPoint y: 749, distance: 17.3
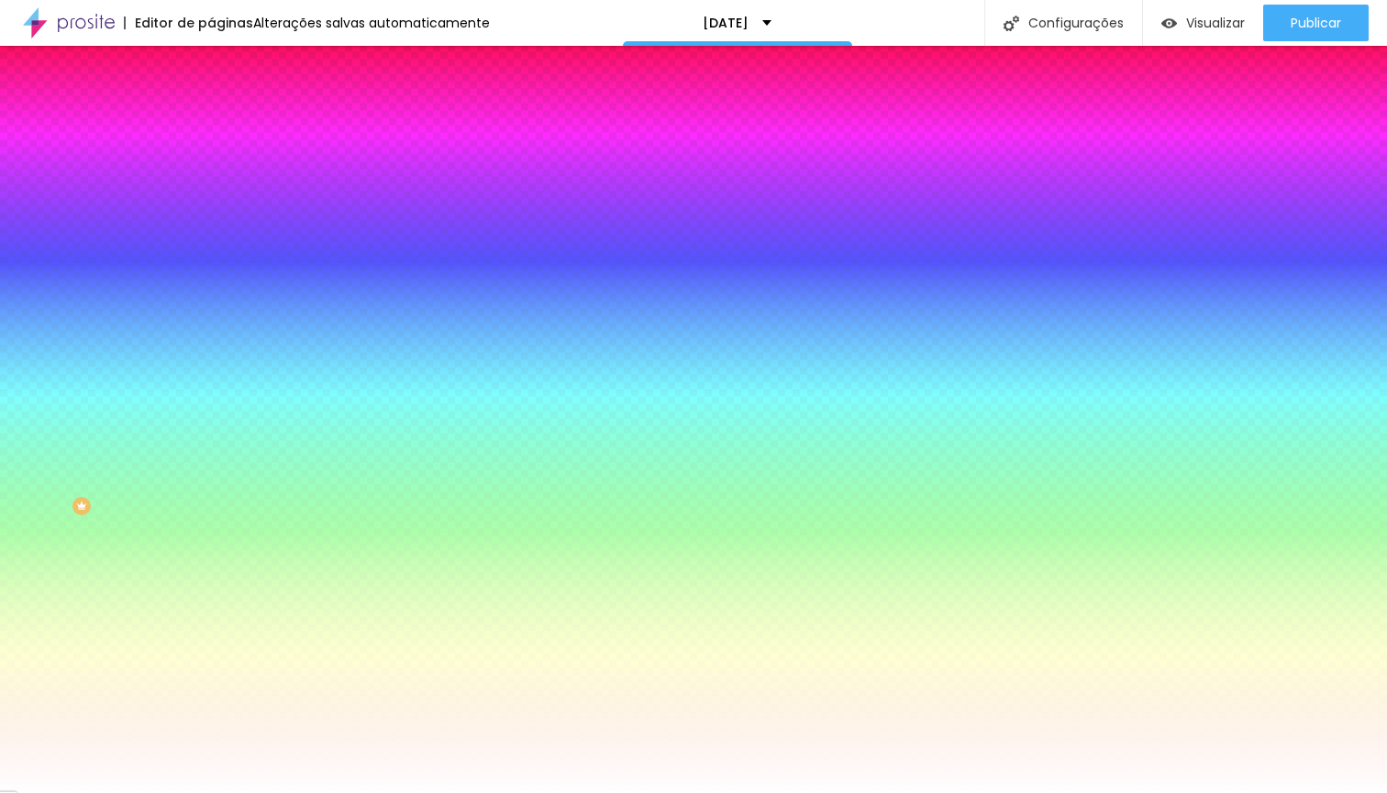
type input "11"
type input "0.1"
type input "0.2"
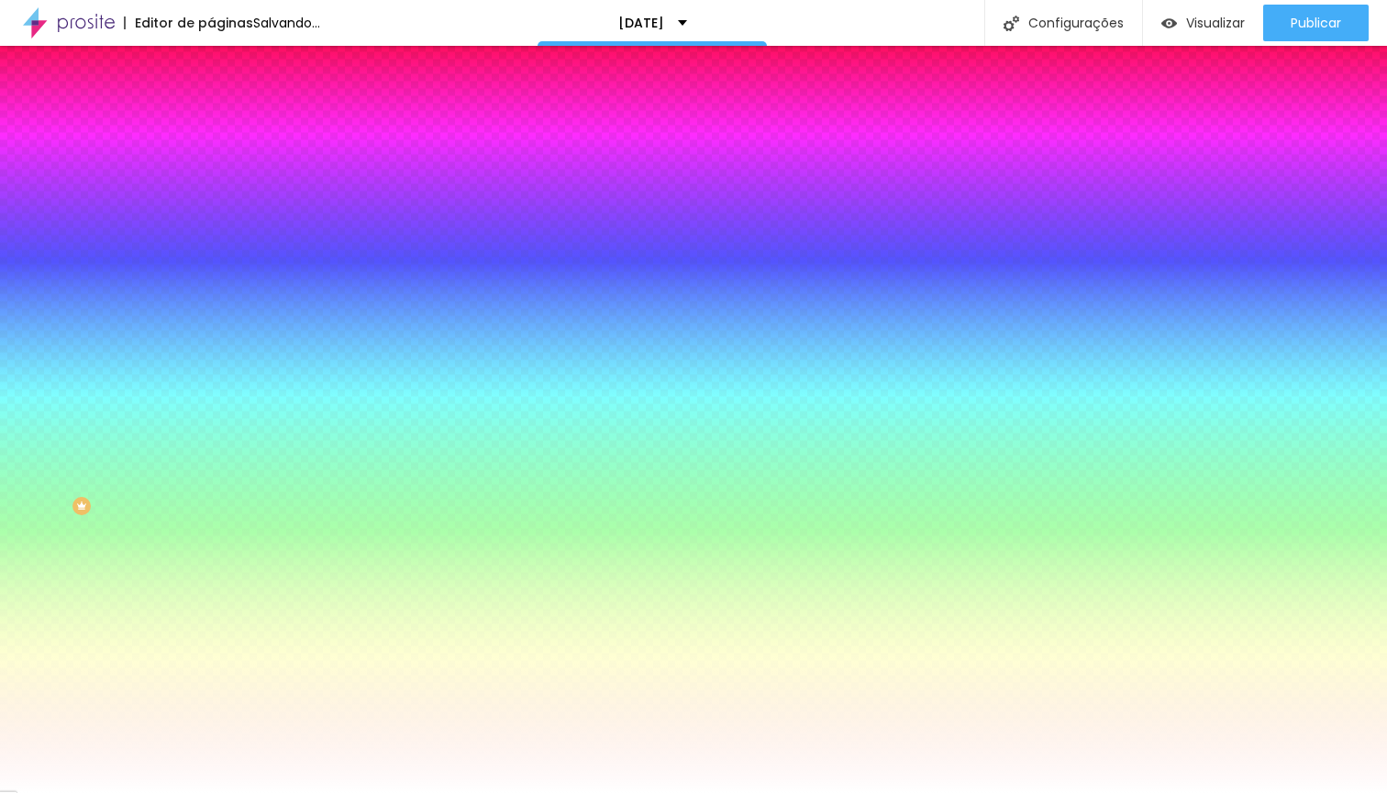
type input "0.2"
type input "0.4"
type input "1.6"
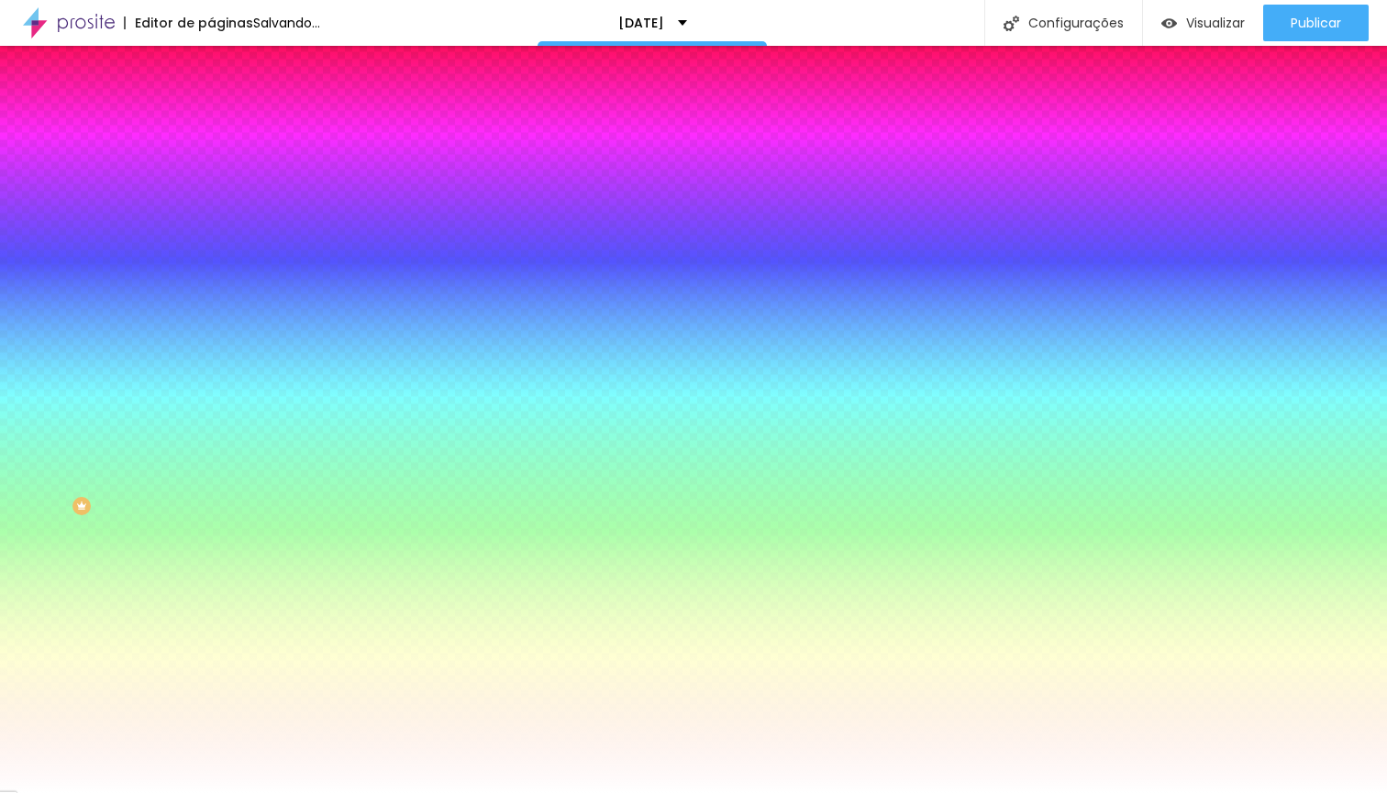
type input "2.1"
type input "3"
type input "3.7"
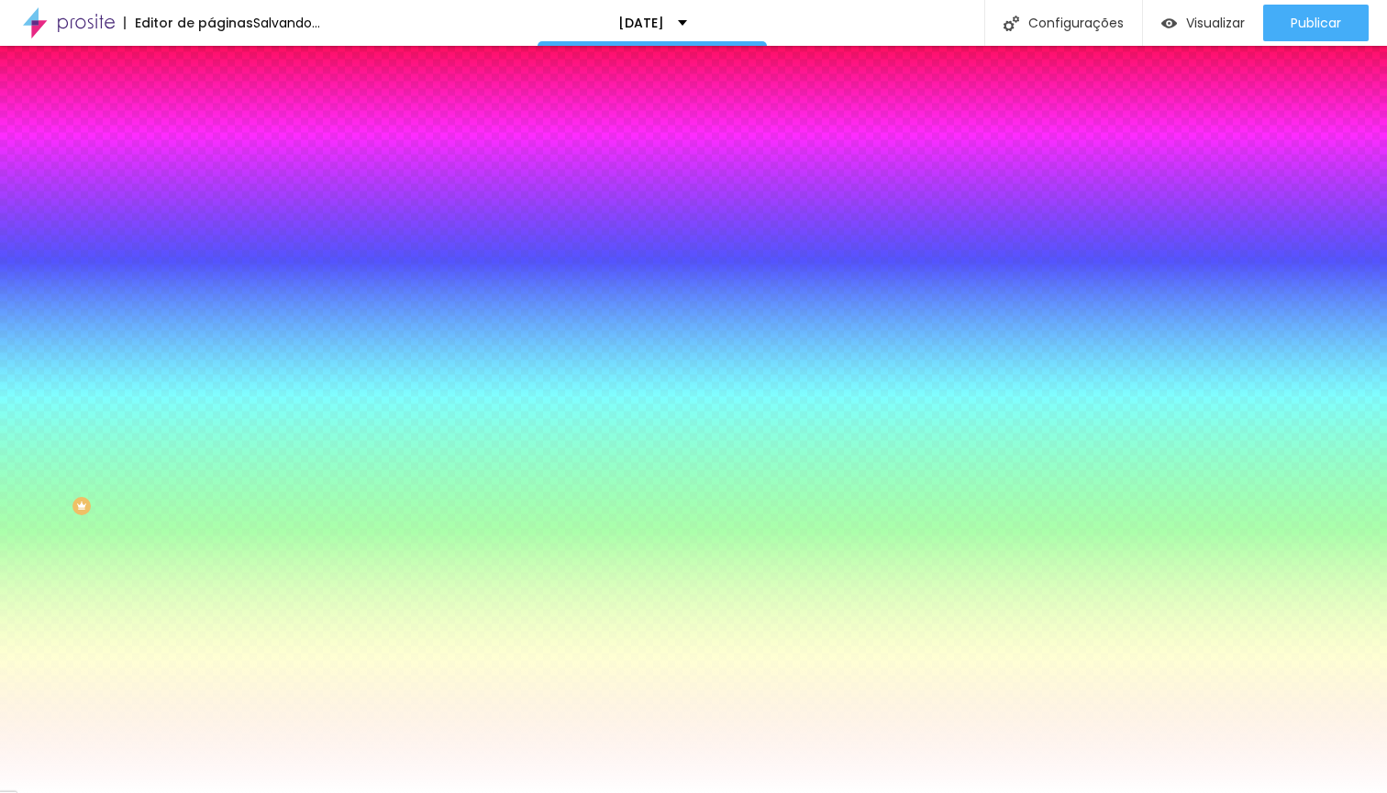
type input "3.7"
type input "4.5"
type input "4.7"
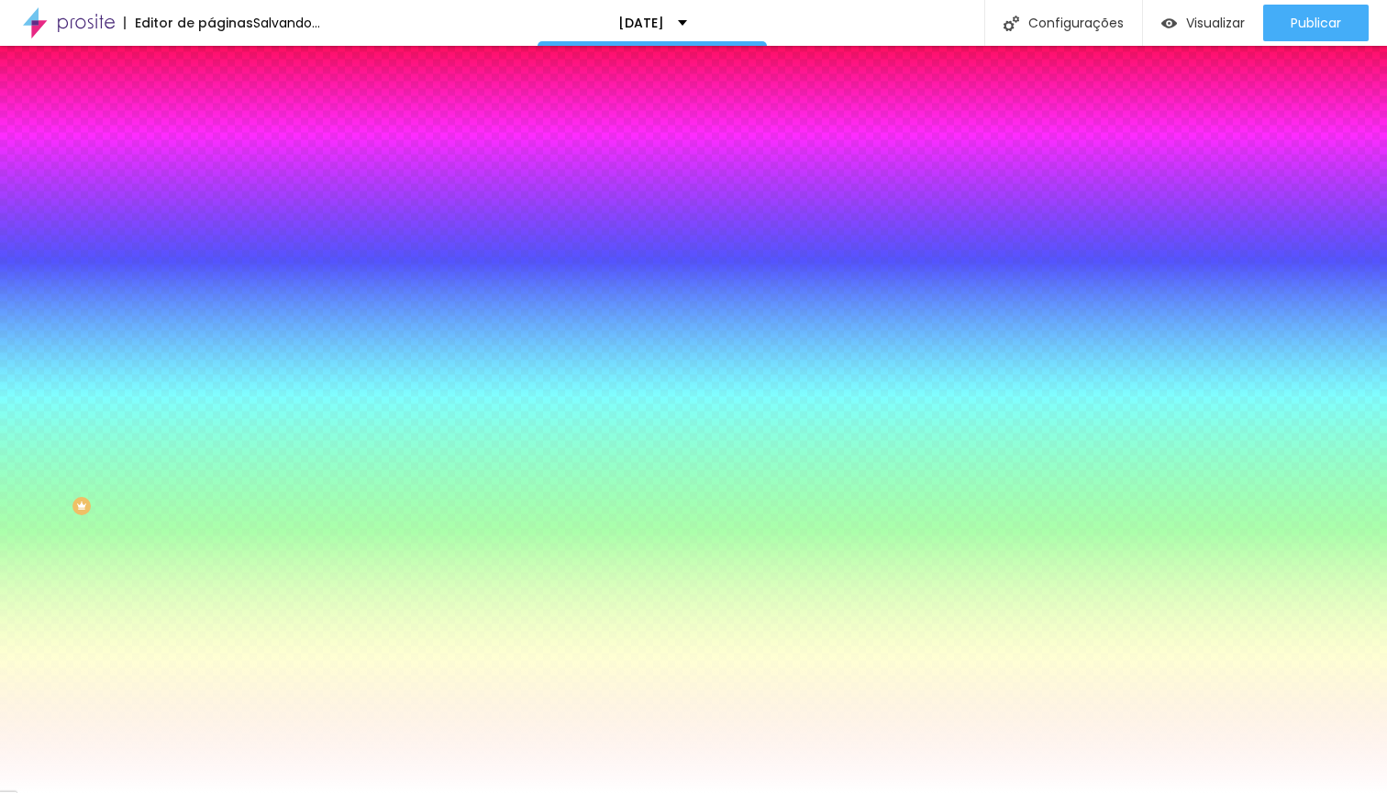
type input "4.8"
type input "4.9"
type input "5"
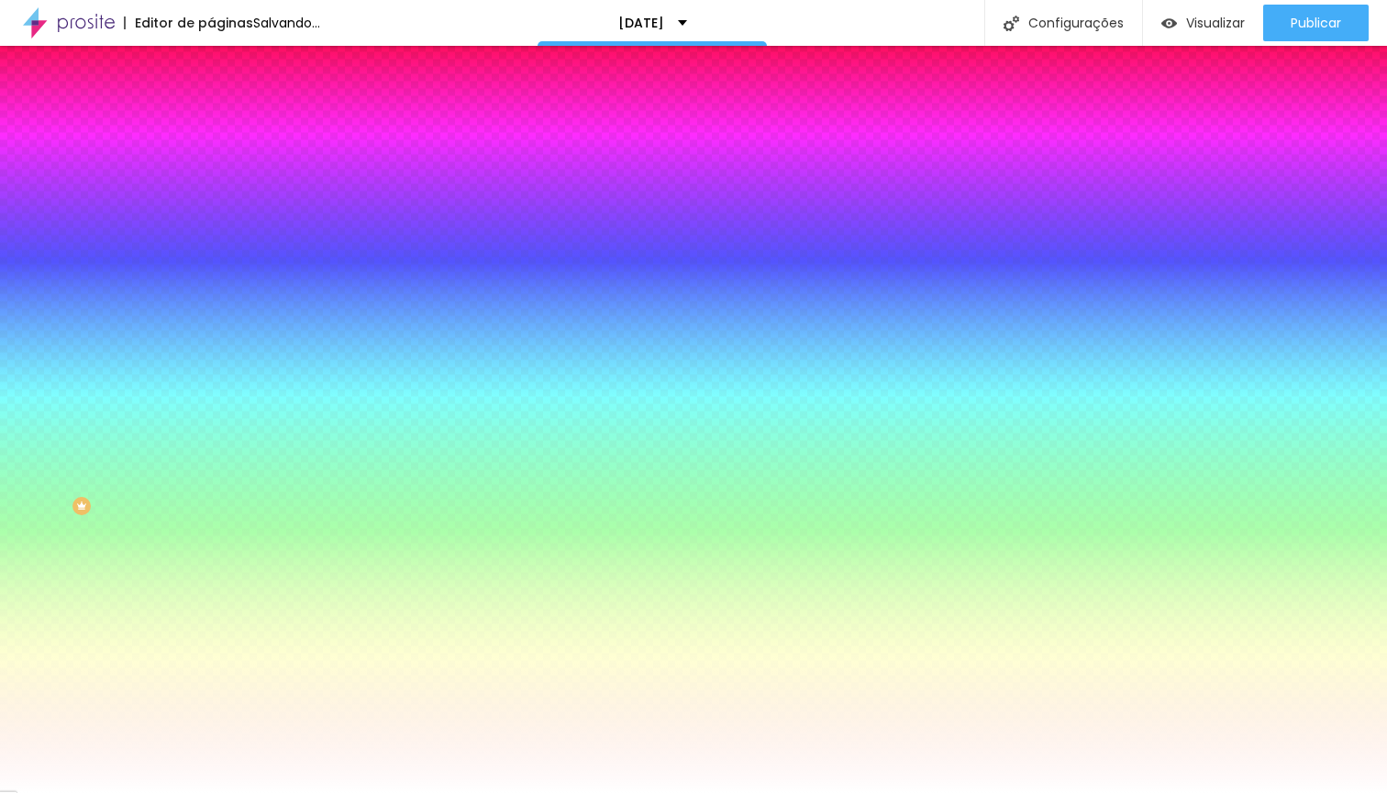
type input "5"
type input "5.1"
type input "5.2"
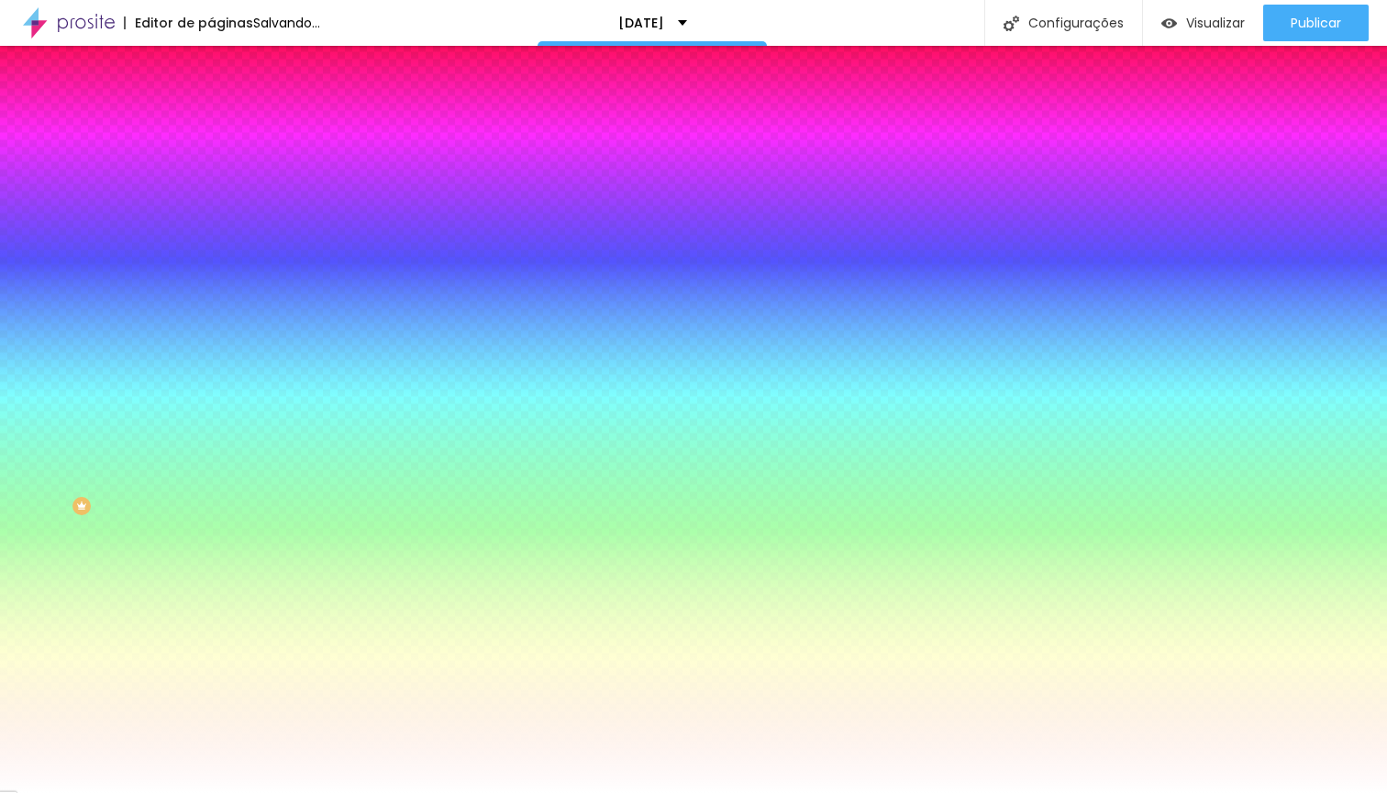
type input "5.3"
type input "5.4"
type input "5.5"
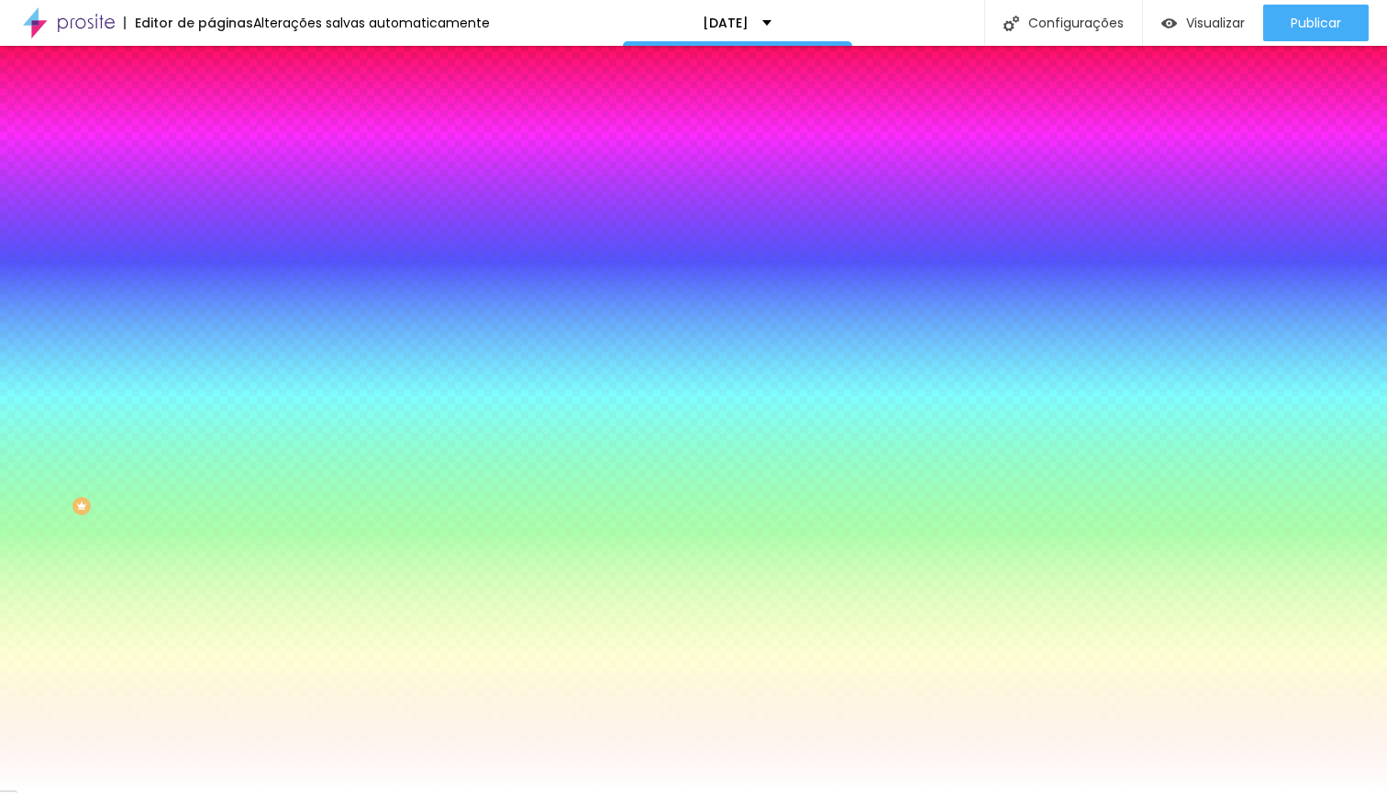
type input "5.5"
type input "5.6"
type input "5.5"
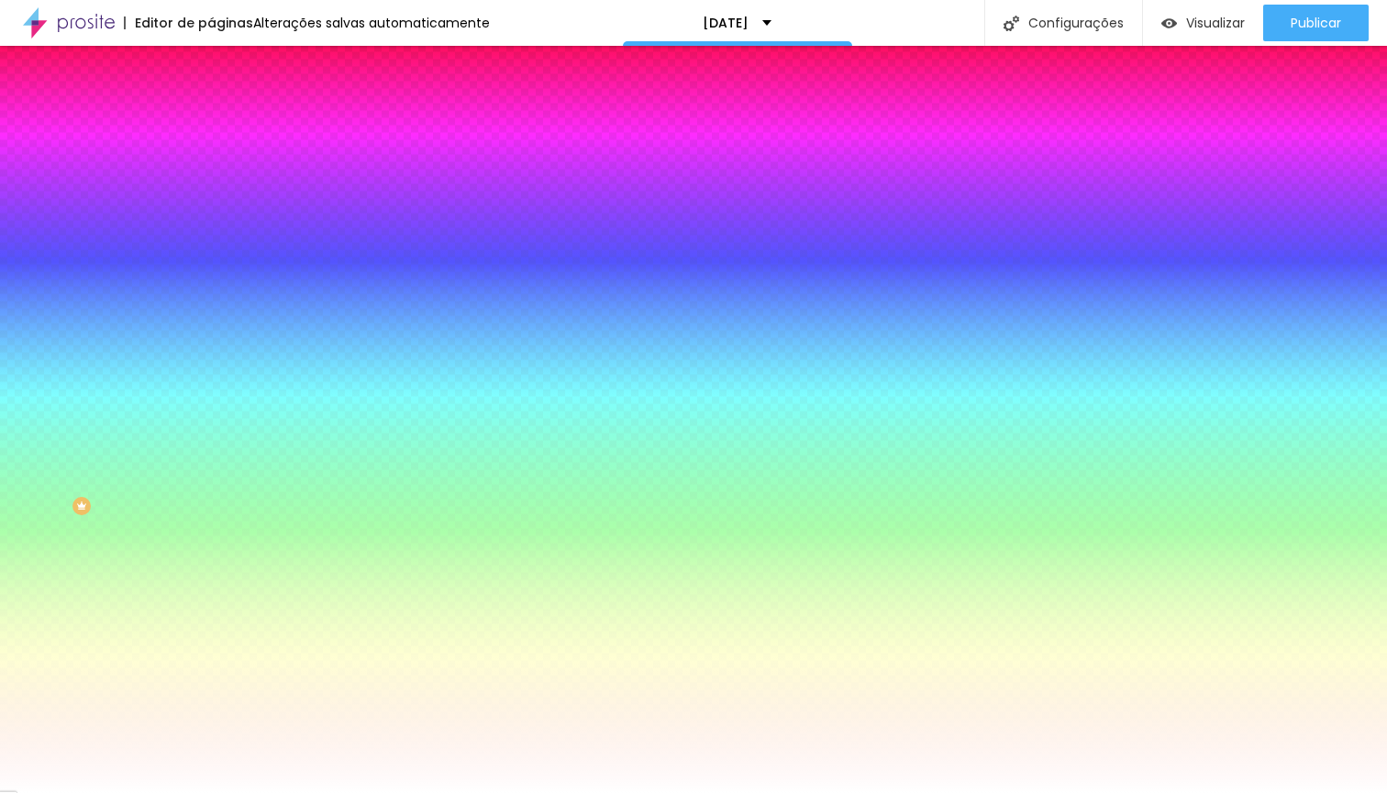
type input "5.4"
type input "5.3"
type input "5.2"
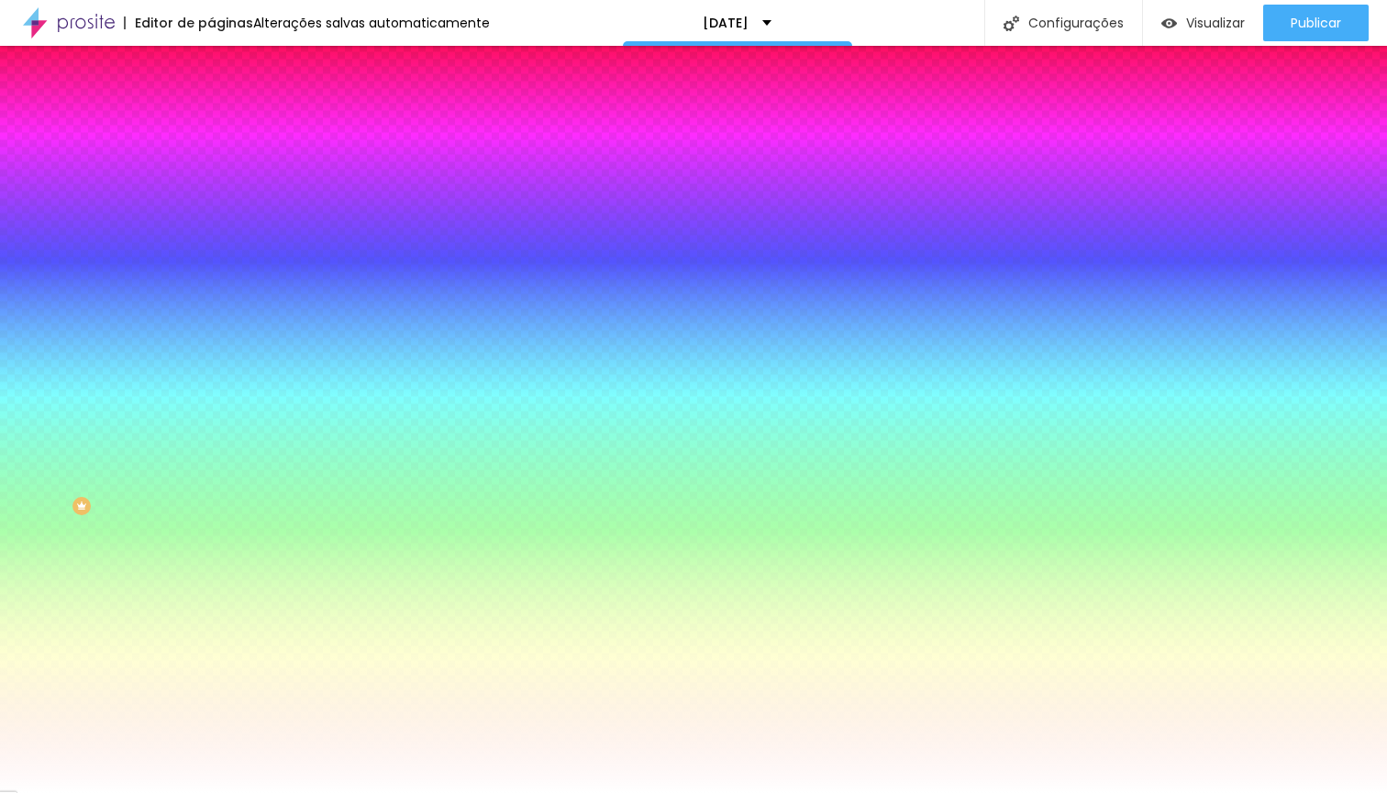
type input "5.2"
type input "5.1"
type input "5"
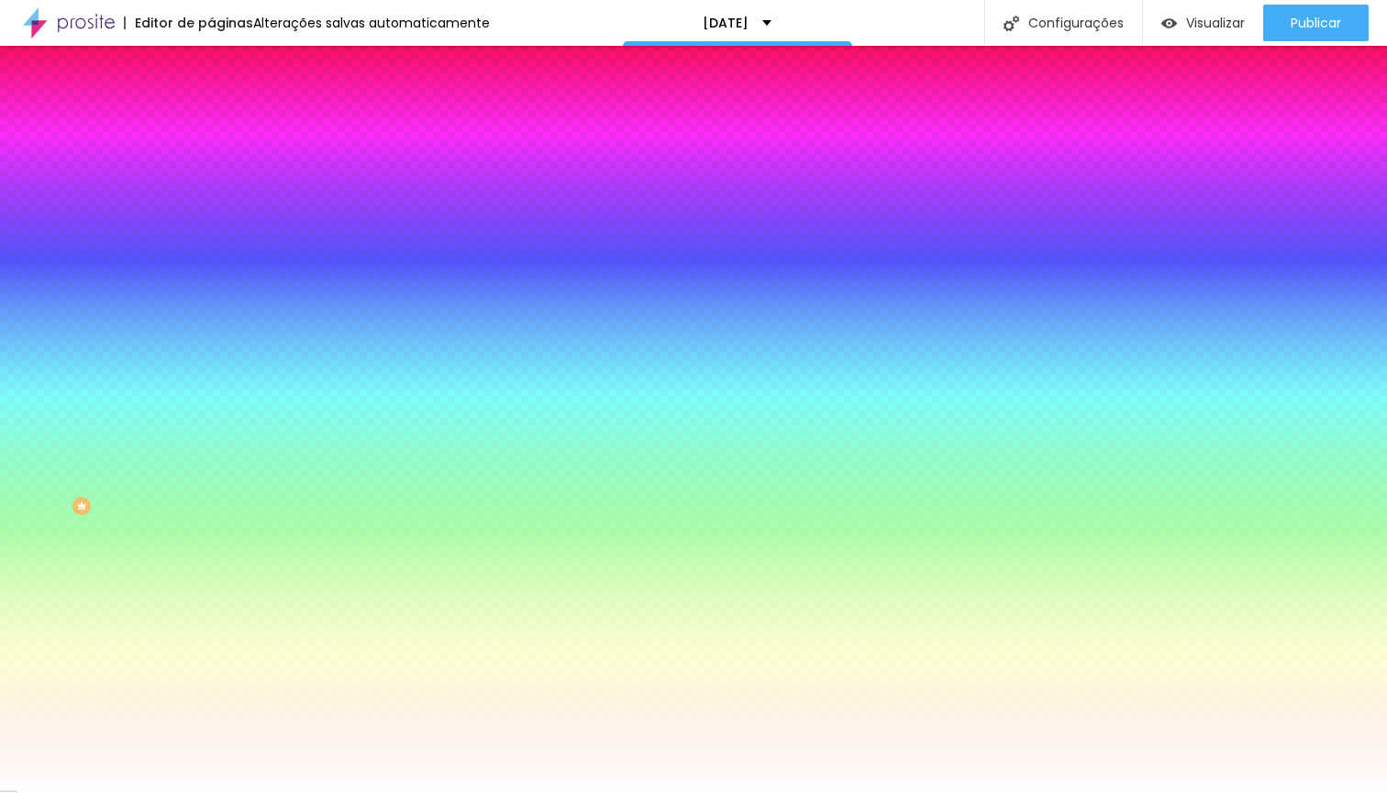
type input "4.9"
type input "4.7"
type input "4.6"
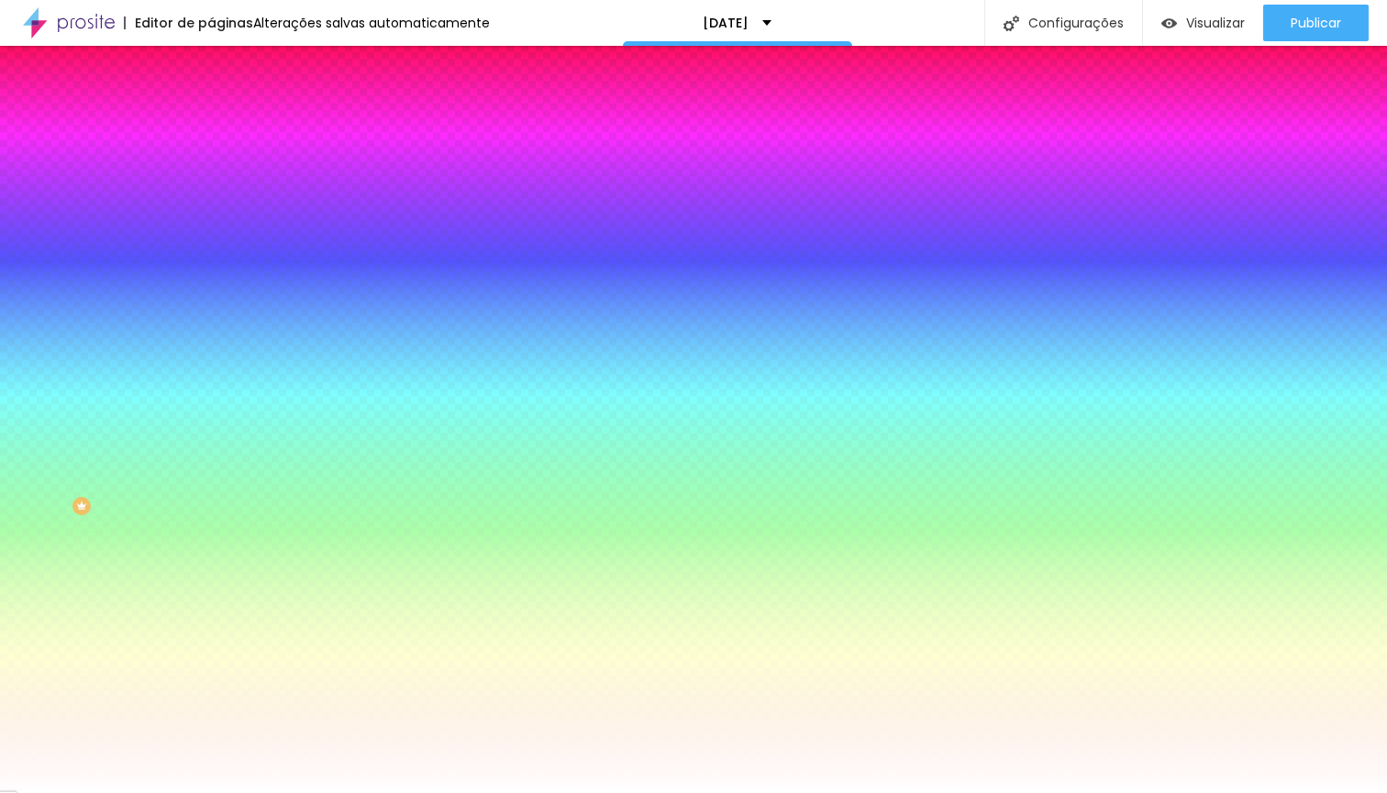
drag, startPoint x: 238, startPoint y: 783, endPoint x: 198, endPoint y: 786, distance: 40.4
click at [112, 792] on div at bounding box center [693, 793] width 1387 height 0
click at [218, 200] on icon "button" at bounding box center [223, 194] width 11 height 11
drag, startPoint x: 281, startPoint y: 338, endPoint x: 314, endPoint y: 352, distance: 35.8
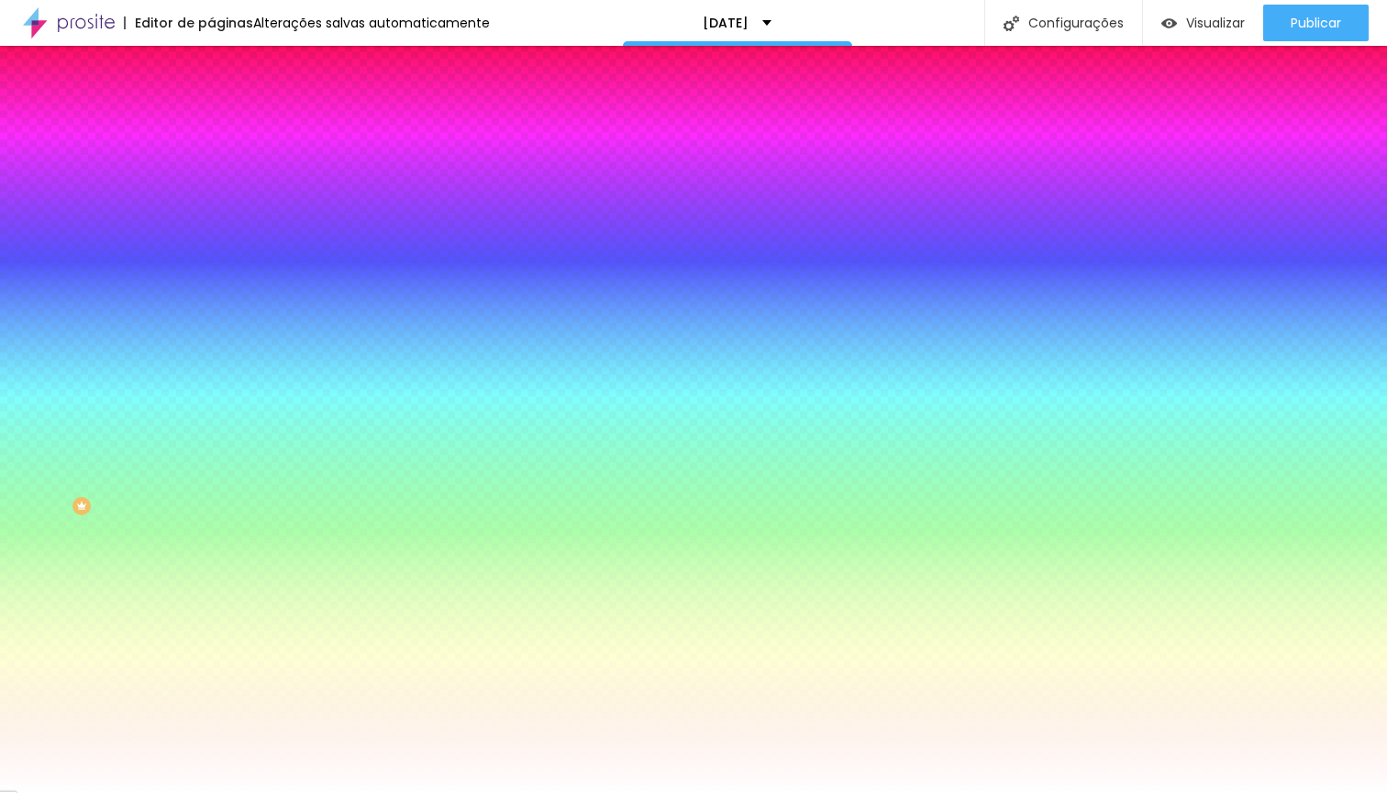
click at [140, 792] on div at bounding box center [693, 793] width 1387 height 0
click at [218, 600] on icon "button" at bounding box center [223, 594] width 11 height 11
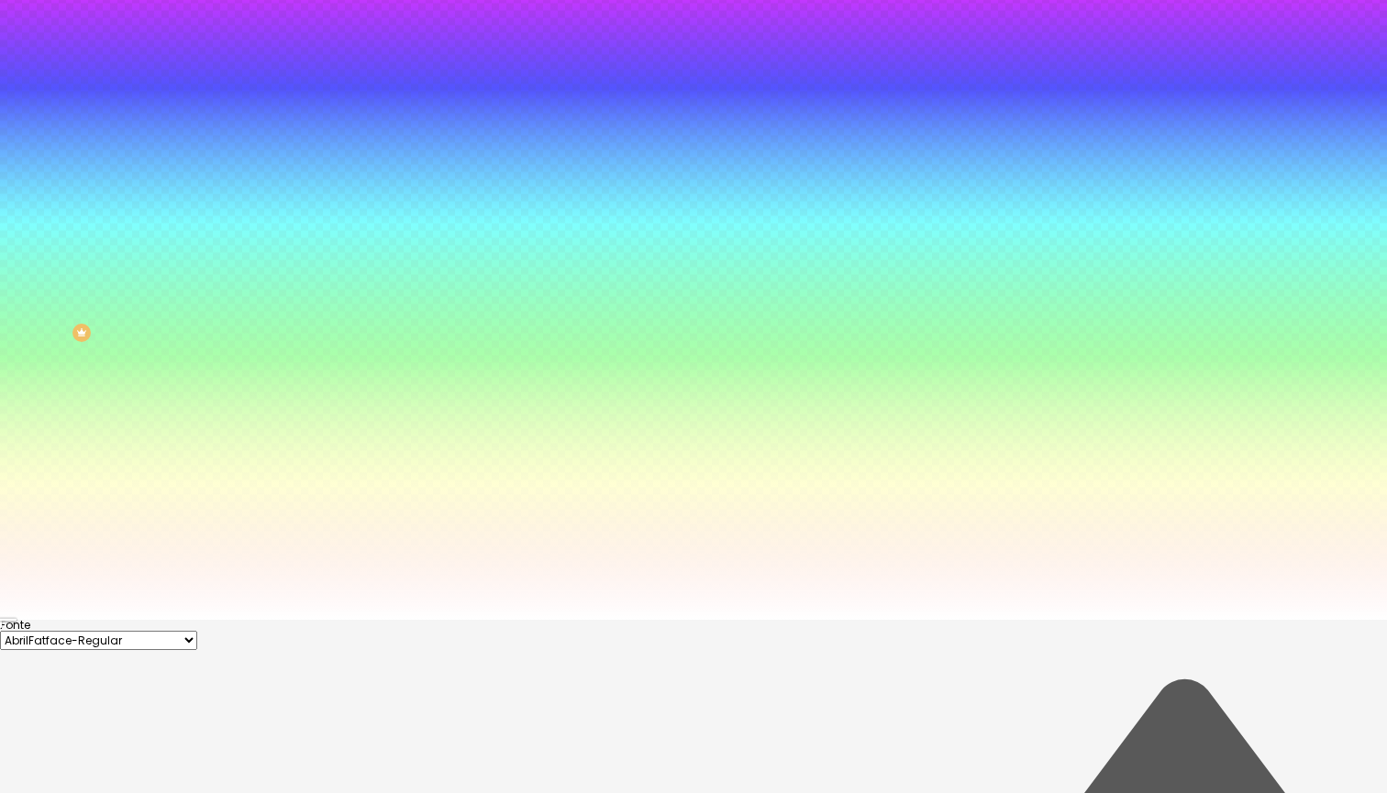
scroll to position [179, 0]
click at [393, 614] on div at bounding box center [693, 217] width 1387 height 793
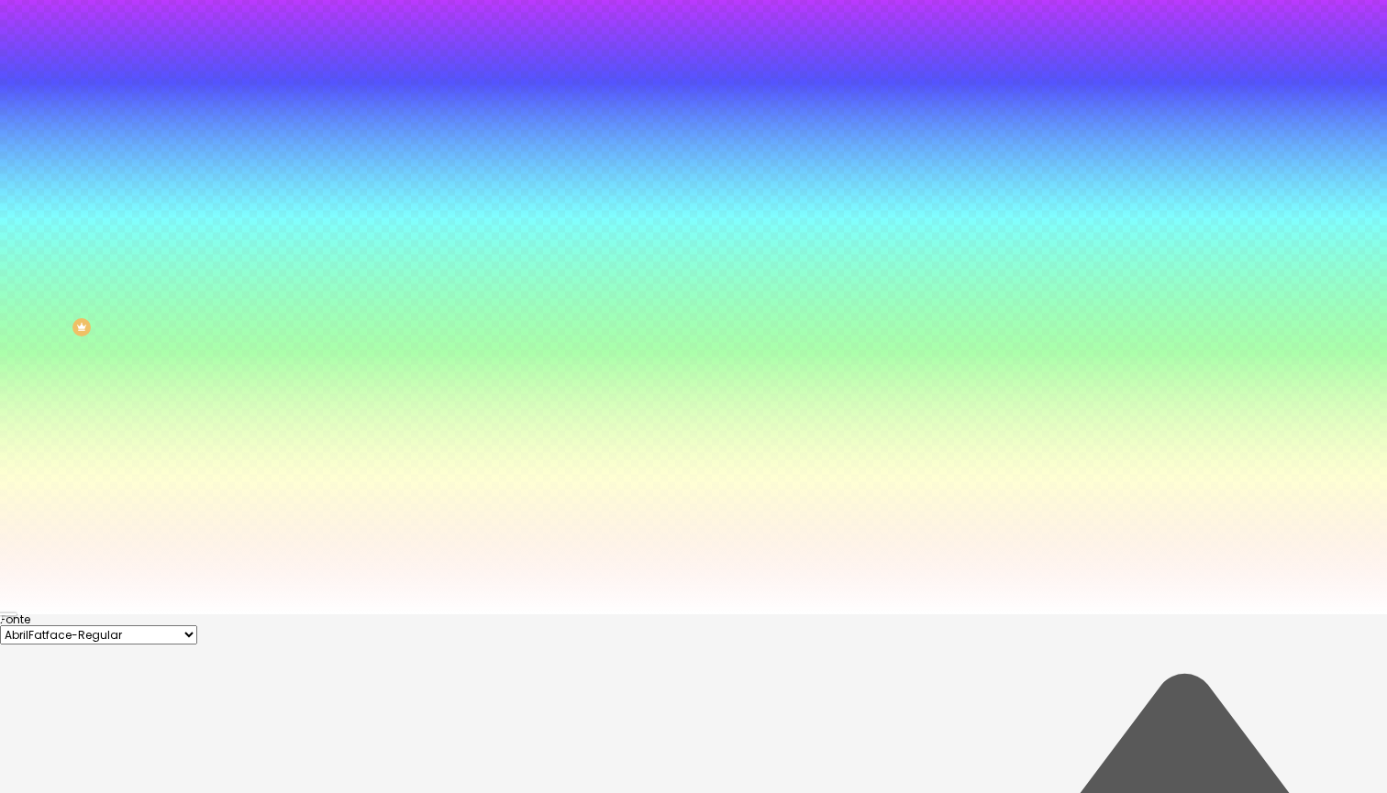
drag, startPoint x: 335, startPoint y: 728, endPoint x: 337, endPoint y: 682, distance: 45.9
click at [337, 614] on div at bounding box center [693, 217] width 1387 height 793
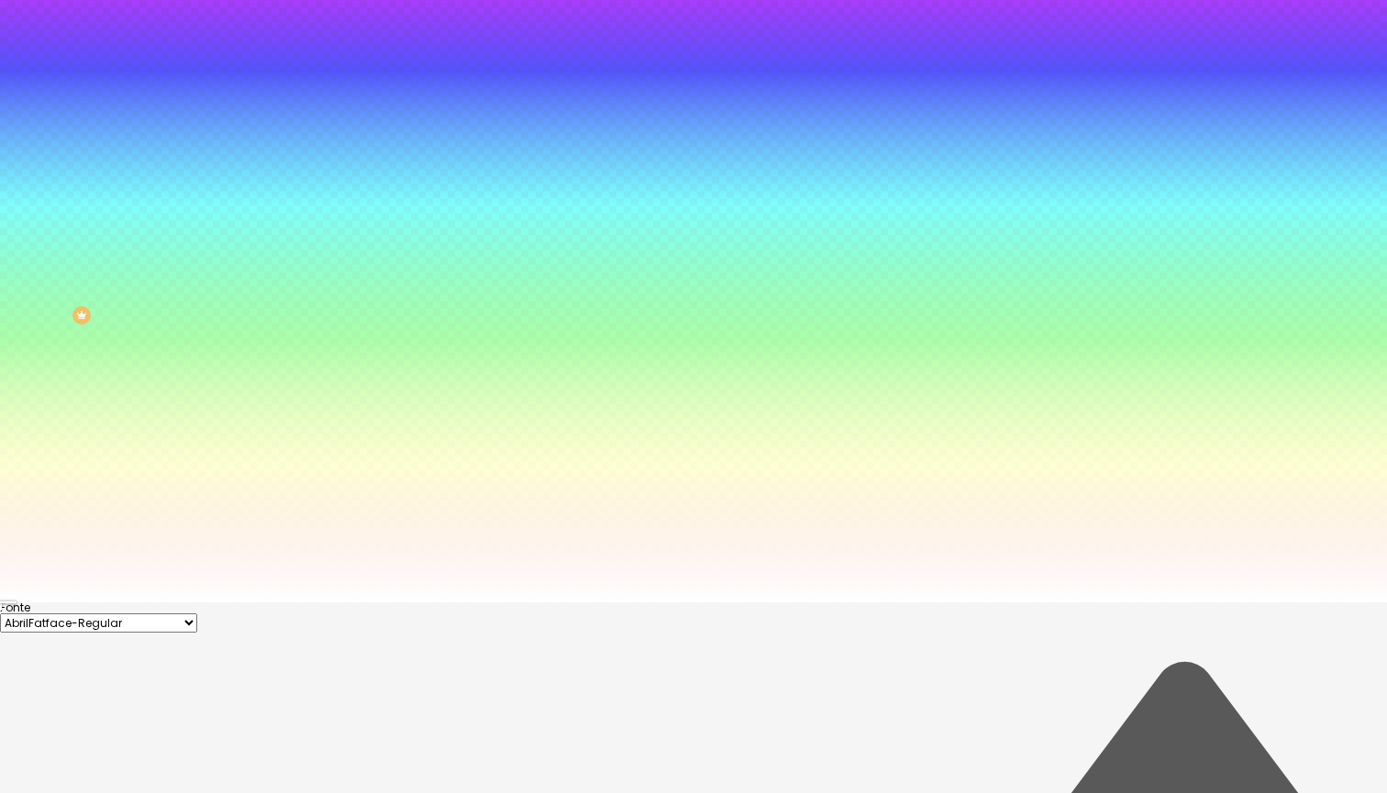
click at [395, 603] on div at bounding box center [693, 205] width 1387 height 793
drag, startPoint x: 331, startPoint y: 677, endPoint x: 370, endPoint y: 666, distance: 40.9
click at [370, 603] on div at bounding box center [693, 205] width 1387 height 793
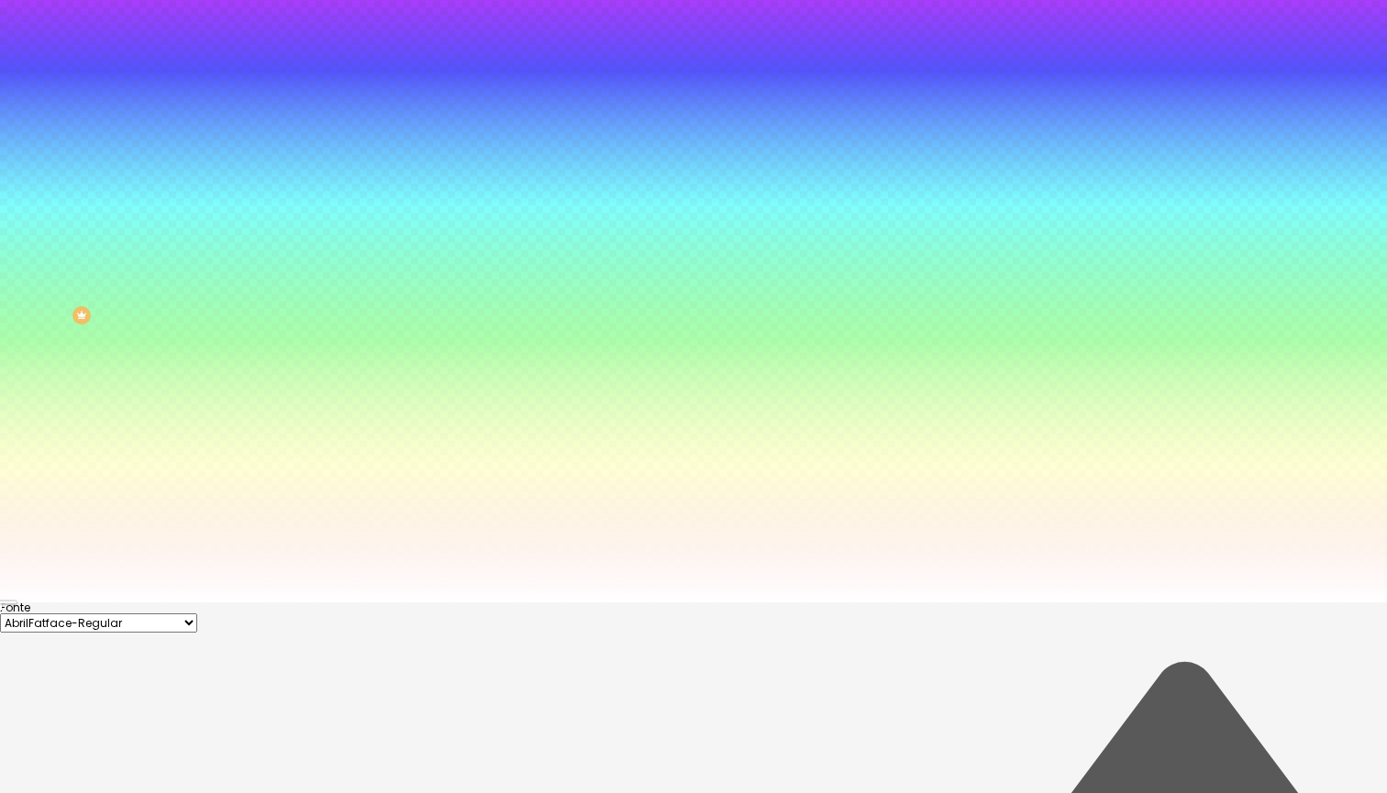
click at [149, 603] on div at bounding box center [693, 603] width 1387 height 0
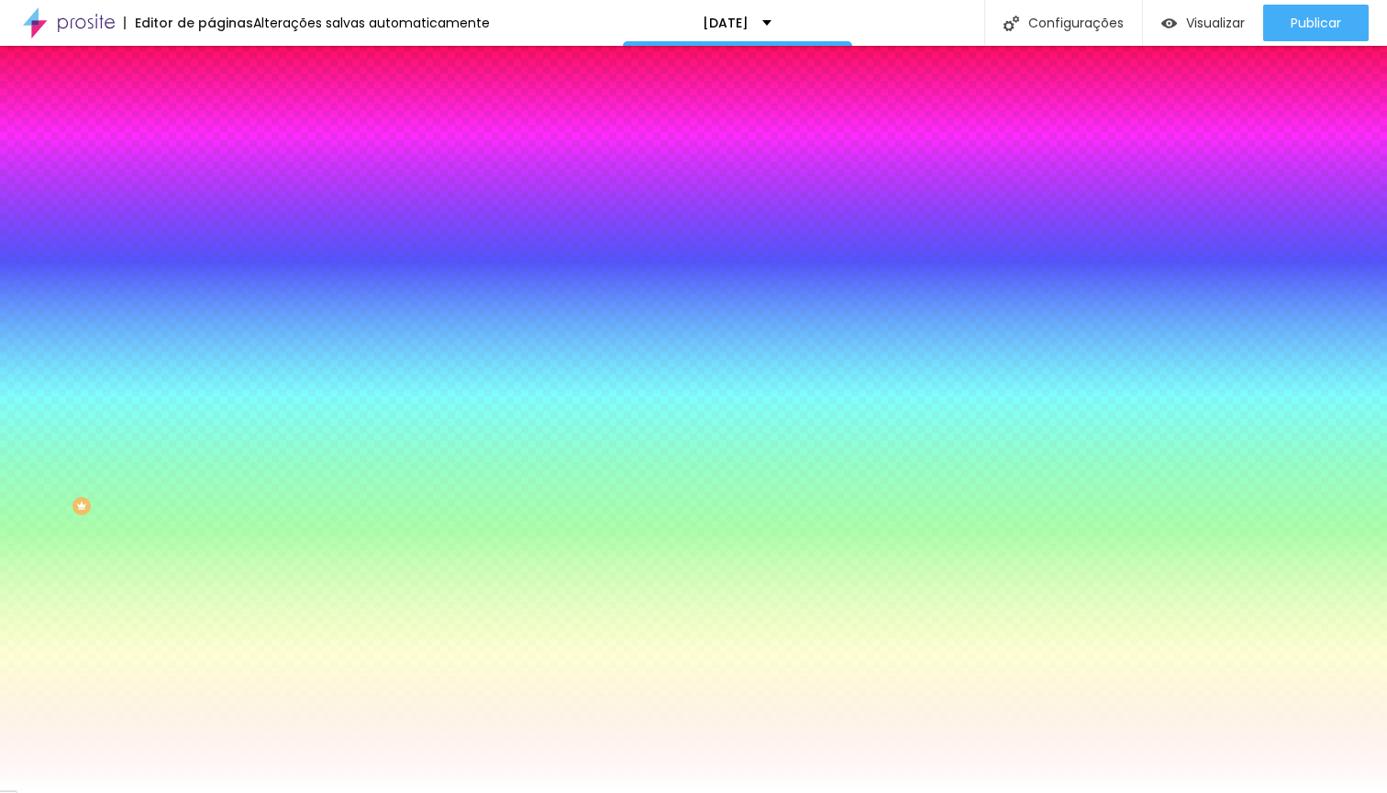
click at [211, 106] on li "Conteúdo" at bounding box center [316, 97] width 211 height 18
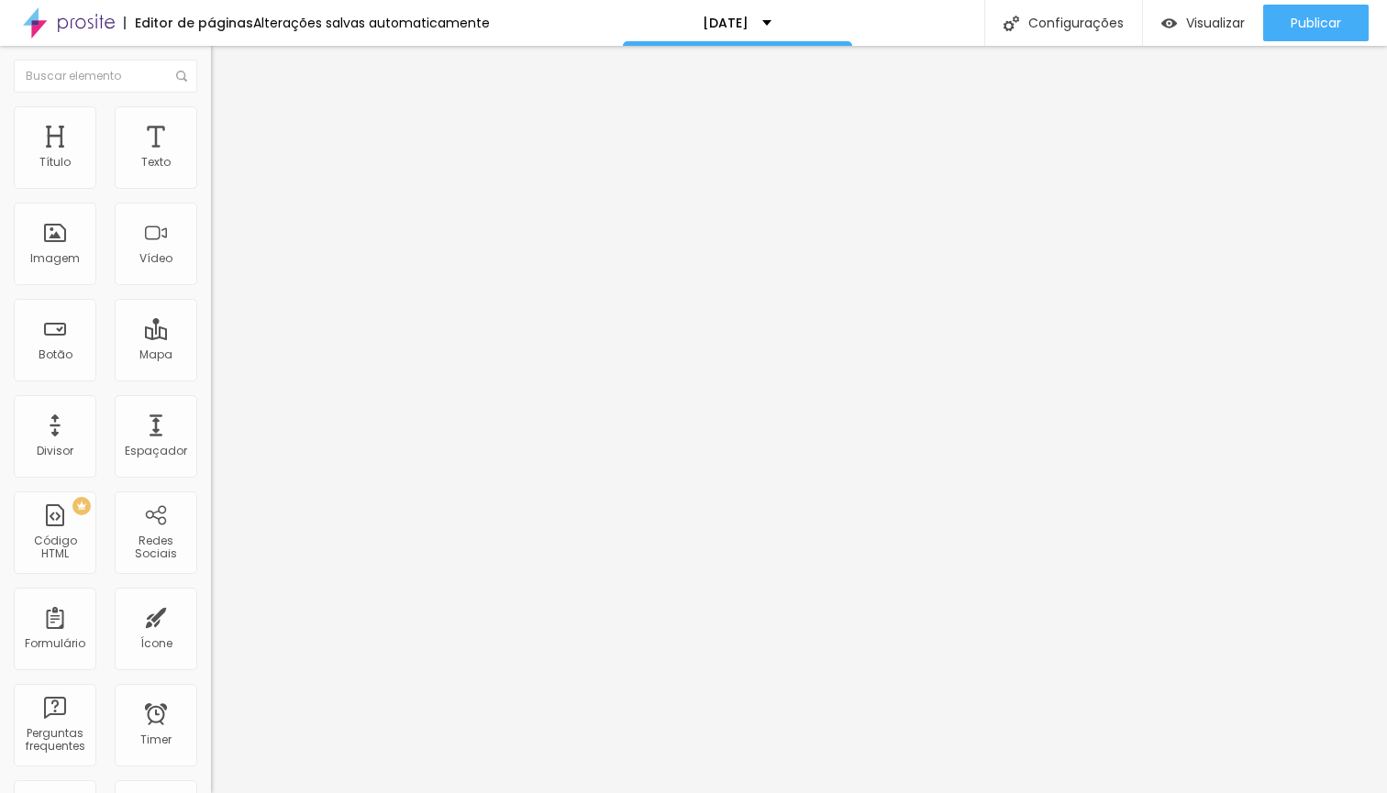
click at [211, 185] on img at bounding box center [216, 190] width 11 height 11
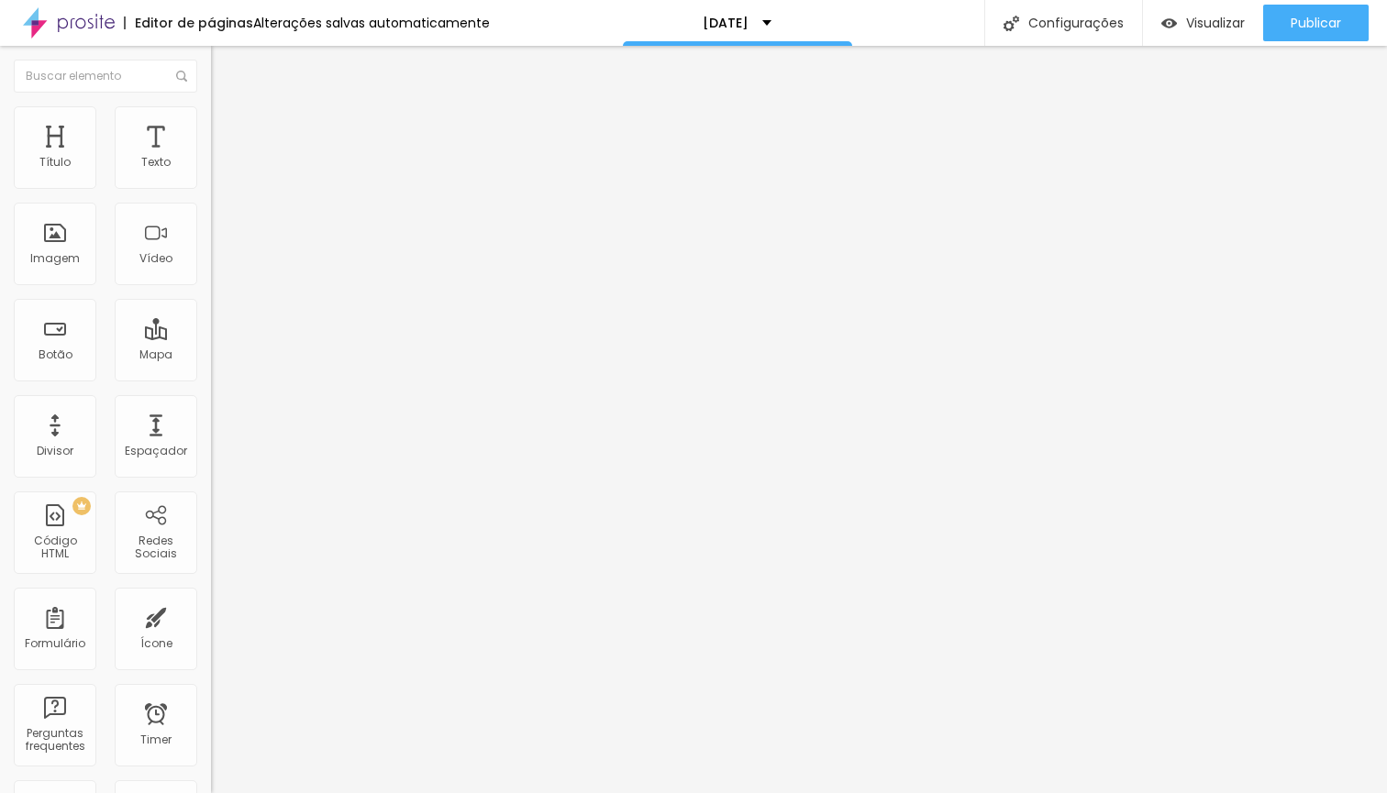
drag, startPoint x: 758, startPoint y: 543, endPoint x: 702, endPoint y: 547, distance: 56.1
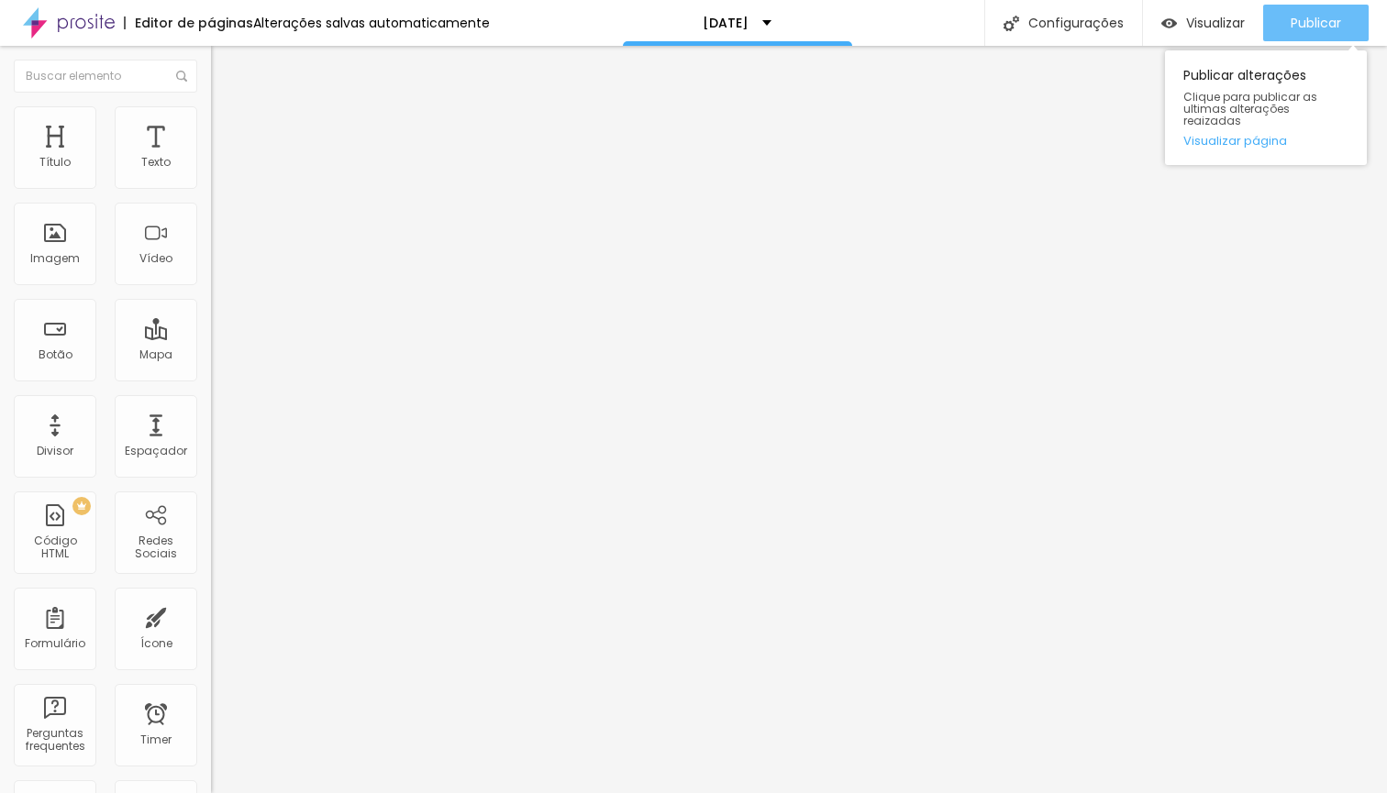
click at [1312, 28] on span "Publicar" at bounding box center [1315, 23] width 50 height 15
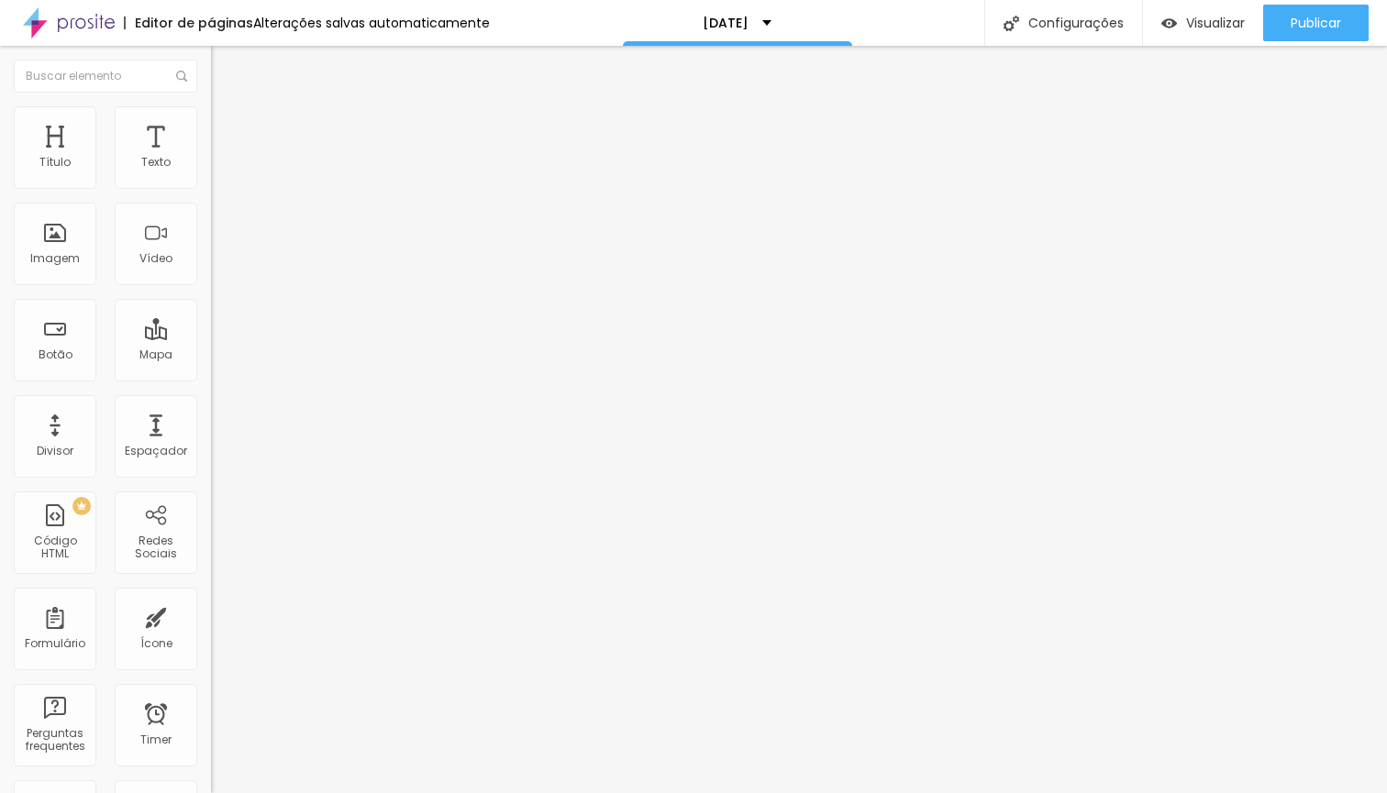
click at [227, 127] on span "Estilo" at bounding box center [241, 119] width 28 height 16
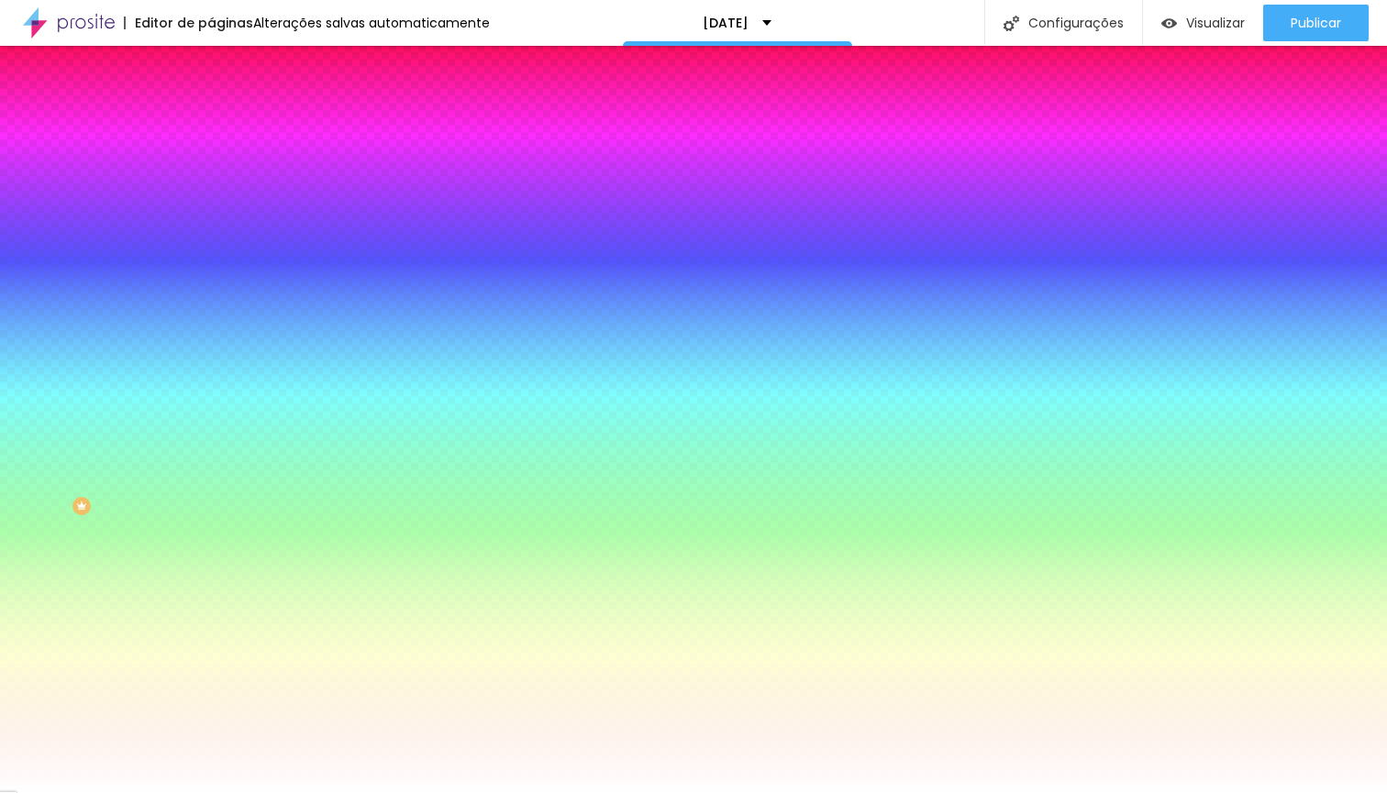
click at [211, 125] on li "Avançado" at bounding box center [316, 134] width 211 height 18
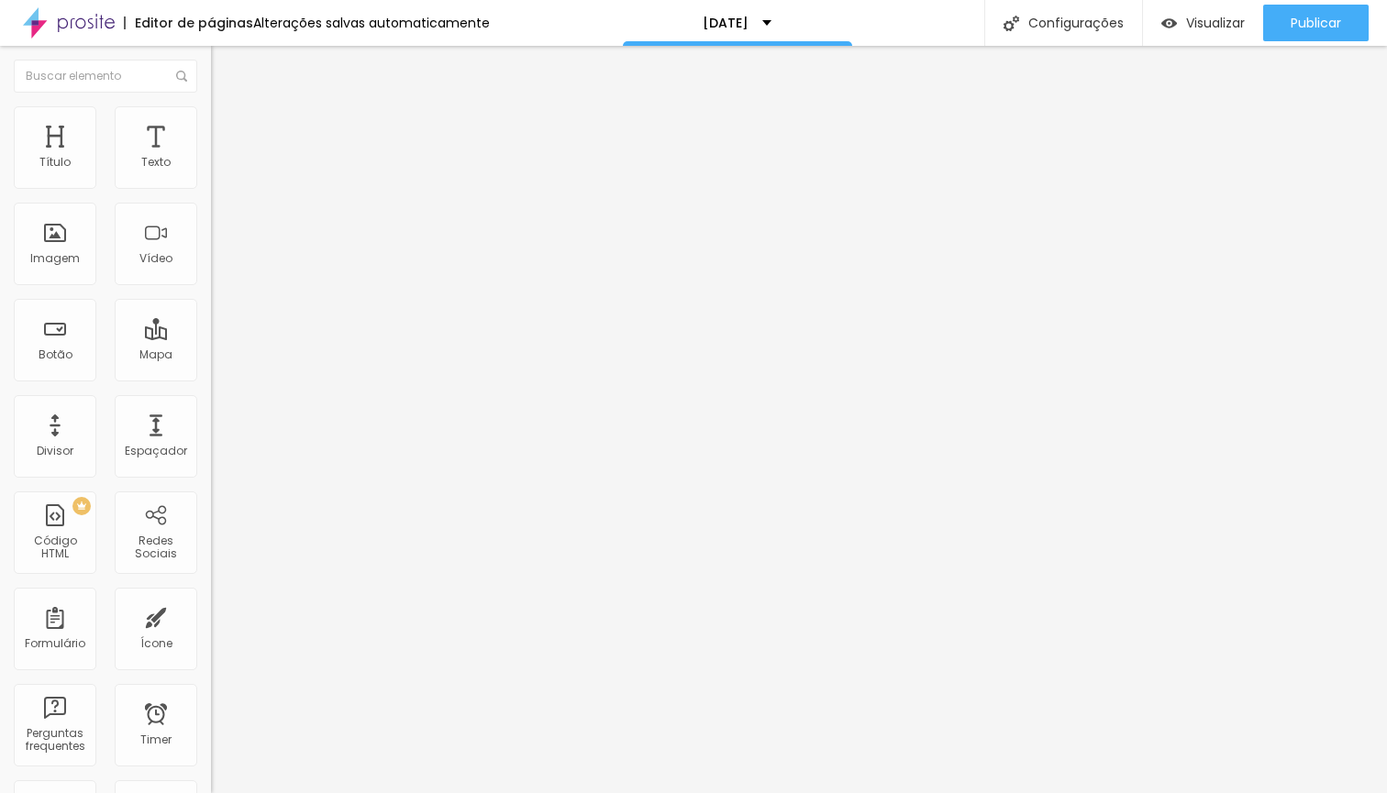
drag, startPoint x: 76, startPoint y: 223, endPoint x: 58, endPoint y: 222, distance: 18.4
click at [211, 615] on input "range" at bounding box center [270, 622] width 118 height 15
drag, startPoint x: 48, startPoint y: 182, endPoint x: 0, endPoint y: 191, distance: 48.4
click at [211, 191] on div "0 Espaço de cima 13 Espaço de baixo Visível nos dispositivos Celular Tablet Des…" at bounding box center [316, 477] width 211 height 668
drag, startPoint x: 61, startPoint y: 221, endPoint x: 0, endPoint y: 261, distance: 72.7
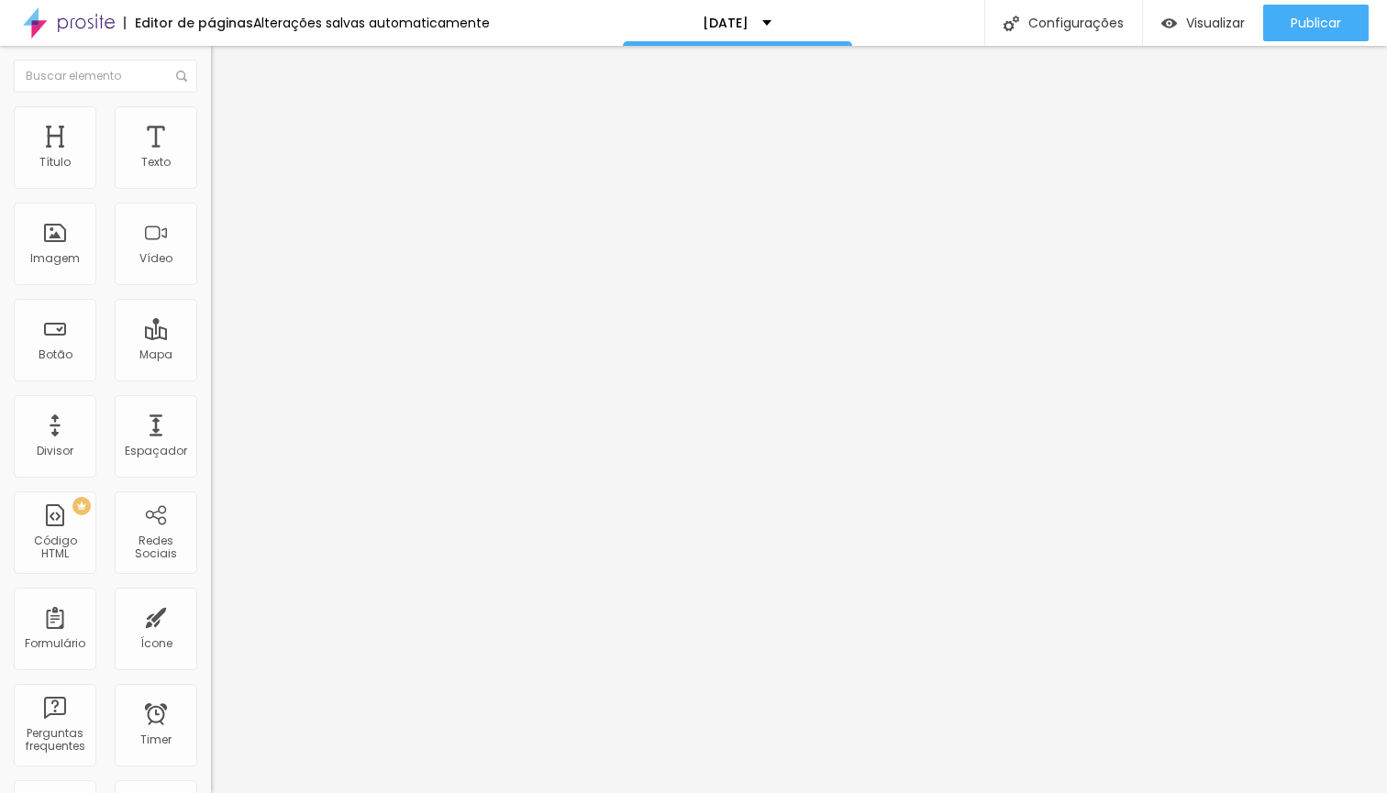
click at [211, 261] on div "0 Espaço de cima 0 Espaço de baixo Visível nos dispositivos Celular Tablet Desk…" at bounding box center [316, 477] width 211 height 668
click at [211, 587] on div "Editar Formulário Conteúdo Estilo Avançado 0 Espaço de cima 0 Espaço de baixo V…" at bounding box center [316, 419] width 211 height 747
click at [211, 105] on img at bounding box center [219, 96] width 17 height 17
click at [211, 185] on img at bounding box center [216, 190] width 11 height 11
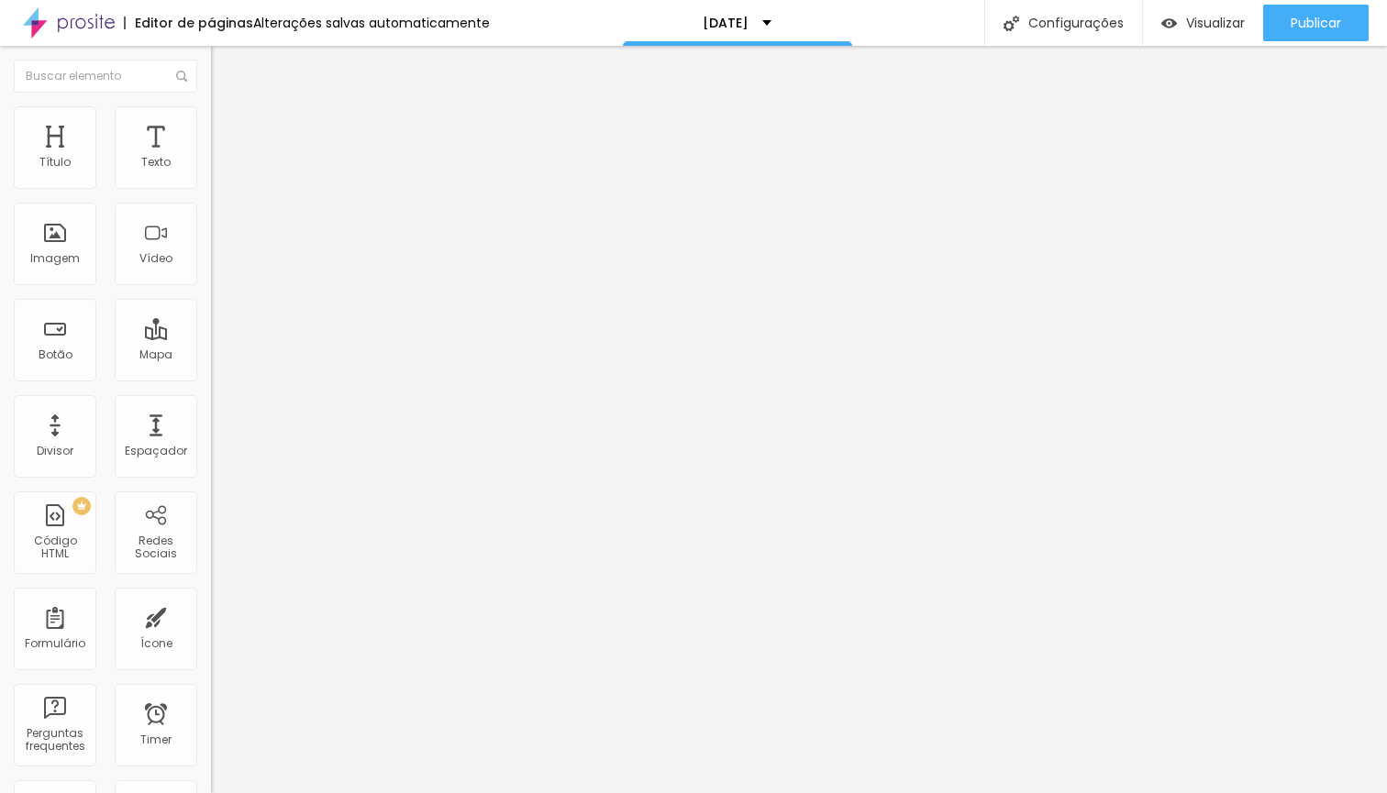
click at [211, 114] on ul "Conteúdo Estilo Avançado" at bounding box center [316, 115] width 211 height 55
click at [211, 115] on li "Estilo" at bounding box center [316, 115] width 211 height 18
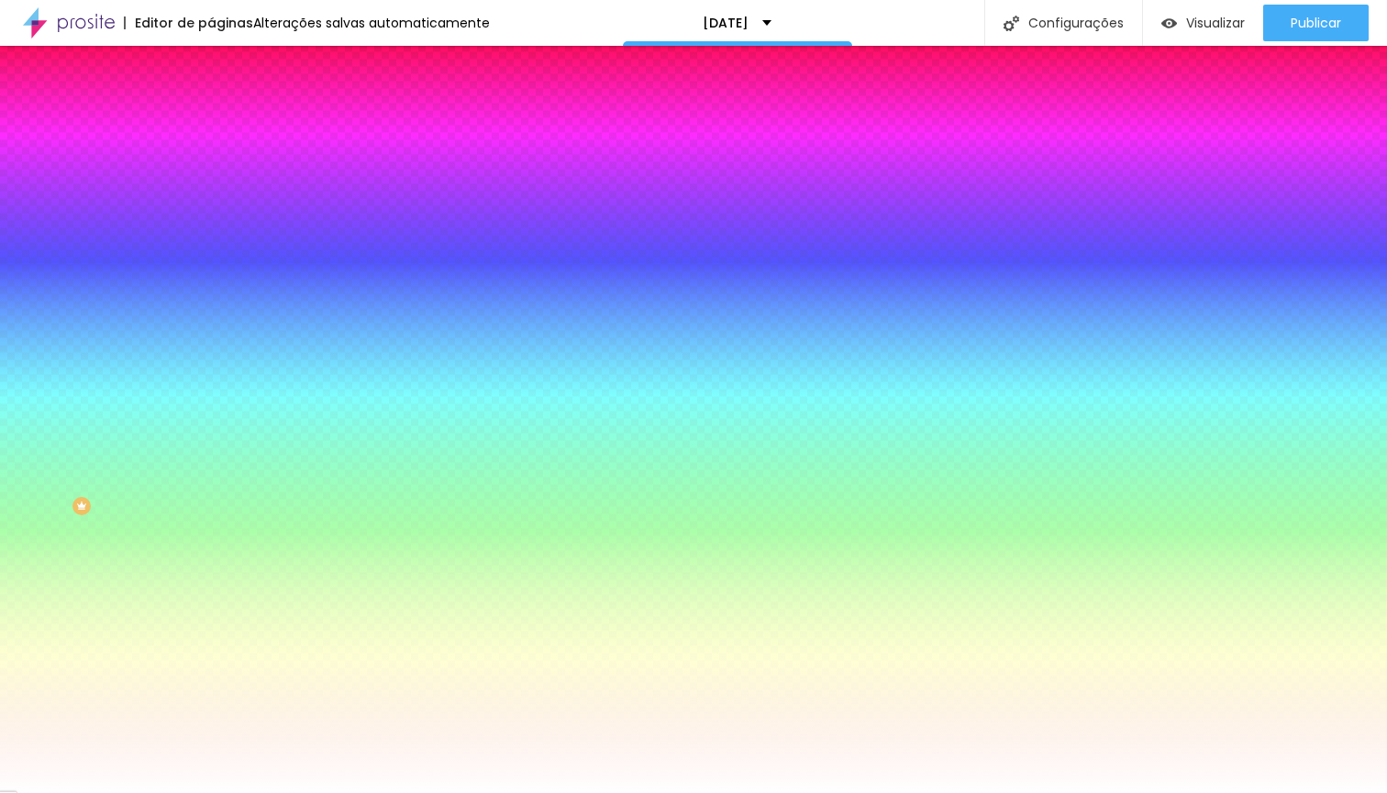
click at [227, 132] on span "Avançado" at bounding box center [257, 137] width 61 height 16
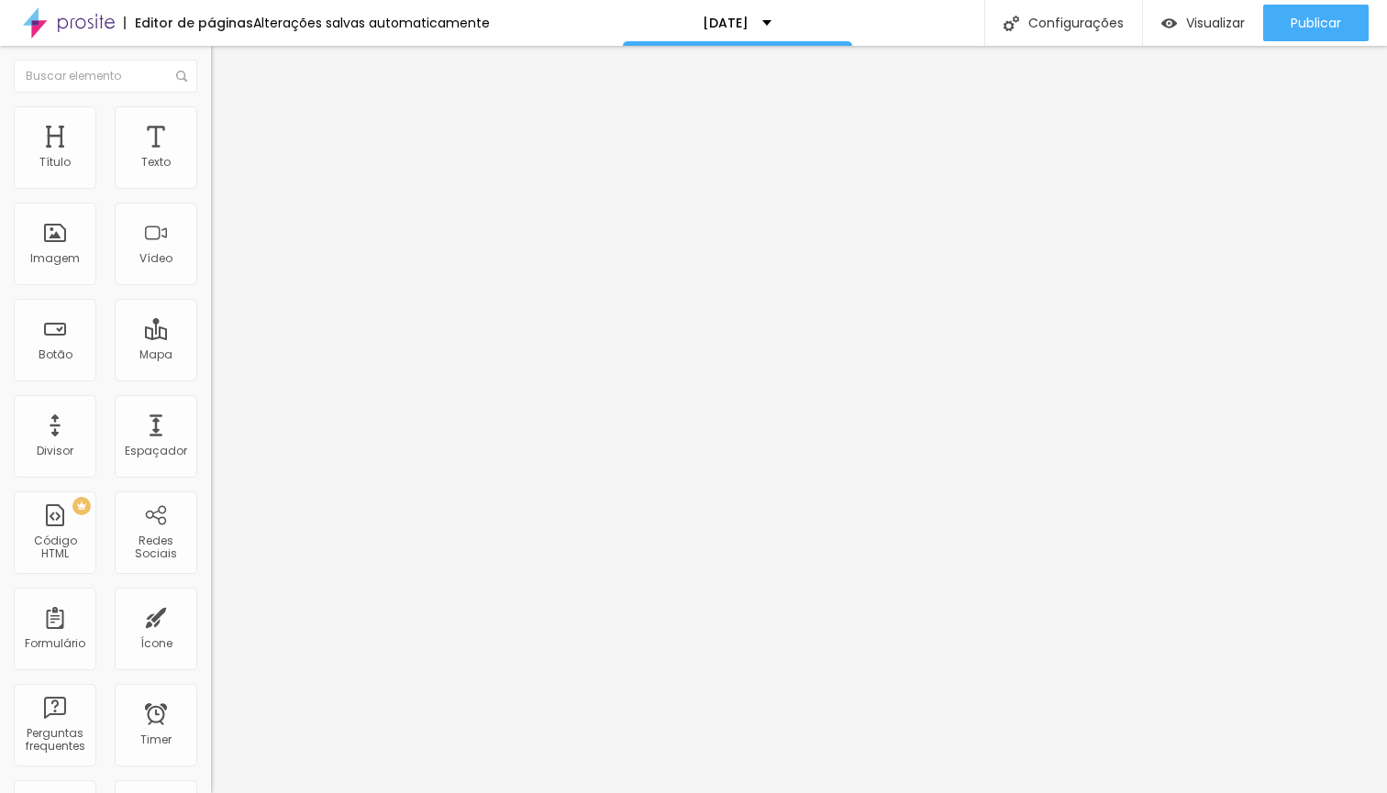
click at [211, 185] on span at bounding box center [216, 192] width 11 height 16
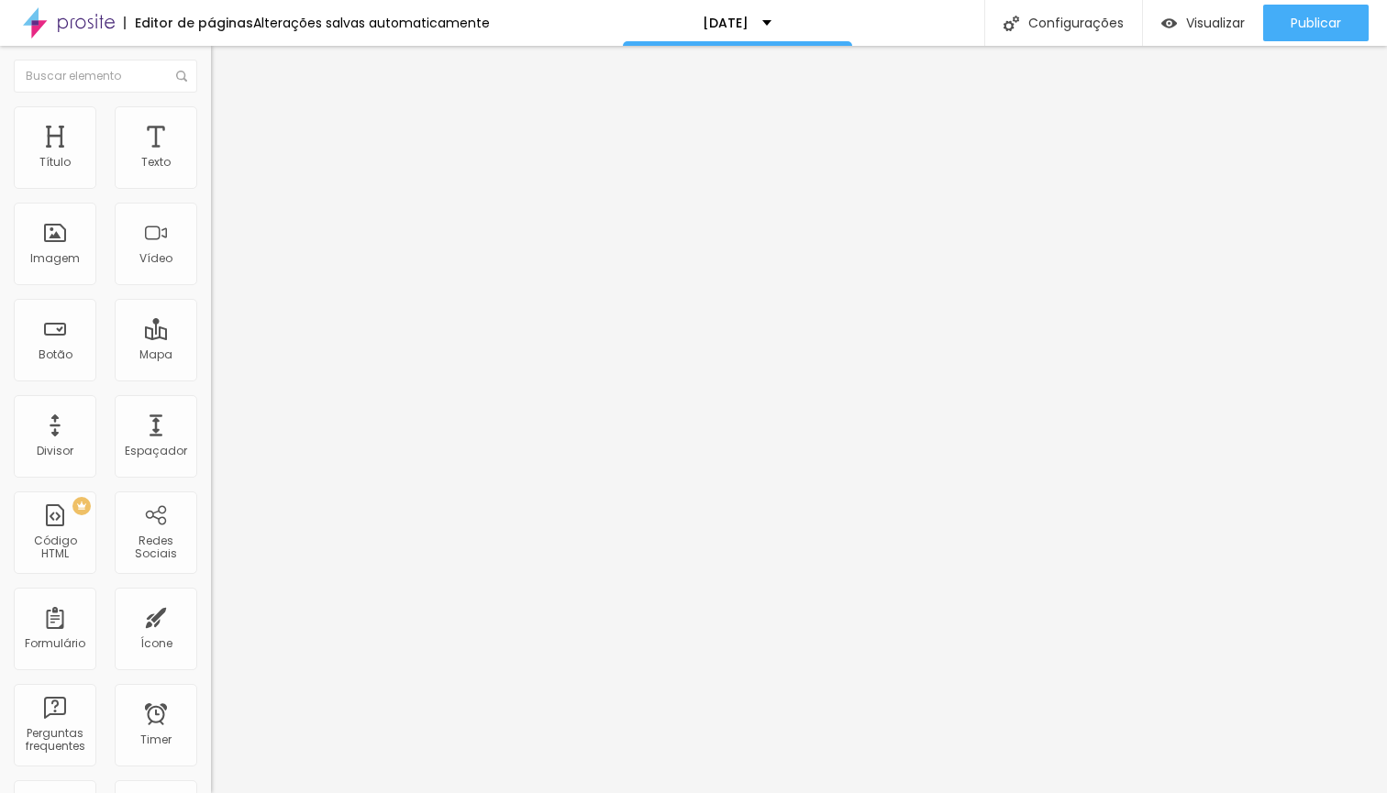
click at [211, 125] on li "Avançado" at bounding box center [316, 134] width 211 height 18
drag, startPoint x: 42, startPoint y: 226, endPoint x: 238, endPoint y: 238, distance: 196.6
click at [238, 238] on div "Título Texto Imagem Vídeo Botão Mapa Divisor Espaçador PREMIUM Código HTML Rede…" at bounding box center [693, 419] width 1387 height 747
click at [227, 127] on span "Estilo" at bounding box center [241, 119] width 28 height 16
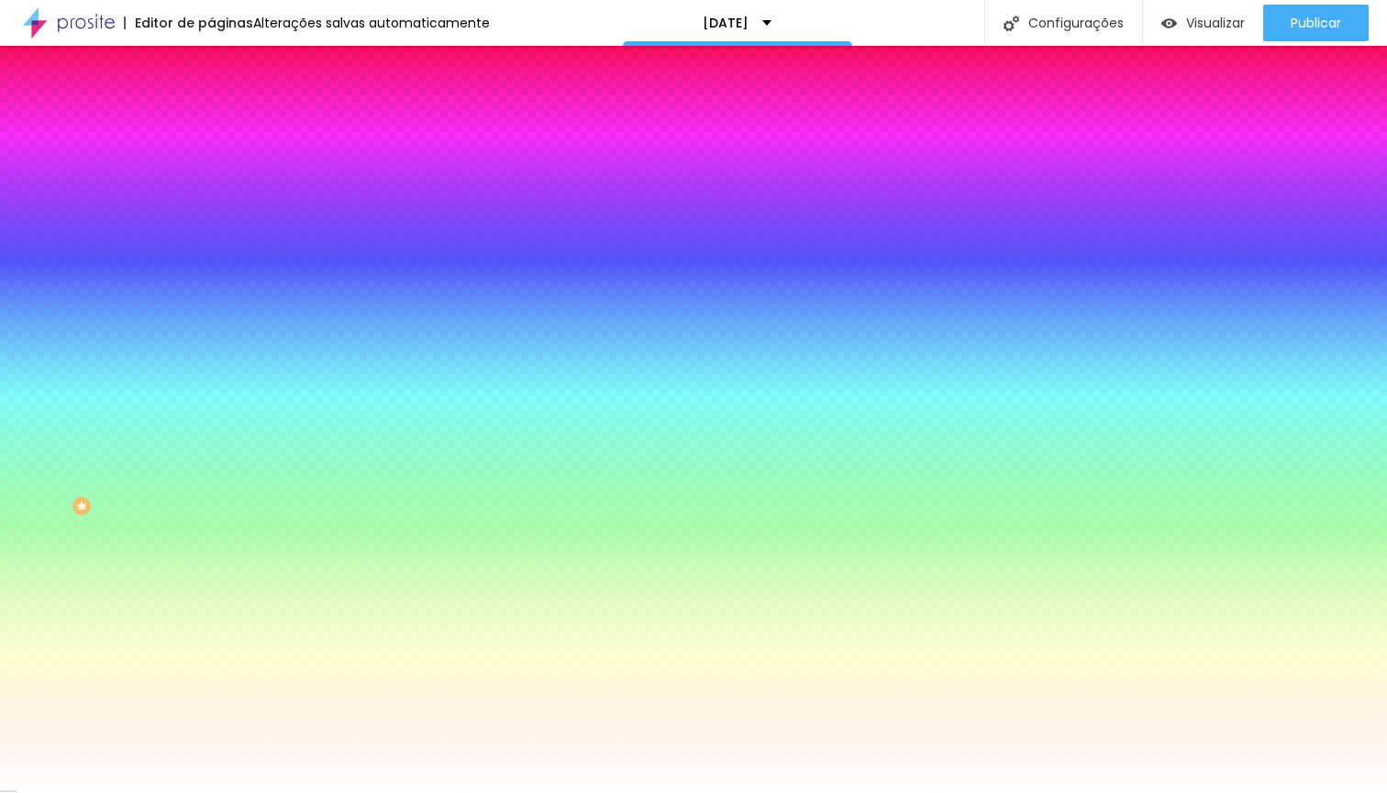
click at [218, 307] on icon "button" at bounding box center [223, 307] width 11 height 11
click at [108, 792] on div at bounding box center [693, 793] width 1387 height 0
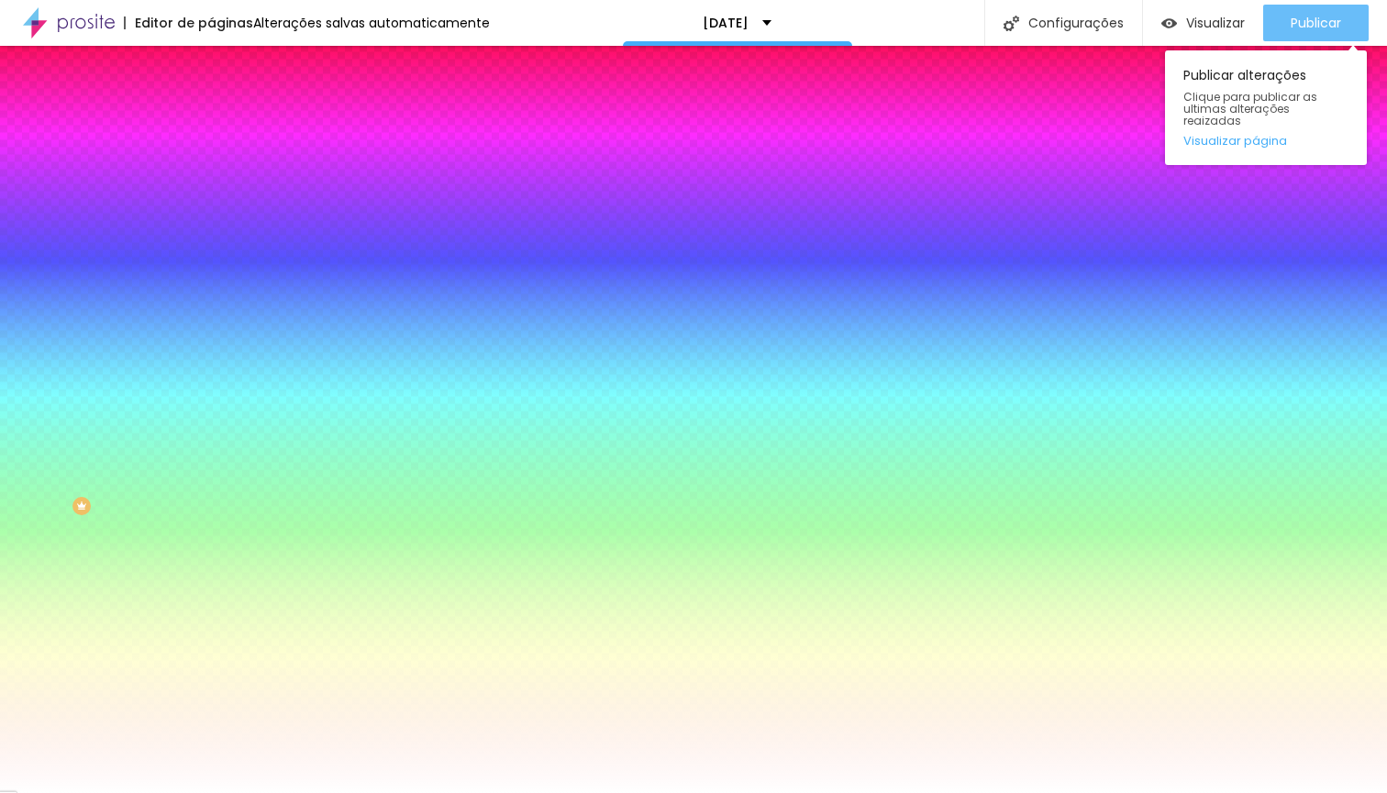
click at [1291, 32] on div "Publicar" at bounding box center [1315, 23] width 50 height 37
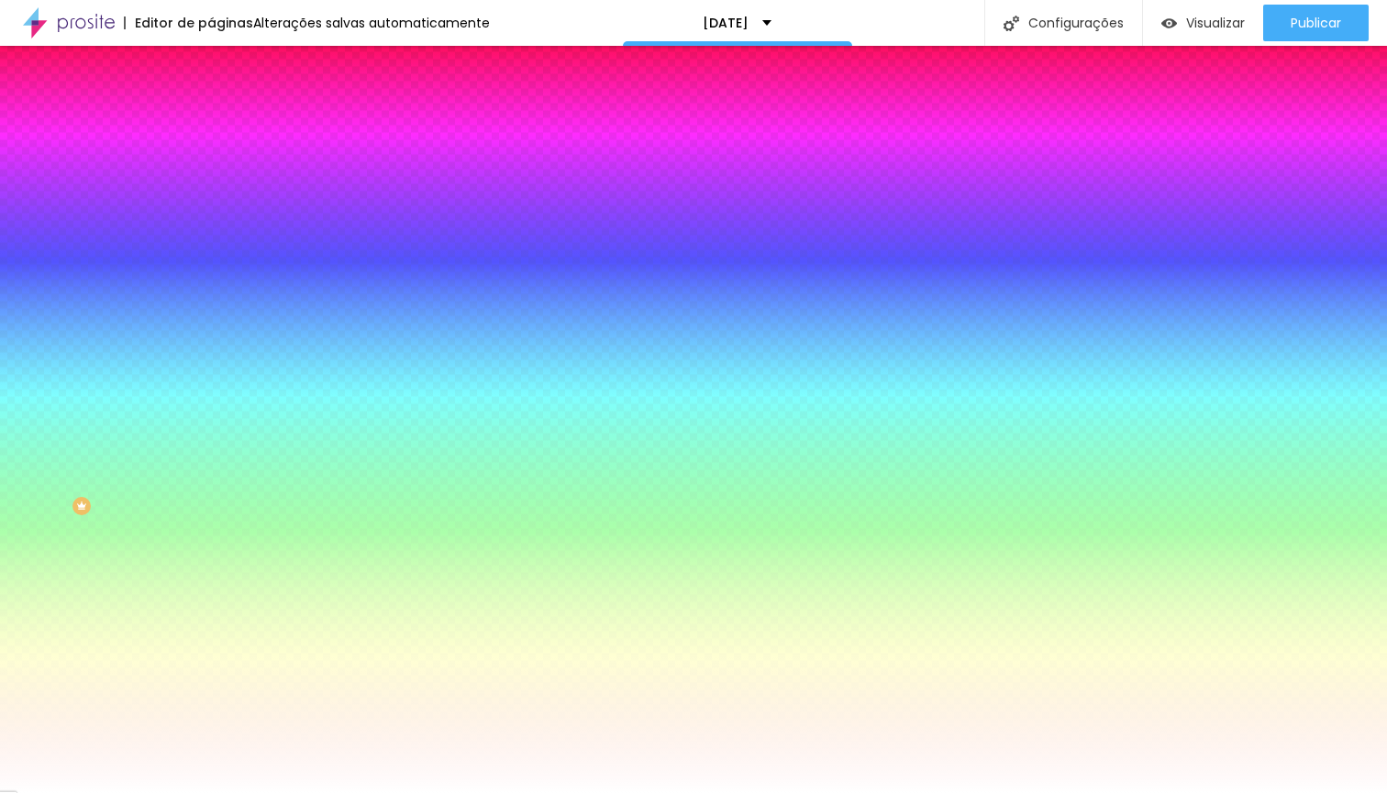
click at [227, 129] on span "Avançado" at bounding box center [257, 137] width 61 height 16
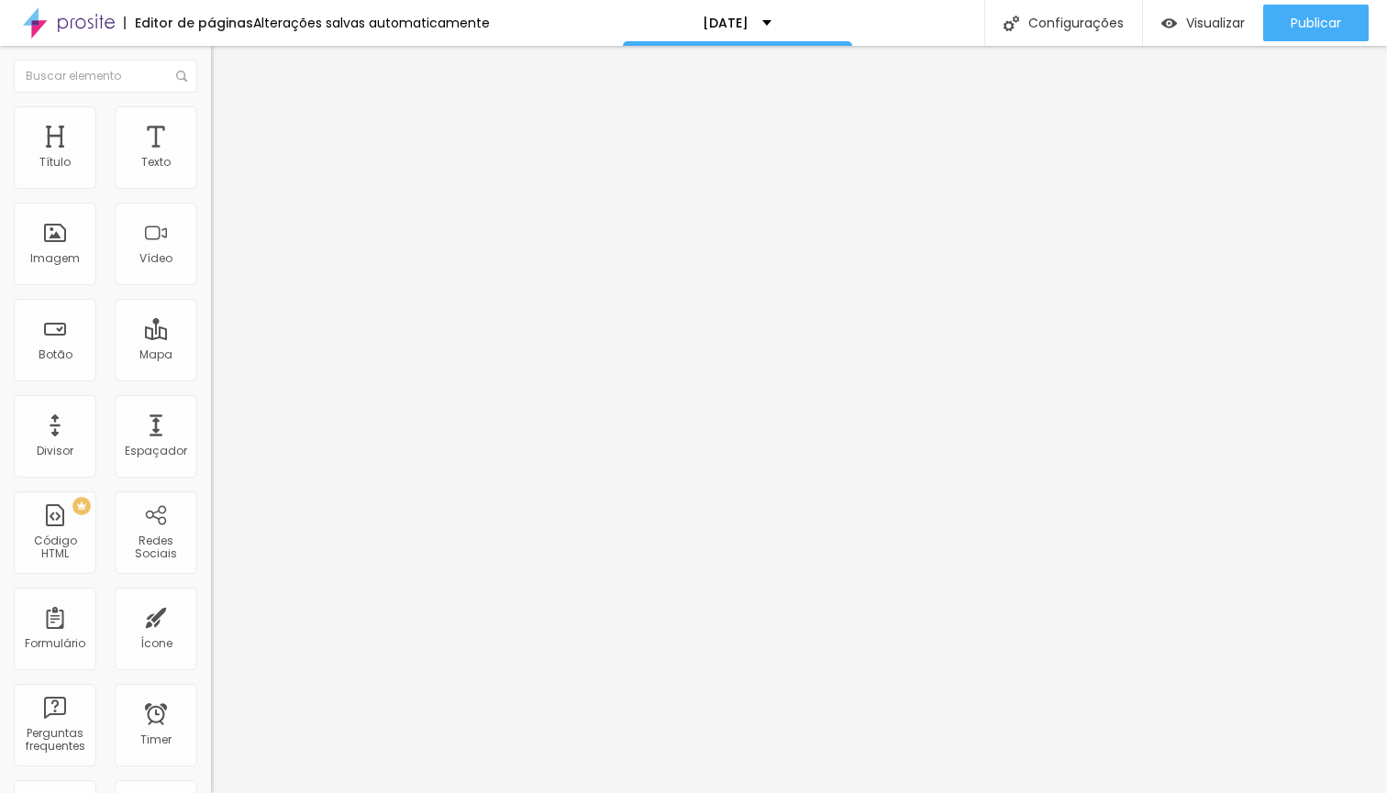
drag, startPoint x: 158, startPoint y: 226, endPoint x: 0, endPoint y: 205, distance: 159.0
click at [211, 205] on div "0 Espaço de cima 0 Espaço de baixo Visível nos dispositivos Celular Tablet Desk…" at bounding box center [316, 477] width 211 height 668
click at [211, 695] on div at bounding box center [316, 695] width 211 height 0
click at [211, 684] on div at bounding box center [316, 684] width 211 height 0
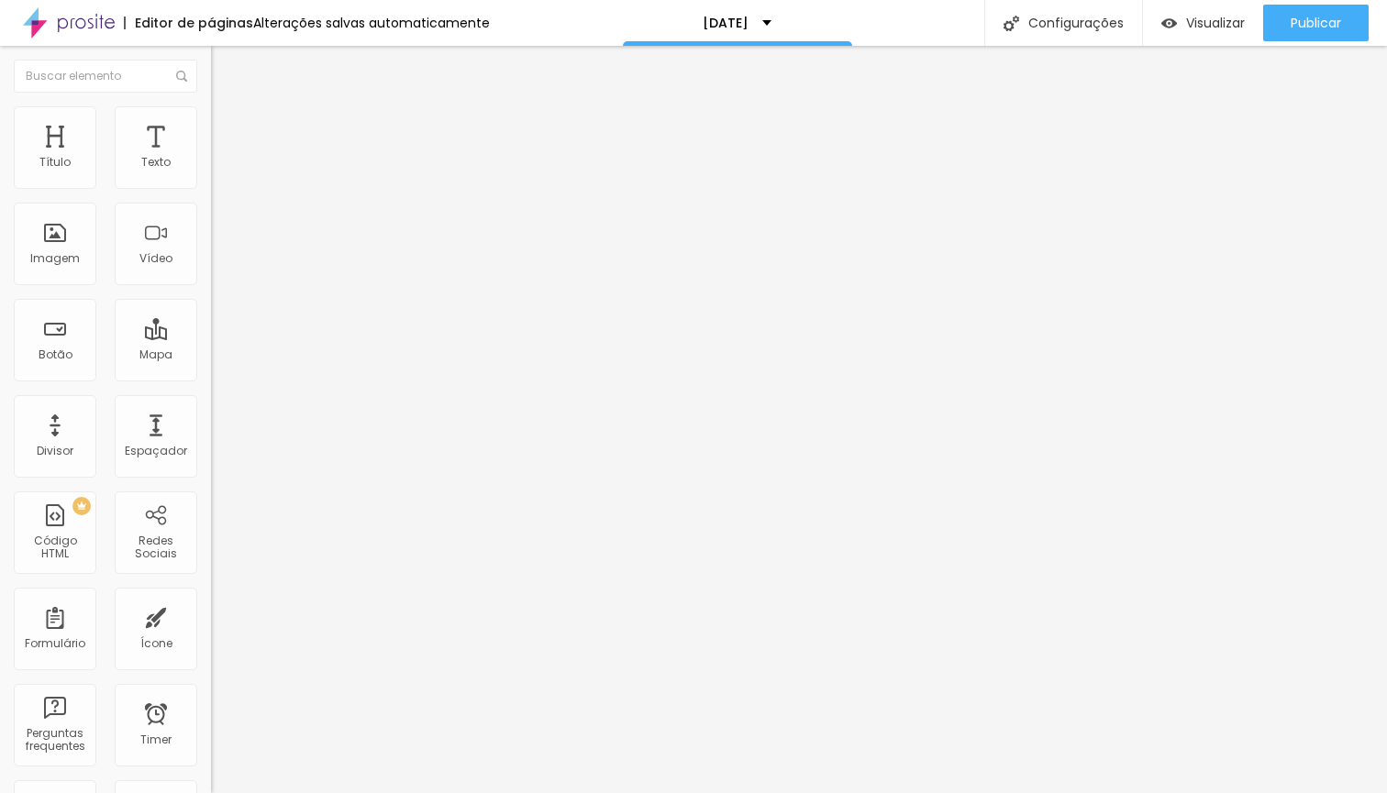
click at [211, 684] on div at bounding box center [316, 684] width 211 height 0
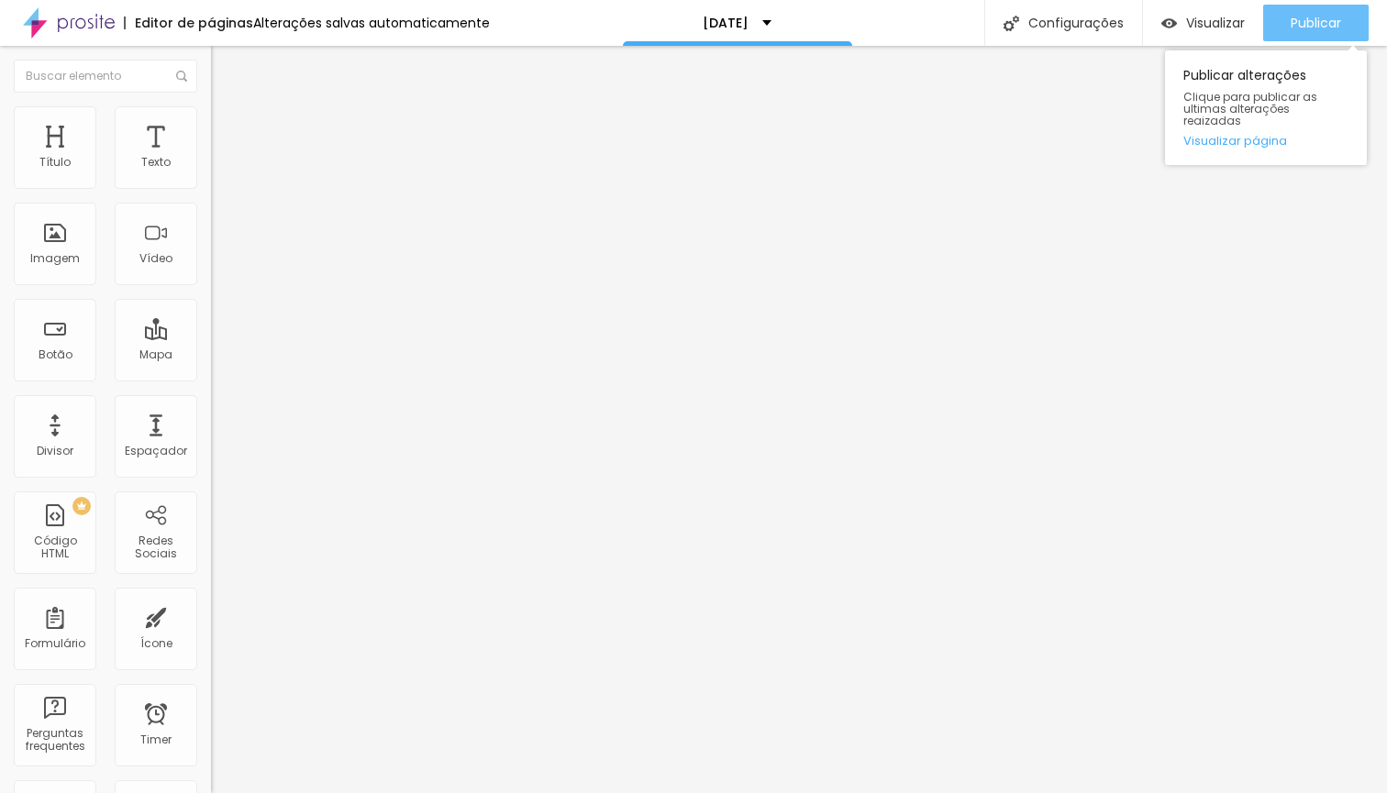
click at [1310, 27] on span "Publicar" at bounding box center [1315, 23] width 50 height 15
click at [1307, 30] on span "Publicar" at bounding box center [1315, 23] width 50 height 15
